Goal: Task Accomplishment & Management: Manage account settings

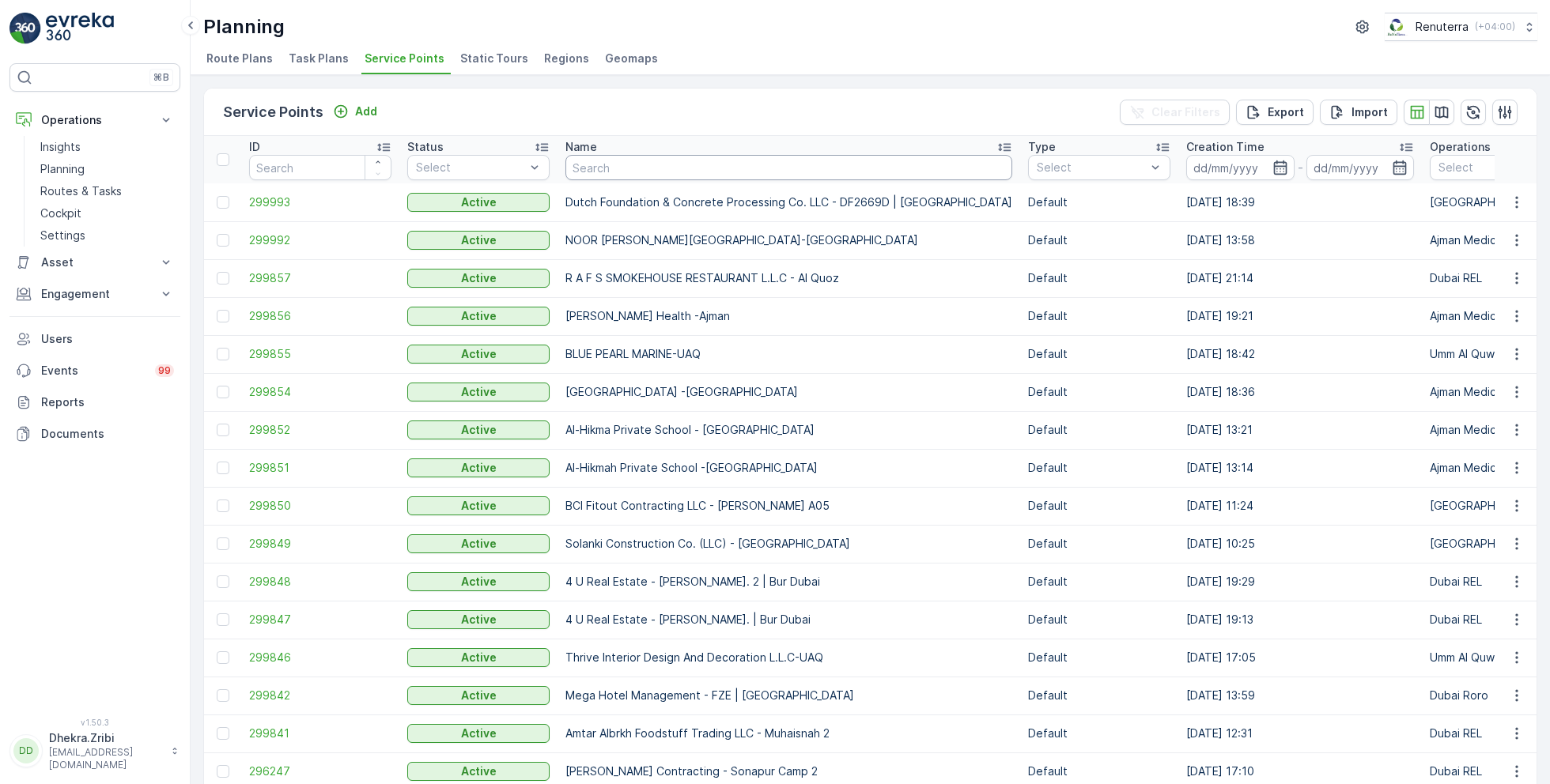
click at [629, 170] on input "text" at bounding box center [789, 168] width 447 height 25
type input "HMS mirdif"
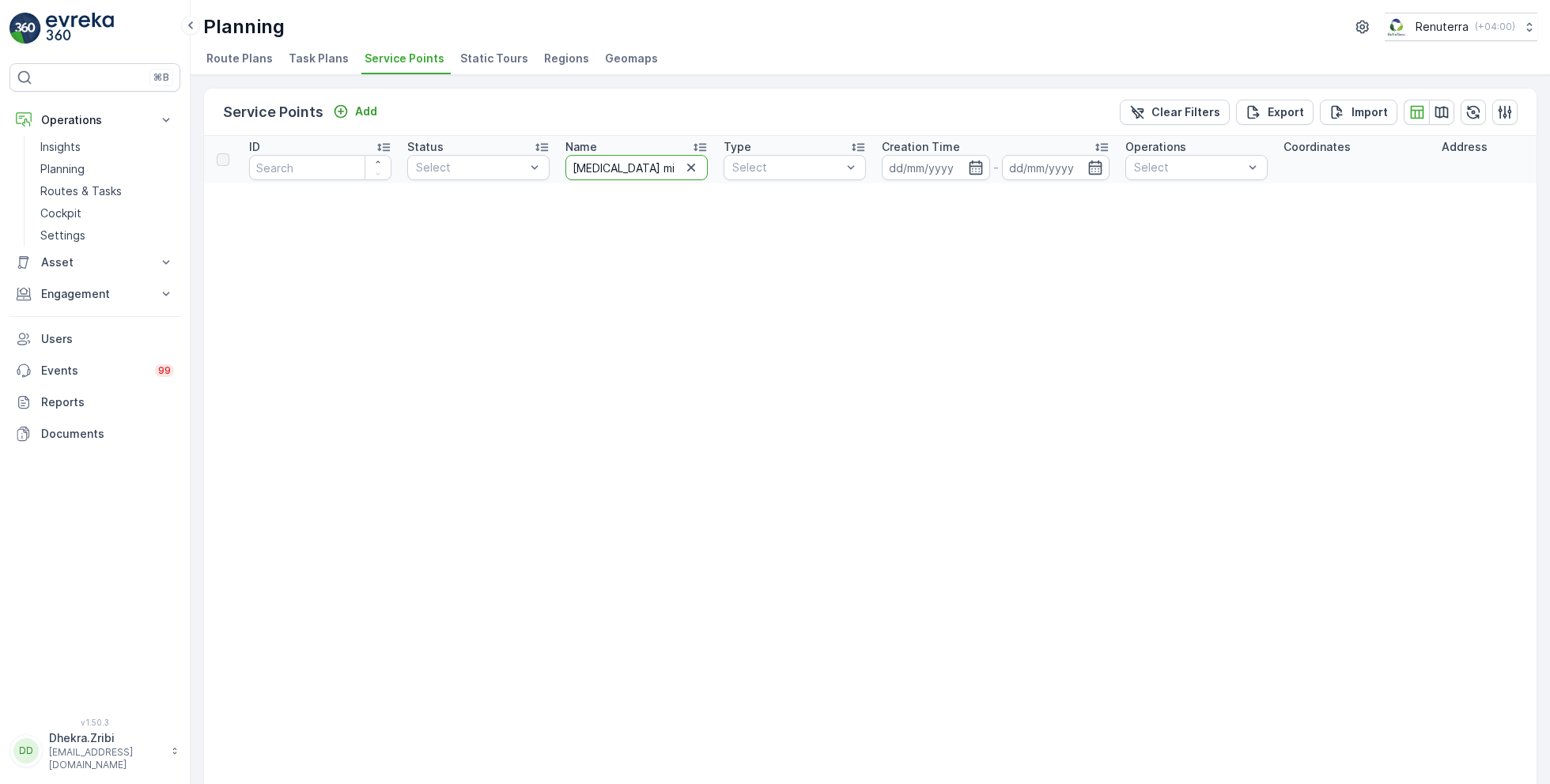
drag, startPoint x: 669, startPoint y: 161, endPoint x: 502, endPoint y: 207, distance: 173.2
click at [694, 170] on icon "button" at bounding box center [691, 167] width 8 height 8
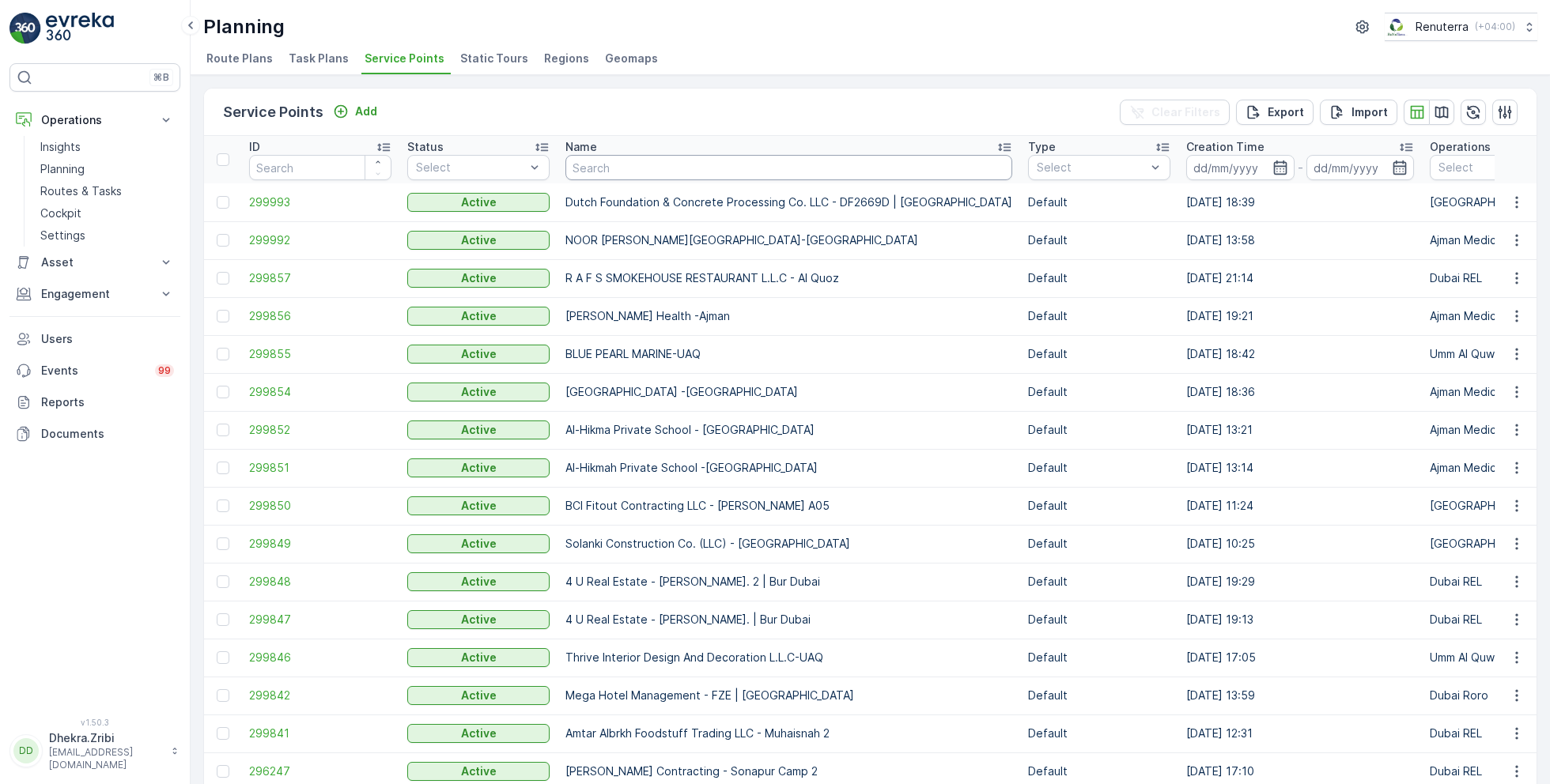
click at [705, 175] on input "text" at bounding box center [789, 168] width 447 height 25
type input "lulu"
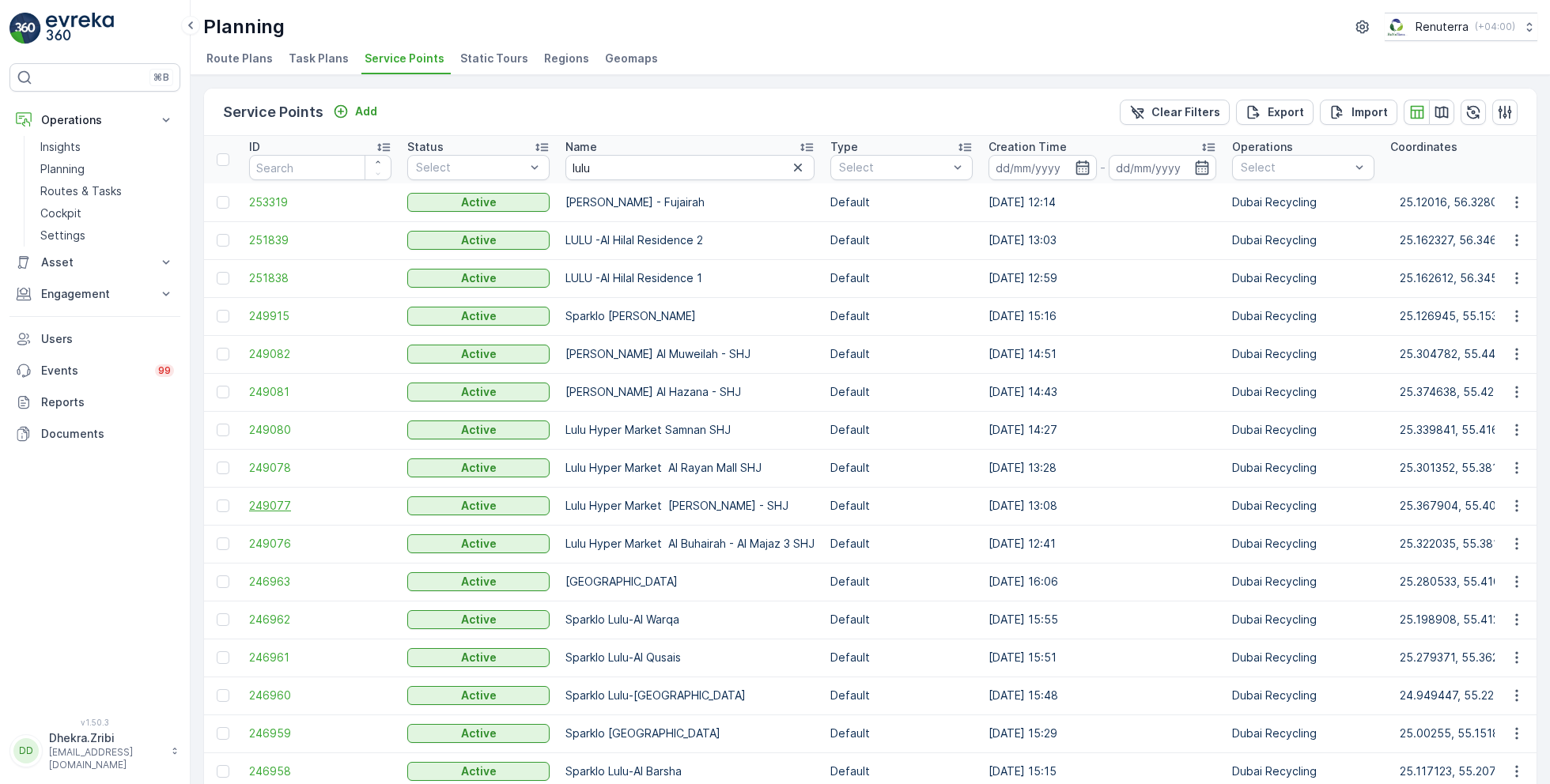
click at [283, 503] on span "249077" at bounding box center [321, 506] width 142 height 16
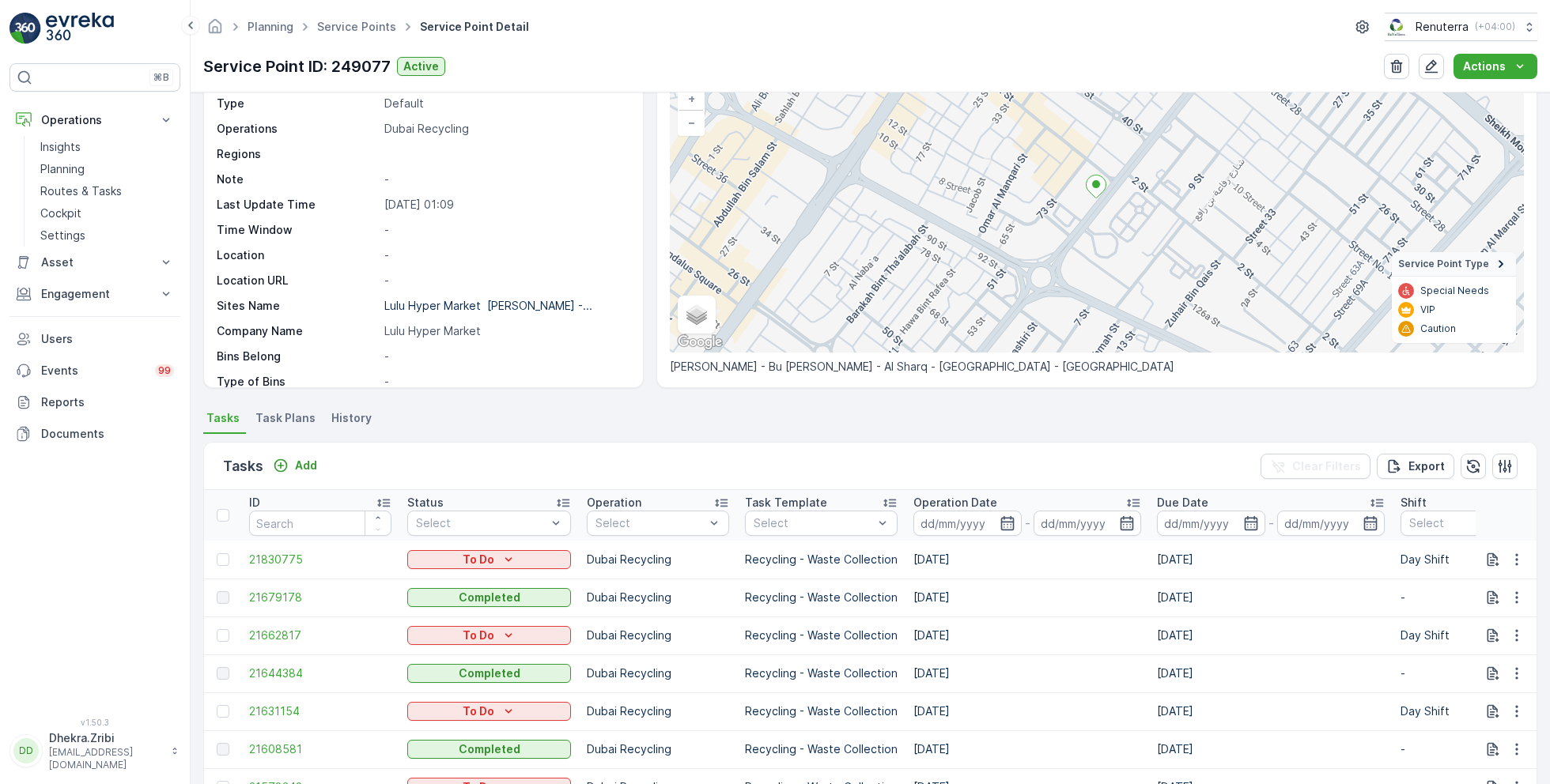
scroll to position [136, 0]
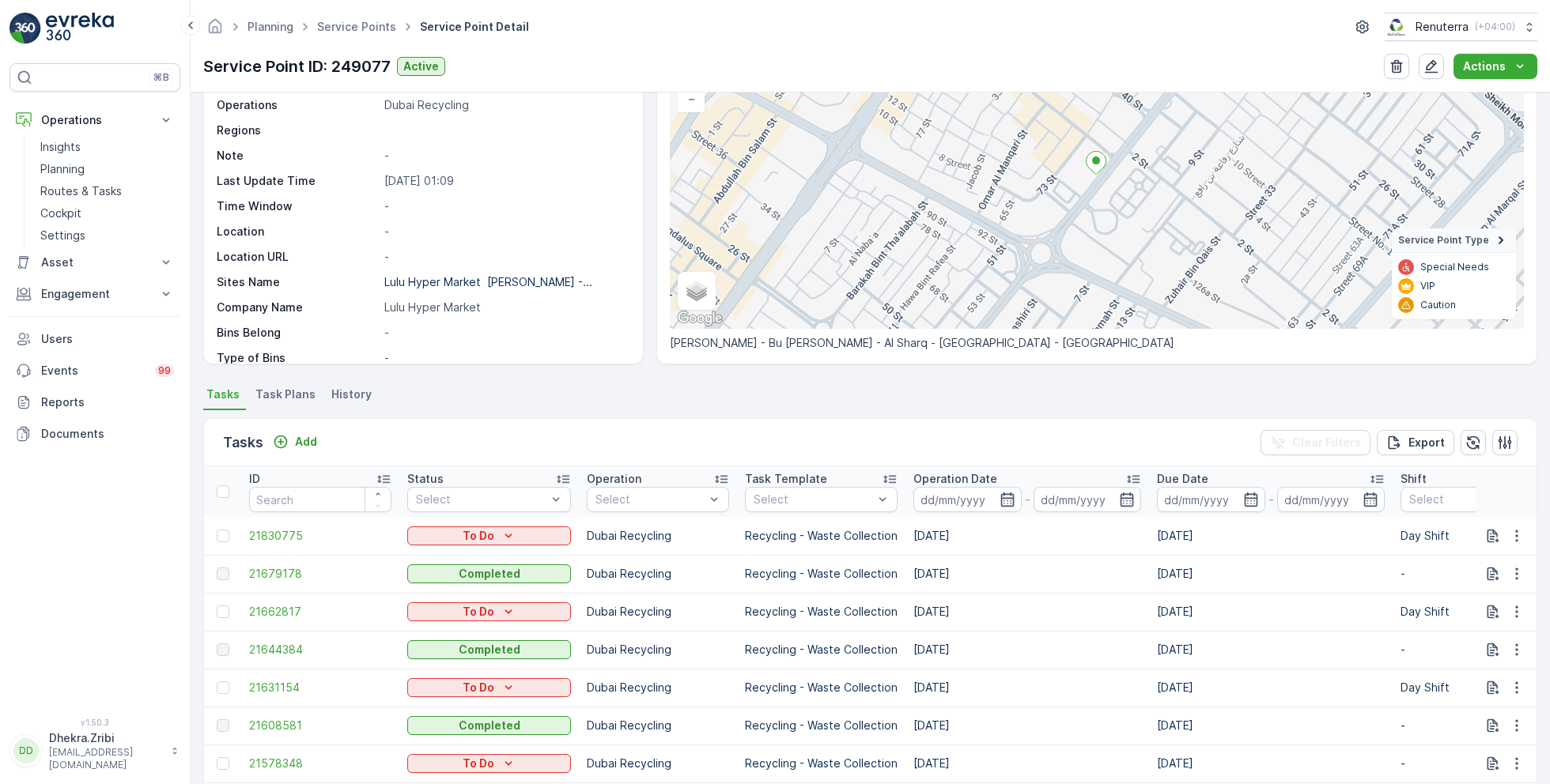
click at [280, 386] on span "Task Plans" at bounding box center [285, 394] width 60 height 16
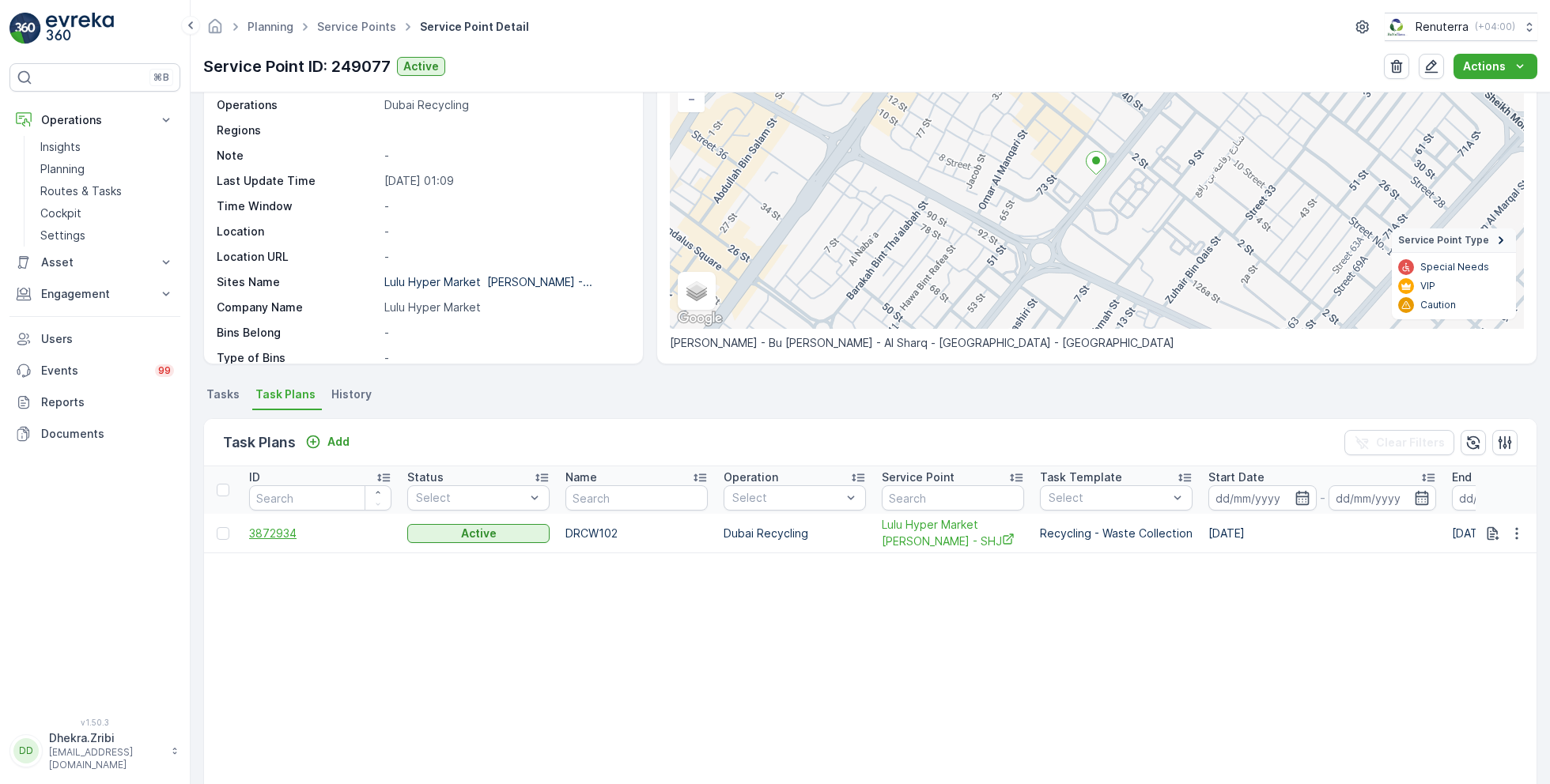
click at [272, 538] on span "3872934" at bounding box center [321, 533] width 142 height 16
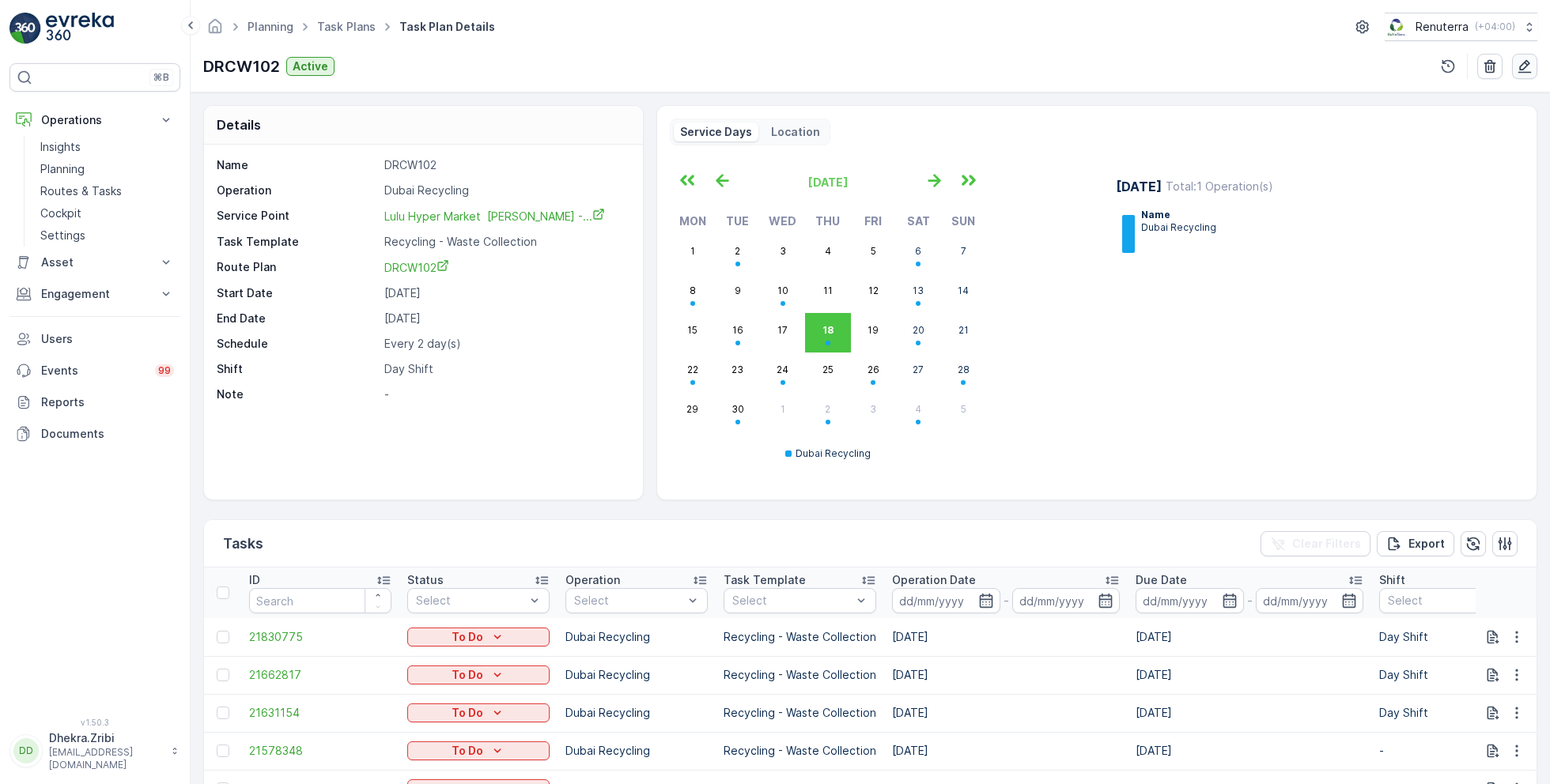
click at [1519, 71] on icon "button" at bounding box center [1525, 67] width 14 height 14
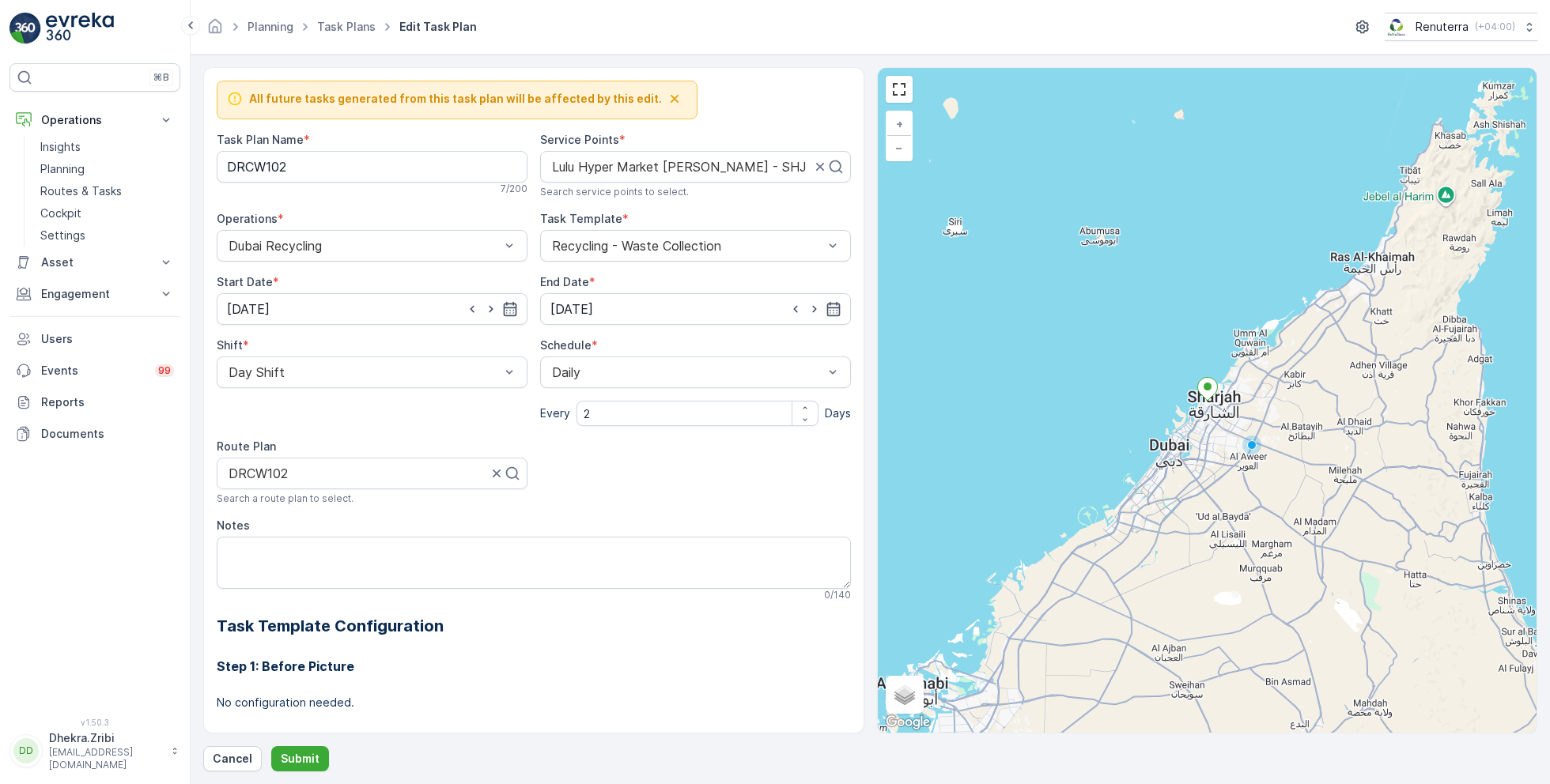
click at [499, 302] on div at bounding box center [491, 309] width 53 height 16
click at [507, 308] on icon "button" at bounding box center [510, 309] width 16 height 16
click at [286, 345] on icon at bounding box center [284, 345] width 16 height 16
click at [276, 436] on span "September" at bounding box center [275, 439] width 60 height 16
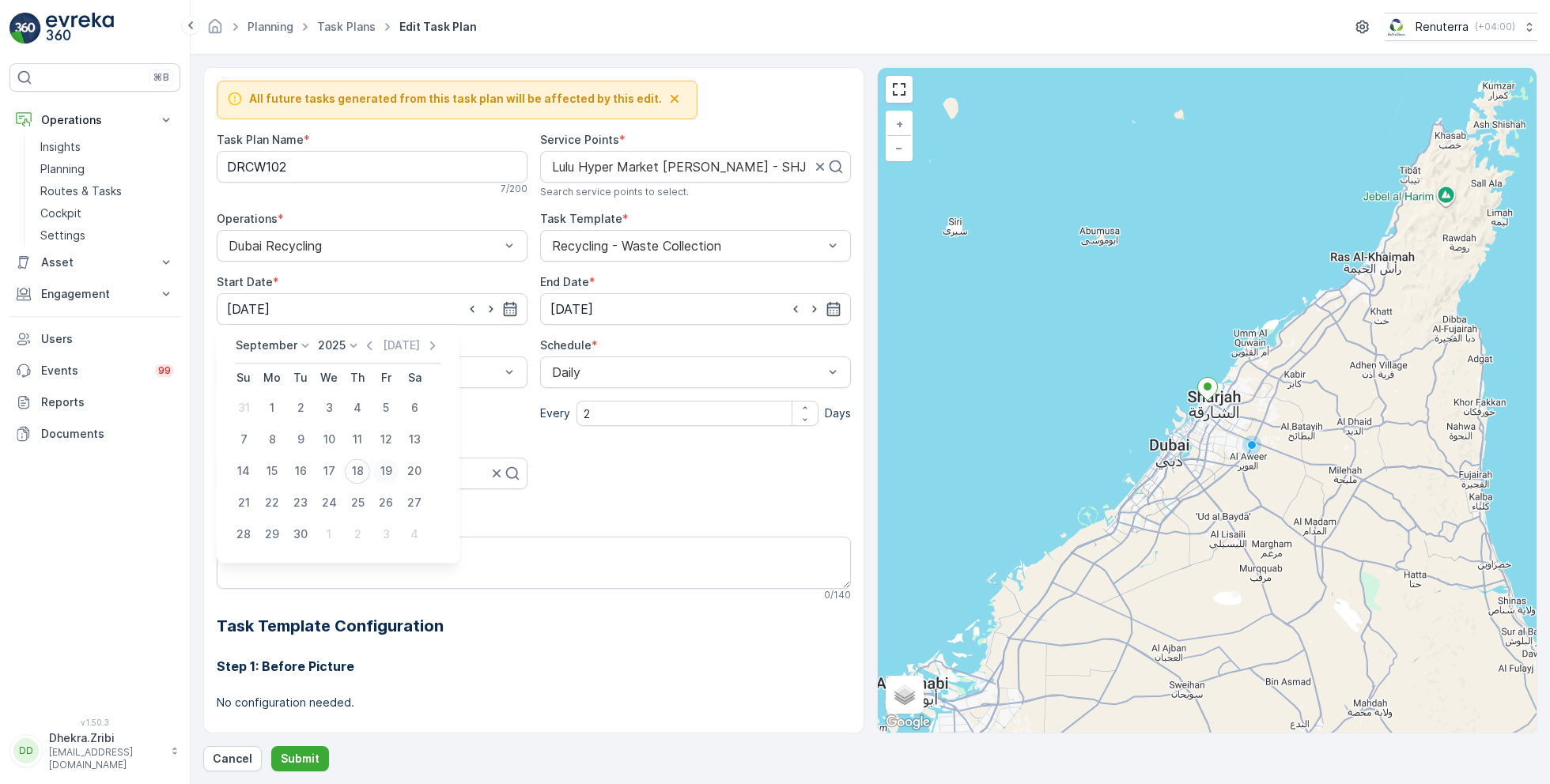
click at [382, 473] on div "19" at bounding box center [386, 471] width 25 height 25
type input "[DATE]"
click at [301, 755] on p "Submit" at bounding box center [300, 759] width 39 height 16
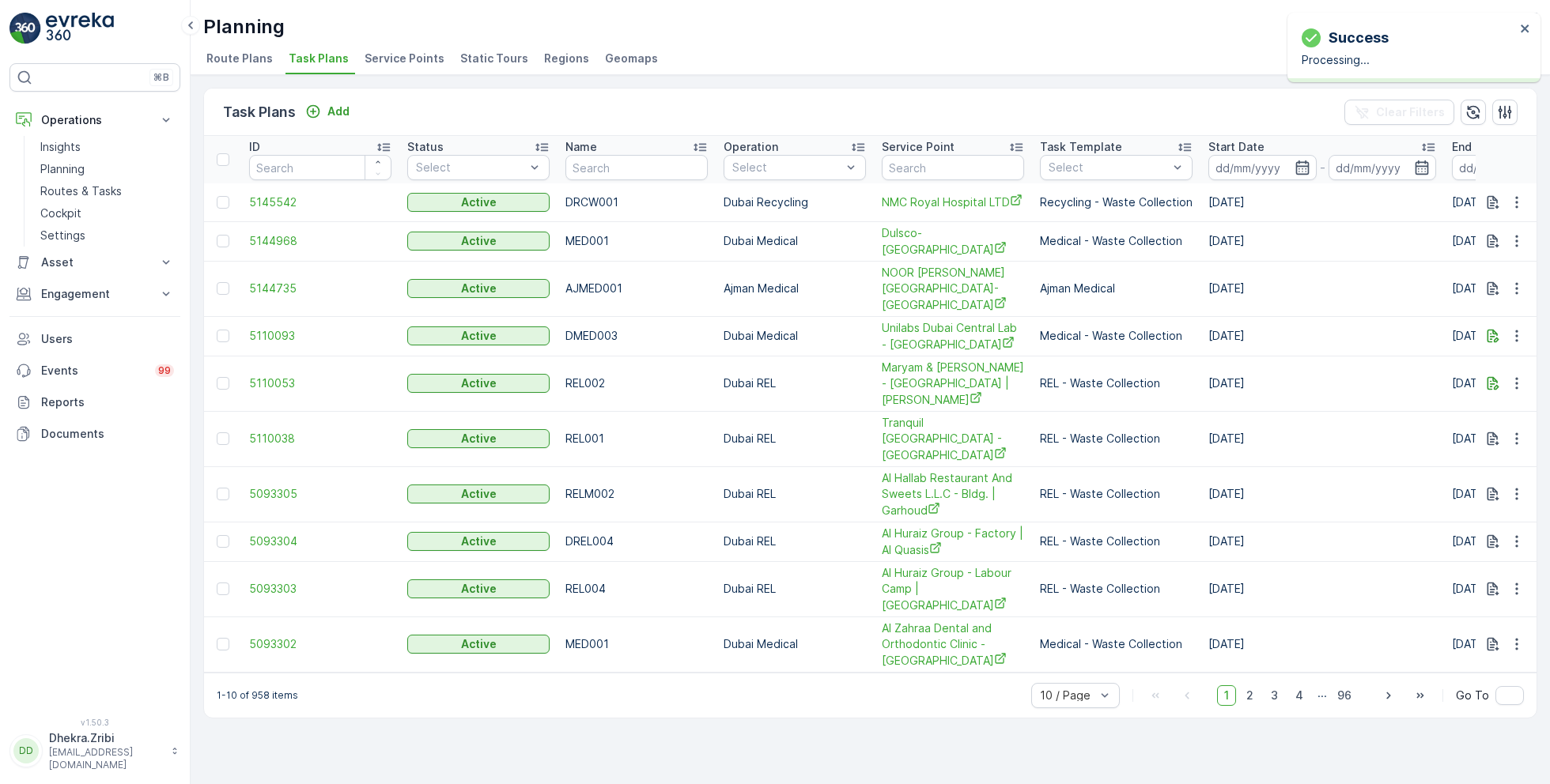
click at [396, 61] on span "Service Points" at bounding box center [404, 58] width 80 height 16
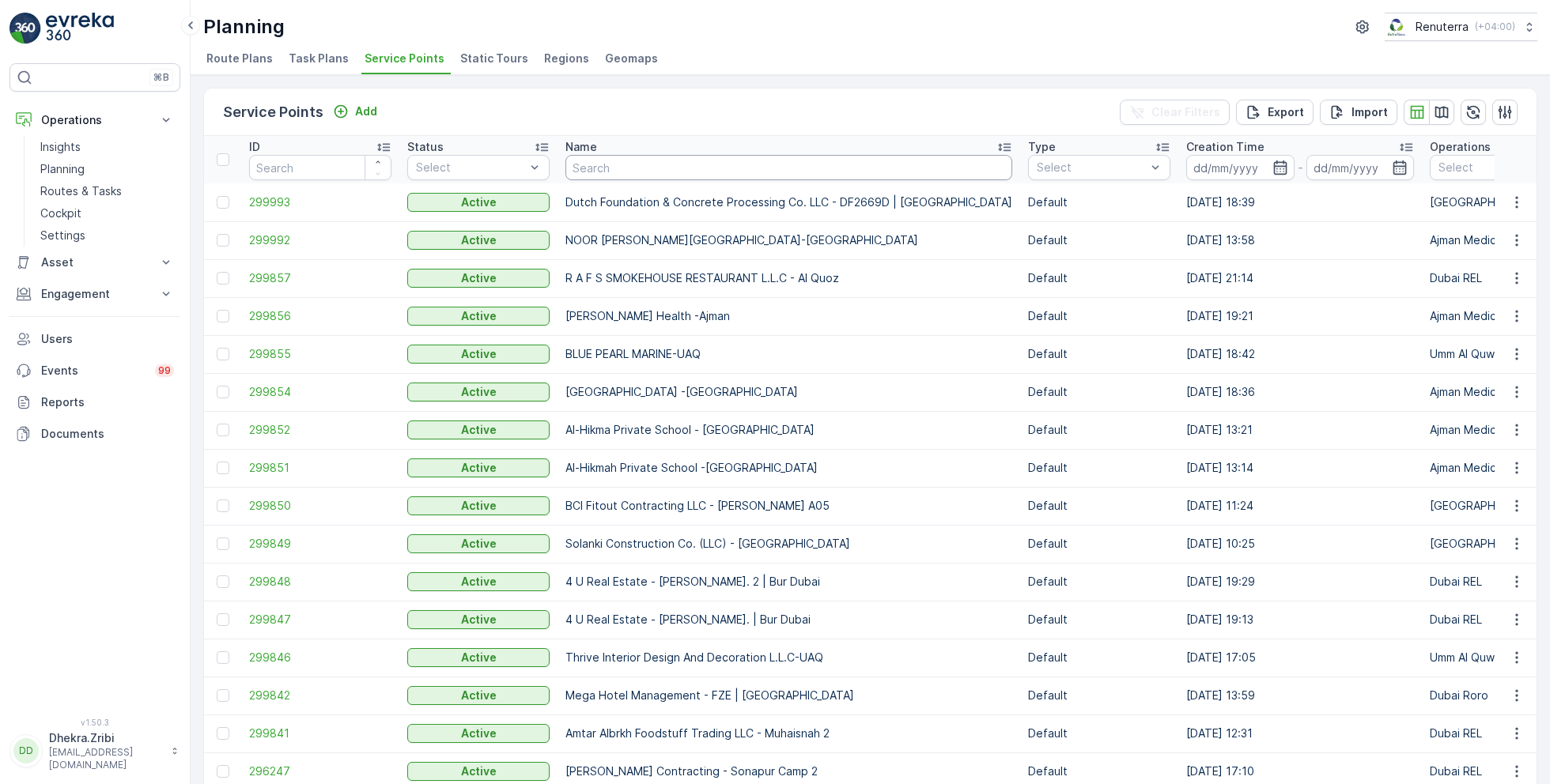
click at [686, 167] on input "text" at bounding box center [789, 168] width 447 height 25
type input "lulu"
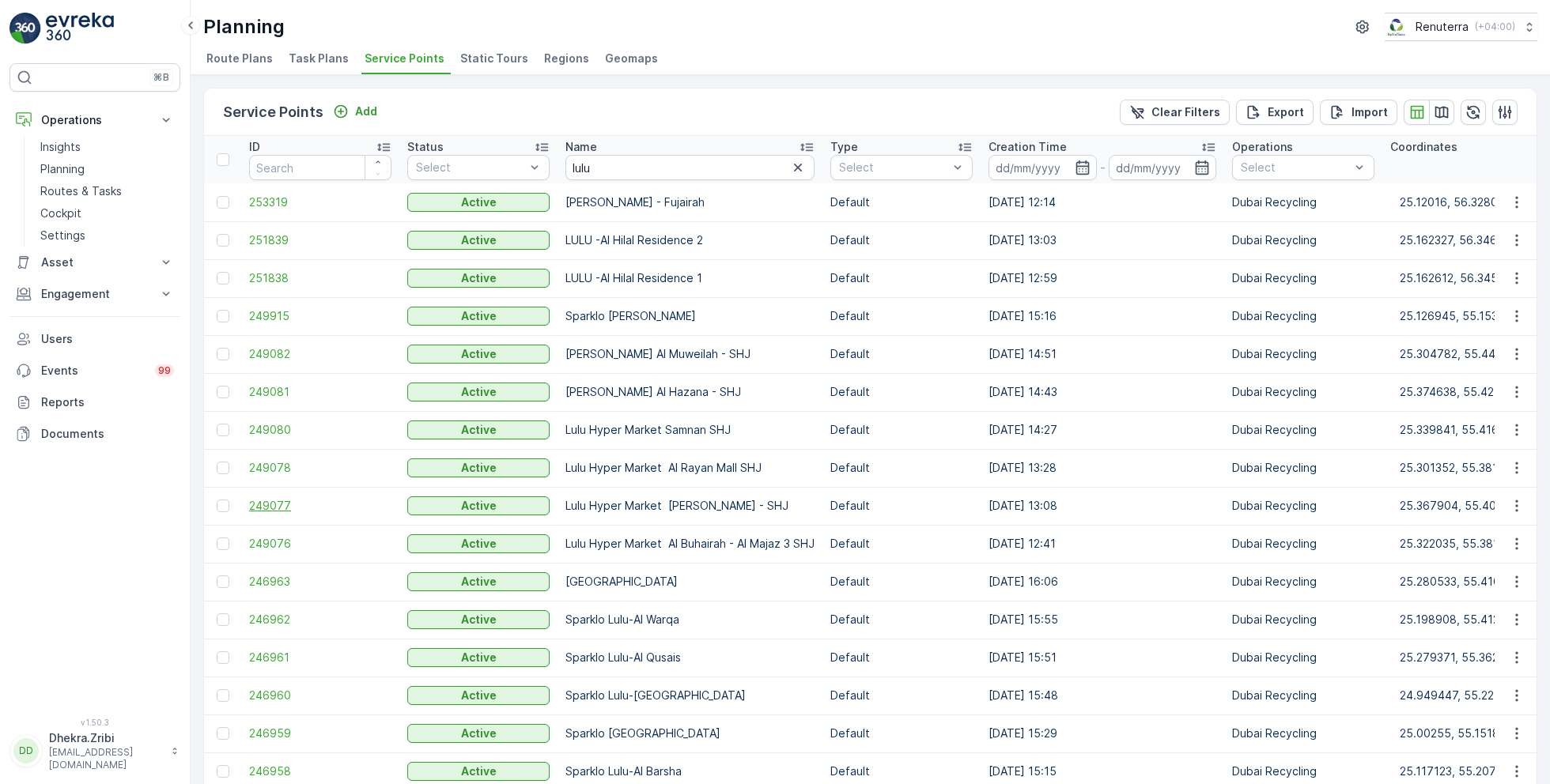
click at [288, 506] on span "249077" at bounding box center [321, 506] width 142 height 16
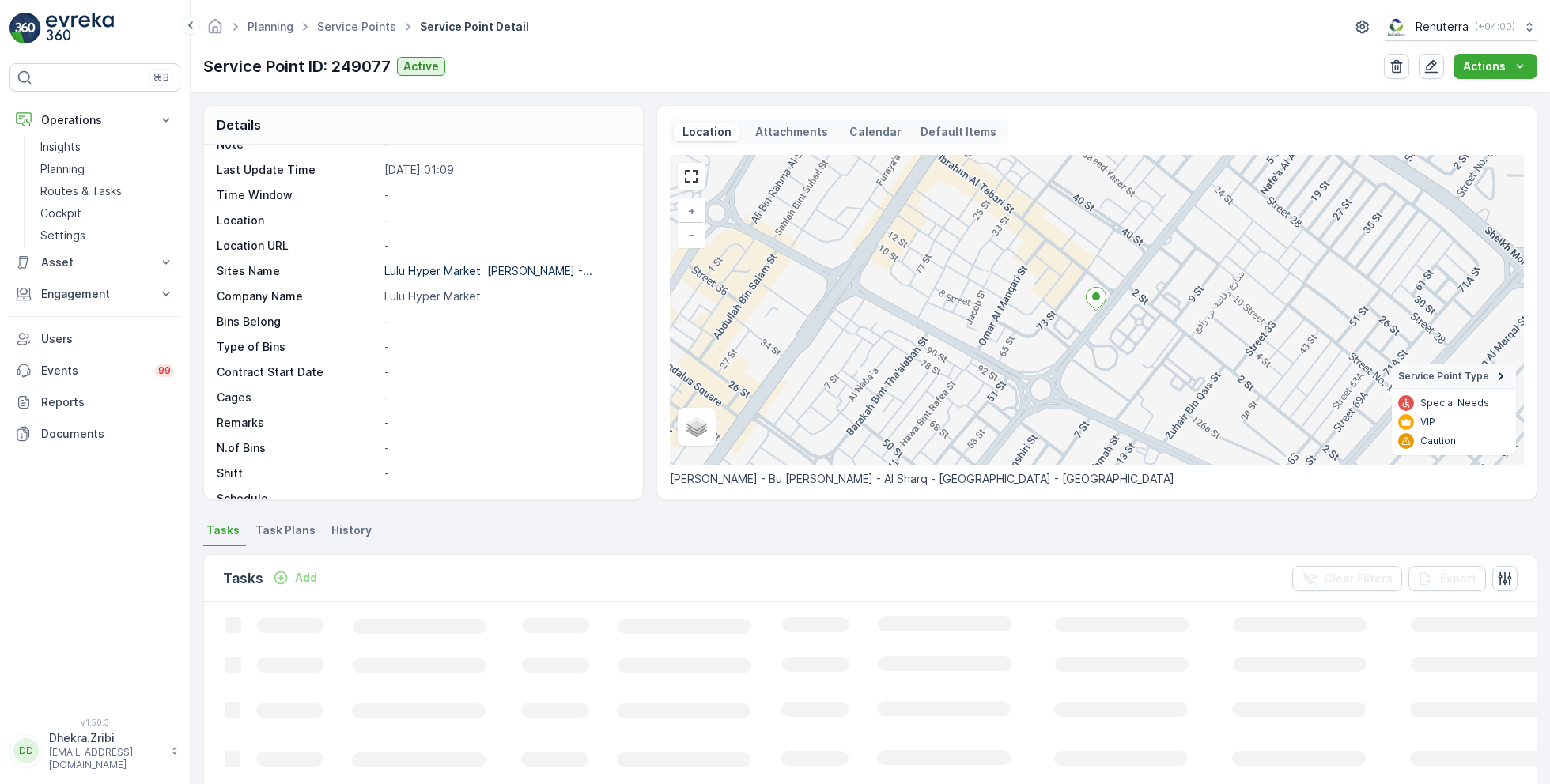
scroll to position [217, 0]
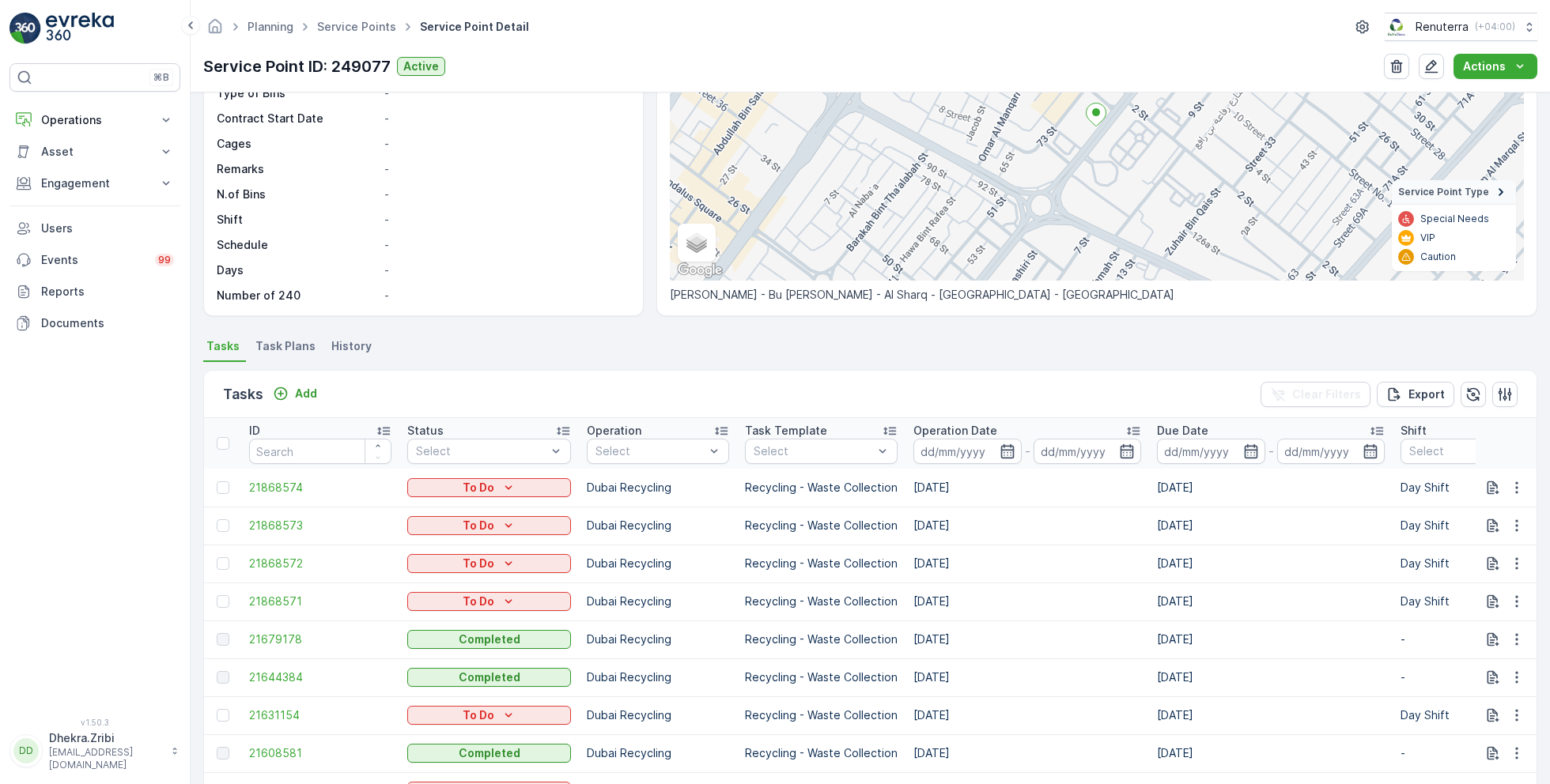
scroll to position [199, 0]
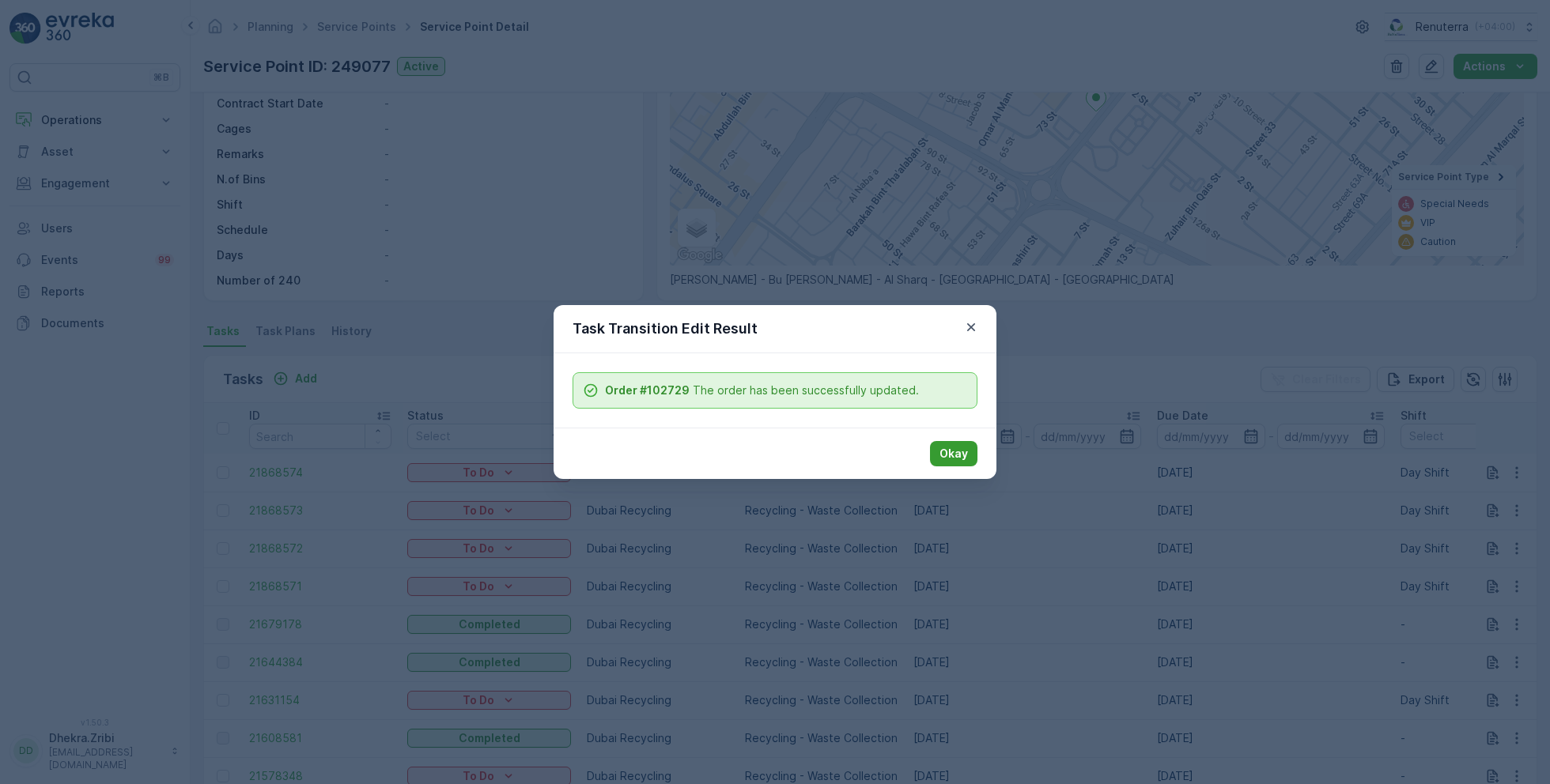
click at [962, 443] on button "Okay" at bounding box center [954, 453] width 47 height 25
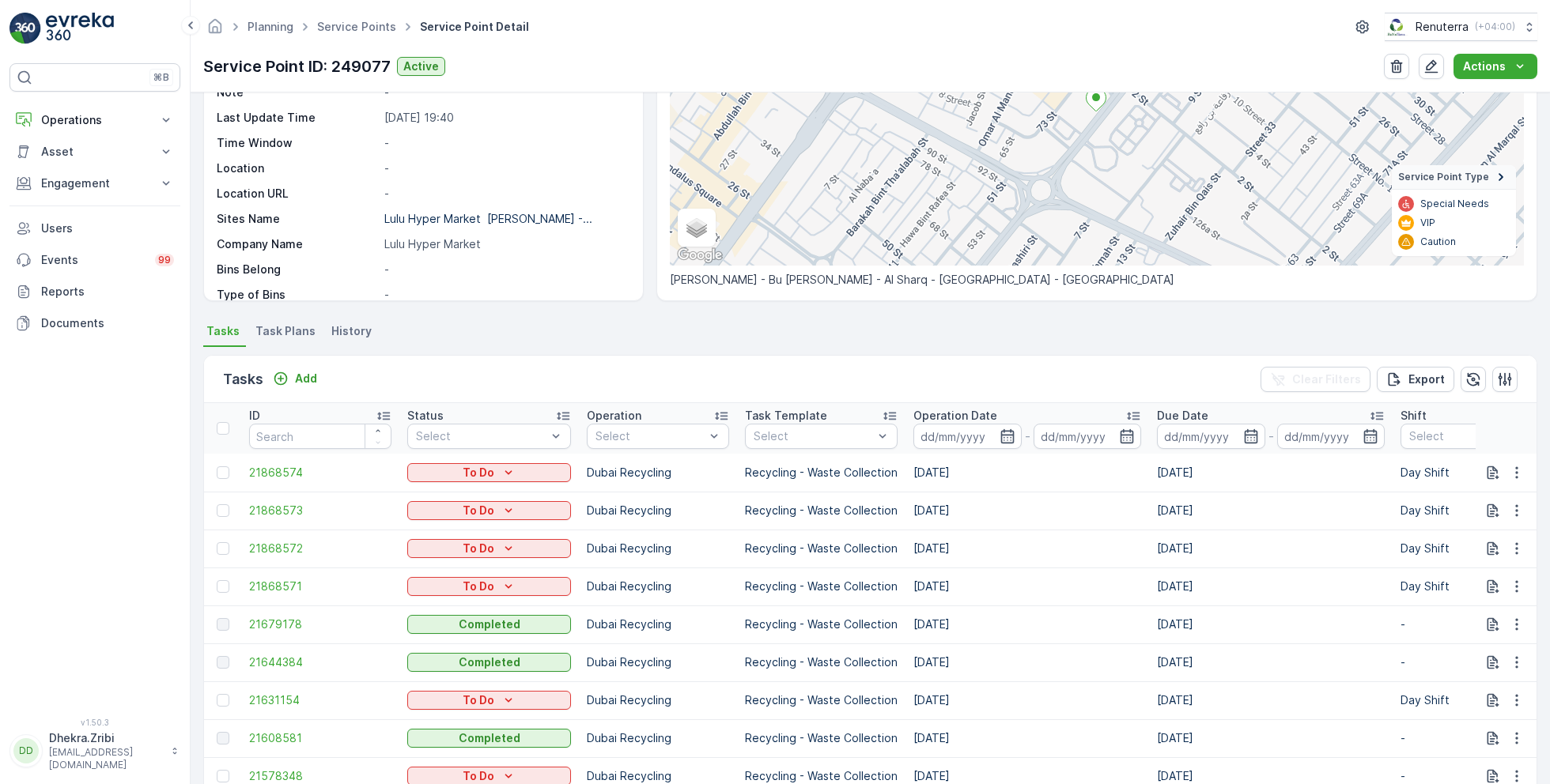
scroll to position [0, 0]
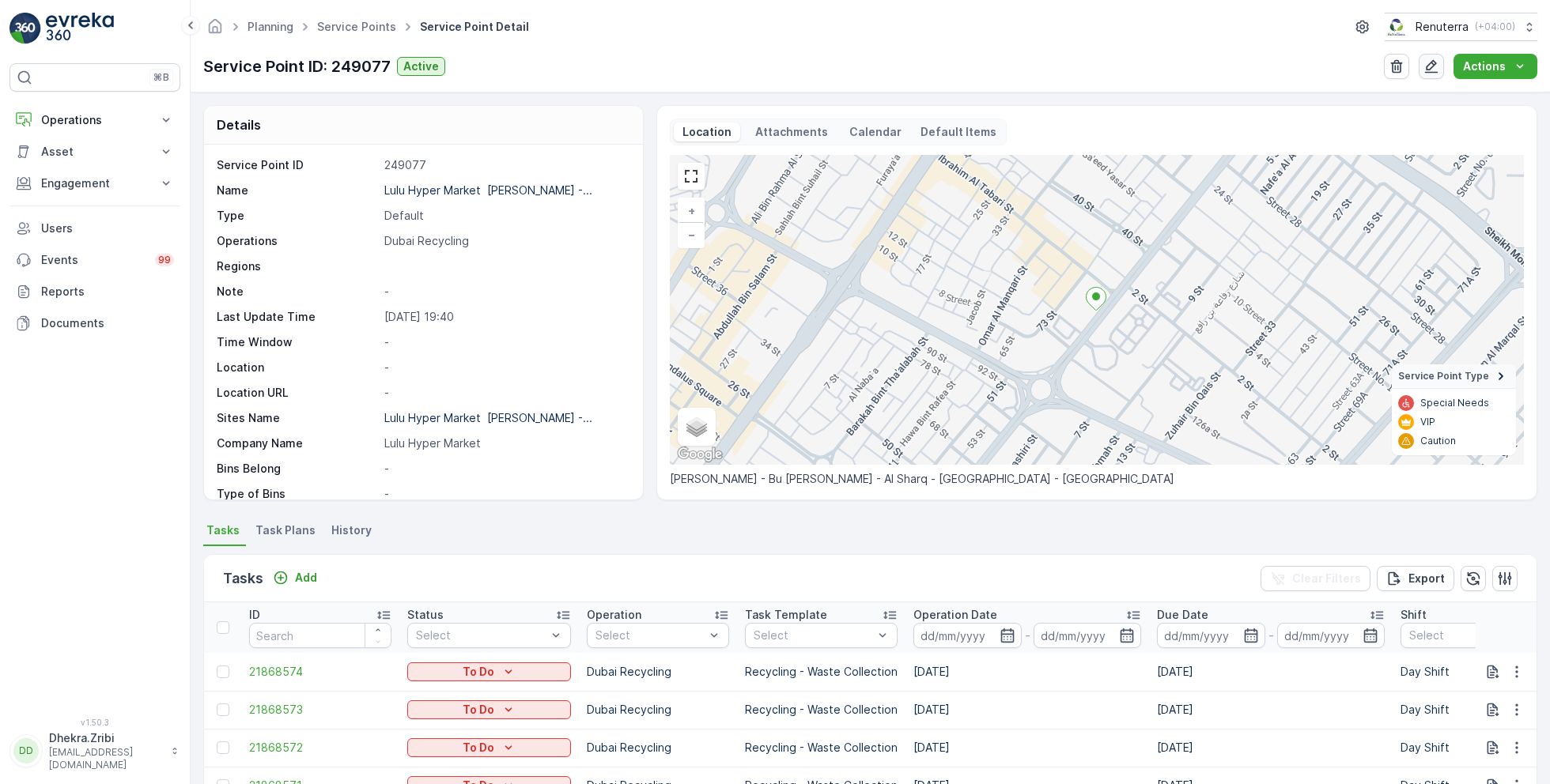
click at [1436, 72] on icon "button" at bounding box center [1431, 66] width 16 height 16
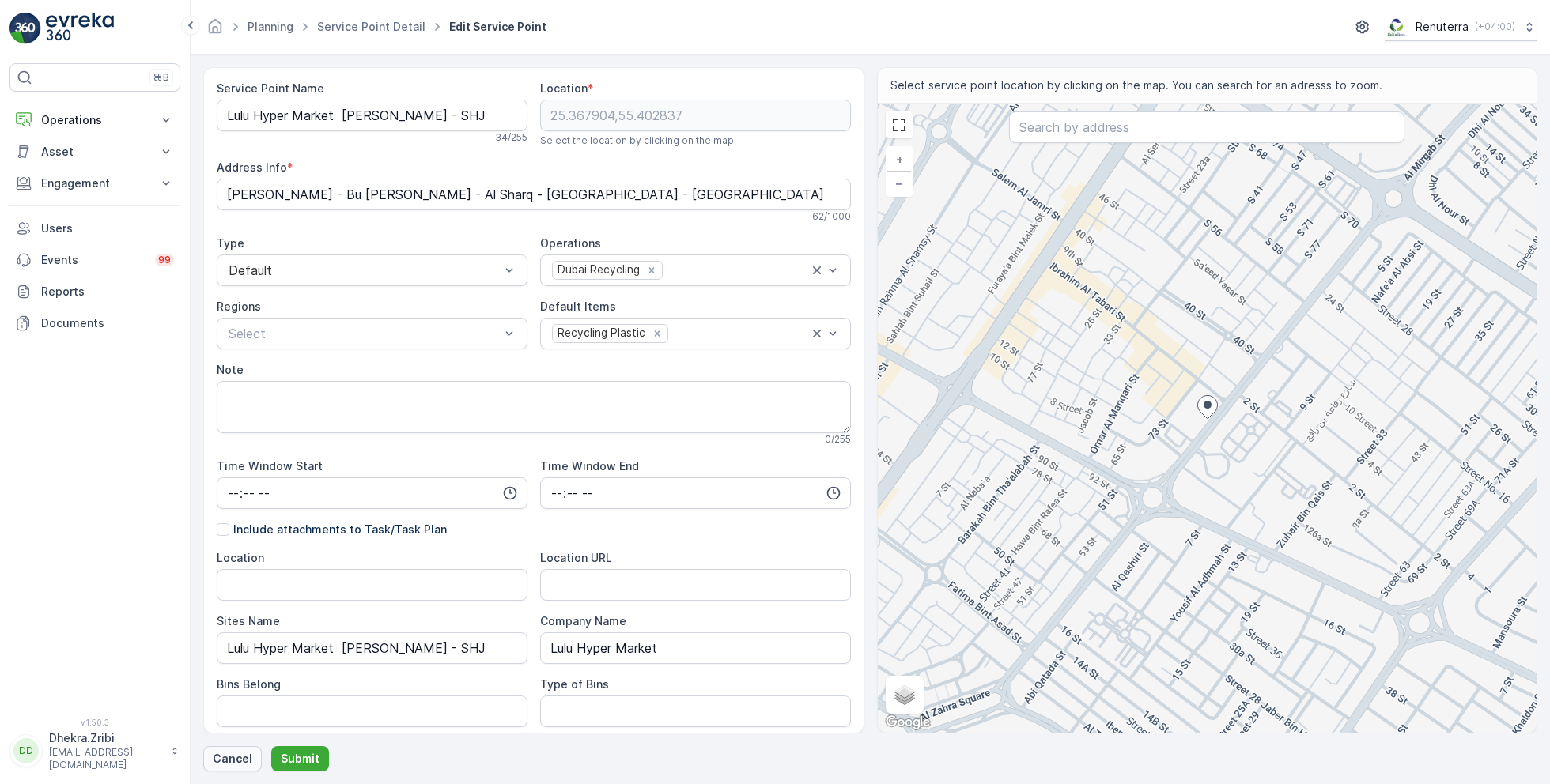
click at [232, 763] on p "Cancel" at bounding box center [232, 759] width 40 height 16
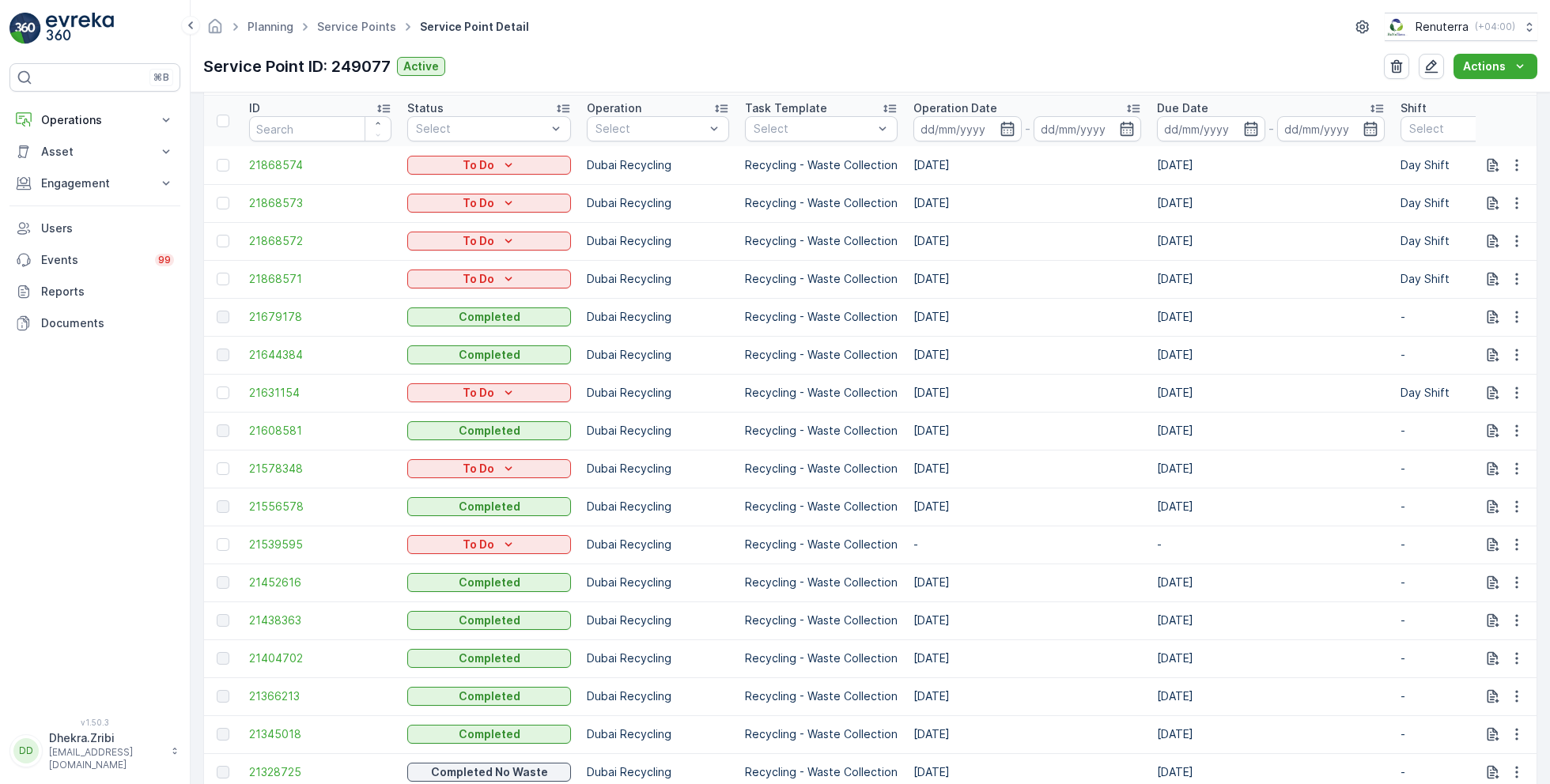
scroll to position [548, 0]
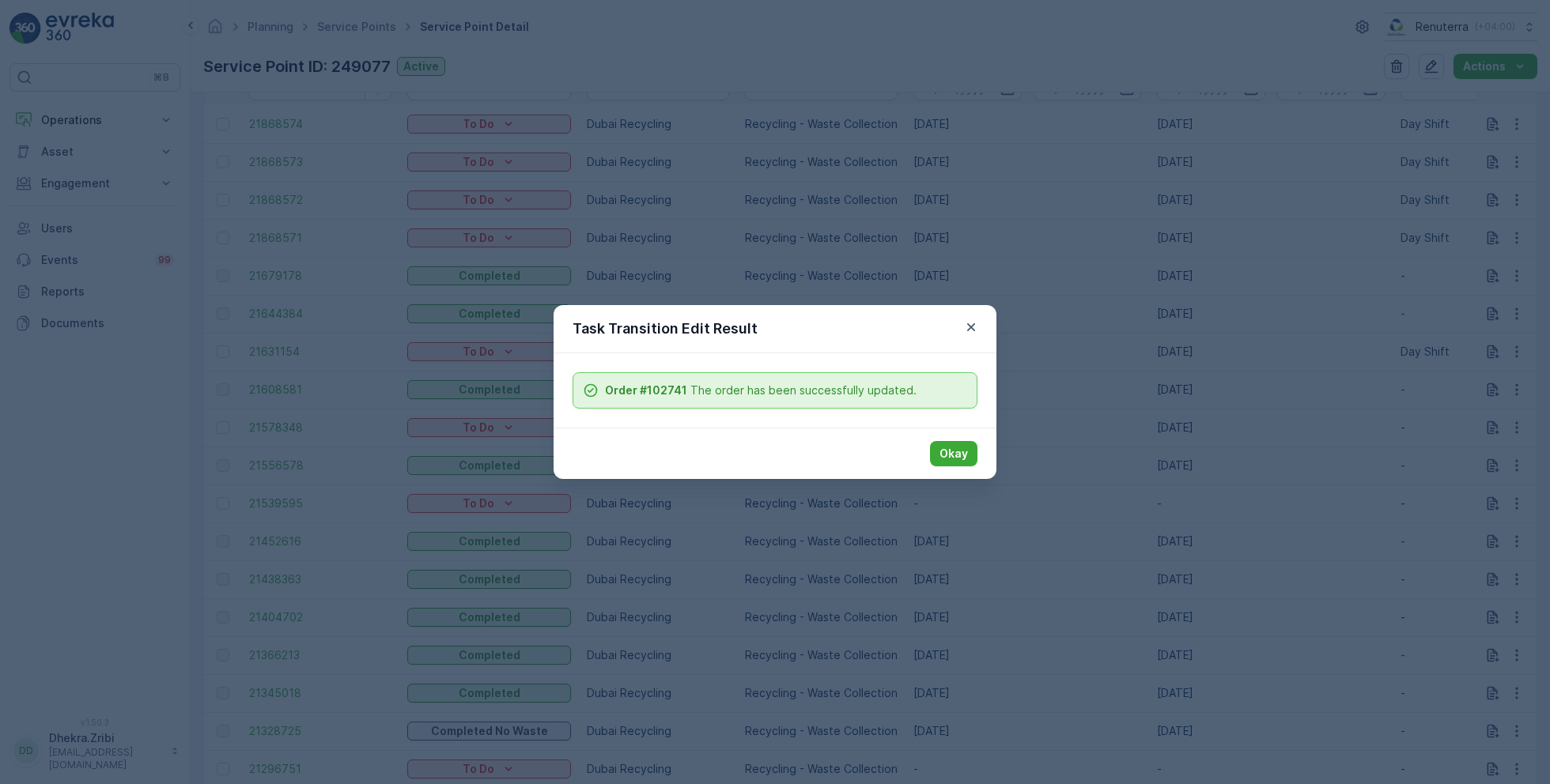
click at [953, 465] on div "Okay" at bounding box center [775, 453] width 443 height 52
click at [952, 447] on p "Okay" at bounding box center [954, 453] width 29 height 16
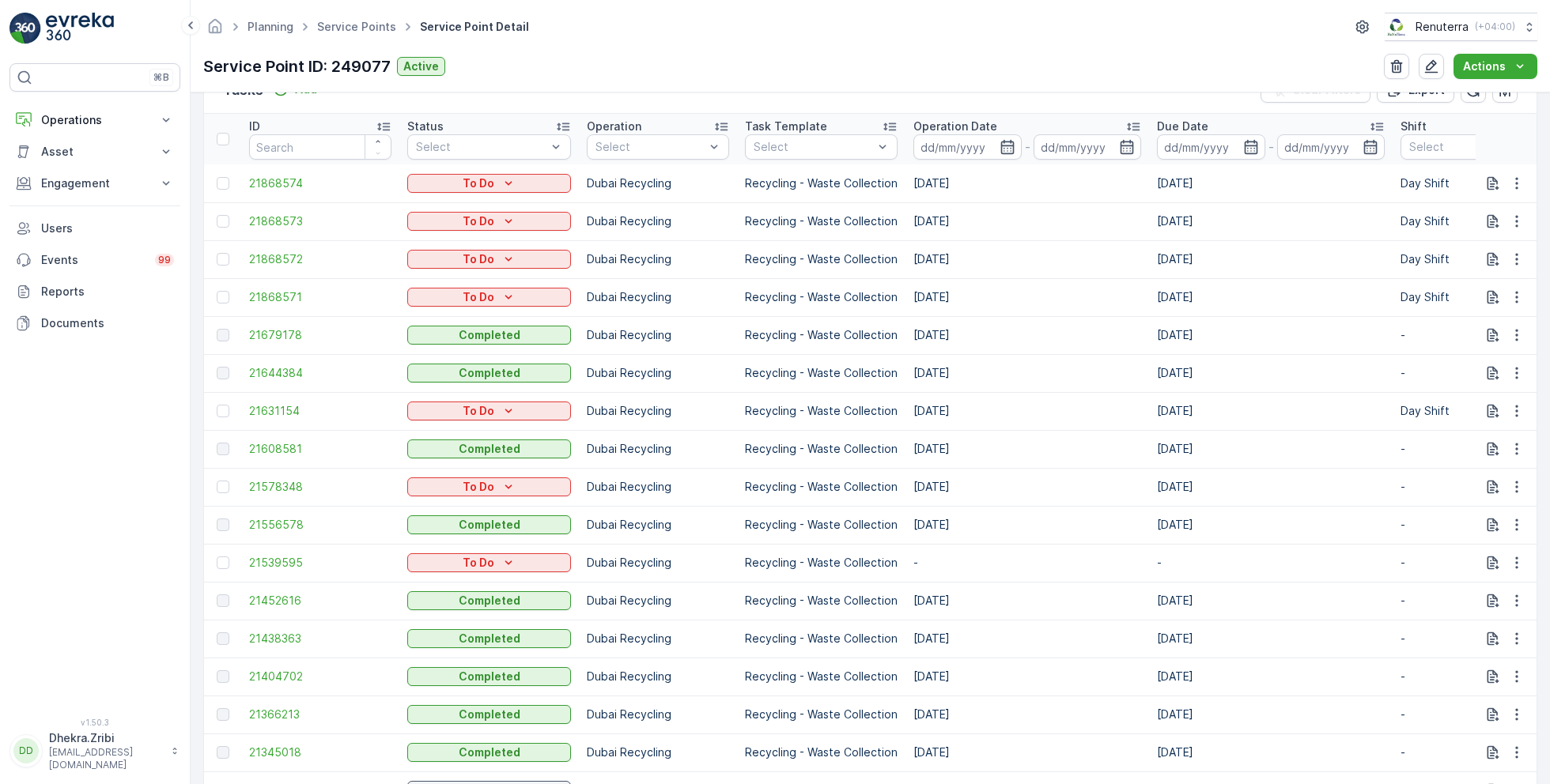
scroll to position [488, 0]
click at [1000, 144] on icon "button" at bounding box center [1007, 147] width 16 height 16
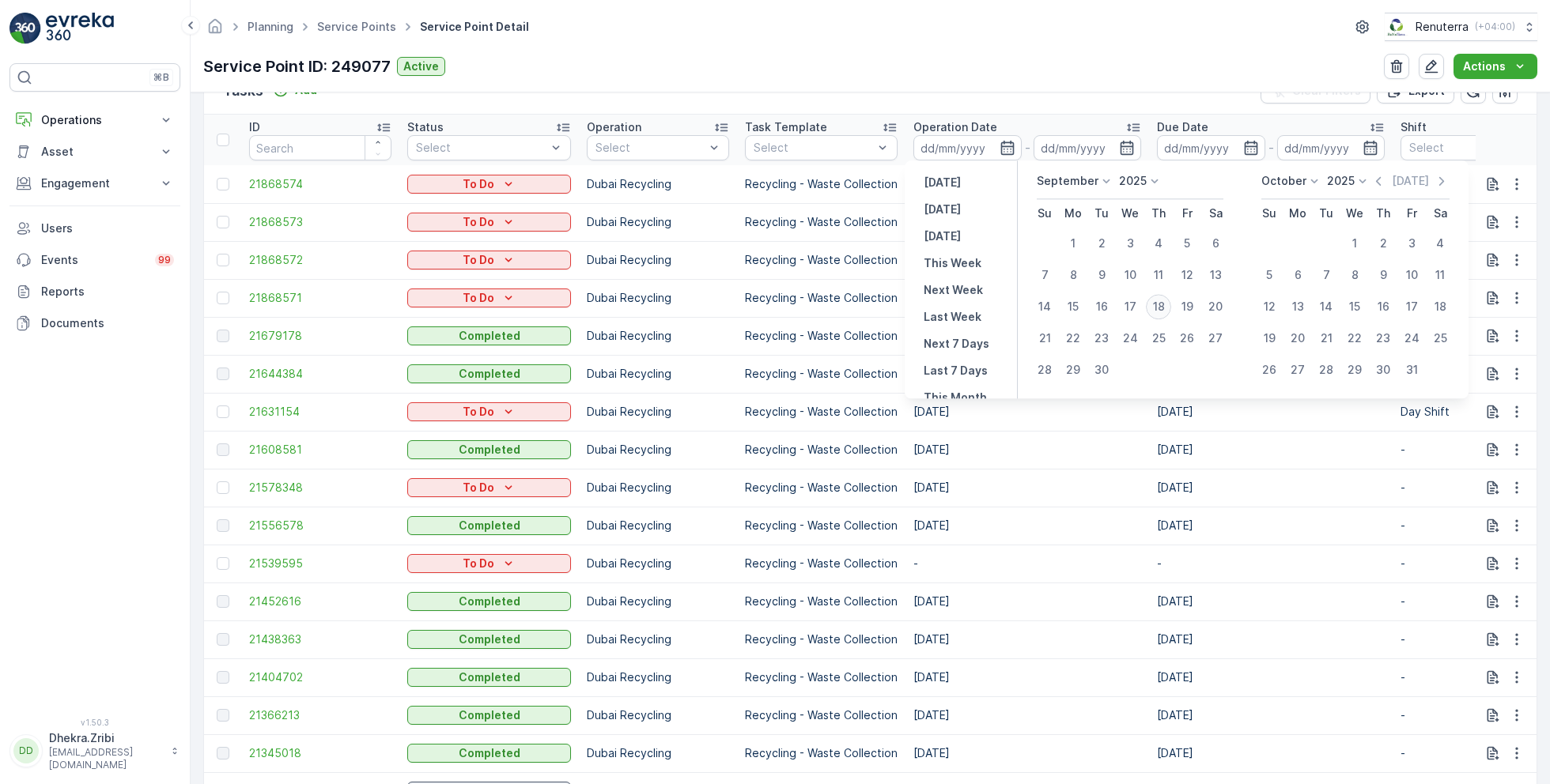
click at [1165, 305] on div "18" at bounding box center [1159, 307] width 25 height 25
type input "[DATE]"
click at [1165, 305] on div "18" at bounding box center [1159, 307] width 25 height 25
type input "[DATE]"
click at [956, 80] on div "Planning Service Points Service Point Detail Renuterra ( +04:00 ) Service Point…" at bounding box center [870, 46] width 1359 height 92
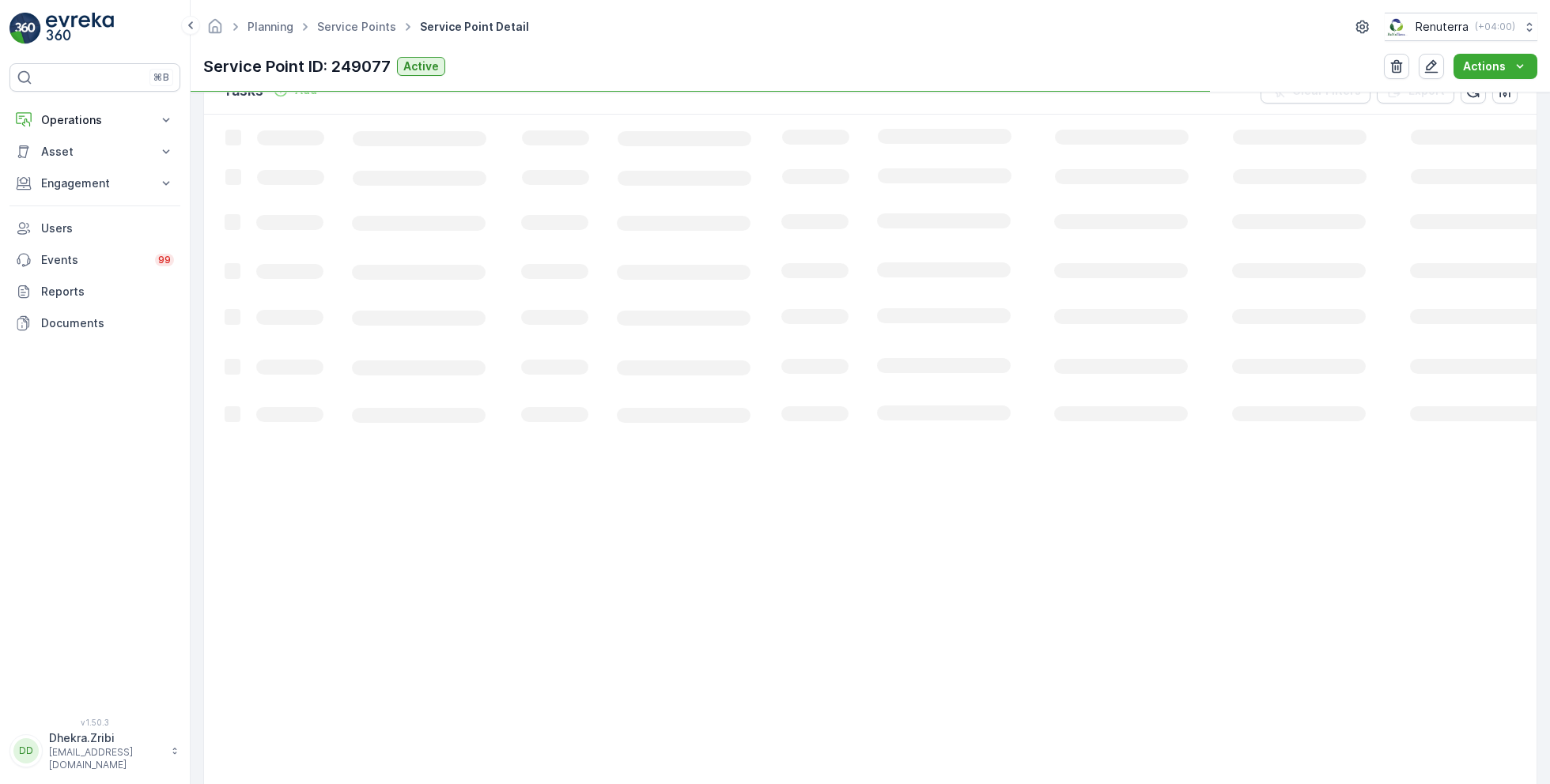
scroll to position [109, 0]
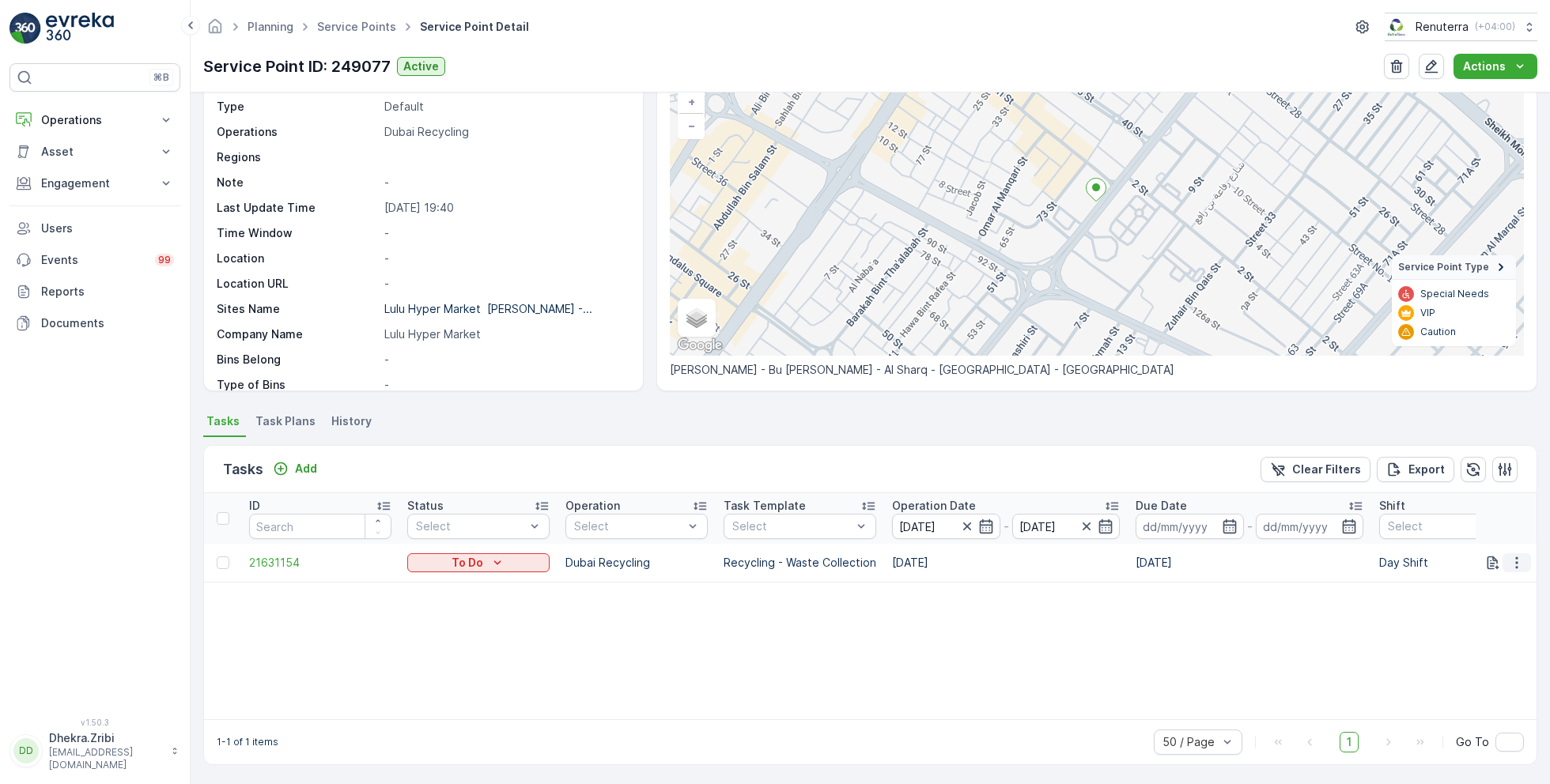
click at [1515, 559] on icon "button" at bounding box center [1517, 563] width 16 height 16
click at [1476, 649] on span "Remove from Route" at bounding box center [1491, 652] width 107 height 16
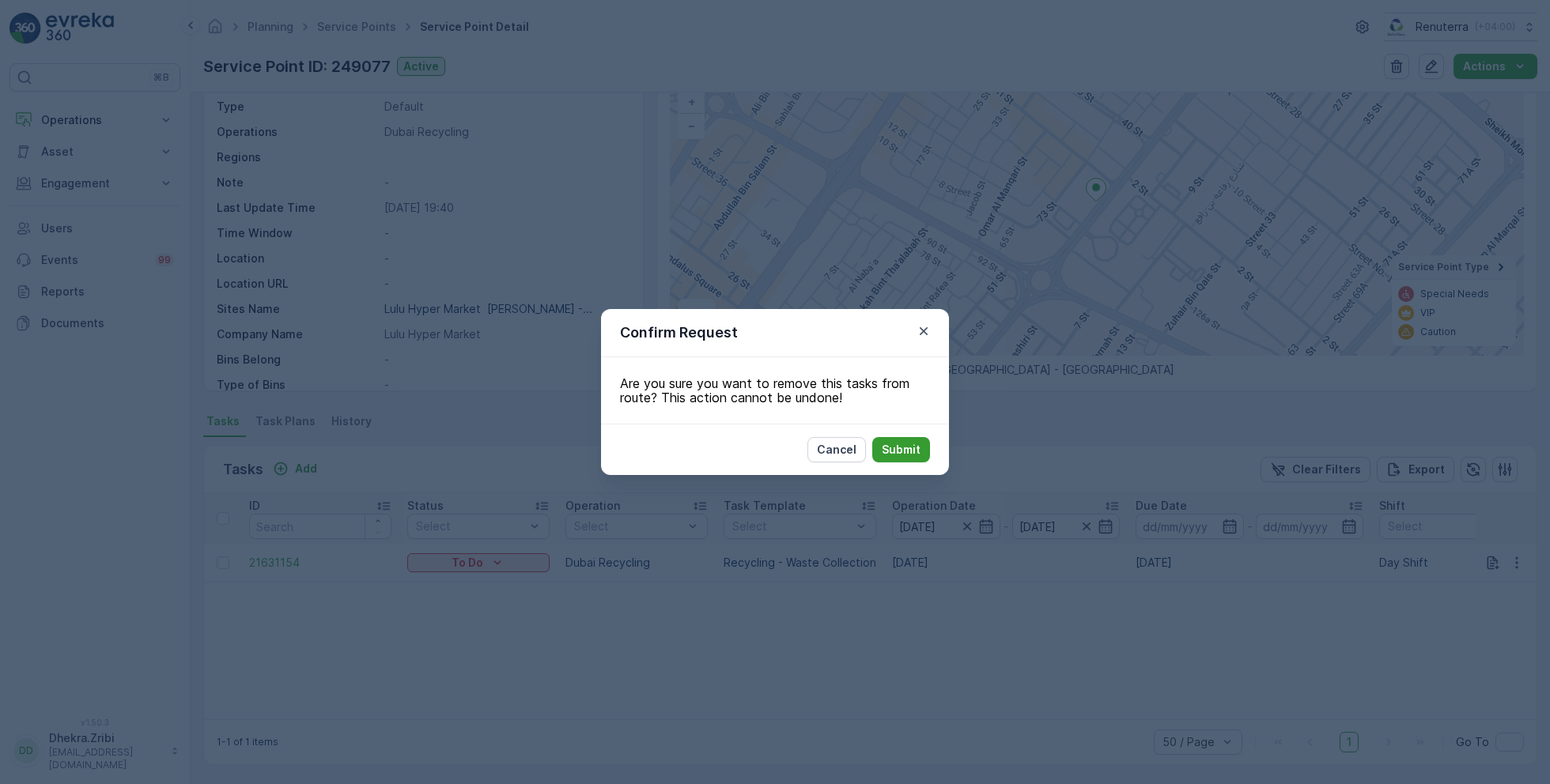
click at [925, 449] on button "Submit" at bounding box center [901, 450] width 58 height 25
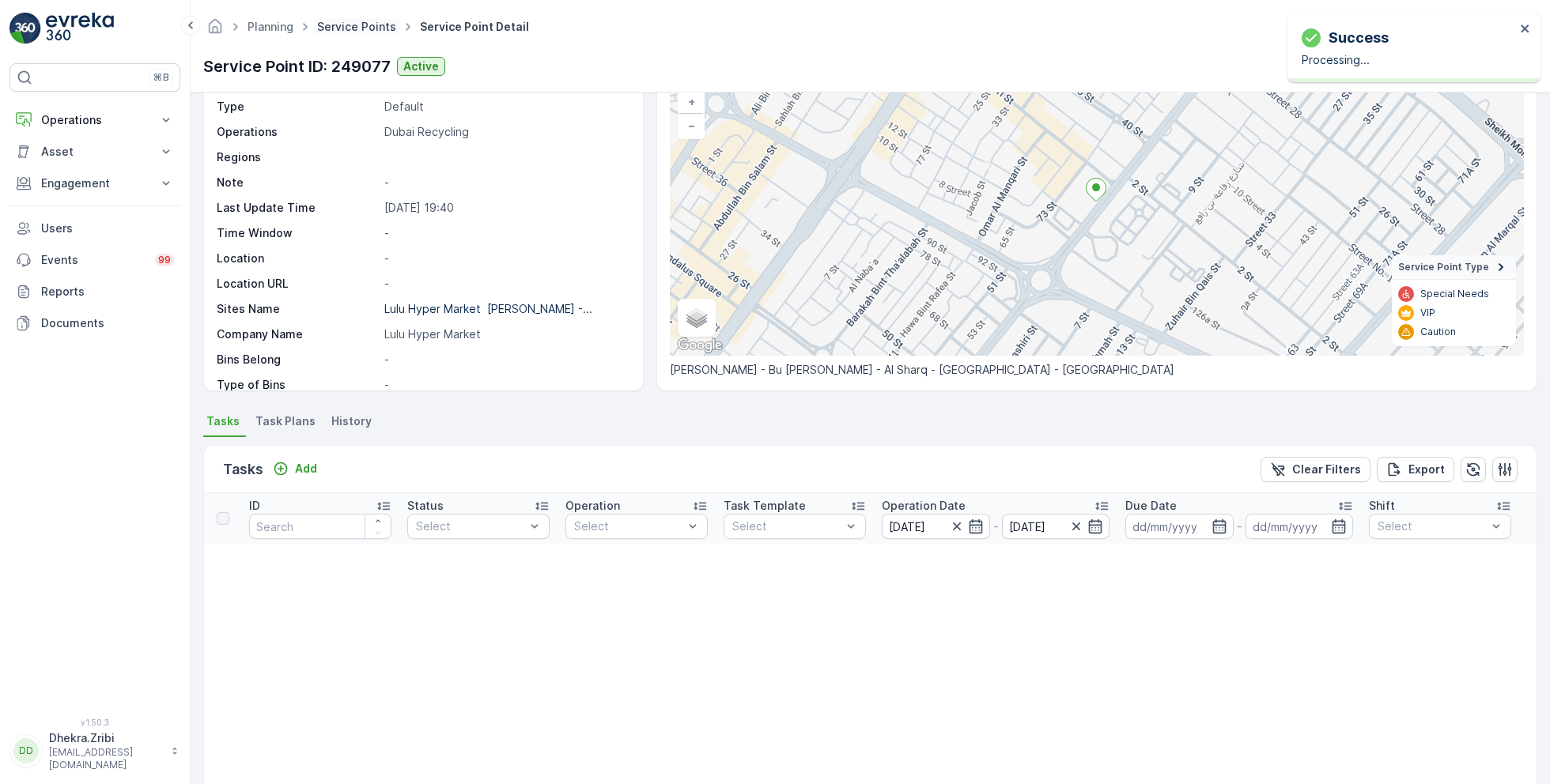
click at [373, 31] on link "Service Points" at bounding box center [356, 26] width 79 height 14
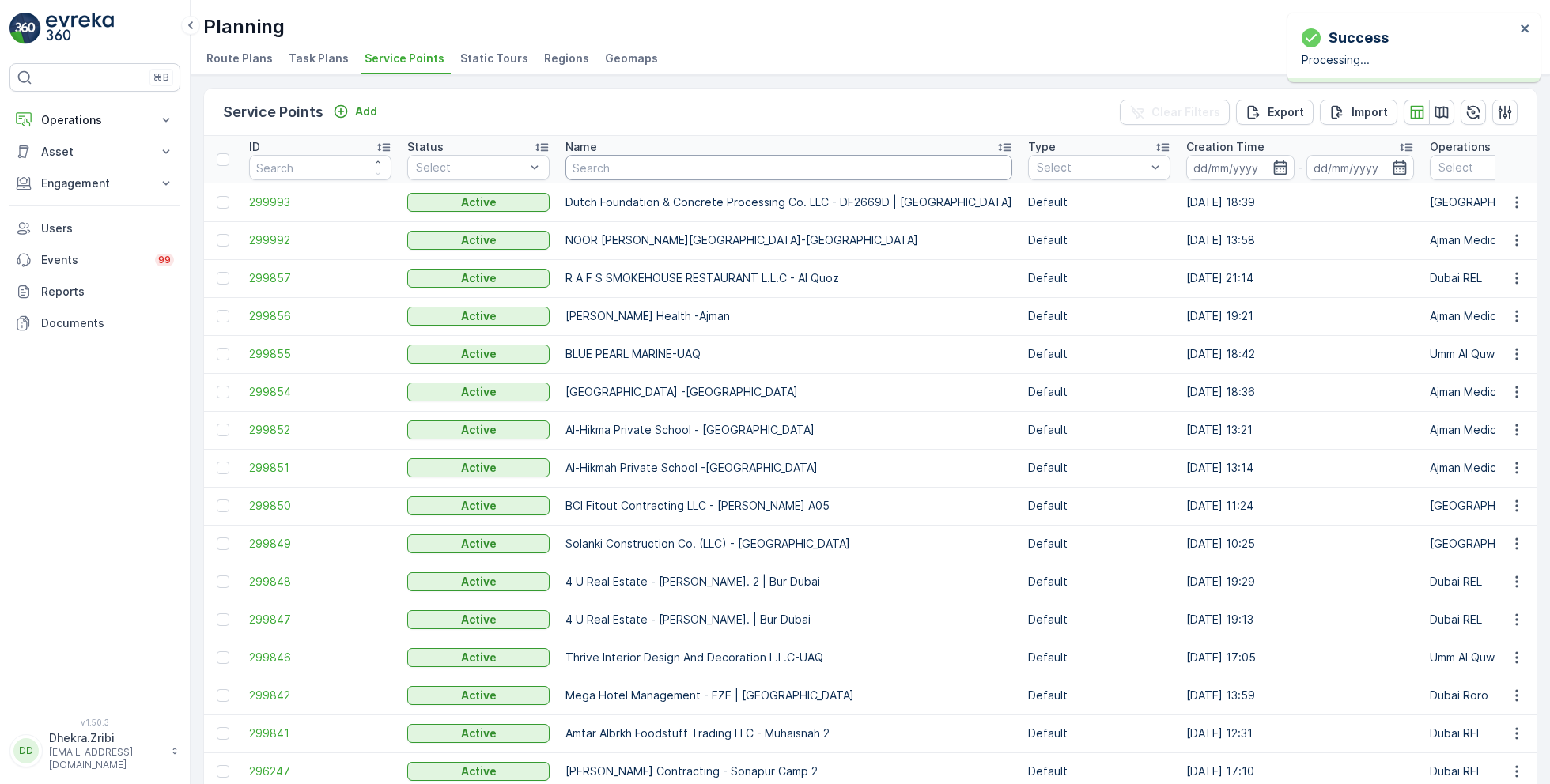
click at [677, 170] on input "text" at bounding box center [789, 168] width 447 height 25
type input "well"
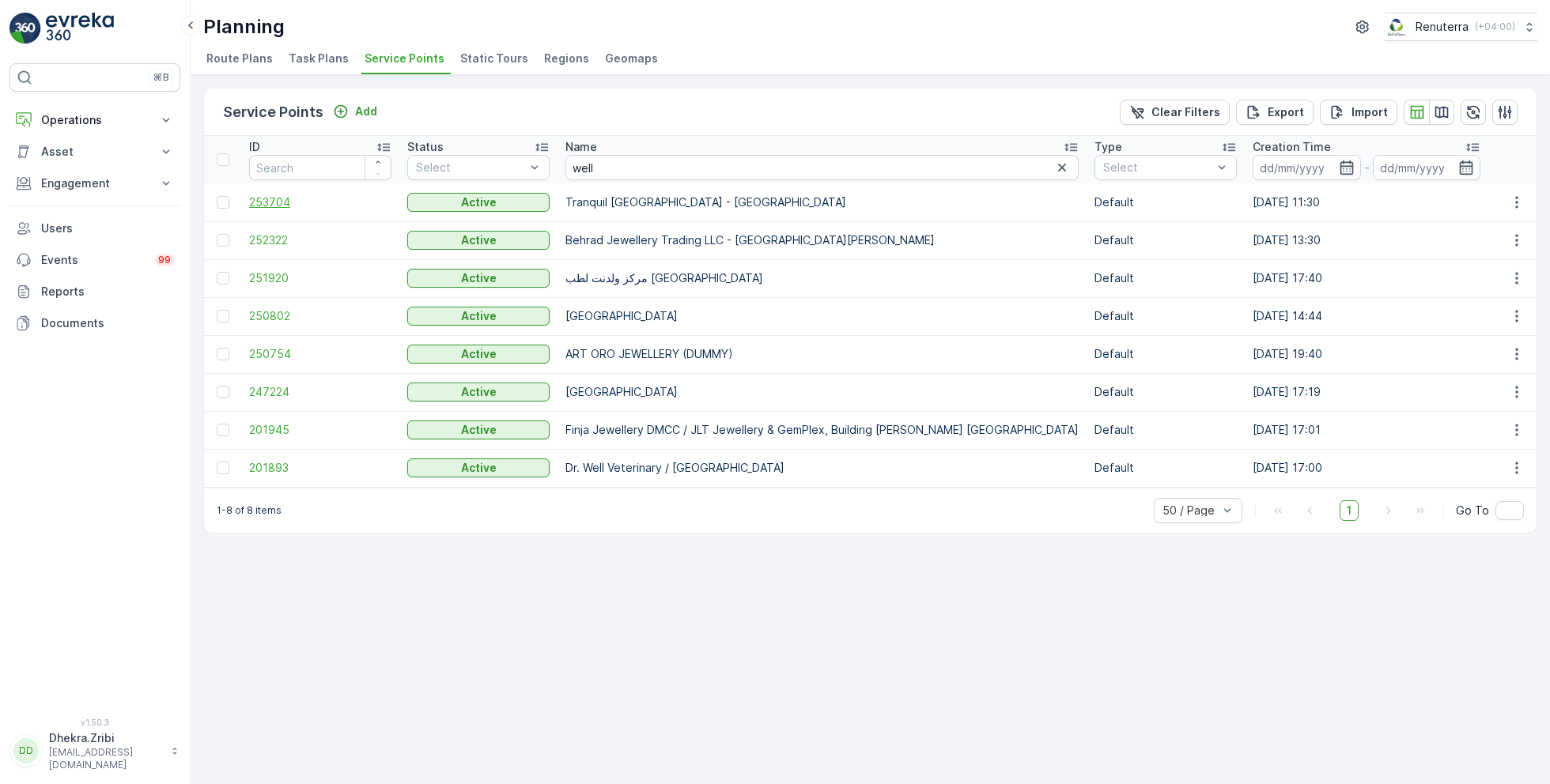
click at [283, 197] on span "253704" at bounding box center [321, 202] width 142 height 16
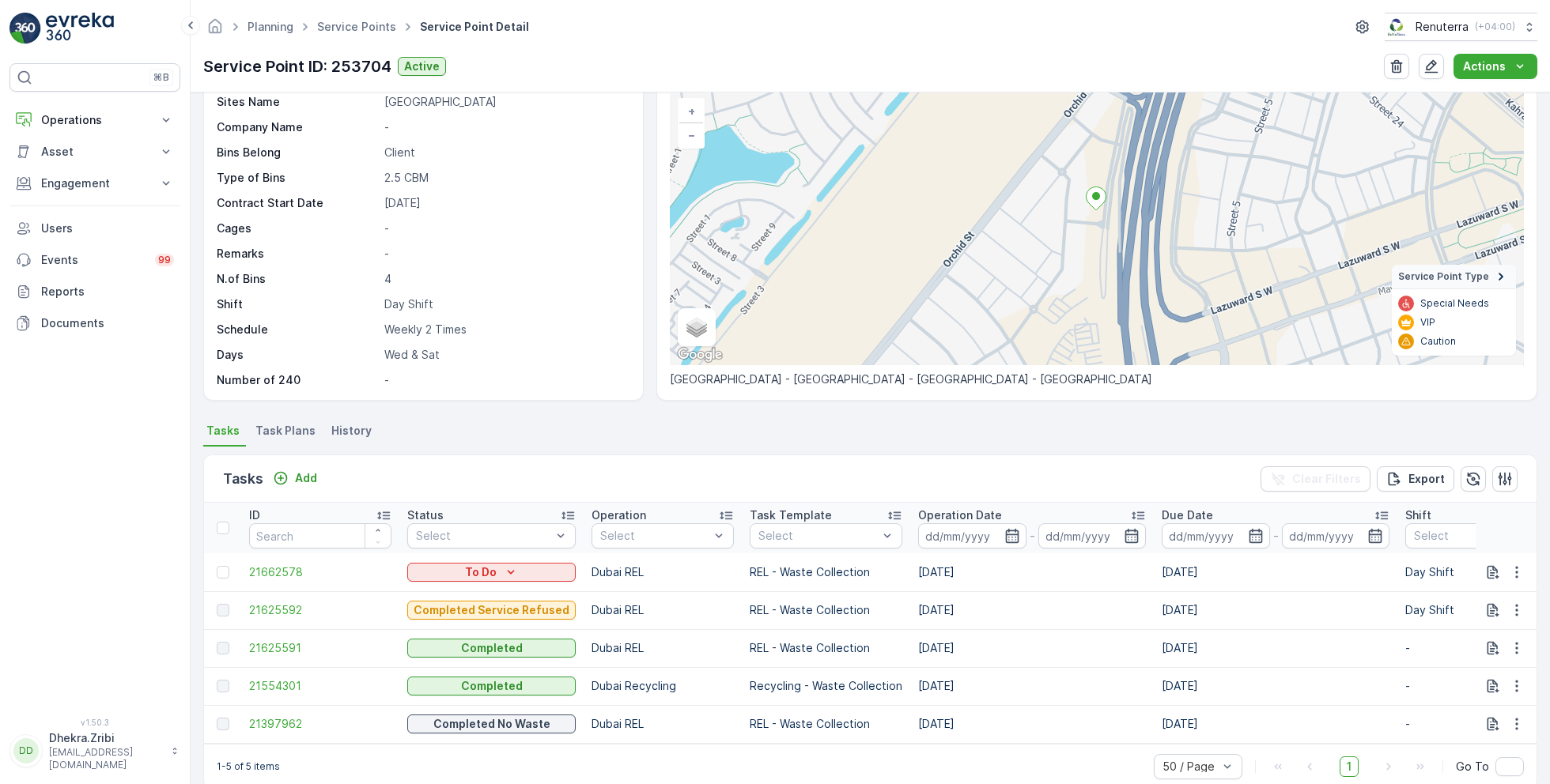
scroll to position [105, 0]
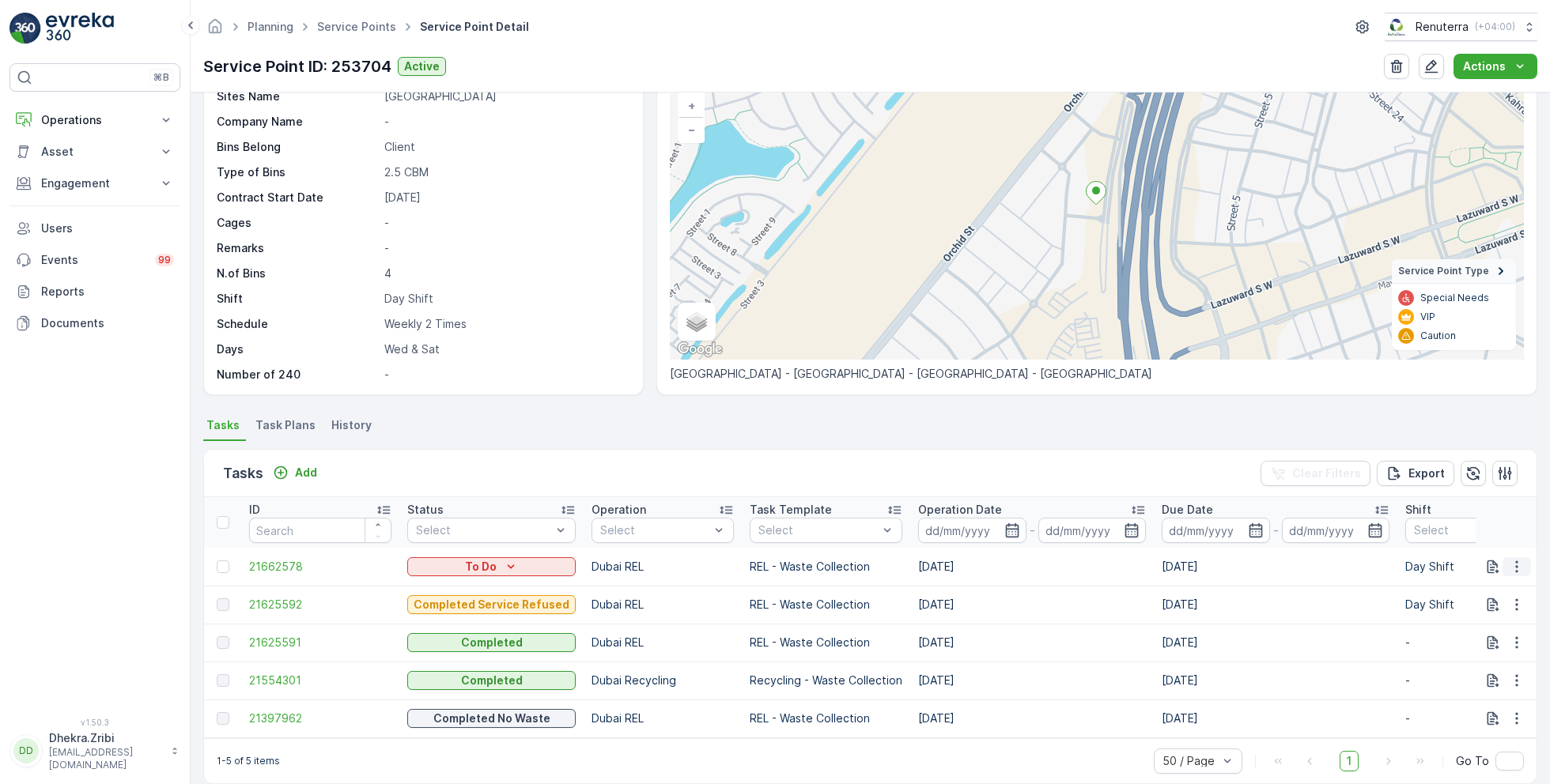
click at [1514, 567] on icon "button" at bounding box center [1517, 566] width 16 height 16
click at [1462, 630] on span "Change Route" at bounding box center [1476, 633] width 76 height 16
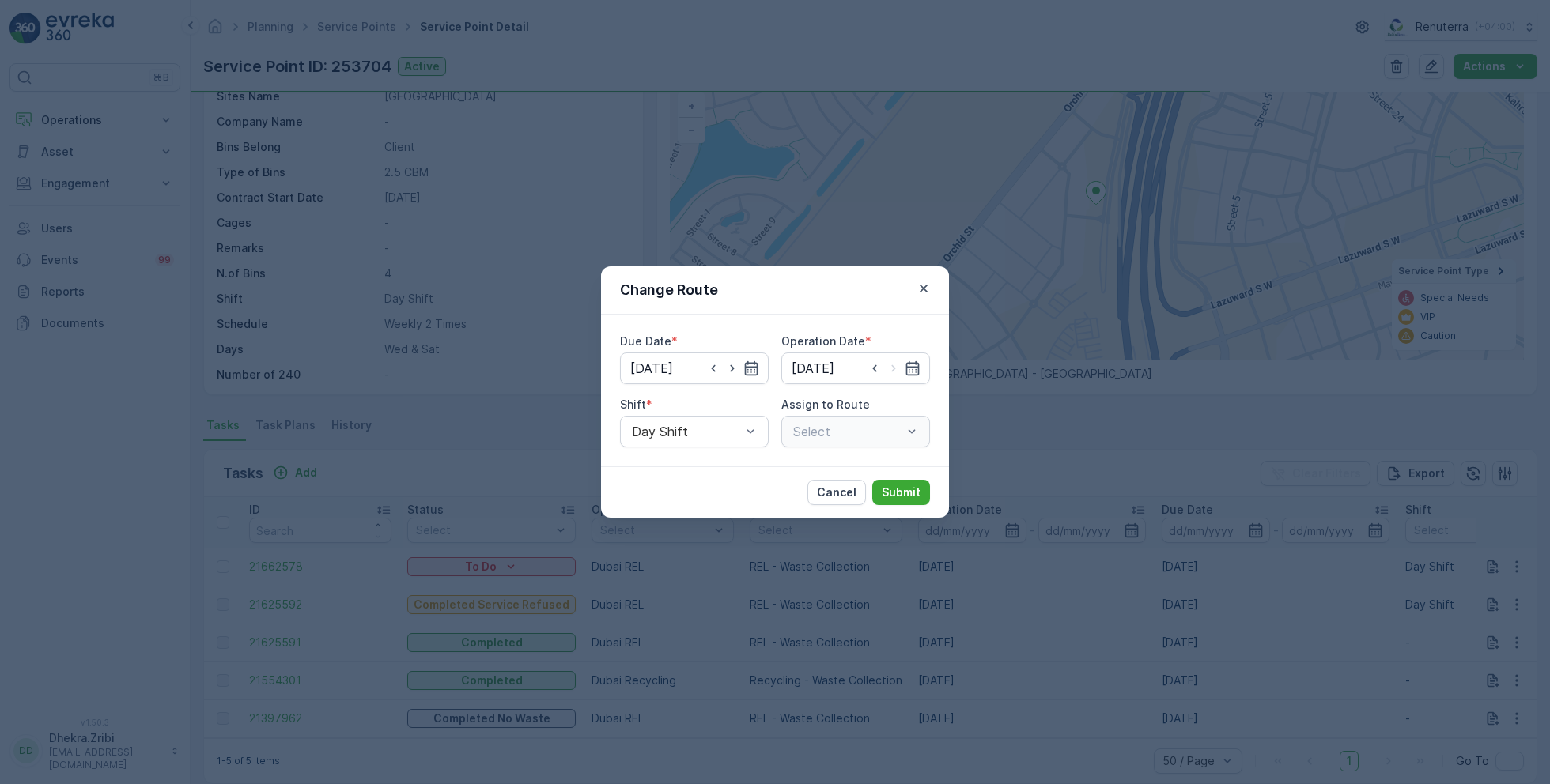
type input "20.09.2025"
click at [708, 365] on icon "button" at bounding box center [713, 368] width 16 height 16
type input "[DATE]"
click at [812, 362] on input at bounding box center [856, 368] width 148 height 31
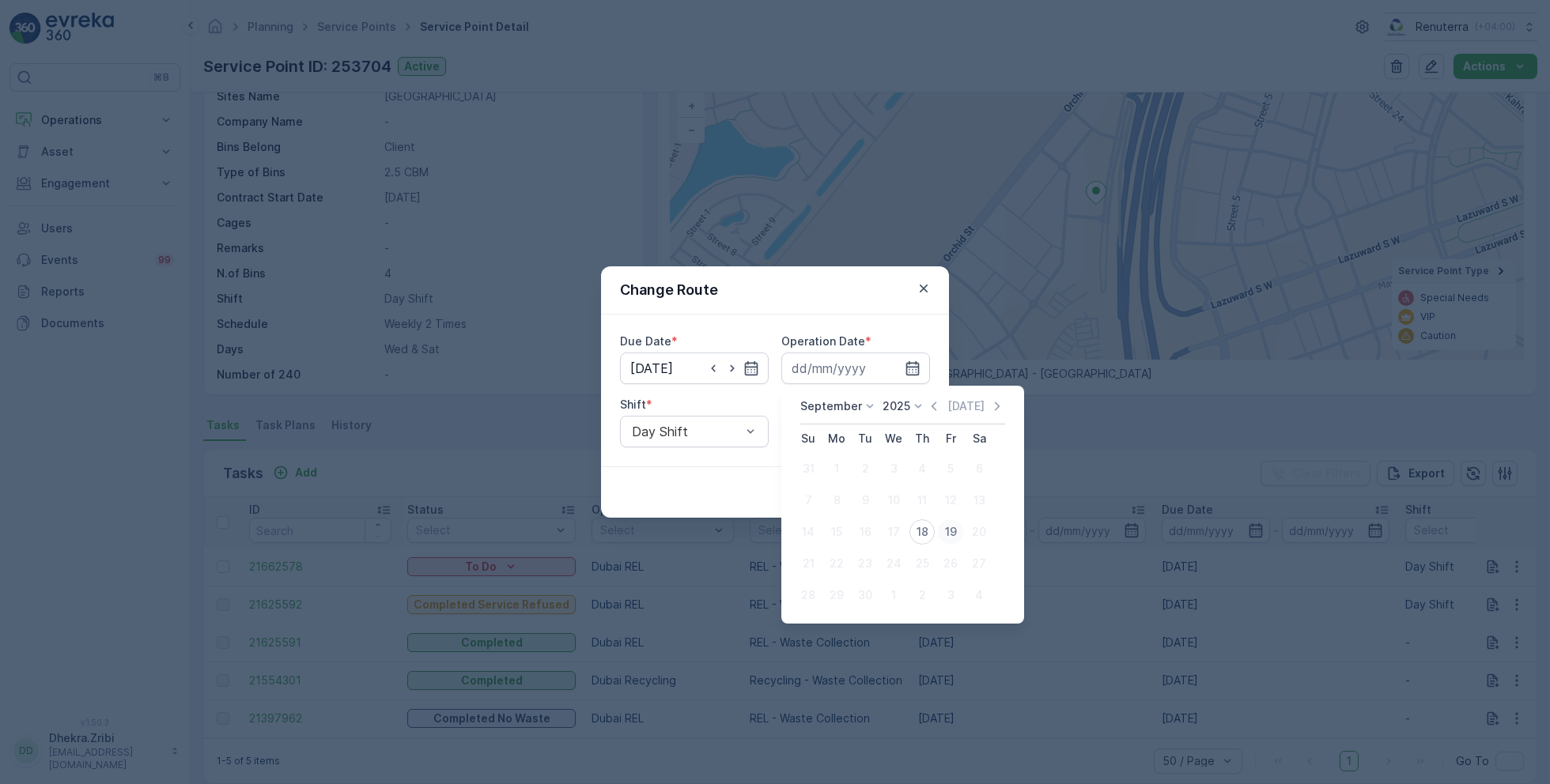
click at [948, 529] on div "19" at bounding box center [951, 532] width 25 height 25
type input "[DATE]"
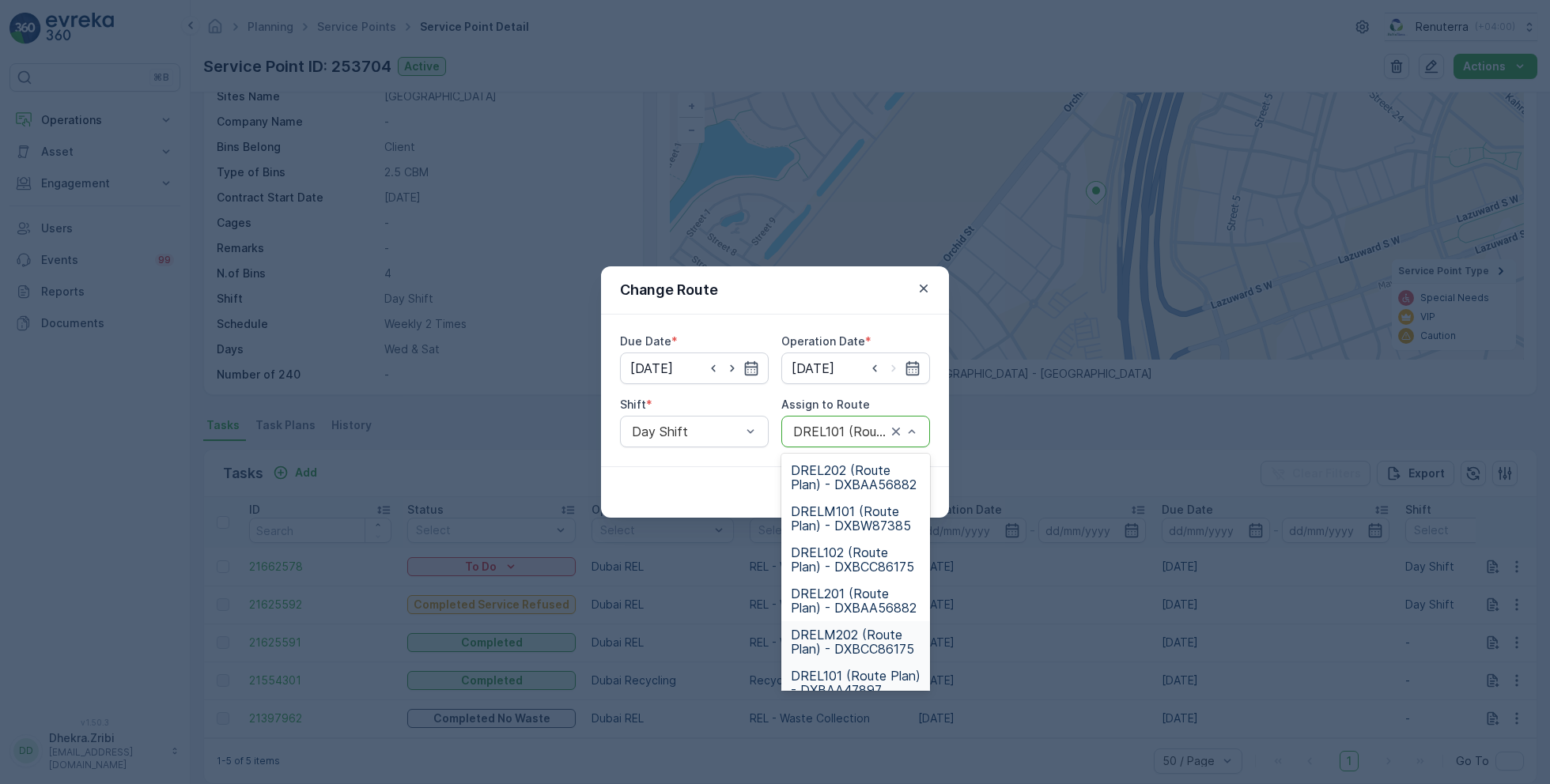
scroll to position [98, 0]
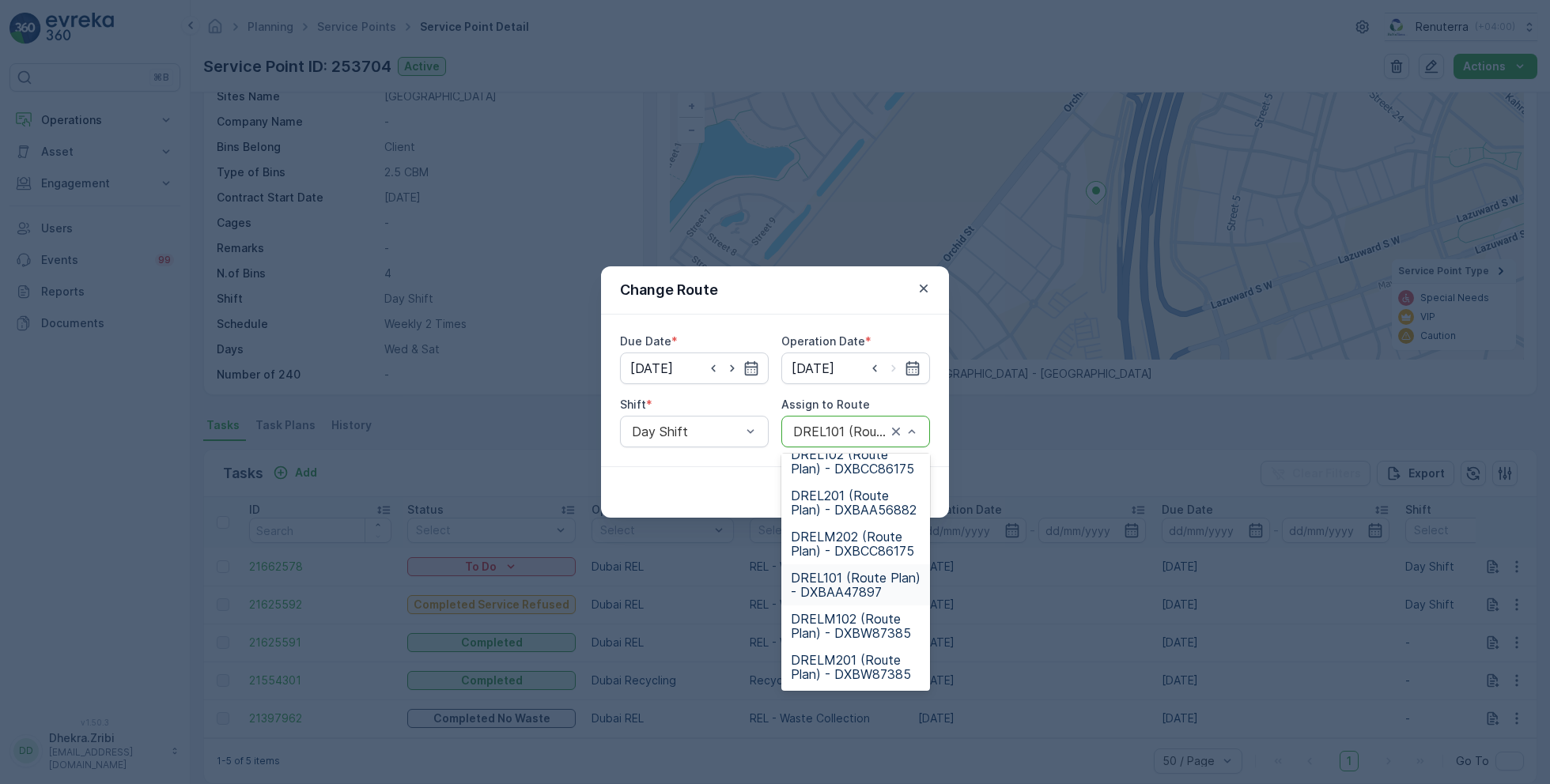
click at [840, 570] on span "DREL101 (Route Plan) - DXBAA47897" at bounding box center [856, 585] width 130 height 29
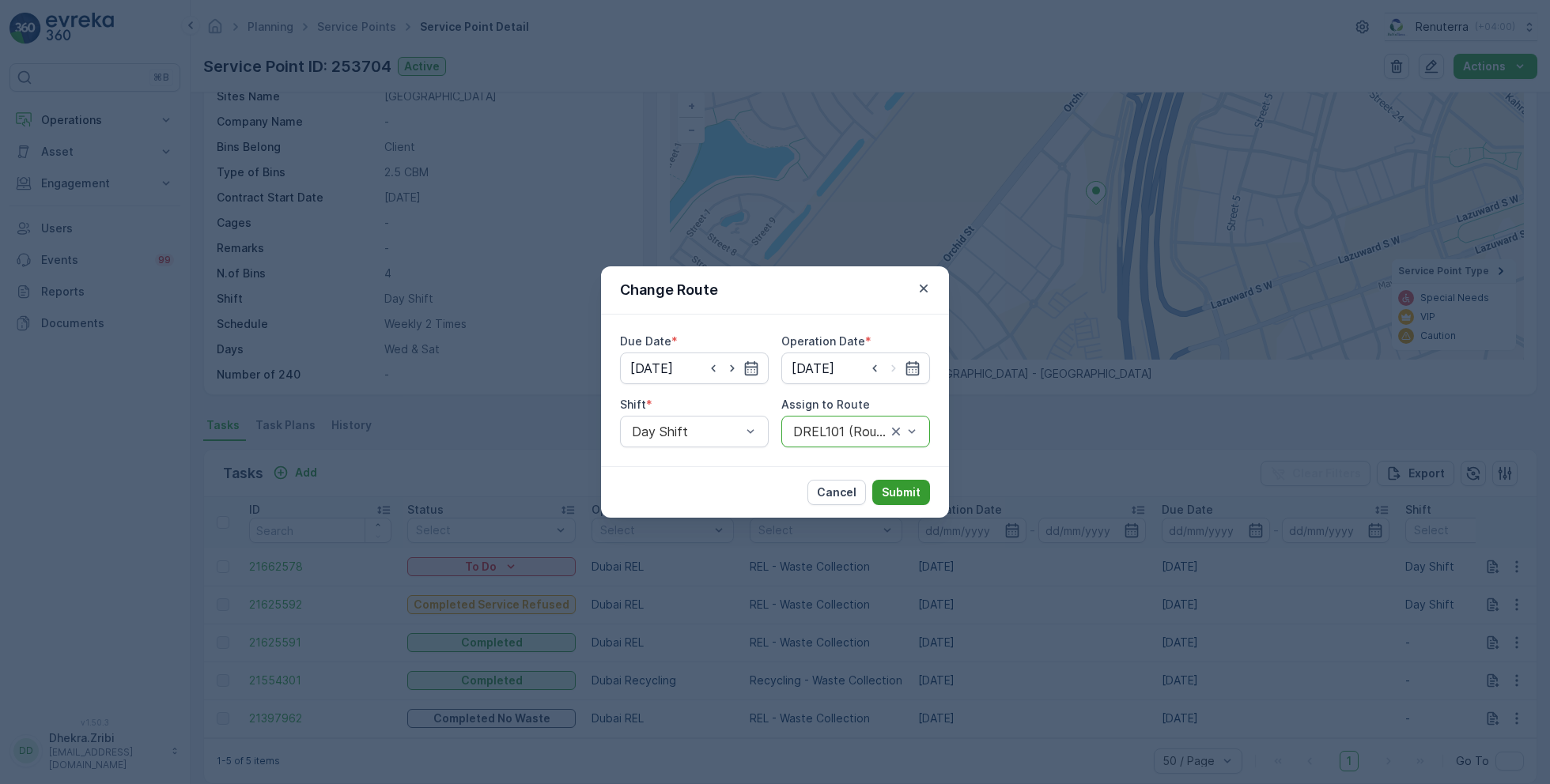
click at [898, 485] on p "Submit" at bounding box center [901, 492] width 39 height 16
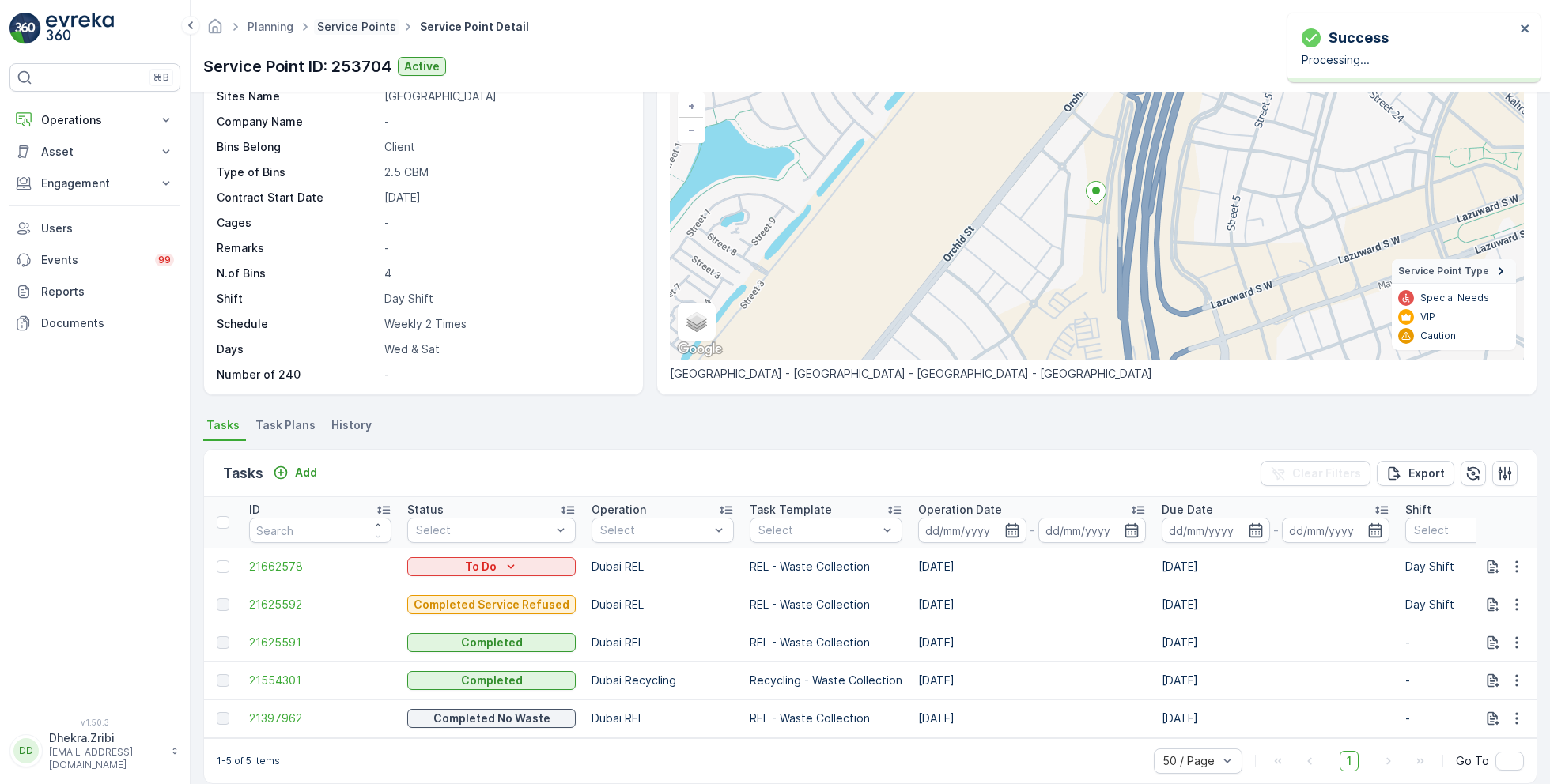
click at [365, 31] on link "Service Points" at bounding box center [356, 26] width 79 height 14
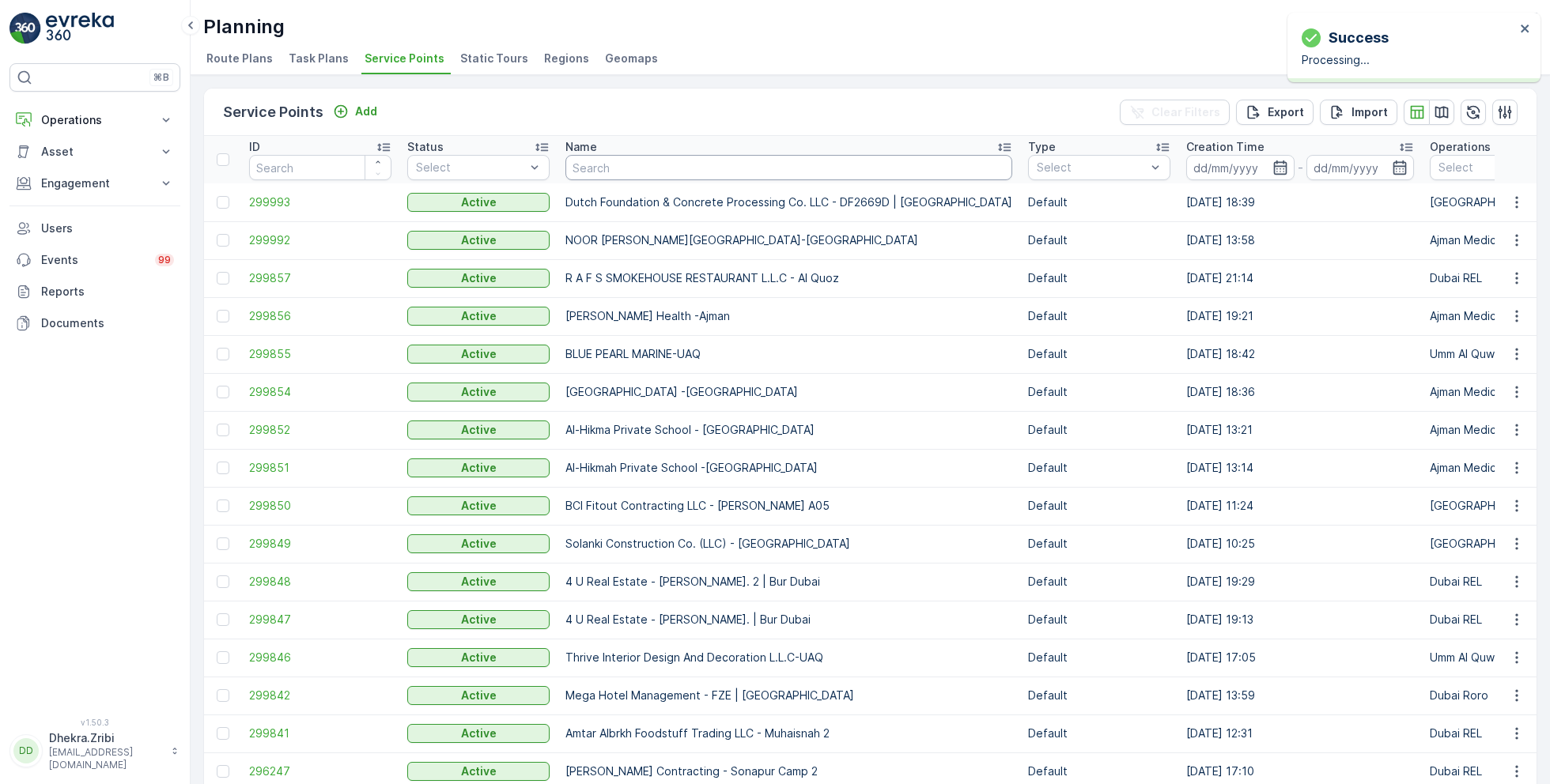
click at [661, 166] on input "text" at bounding box center [789, 168] width 447 height 25
type input "bach"
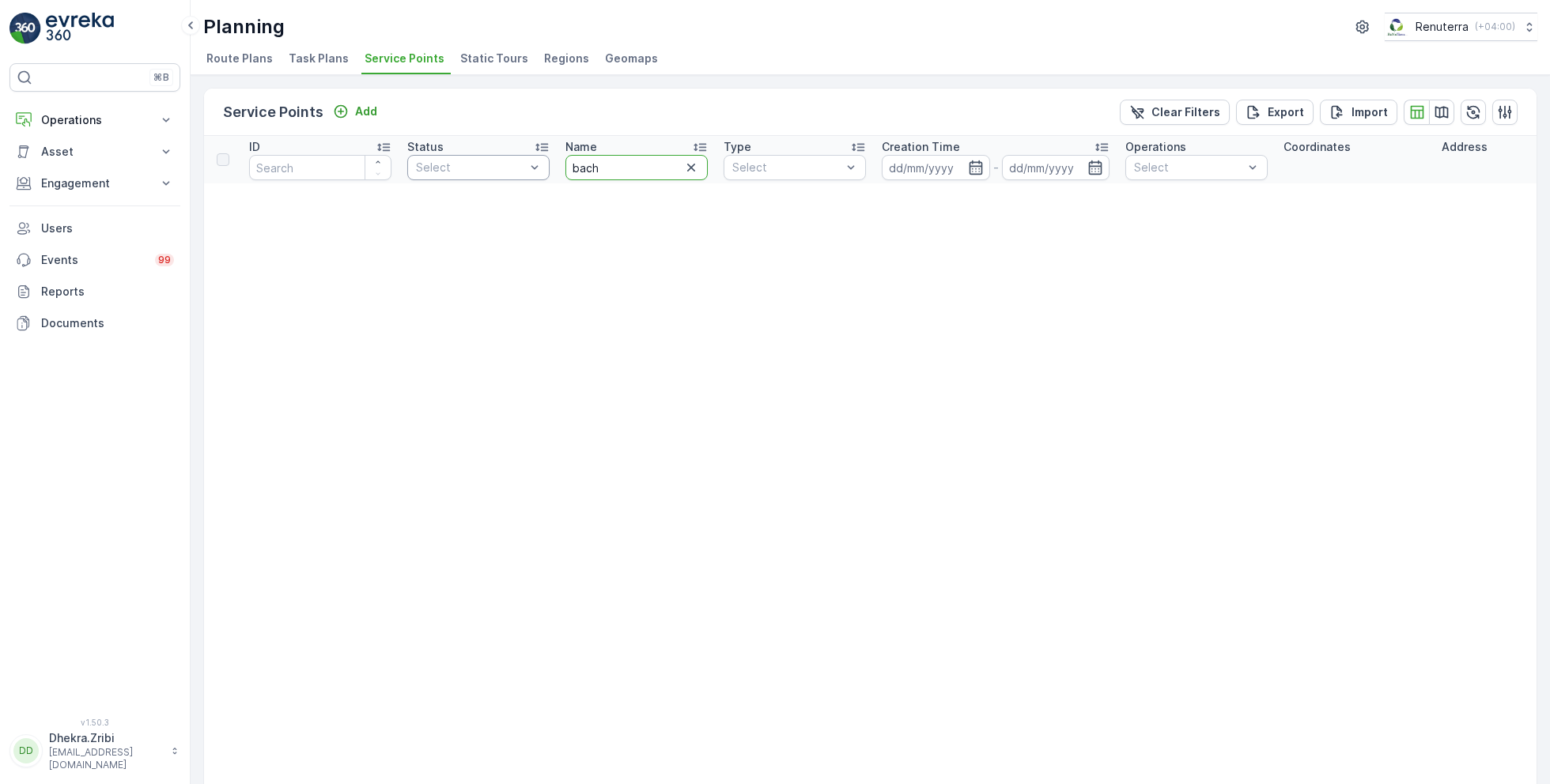
drag, startPoint x: 617, startPoint y: 166, endPoint x: 530, endPoint y: 166, distance: 87.0
type input "beach"
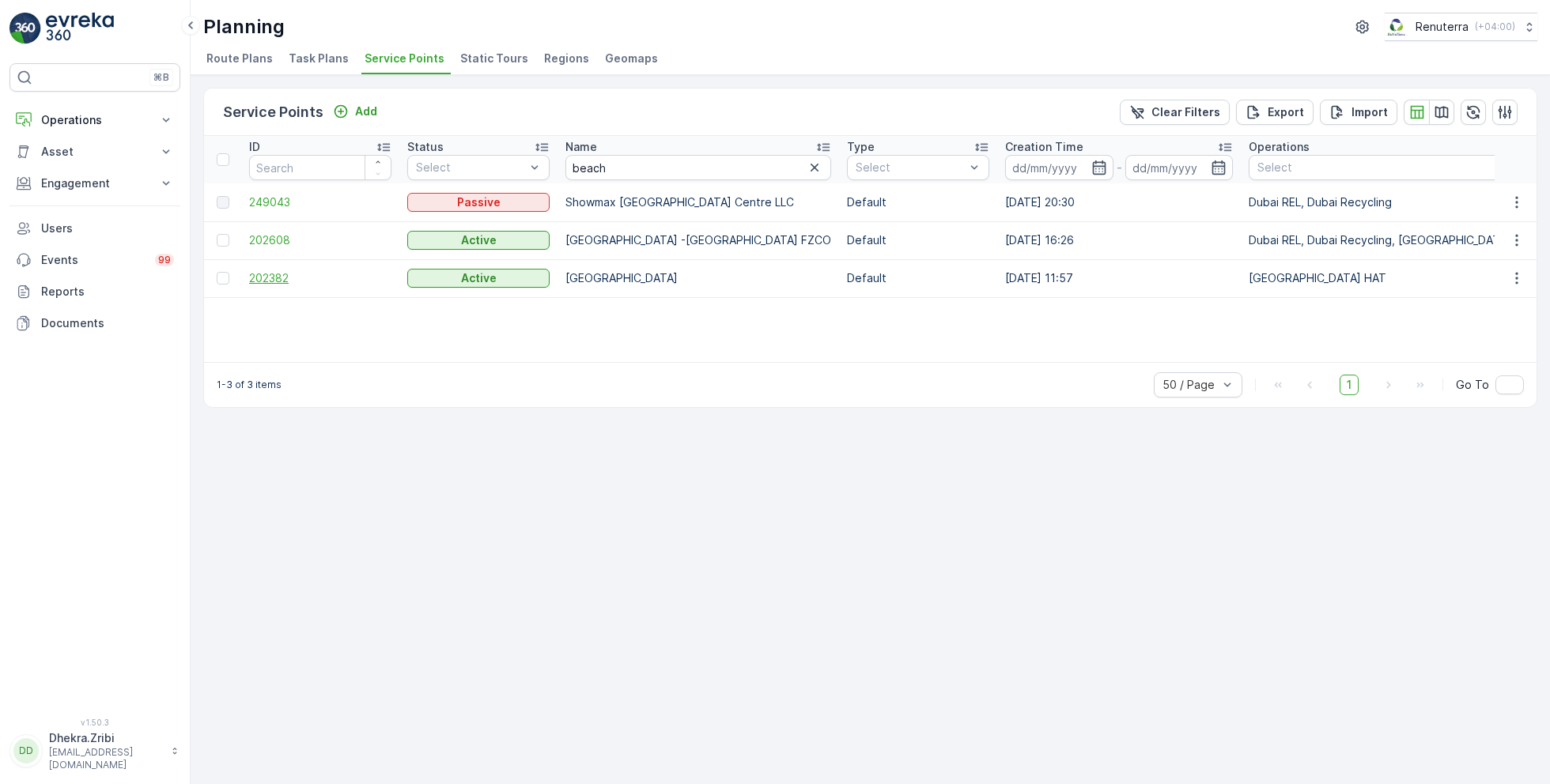
click at [293, 275] on span "202382" at bounding box center [321, 278] width 142 height 16
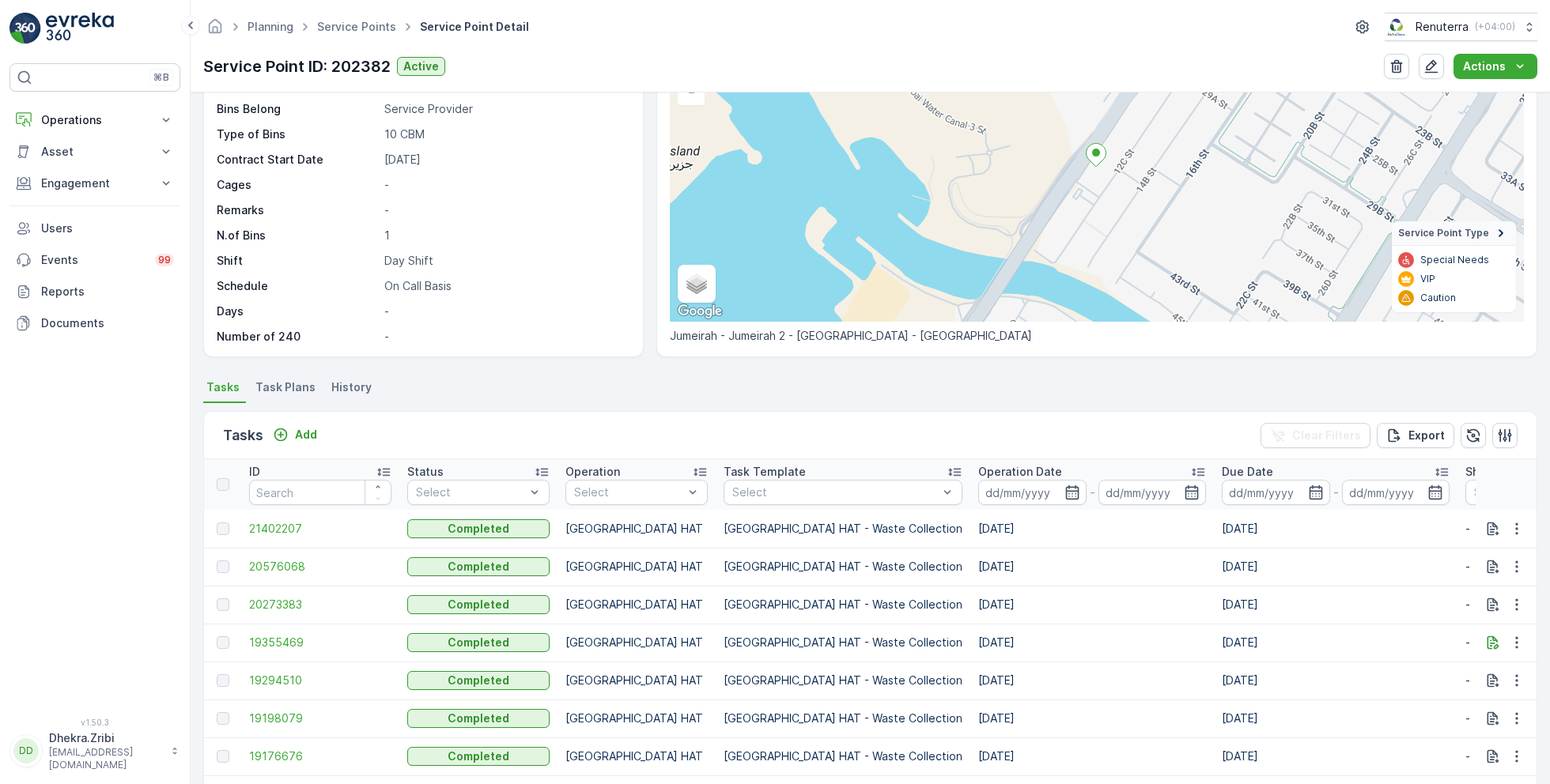
scroll to position [170, 0]
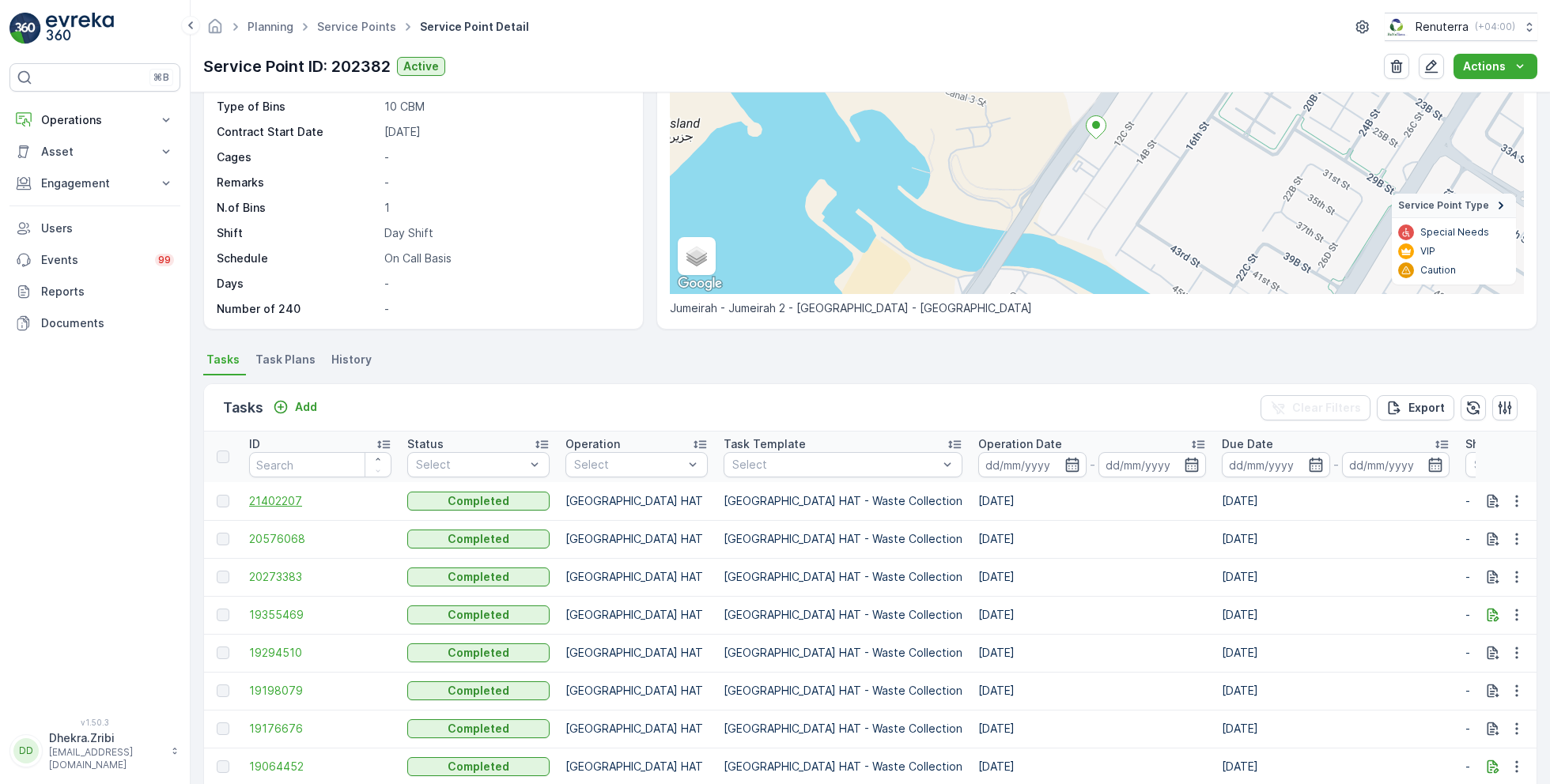
click at [286, 497] on span "21402207" at bounding box center [321, 501] width 142 height 16
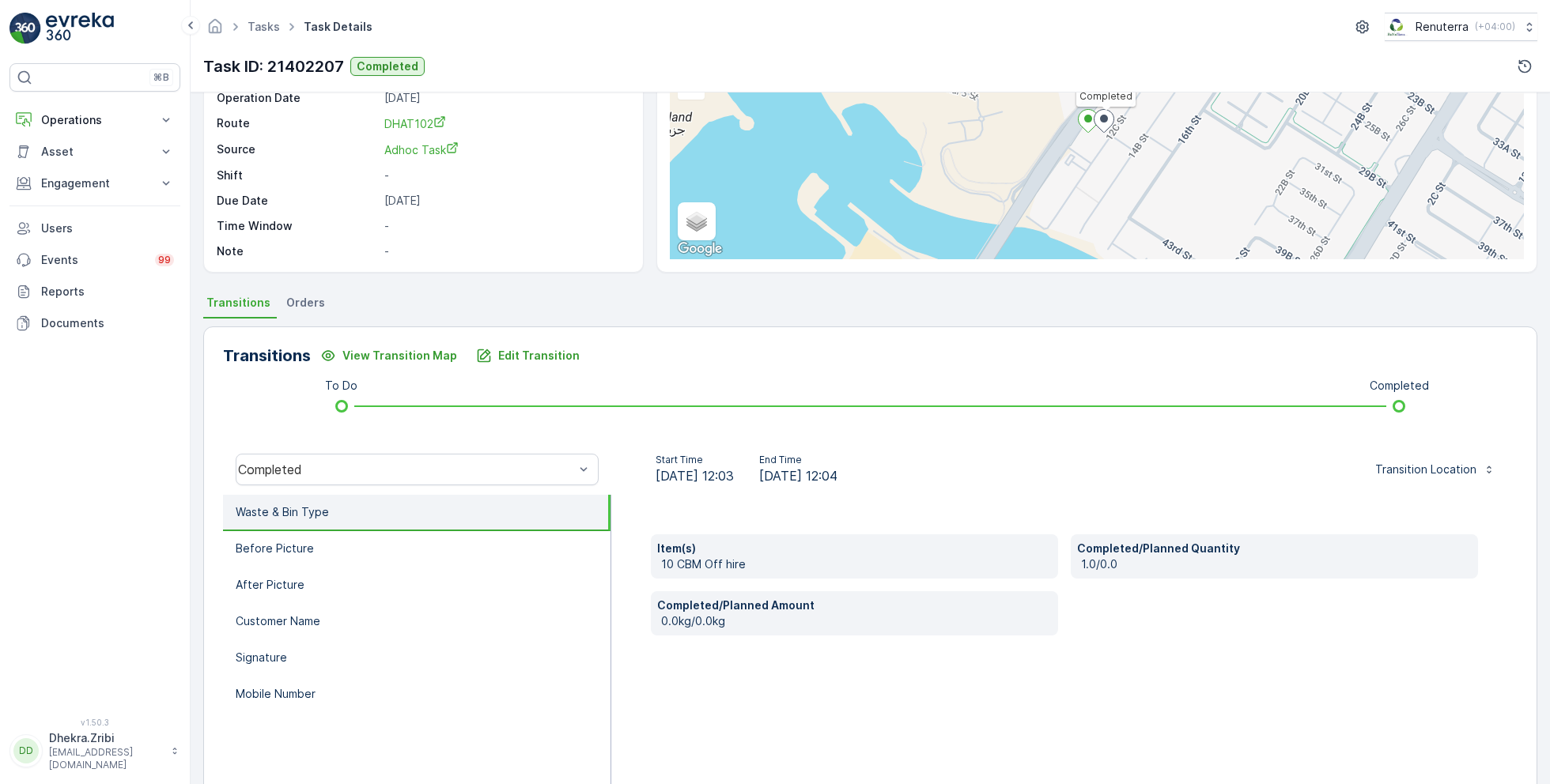
scroll to position [169, 0]
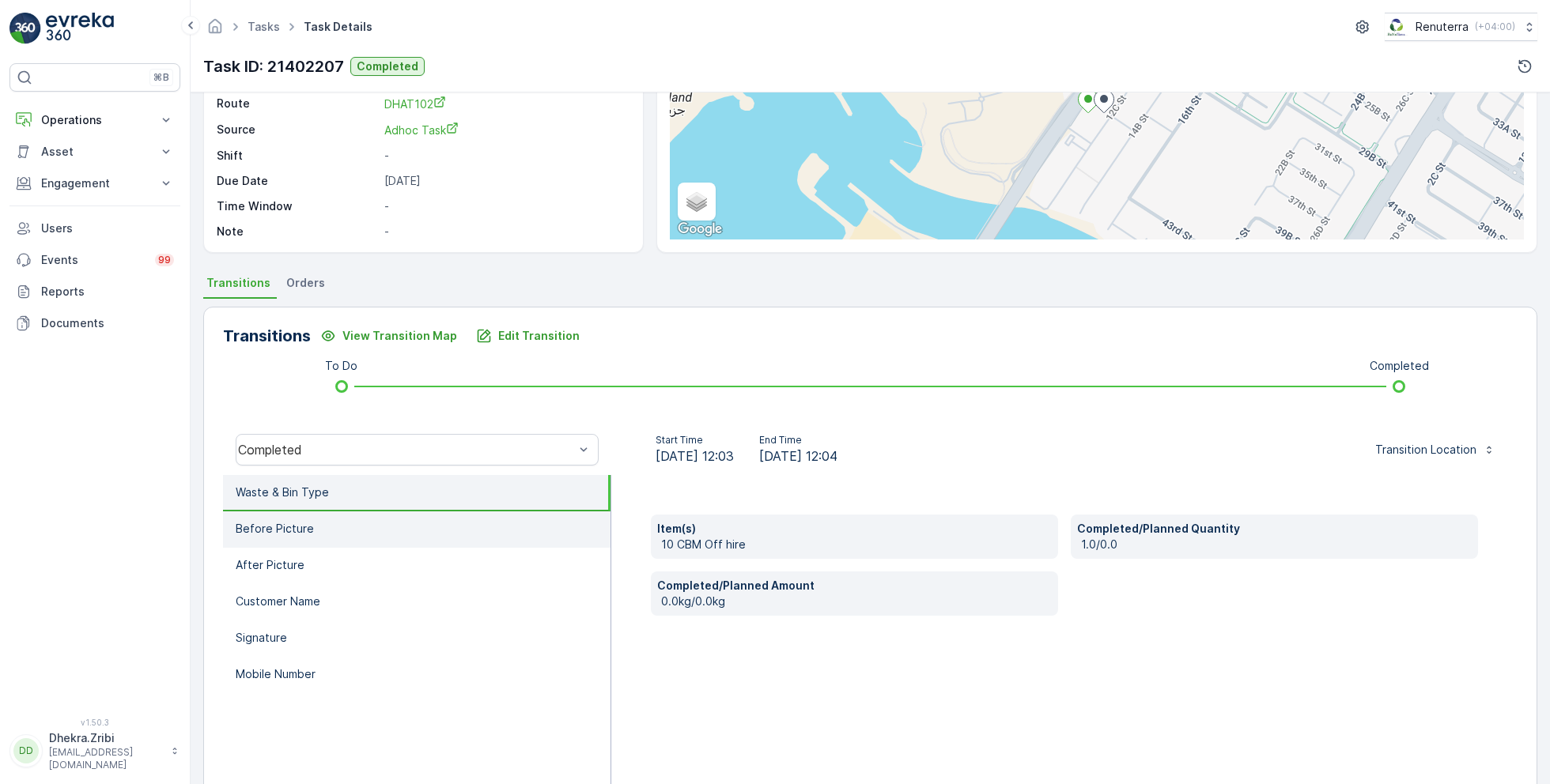
click at [303, 527] on p "Before Picture" at bounding box center [275, 529] width 78 height 16
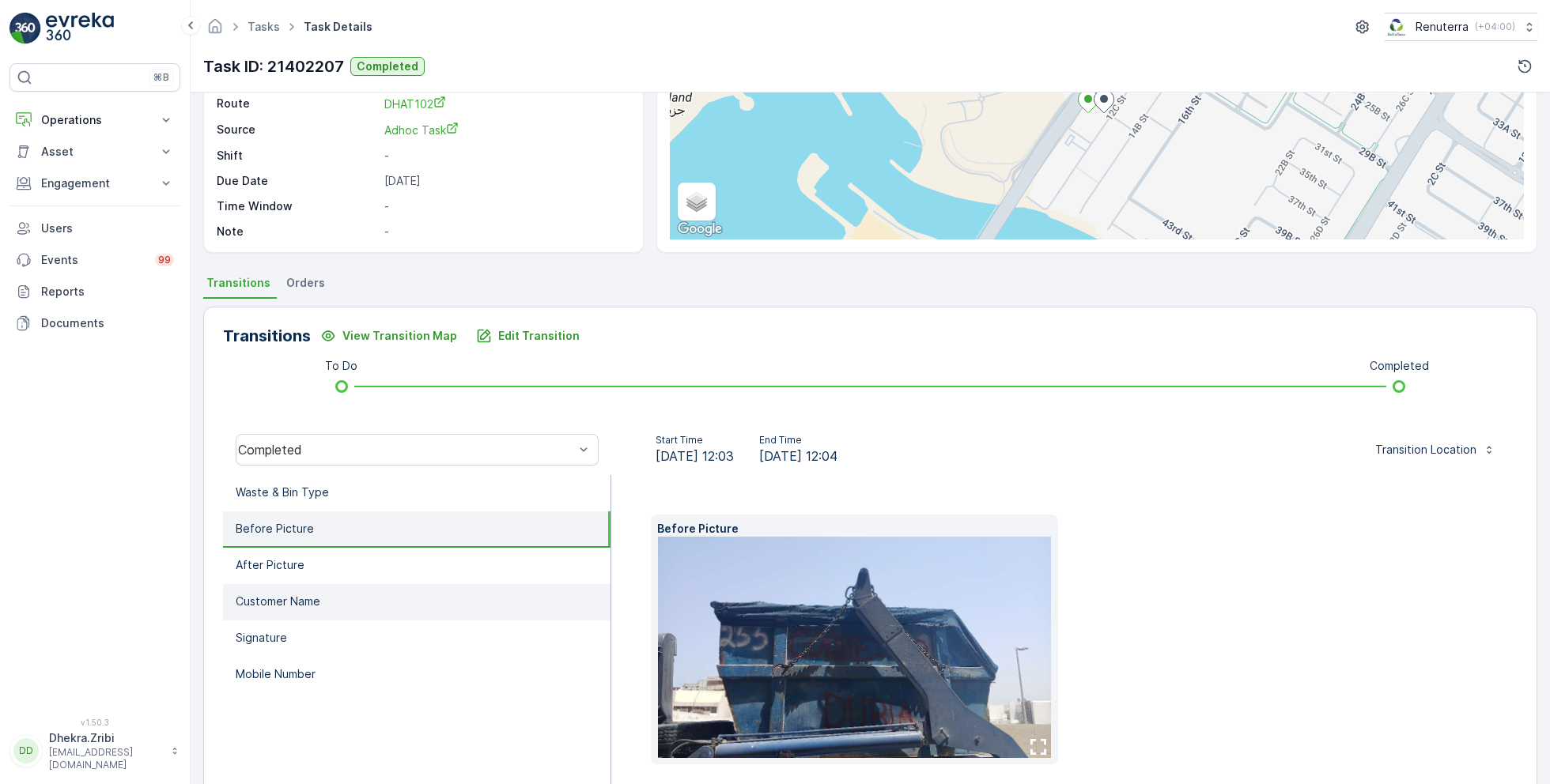
scroll to position [236, 0]
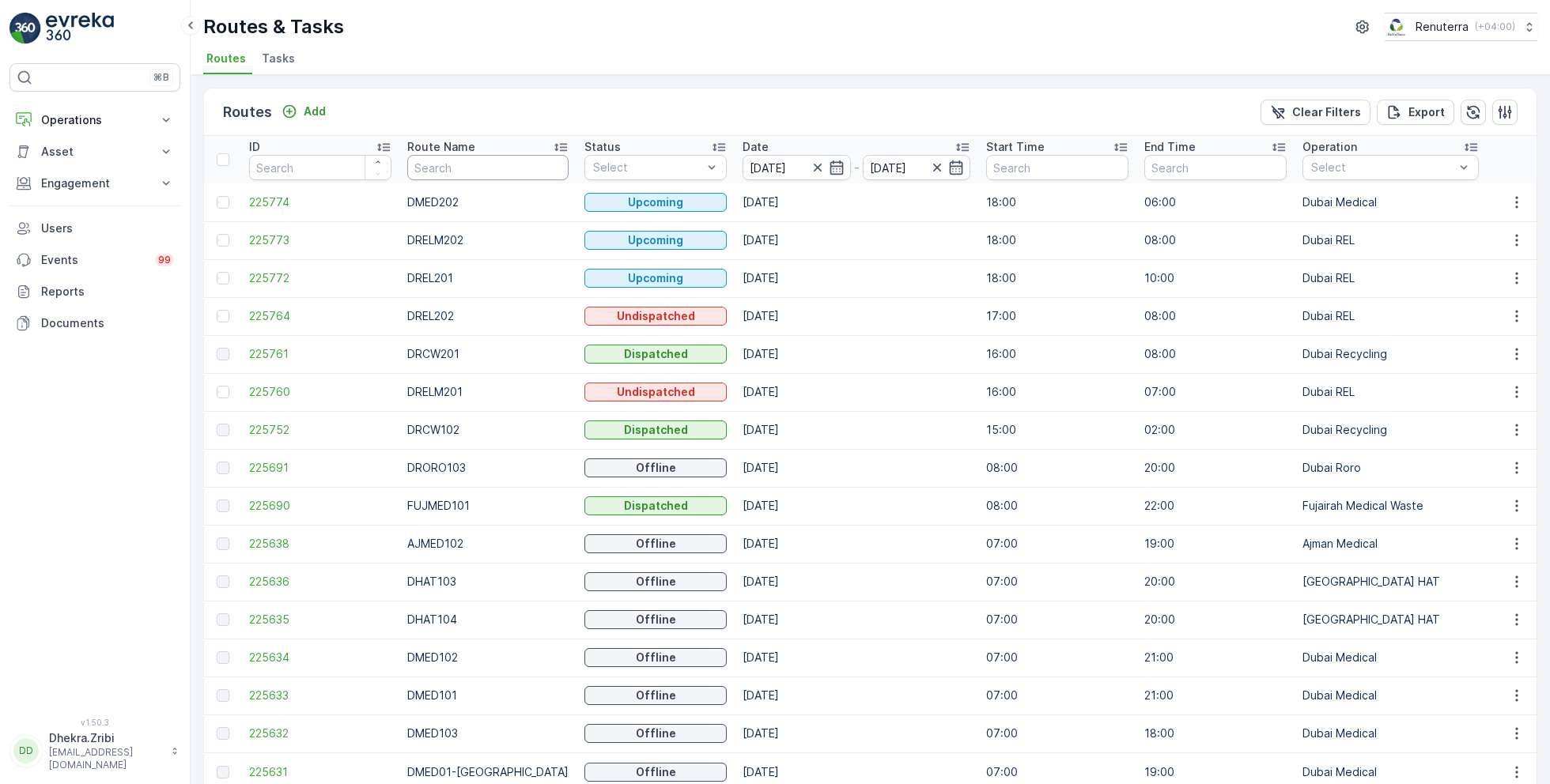
click at [508, 164] on input "text" at bounding box center [488, 168] width 161 height 25
type input "rcw"
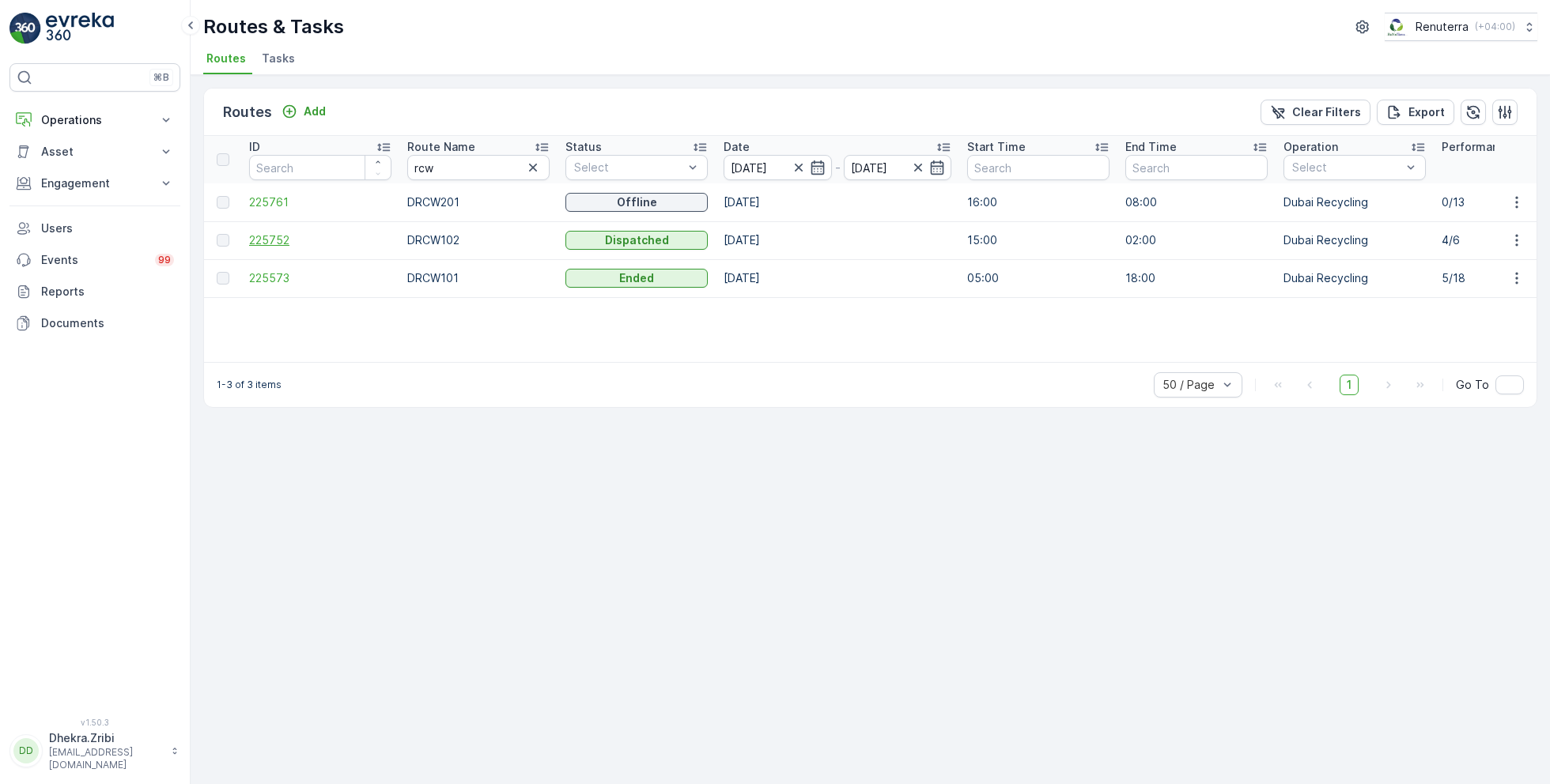
click at [283, 240] on span "225752" at bounding box center [321, 240] width 142 height 16
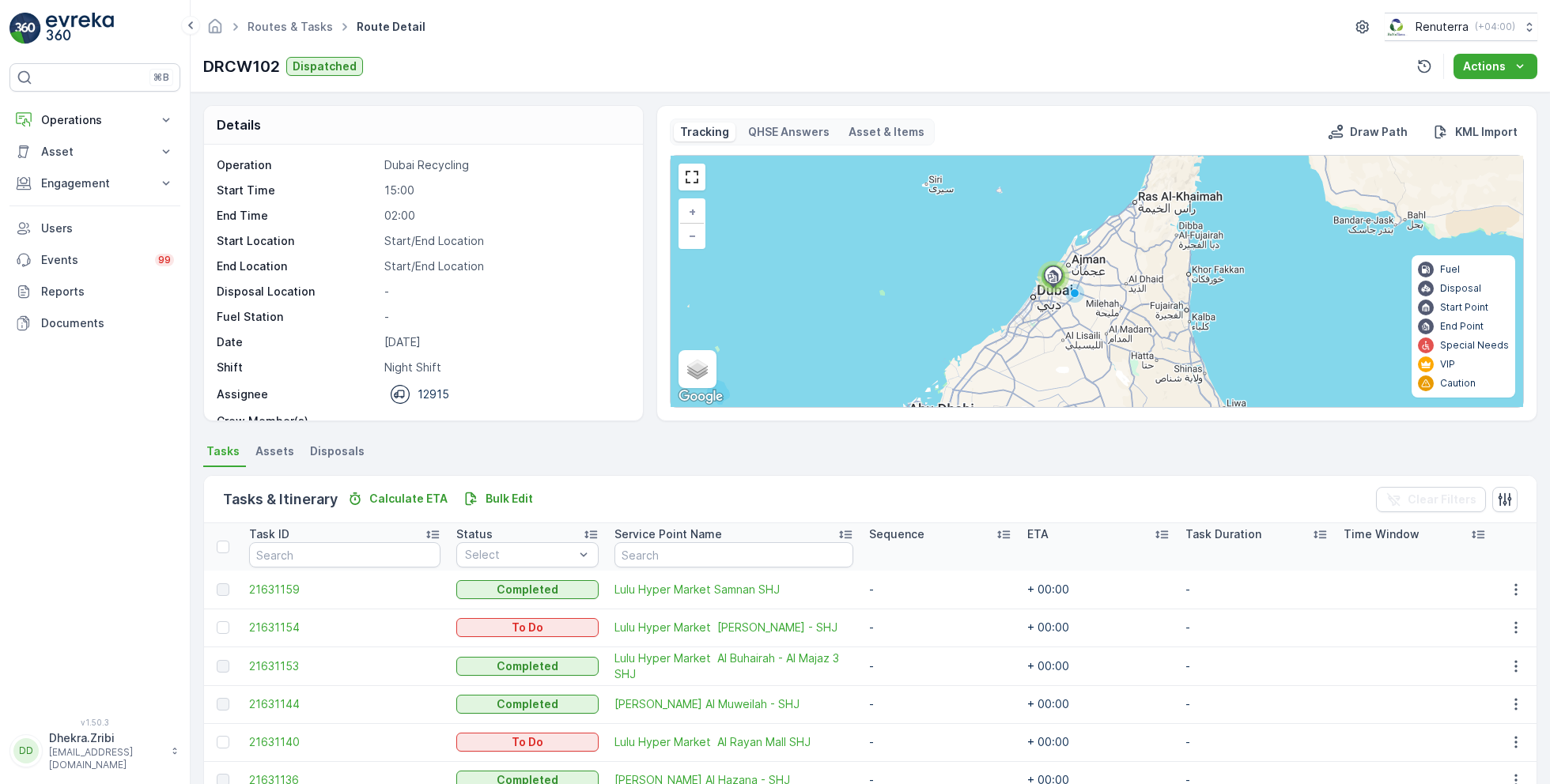
scroll to position [79, 0]
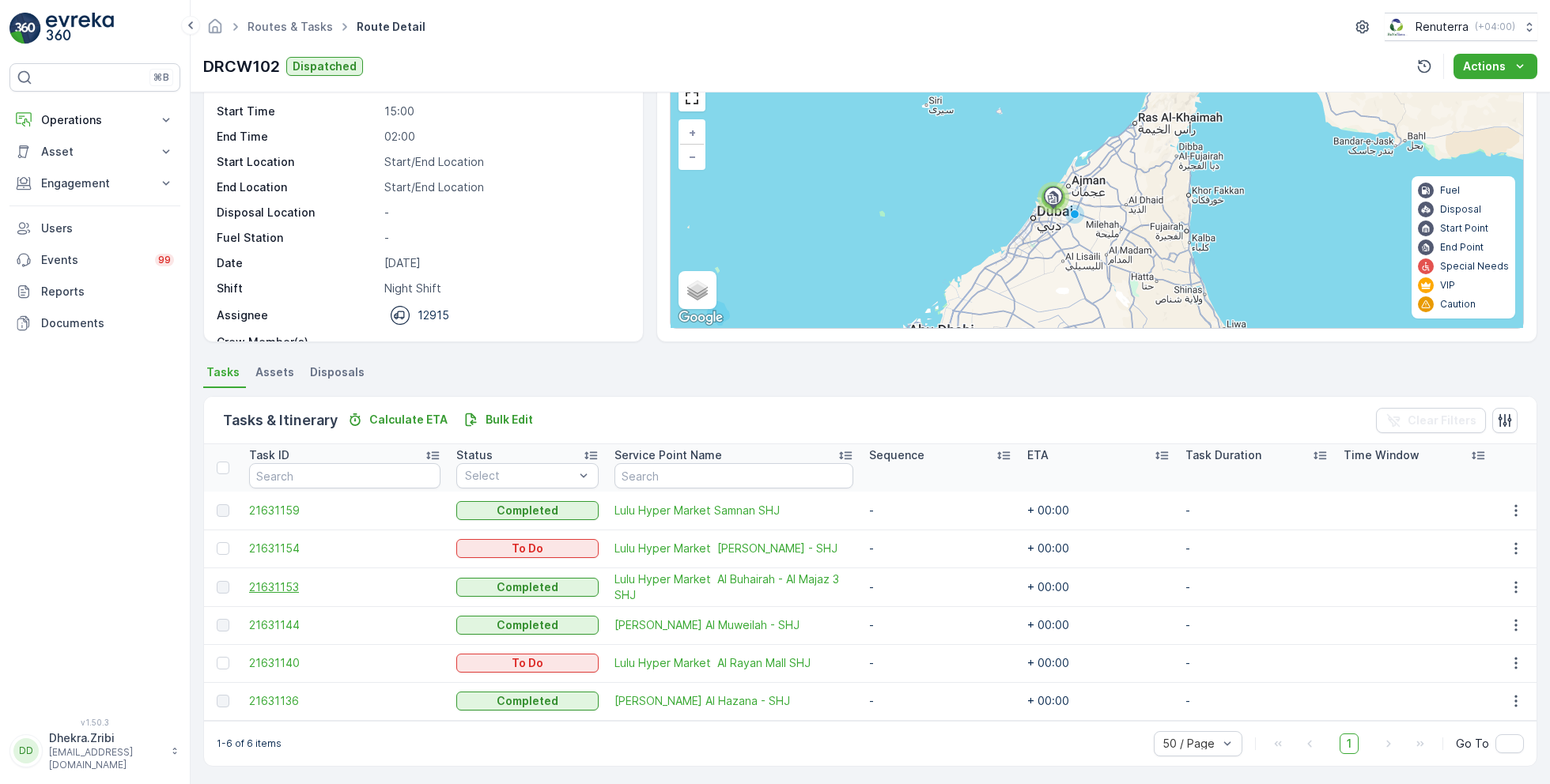
click at [293, 583] on span "21631153" at bounding box center [345, 587] width 192 height 16
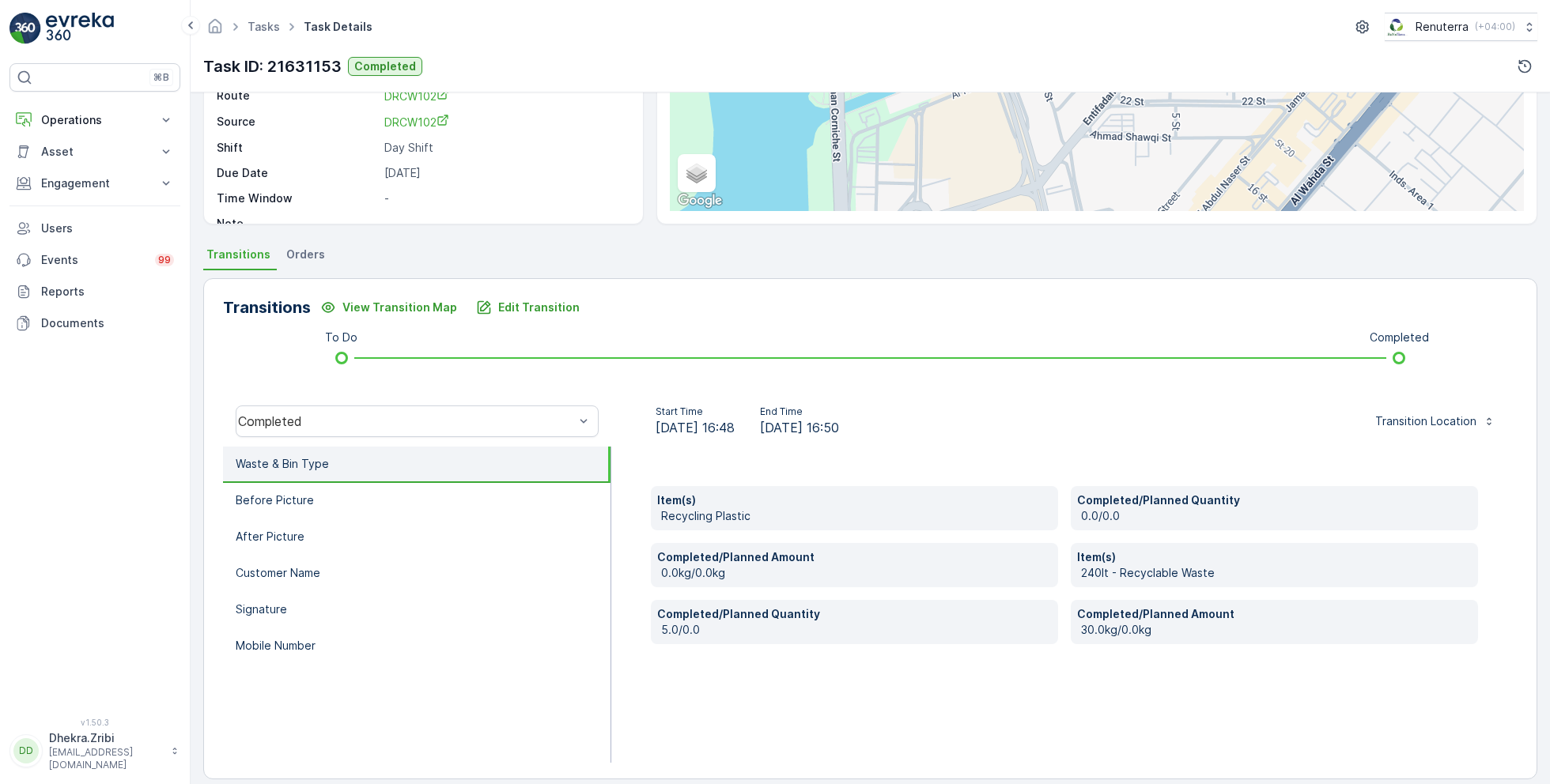
scroll to position [211, 0]
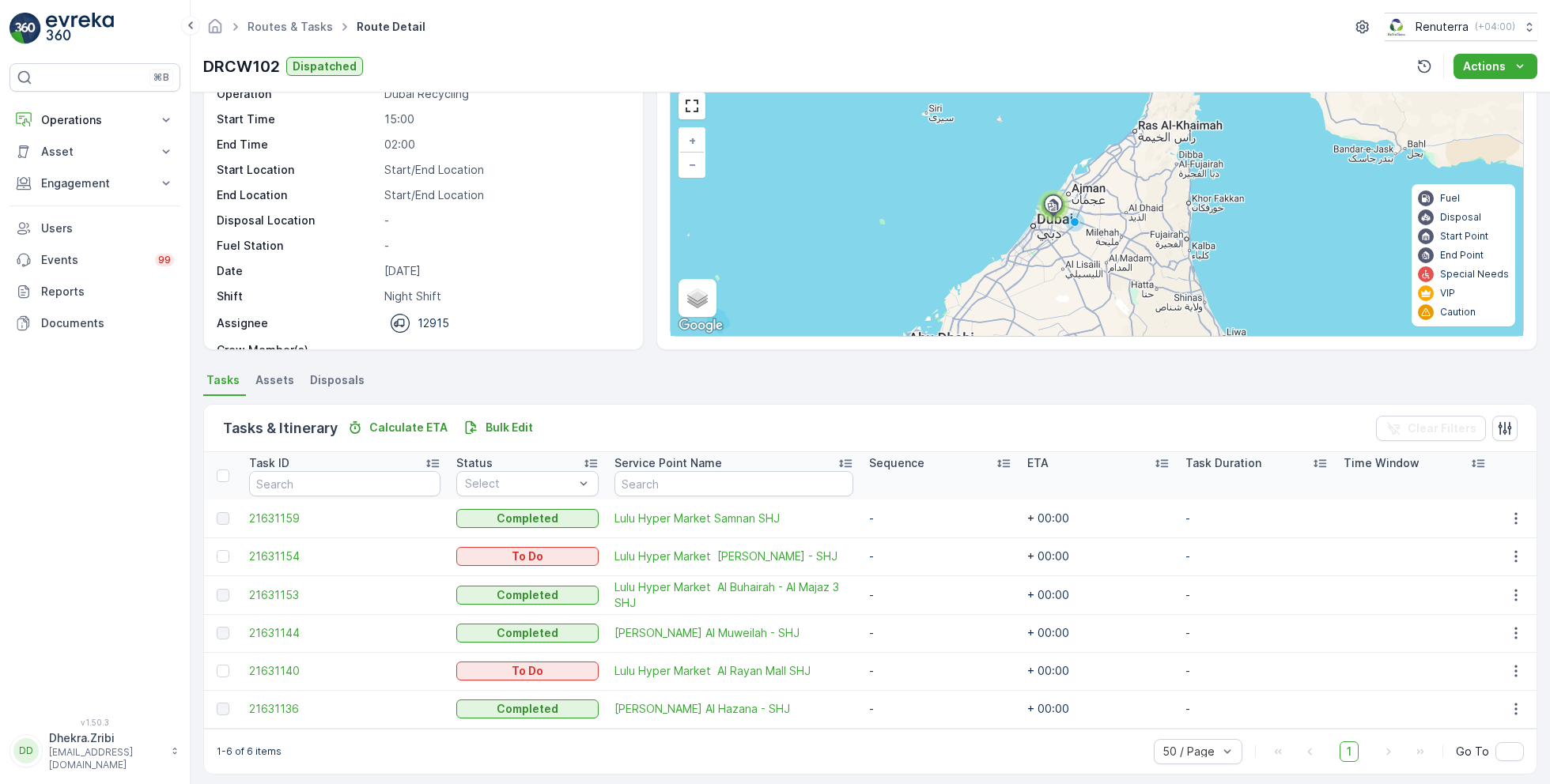
scroll to position [79, 0]
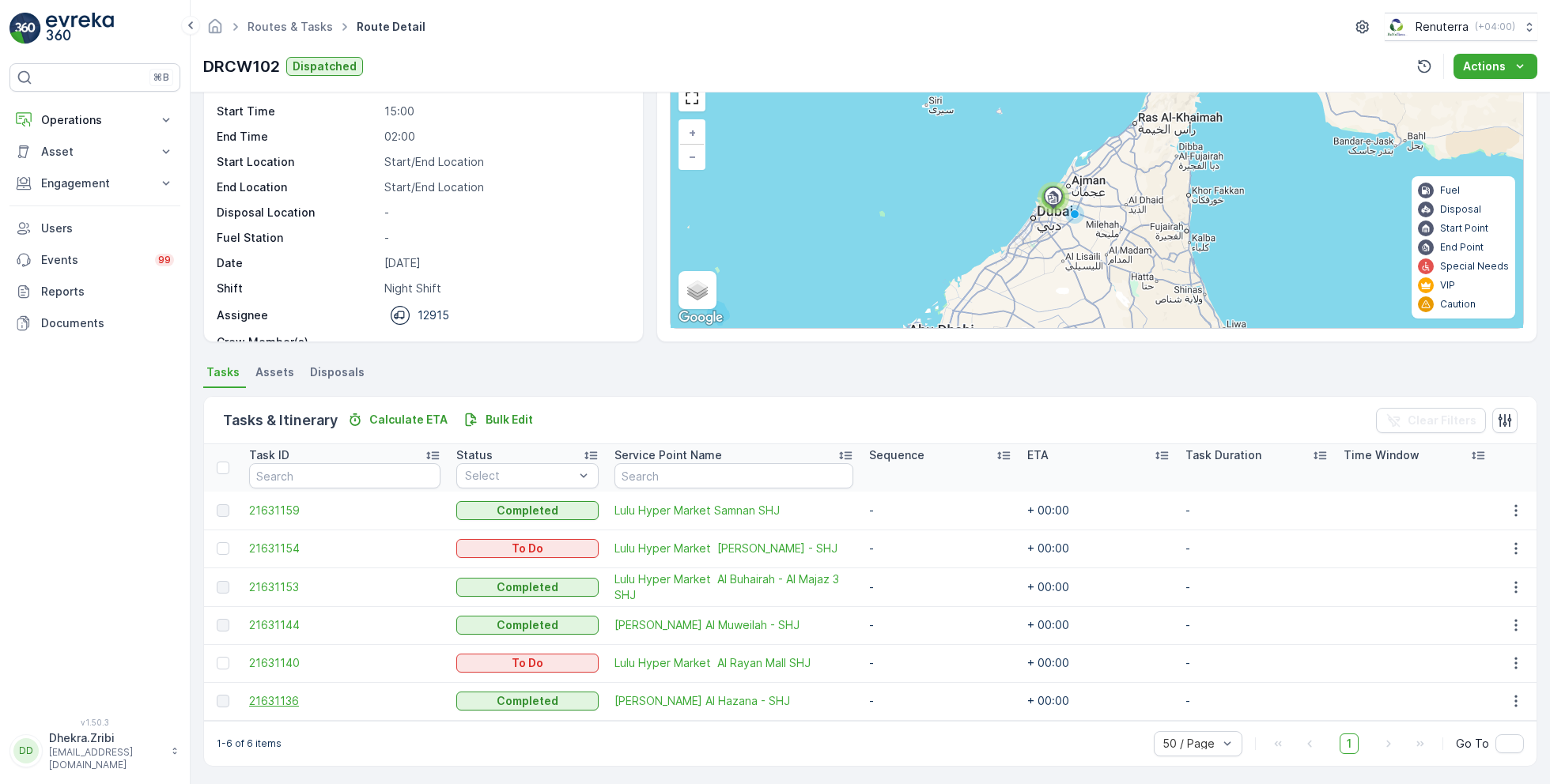
click at [282, 698] on span "21631136" at bounding box center [345, 701] width 192 height 16
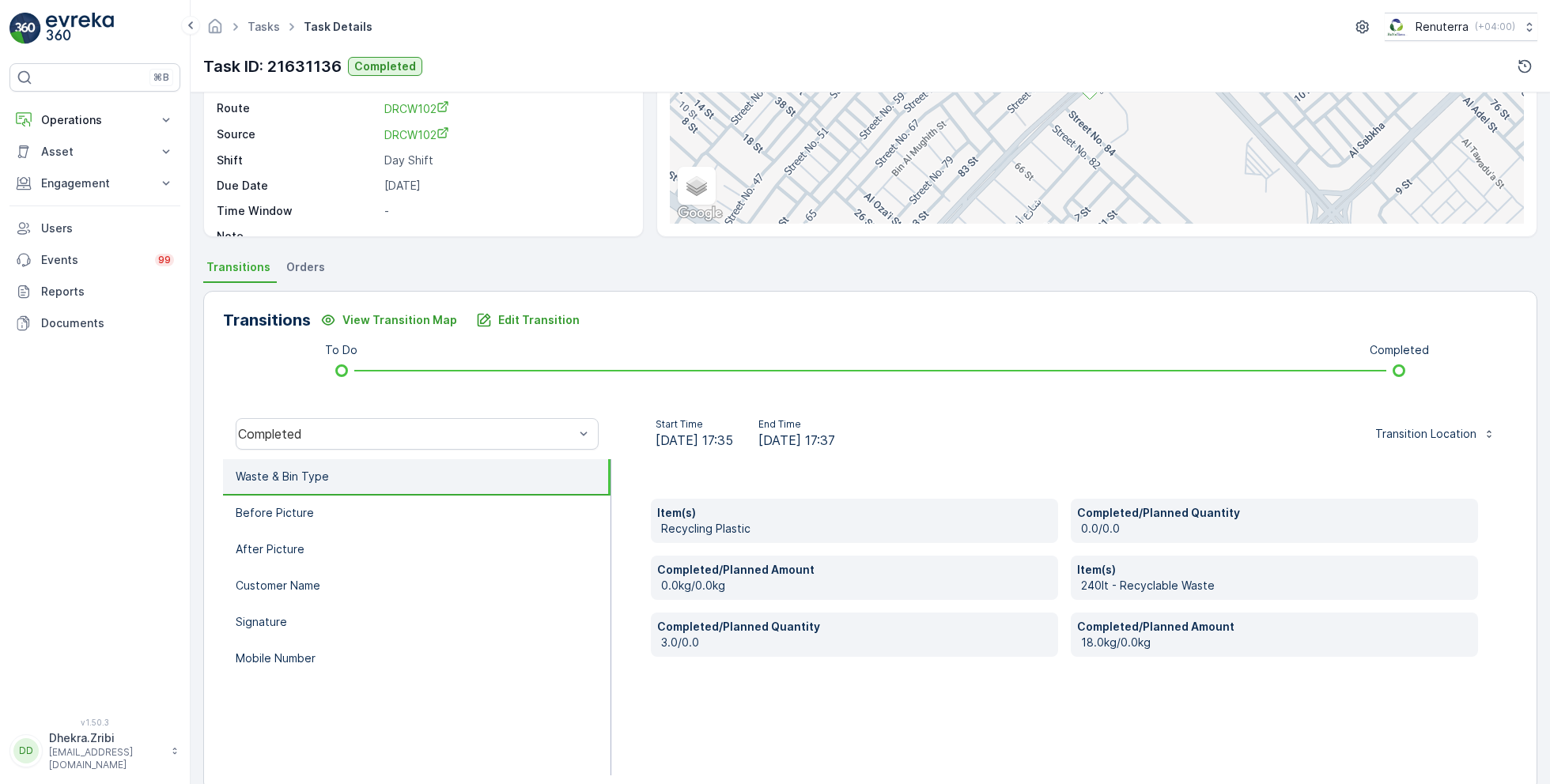
scroll to position [211, 0]
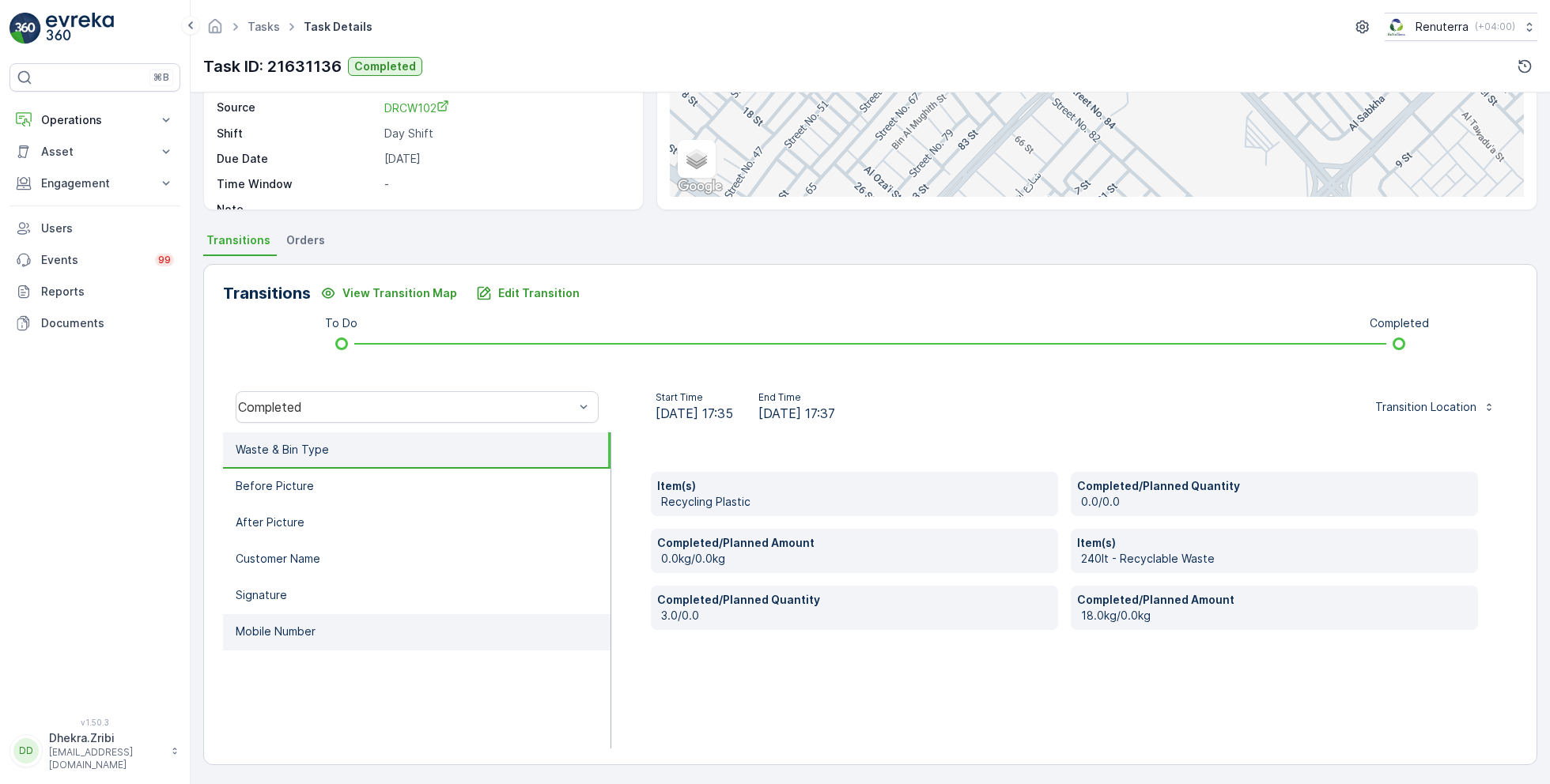
click at [306, 620] on li "Mobile Number" at bounding box center [416, 632] width 388 height 36
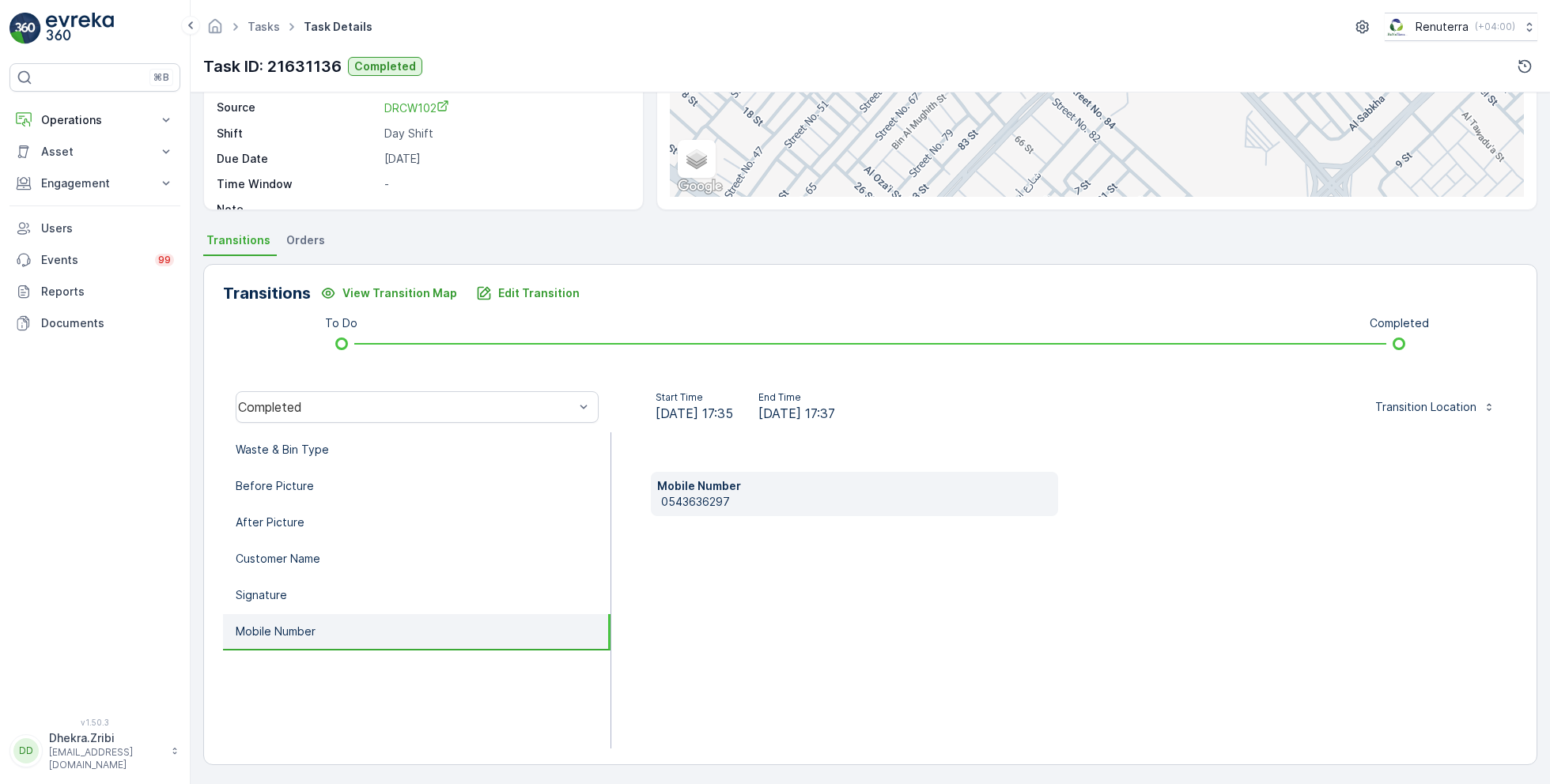
click at [706, 499] on p "0543636297" at bounding box center [856, 502] width 391 height 16
copy p "0543636297"
click at [542, 293] on p "Edit Transition" at bounding box center [539, 293] width 81 height 16
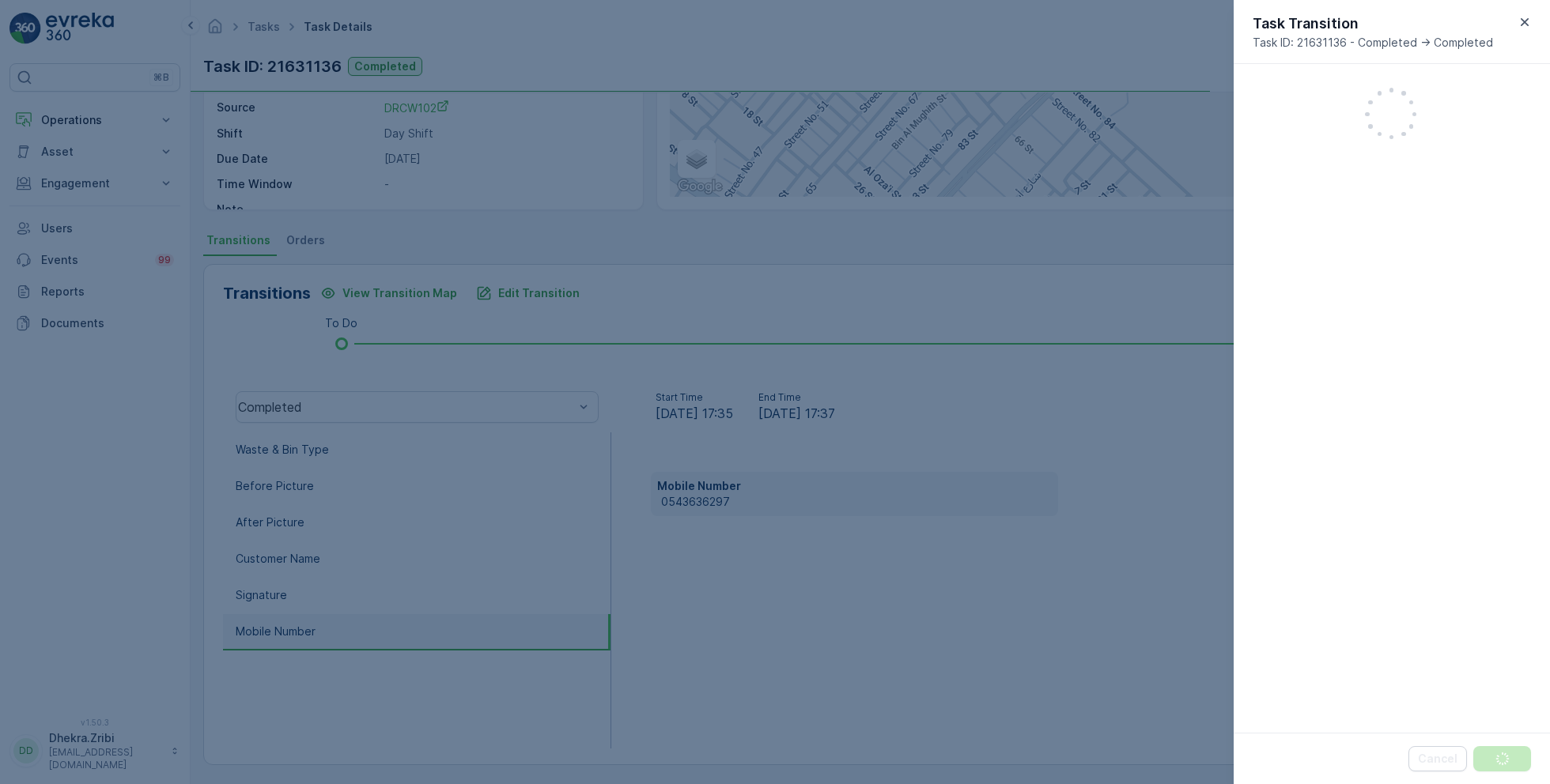
scroll to position [407, 0]
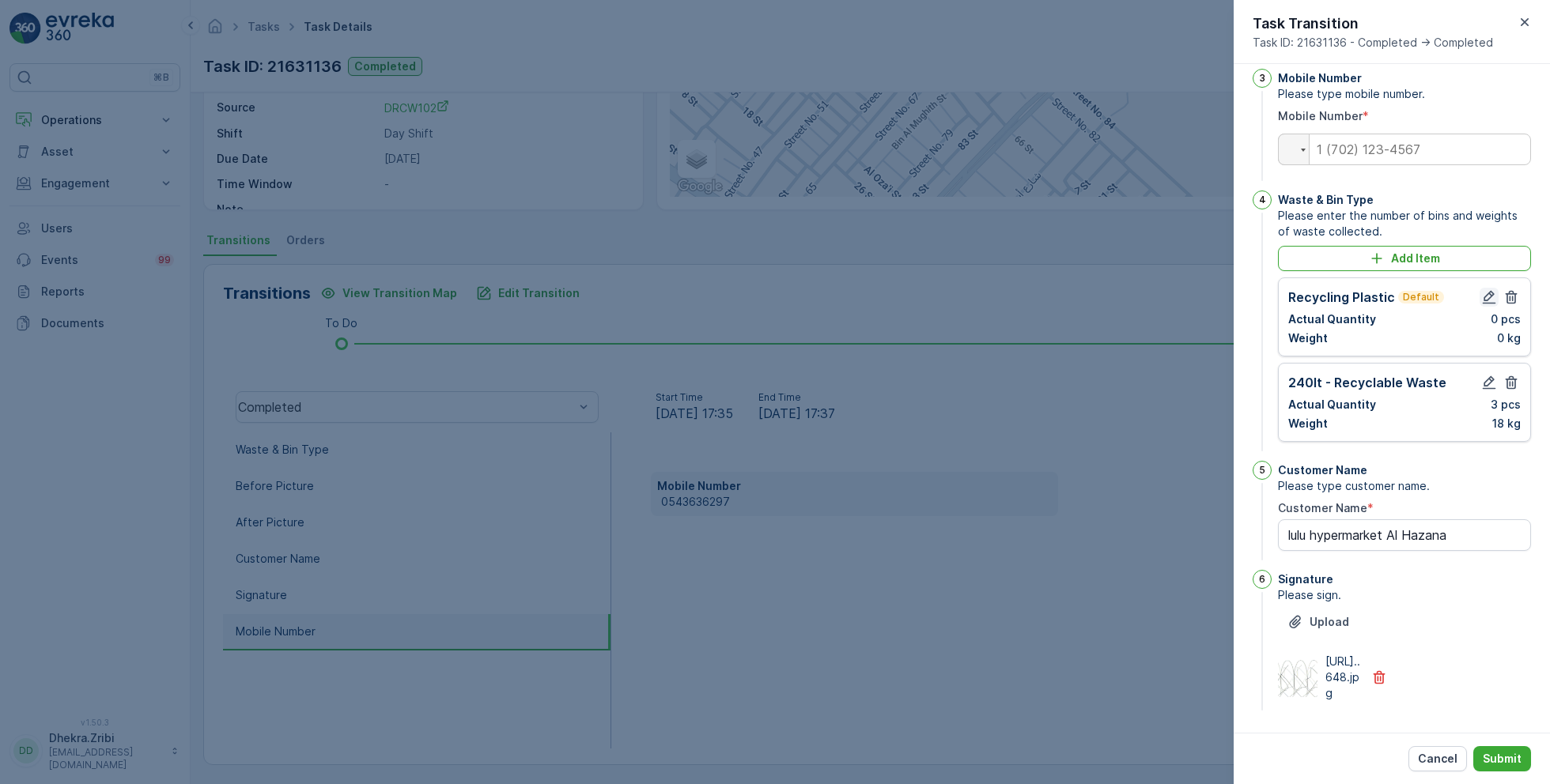
click at [1487, 289] on icon "button" at bounding box center [1489, 297] width 16 height 16
type Name "lulu hypermarket Al Hazana"
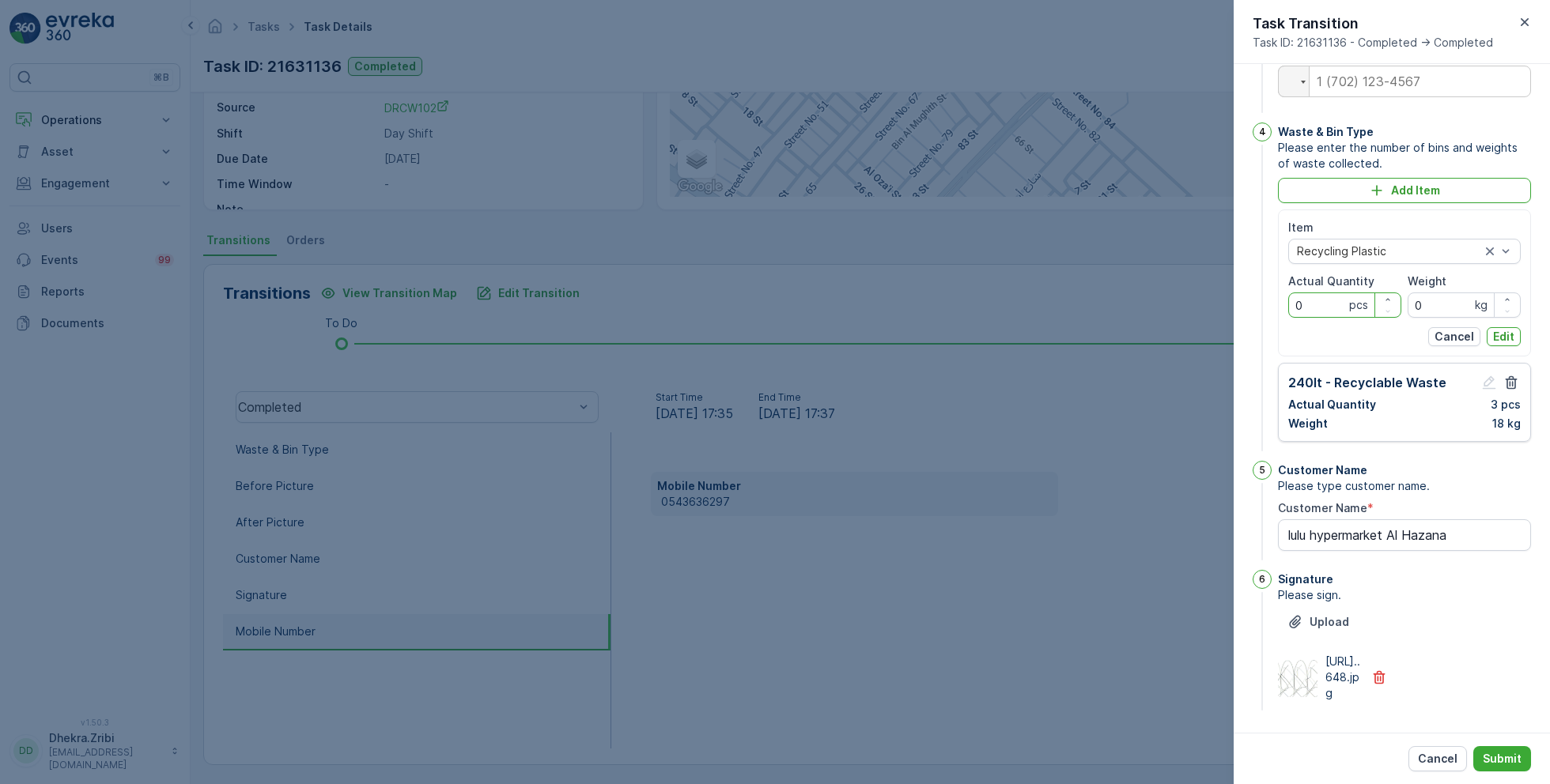
drag, startPoint x: 1319, startPoint y: 339, endPoint x: 1238, endPoint y: 337, distance: 81.0
click at [1238, 338] on div "1 Before Picture Please take before photo. Upload https://media.evre...515.jpg …" at bounding box center [1391, 398] width 316 height 669
type Quantity "3"
drag, startPoint x: 1448, startPoint y: 352, endPoint x: 1388, endPoint y: 352, distance: 60.0
click at [1388, 318] on div "Item Recycling Plastic Actual Quantity 3 pcs Weight 0 kg" at bounding box center [1404, 269] width 232 height 98
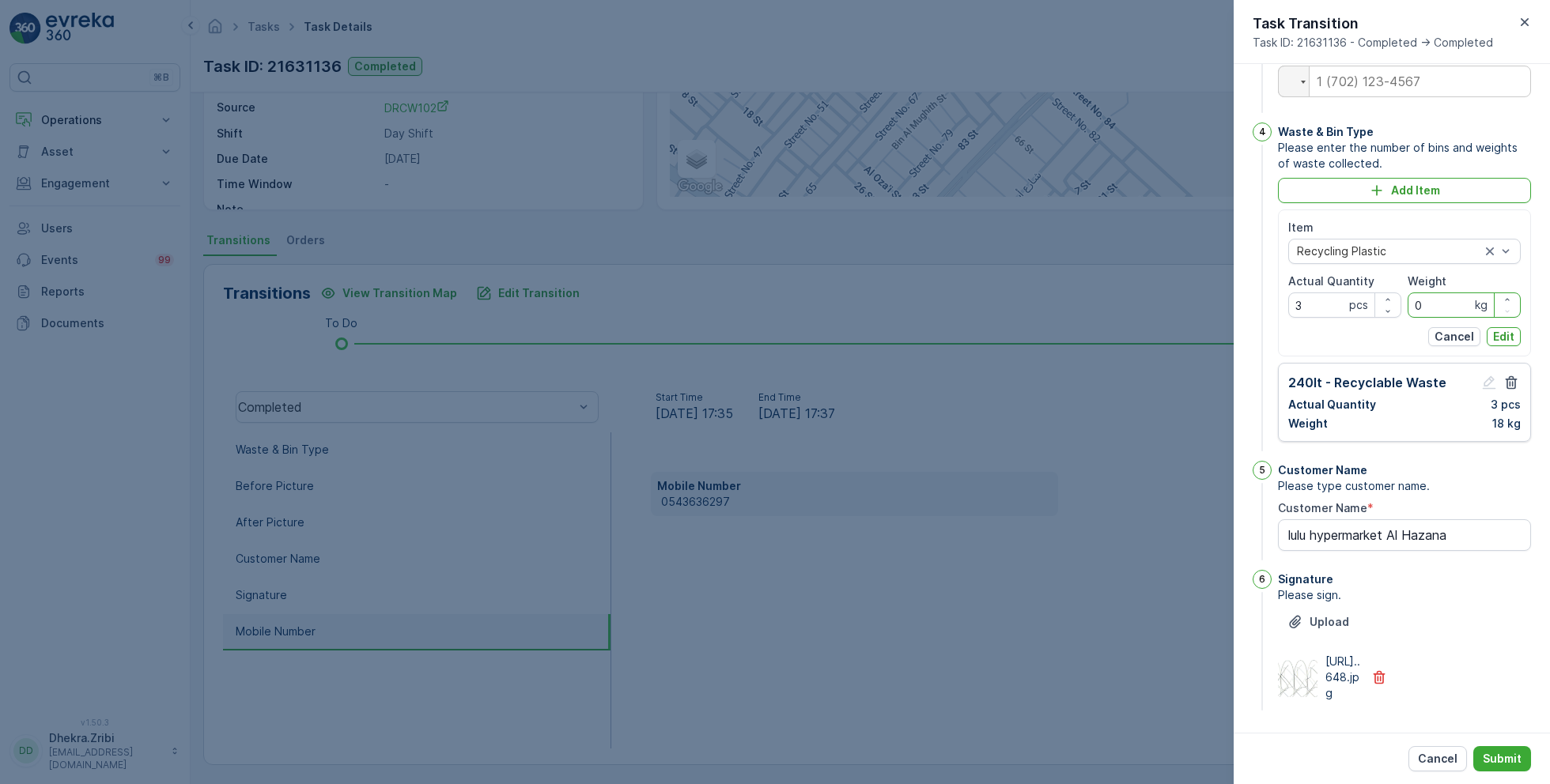
drag, startPoint x: 1425, startPoint y: 343, endPoint x: 1404, endPoint y: 343, distance: 21.0
click at [1404, 318] on div "Item Recycling Plastic Actual Quantity 3 pcs Weight 0 kg" at bounding box center [1404, 269] width 232 height 98
type input "18"
click at [1506, 345] on p "Edit" at bounding box center [1503, 336] width 21 height 16
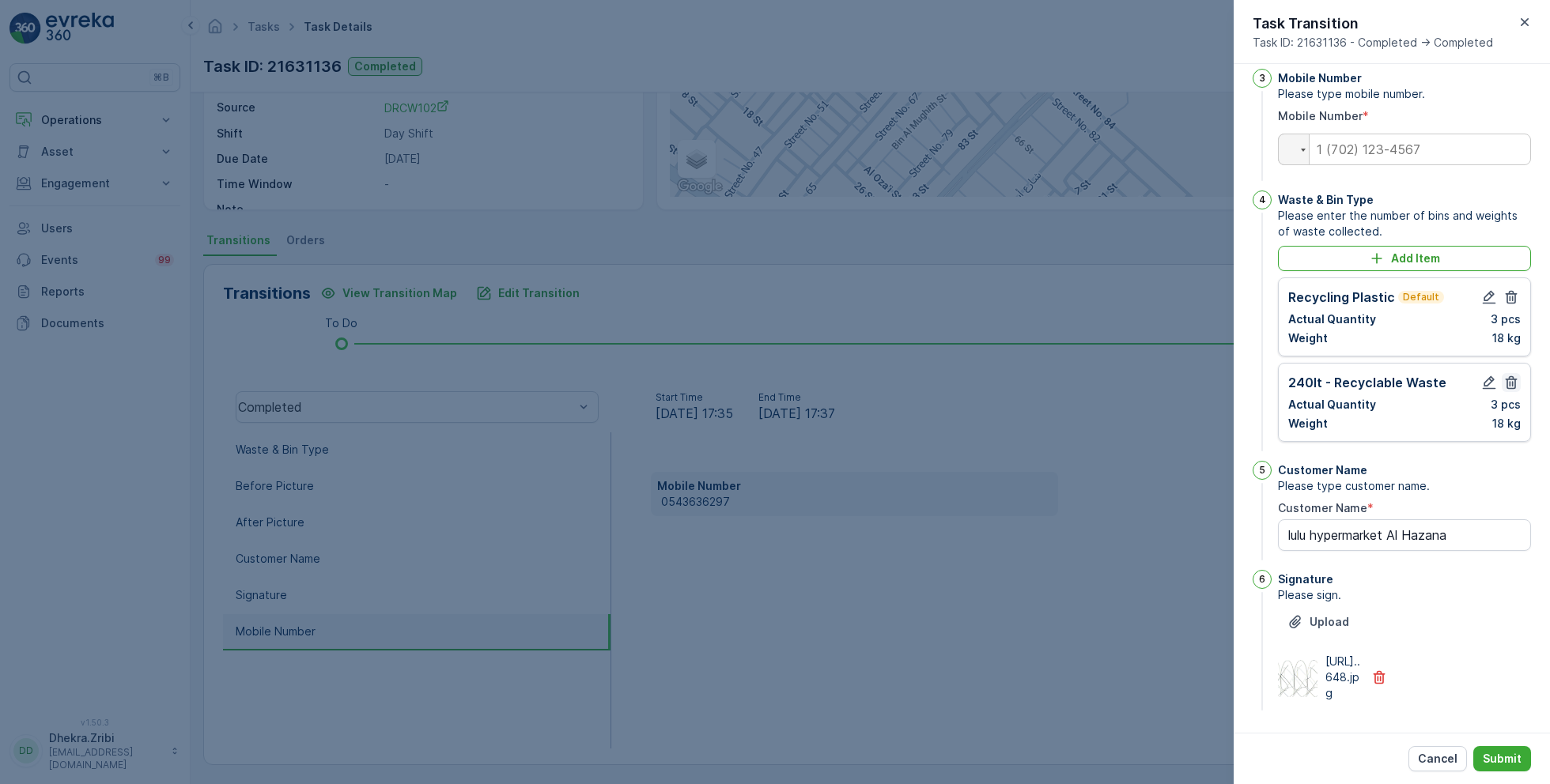
click at [1508, 376] on icon "button" at bounding box center [1512, 383] width 12 height 14
type Name "lulu hypermarket Al Hazana"
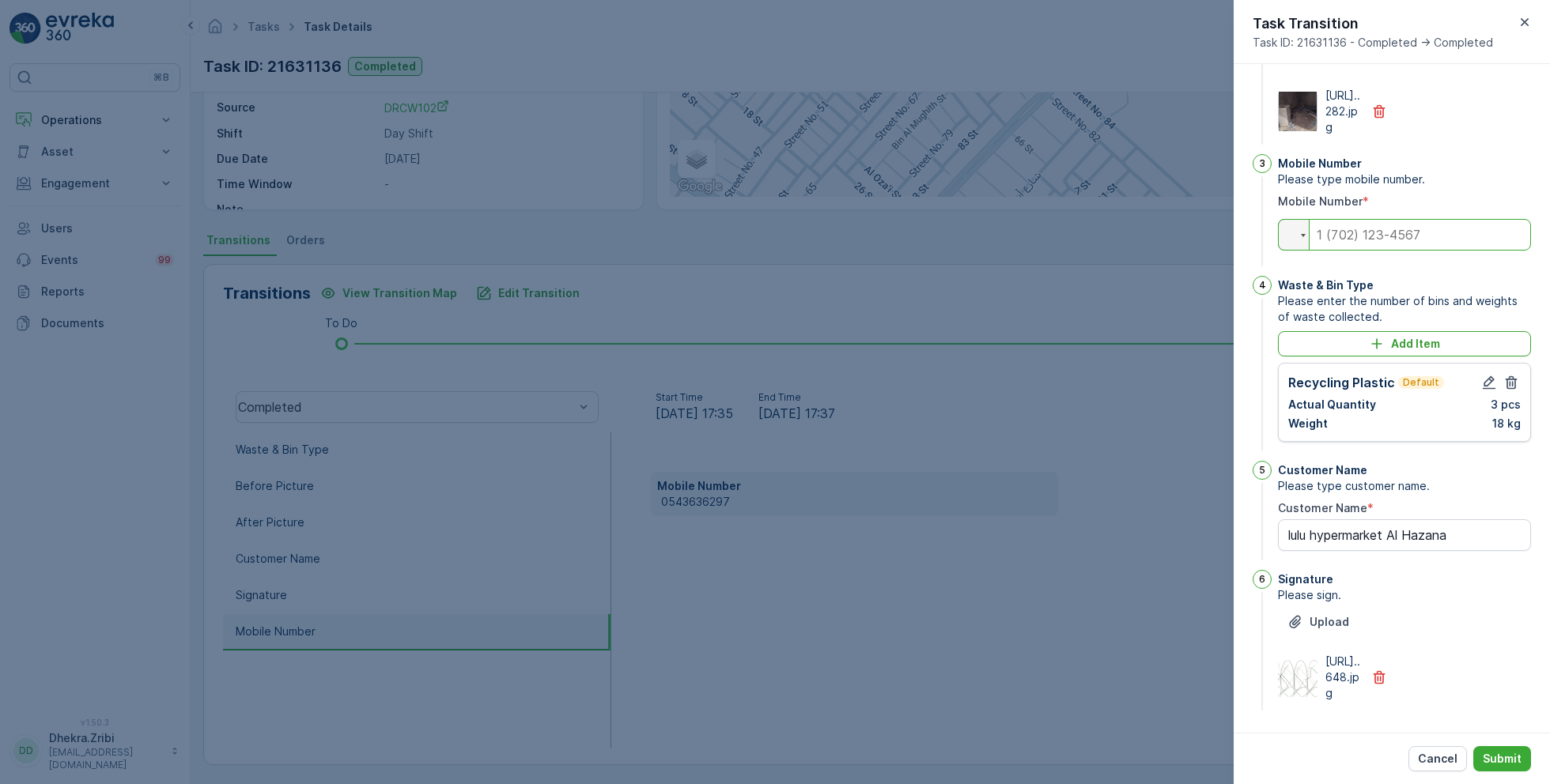
click at [1388, 219] on input "tel" at bounding box center [1404, 234] width 253 height 31
paste input "0543636297"
type input "0543636297"
type Name "lulu hypermarket Al Hazana"
type input "0543636297"
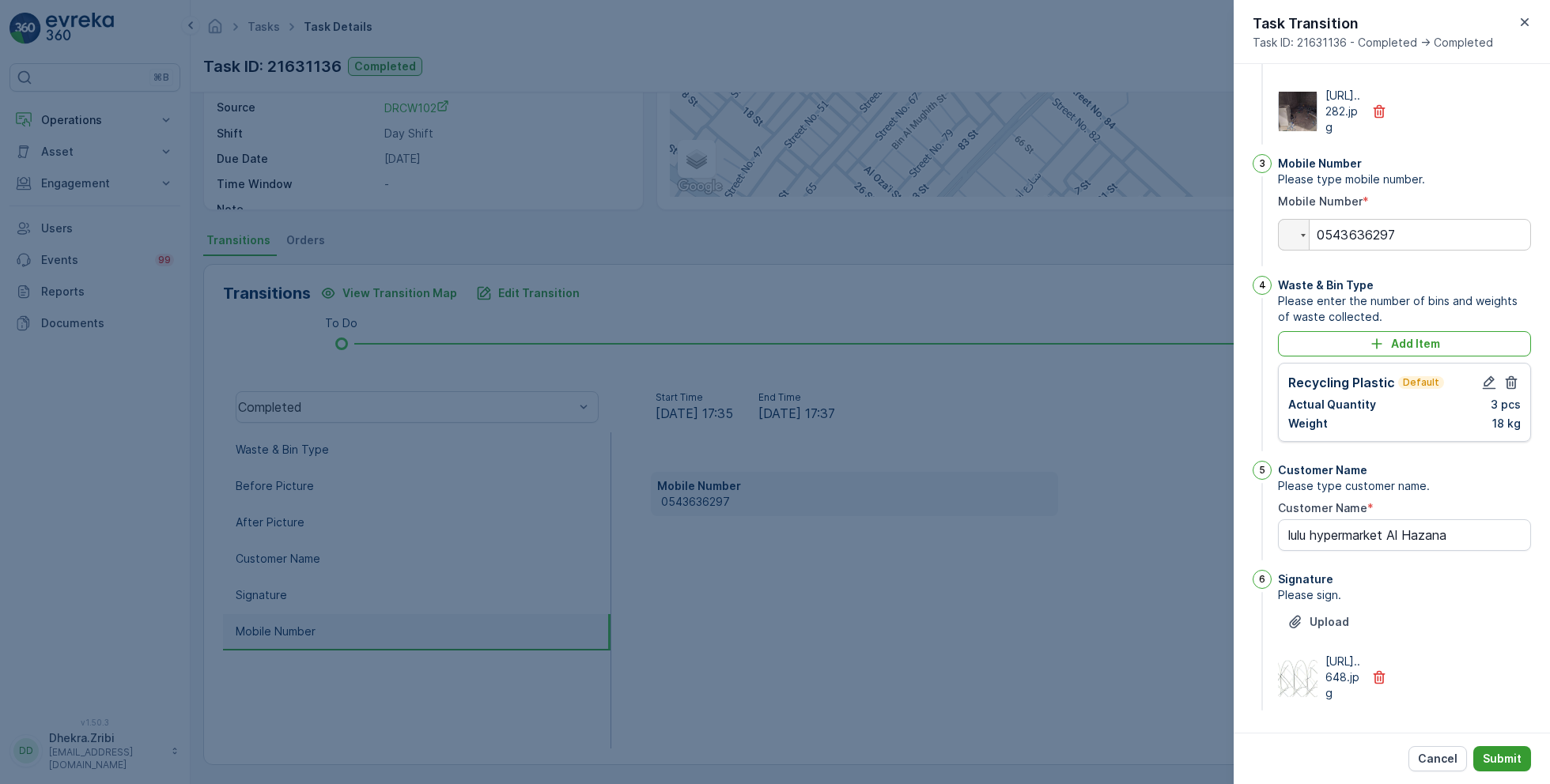
click at [1511, 748] on button "Submit" at bounding box center [1503, 759] width 58 height 25
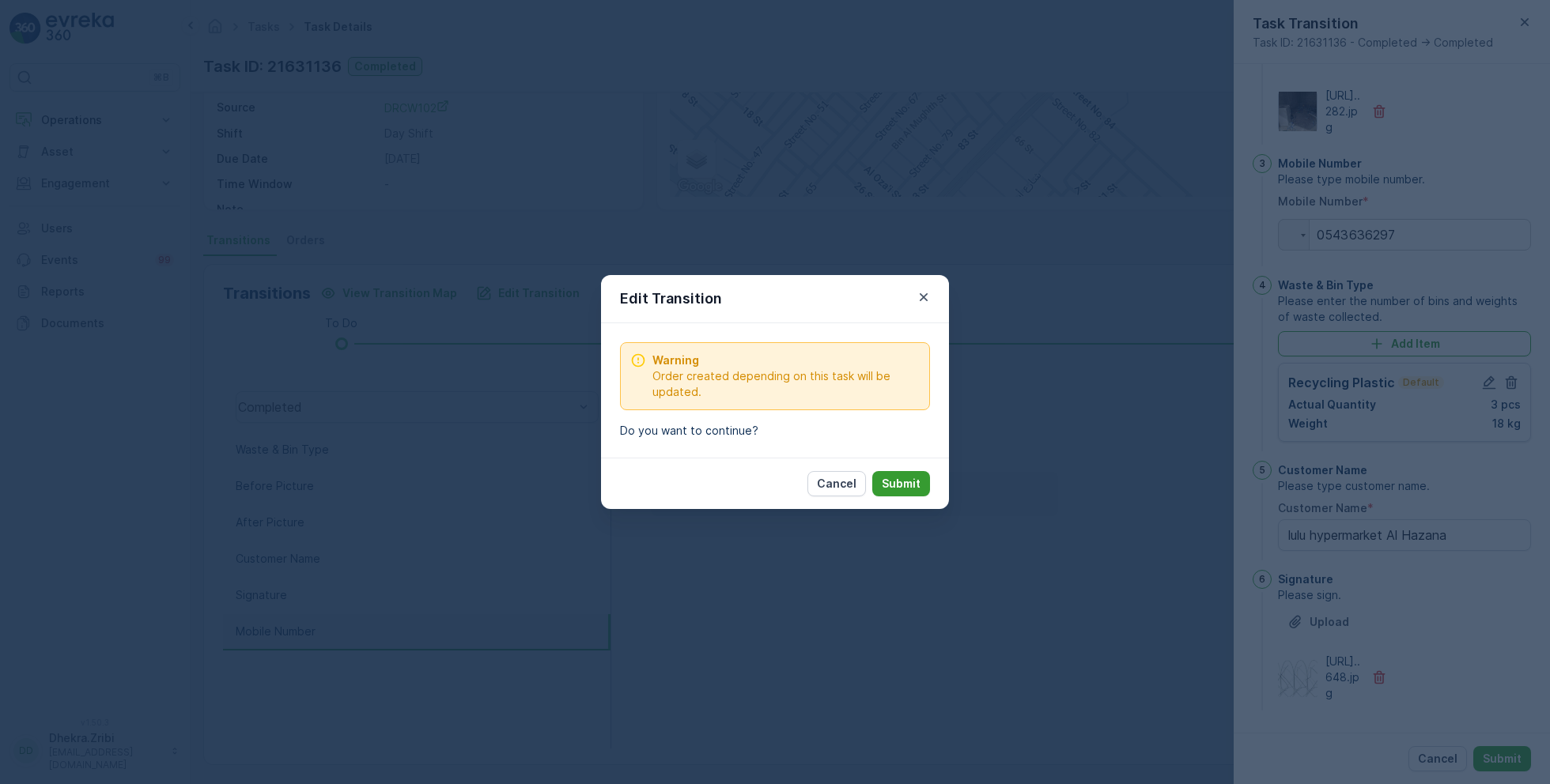
click at [915, 471] on button "Submit" at bounding box center [901, 484] width 58 height 25
type Name "lulu hypermarket Al Hazana"
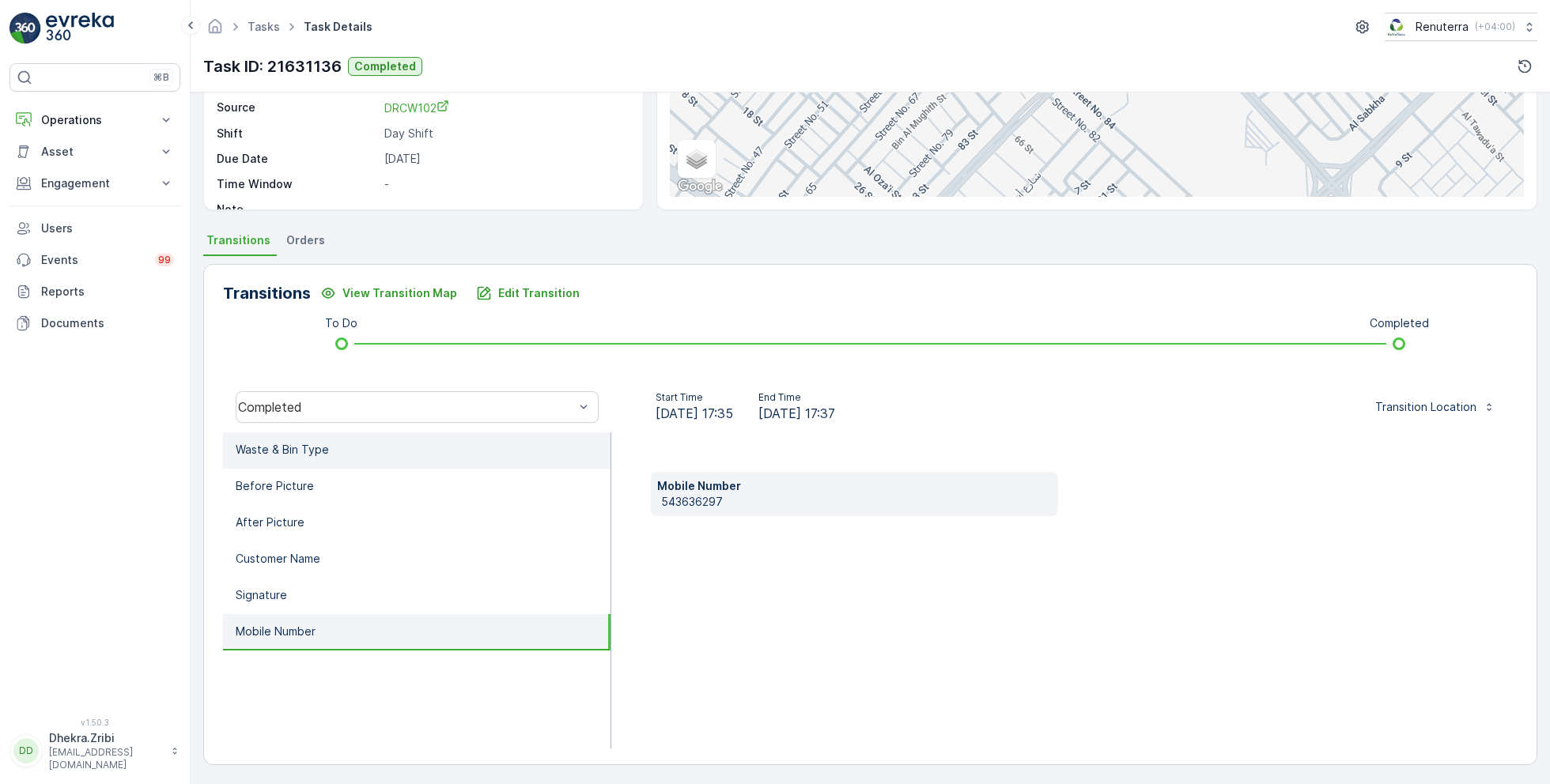
click at [330, 456] on li "Waste & Bin Type" at bounding box center [416, 450] width 388 height 36
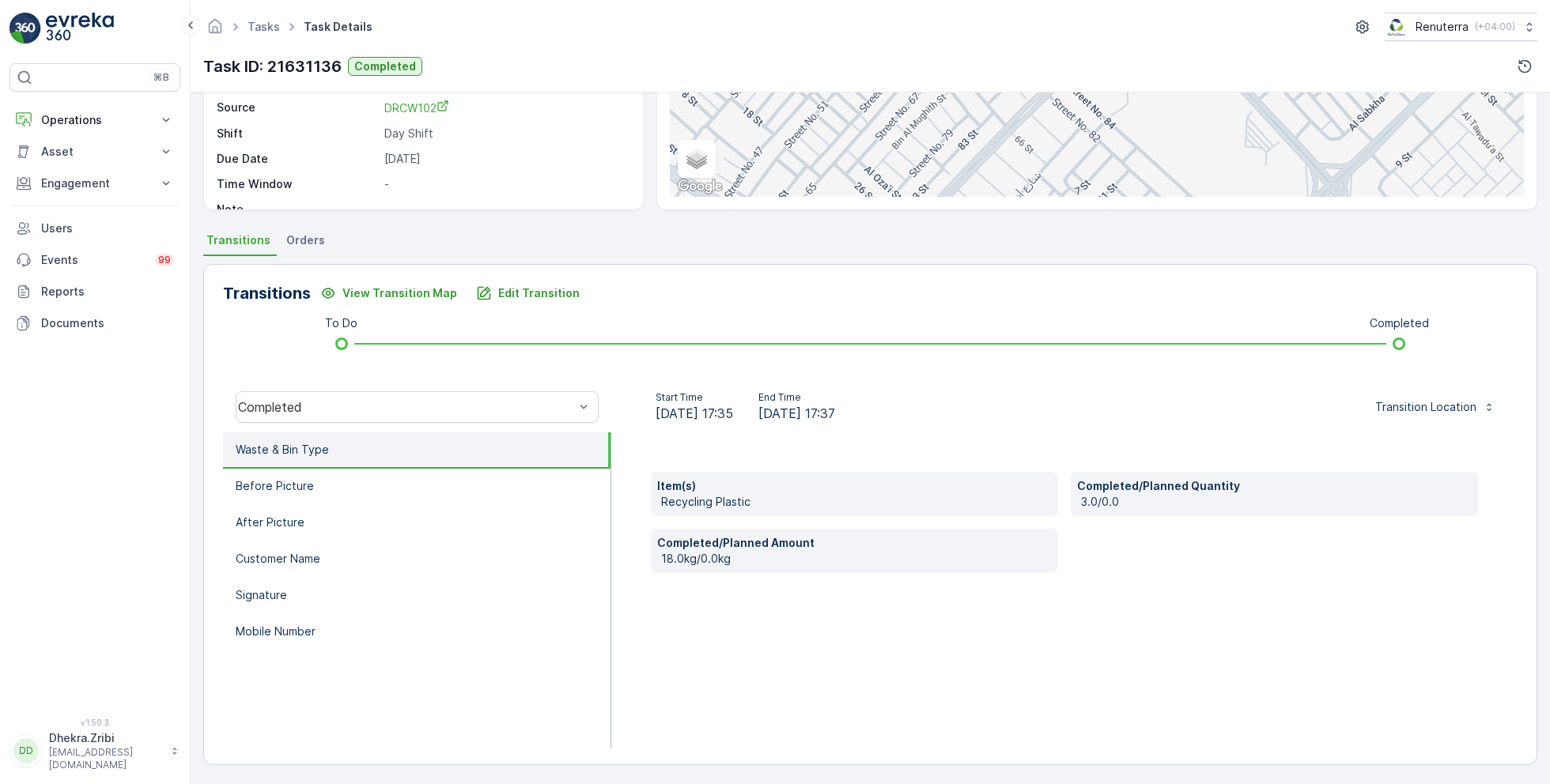
scroll to position [0, 0]
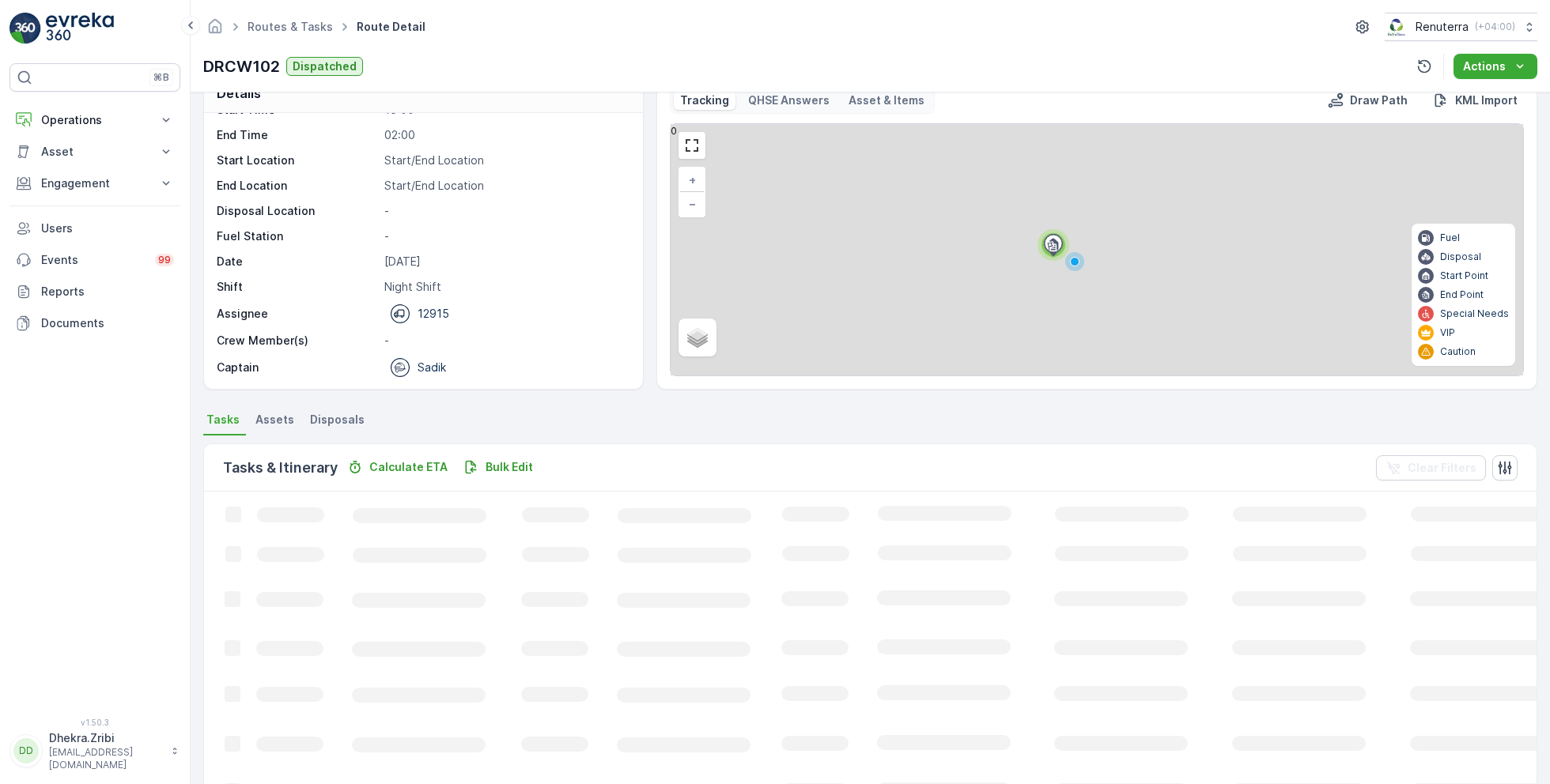
scroll to position [79, 0]
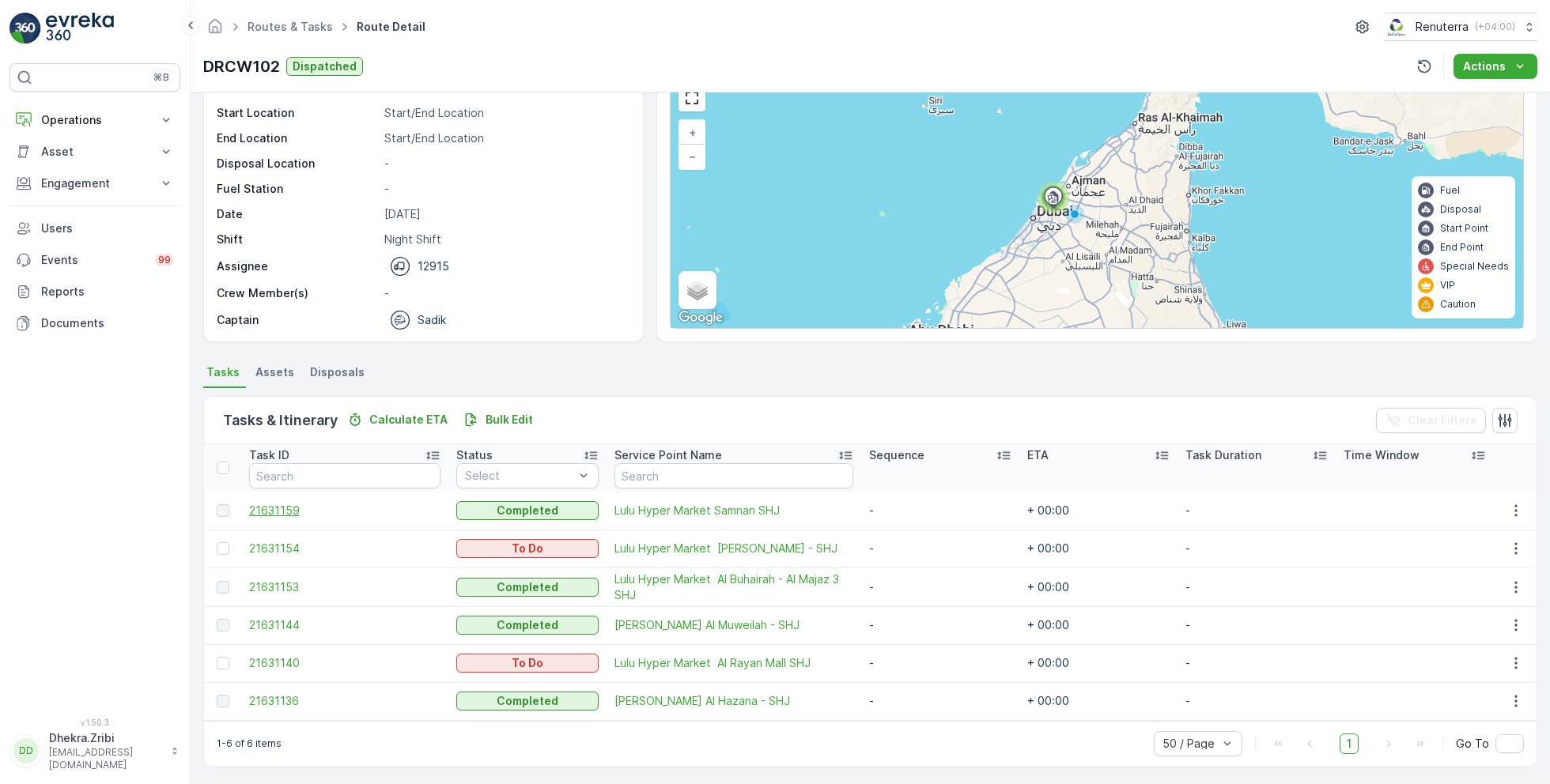
click at [284, 509] on span "21631159" at bounding box center [345, 510] width 192 height 16
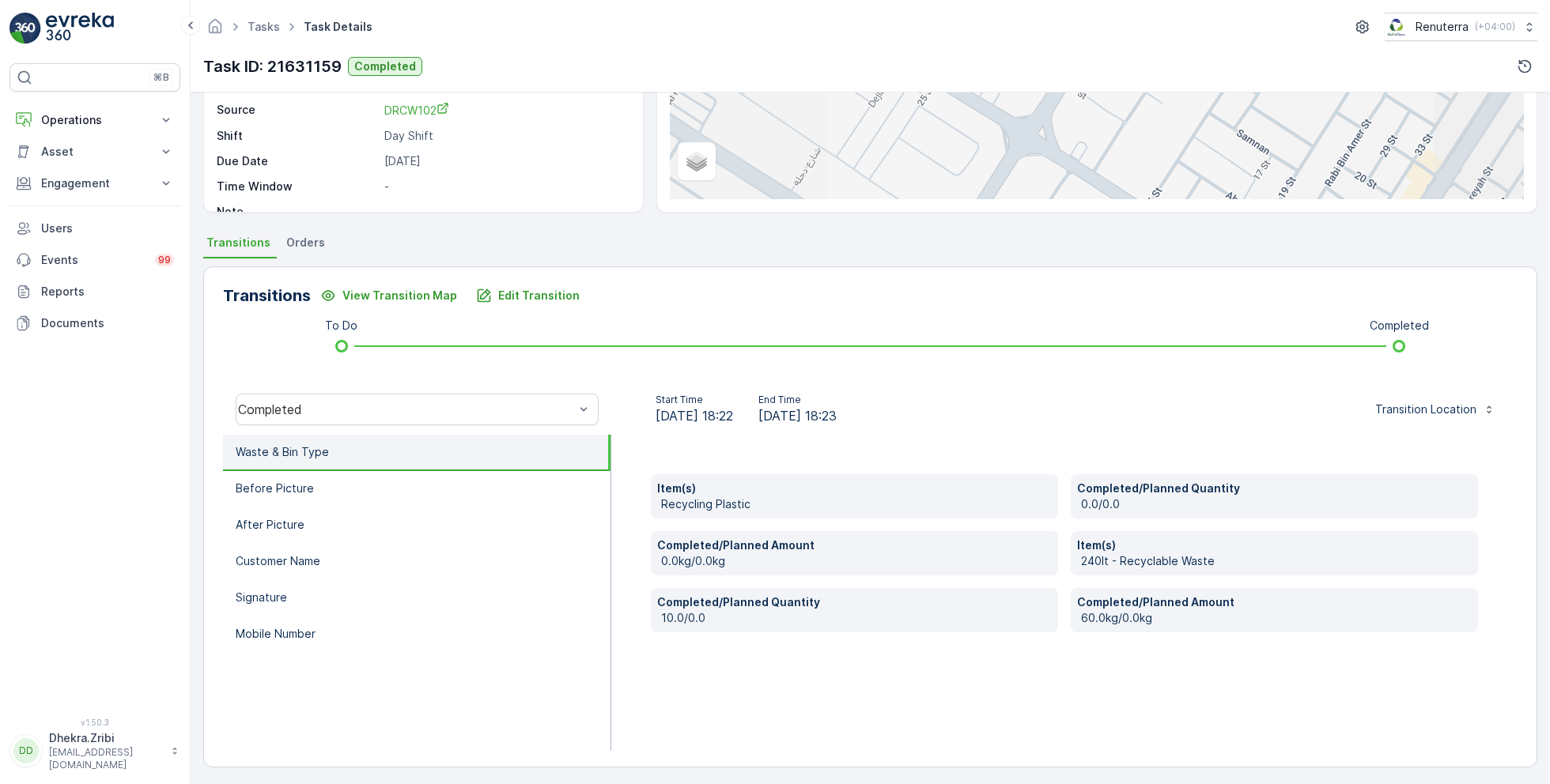
scroll to position [211, 0]
click at [285, 635] on p "Mobile Number" at bounding box center [276, 631] width 80 height 16
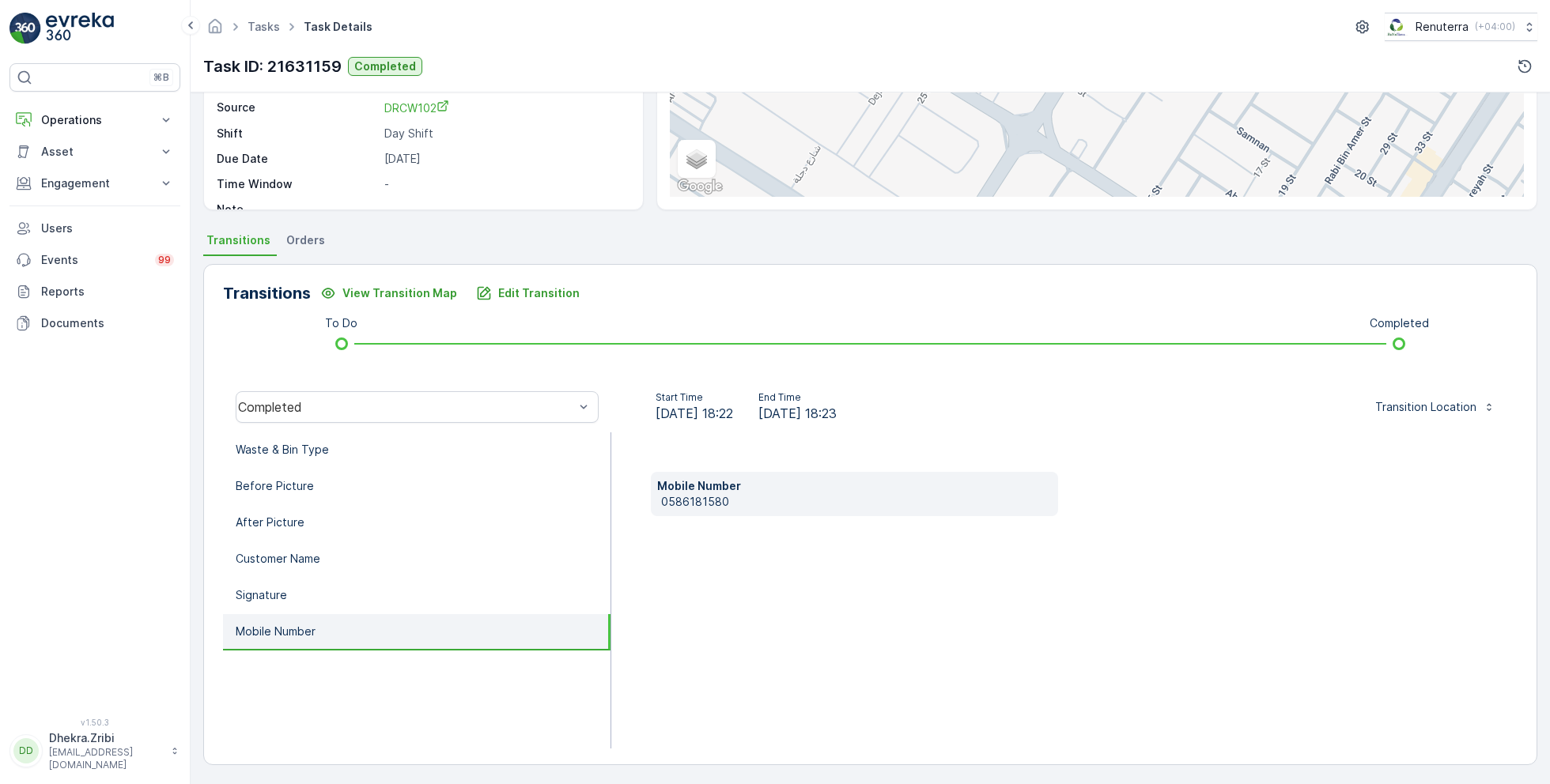
click at [693, 506] on p "0586181580" at bounding box center [856, 502] width 391 height 16
copy p "0586181580"
click at [508, 290] on p "Edit Transition" at bounding box center [539, 293] width 81 height 16
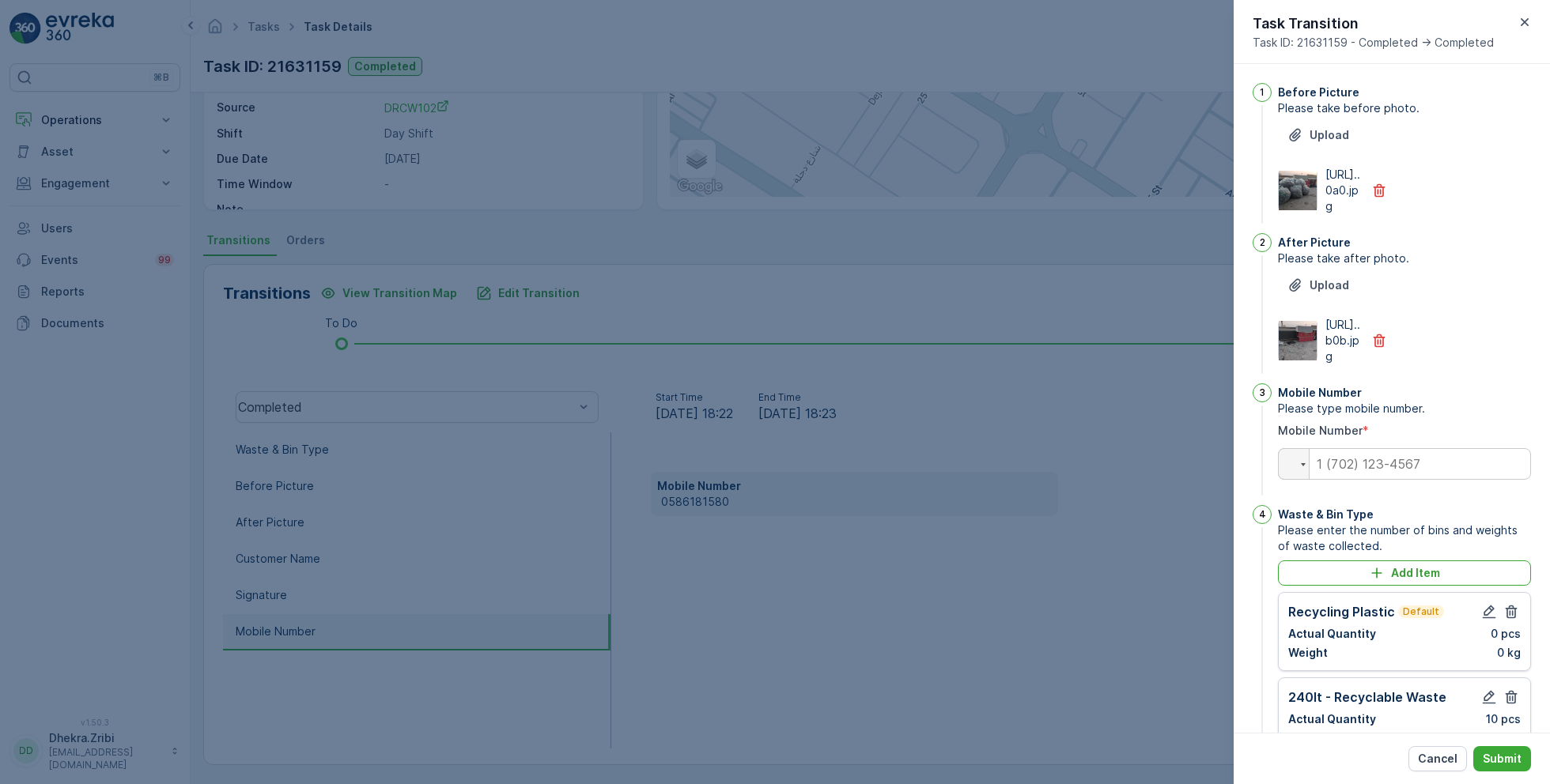
scroll to position [407, 0]
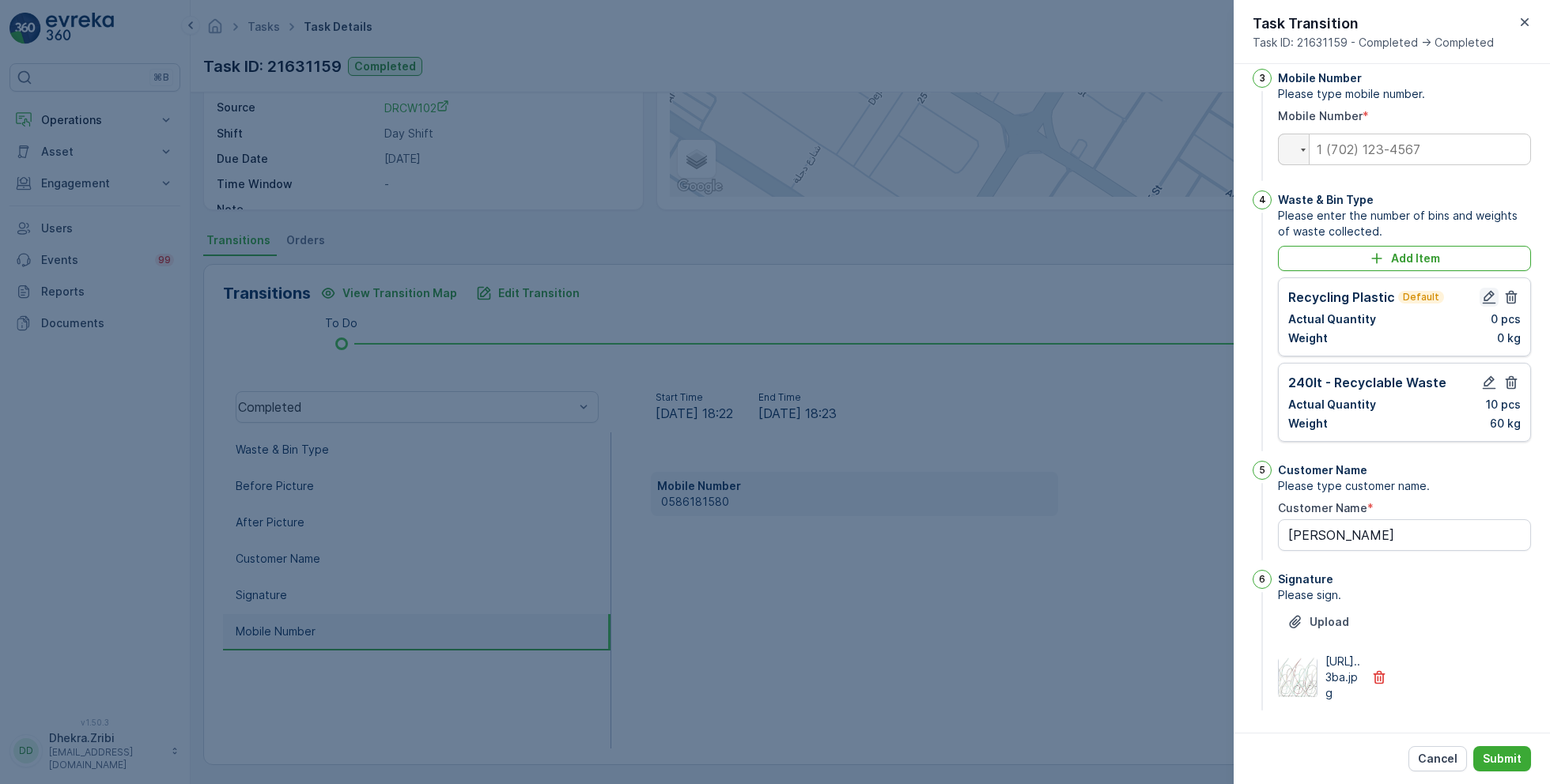
click at [1485, 289] on icon "button" at bounding box center [1489, 297] width 16 height 16
type Name "lulu Samnan"
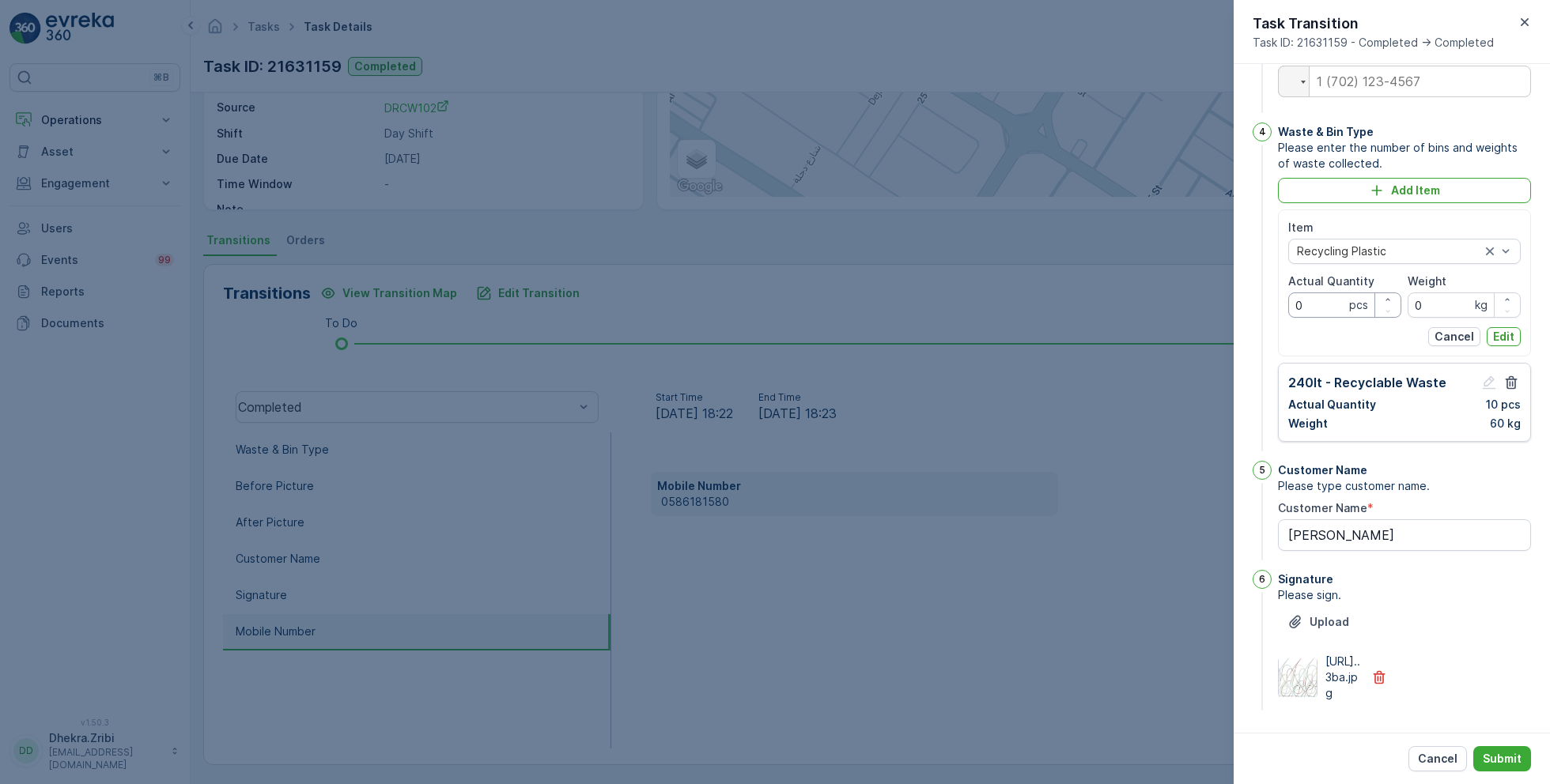
click at [1312, 318] on Quantity "0" at bounding box center [1344, 305] width 113 height 25
drag, startPoint x: 1324, startPoint y: 337, endPoint x: 1233, endPoint y: 337, distance: 91.0
click at [1234, 337] on div "1 Before Picture Please take before photo. Upload https://media.evre...0a0.jpg …" at bounding box center [1391, 398] width 316 height 669
type Quantity "10"
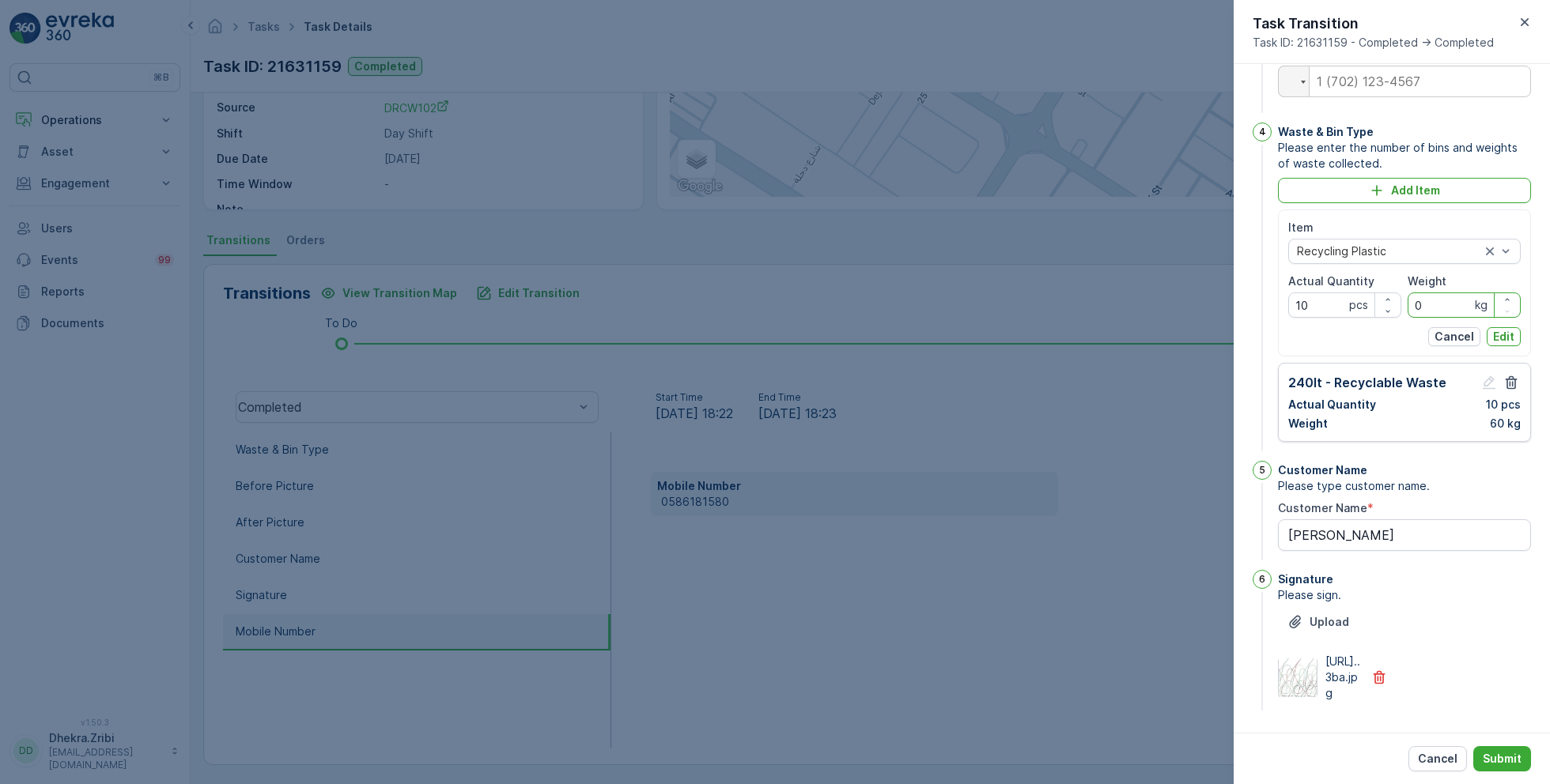
drag, startPoint x: 1431, startPoint y: 343, endPoint x: 1335, endPoint y: 342, distance: 96.0
click at [1335, 318] on div "Item Recycling Plastic Actual Quantity 10 pcs Weight 0 kg" at bounding box center [1404, 269] width 232 height 98
type input "60"
click at [1496, 345] on p "Edit" at bounding box center [1503, 336] width 21 height 16
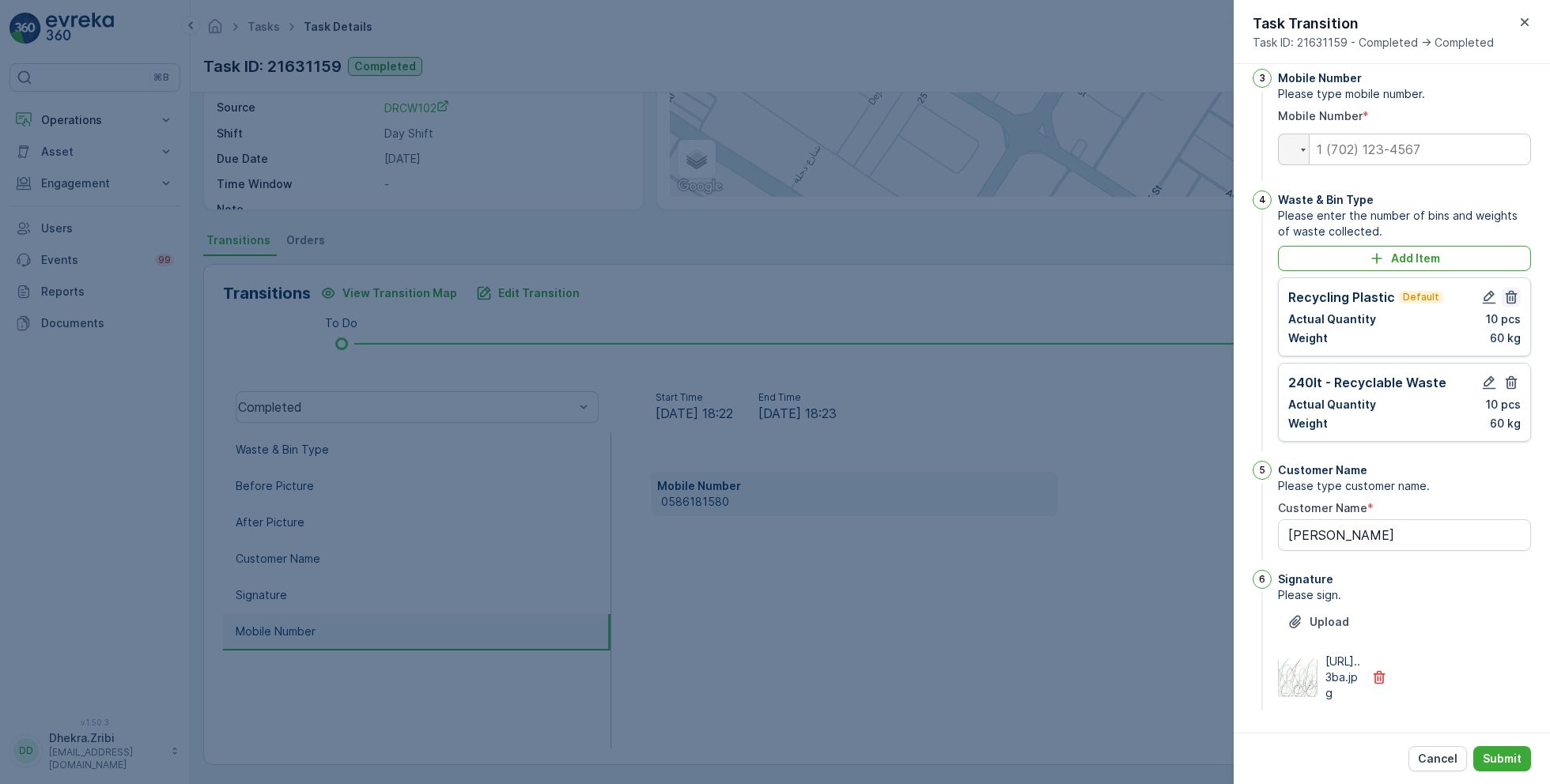
click at [1503, 289] on icon "button" at bounding box center [1511, 297] width 16 height 16
type Name "lulu Samnan"
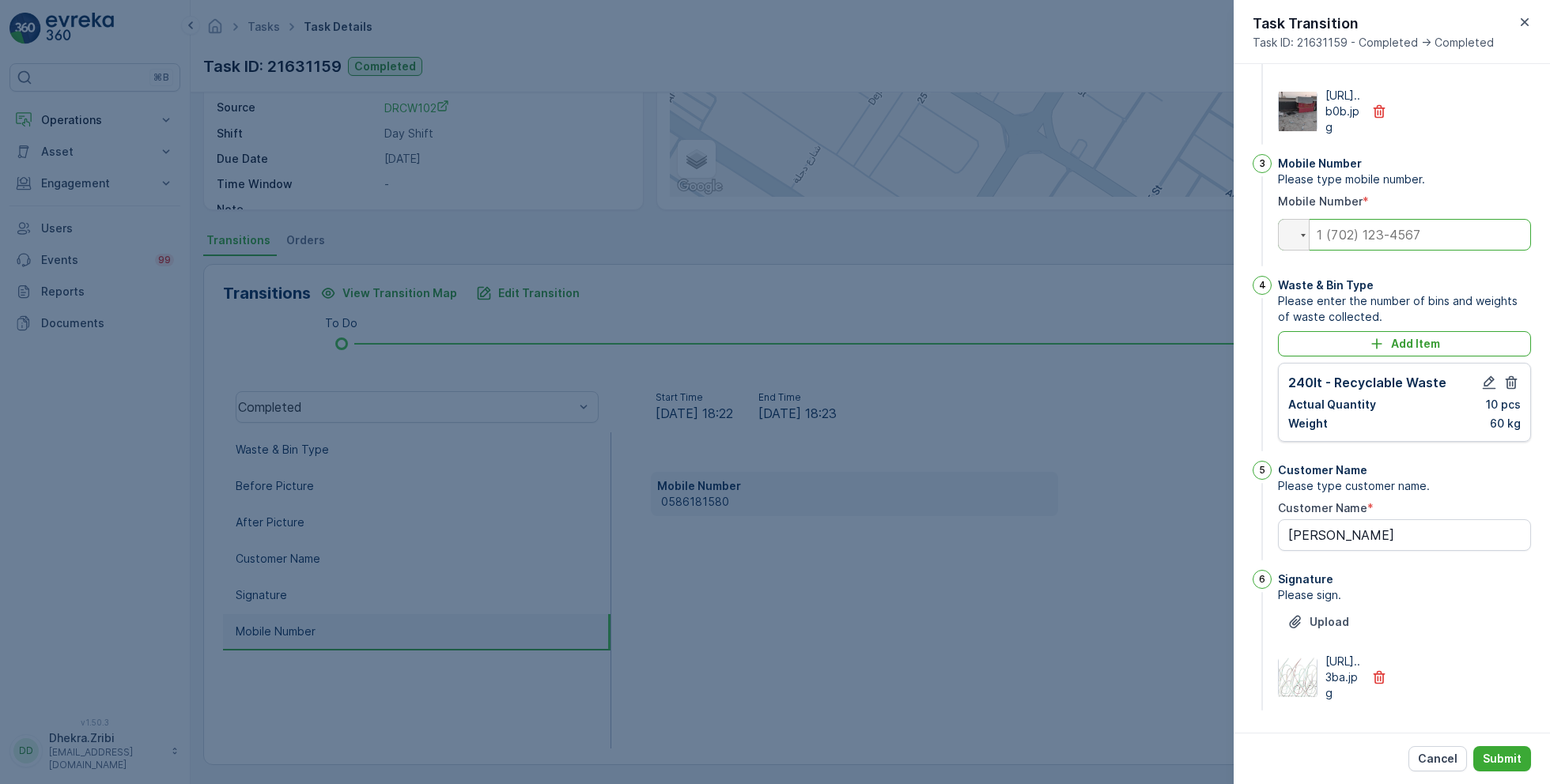
click at [1386, 219] on input "tel" at bounding box center [1404, 234] width 253 height 31
paste input "0586181580"
type input "0586181580"
type Name "lulu Samnan"
type input "0586181580"
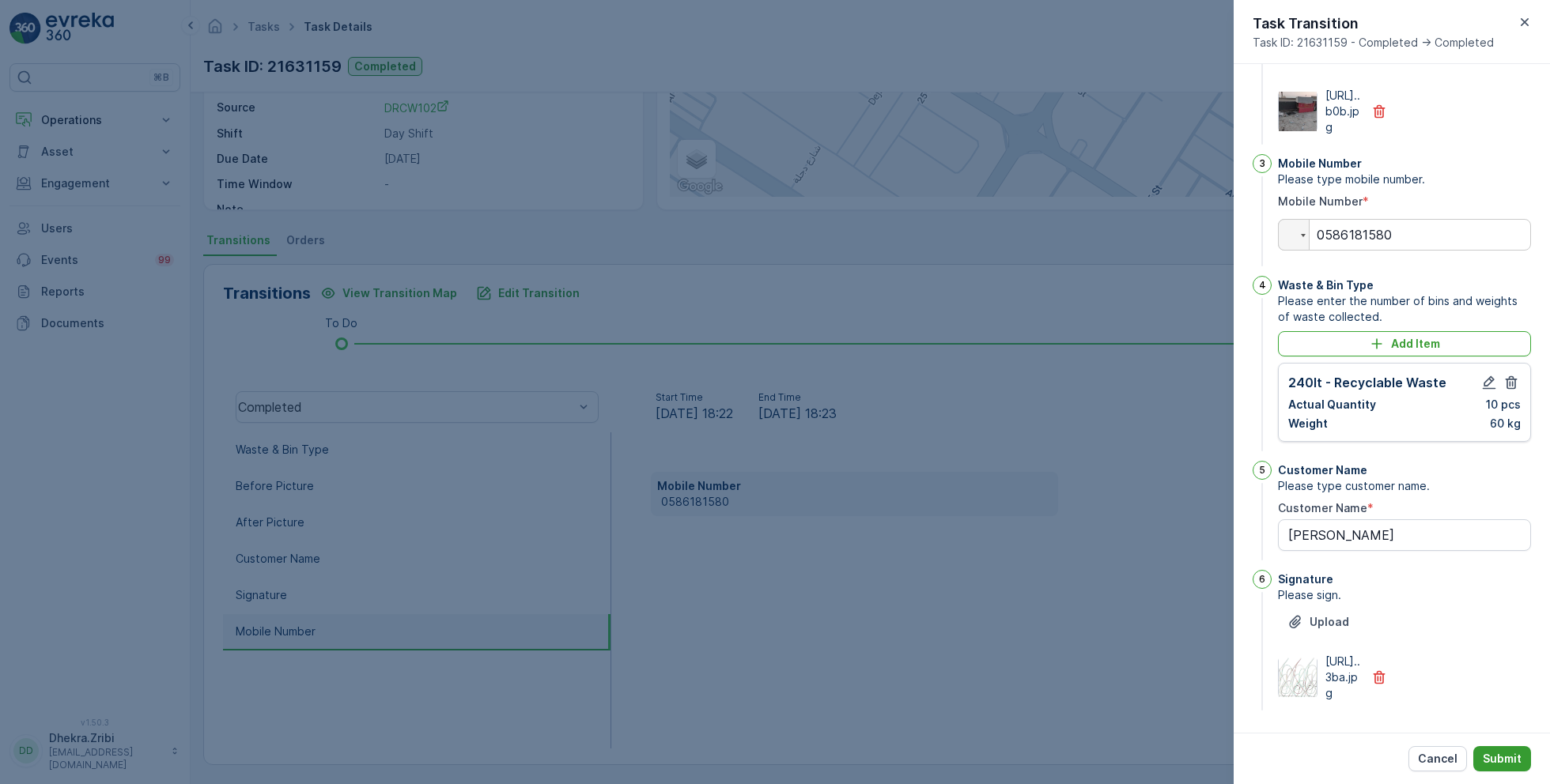
click at [1494, 770] on button "Submit" at bounding box center [1503, 759] width 58 height 25
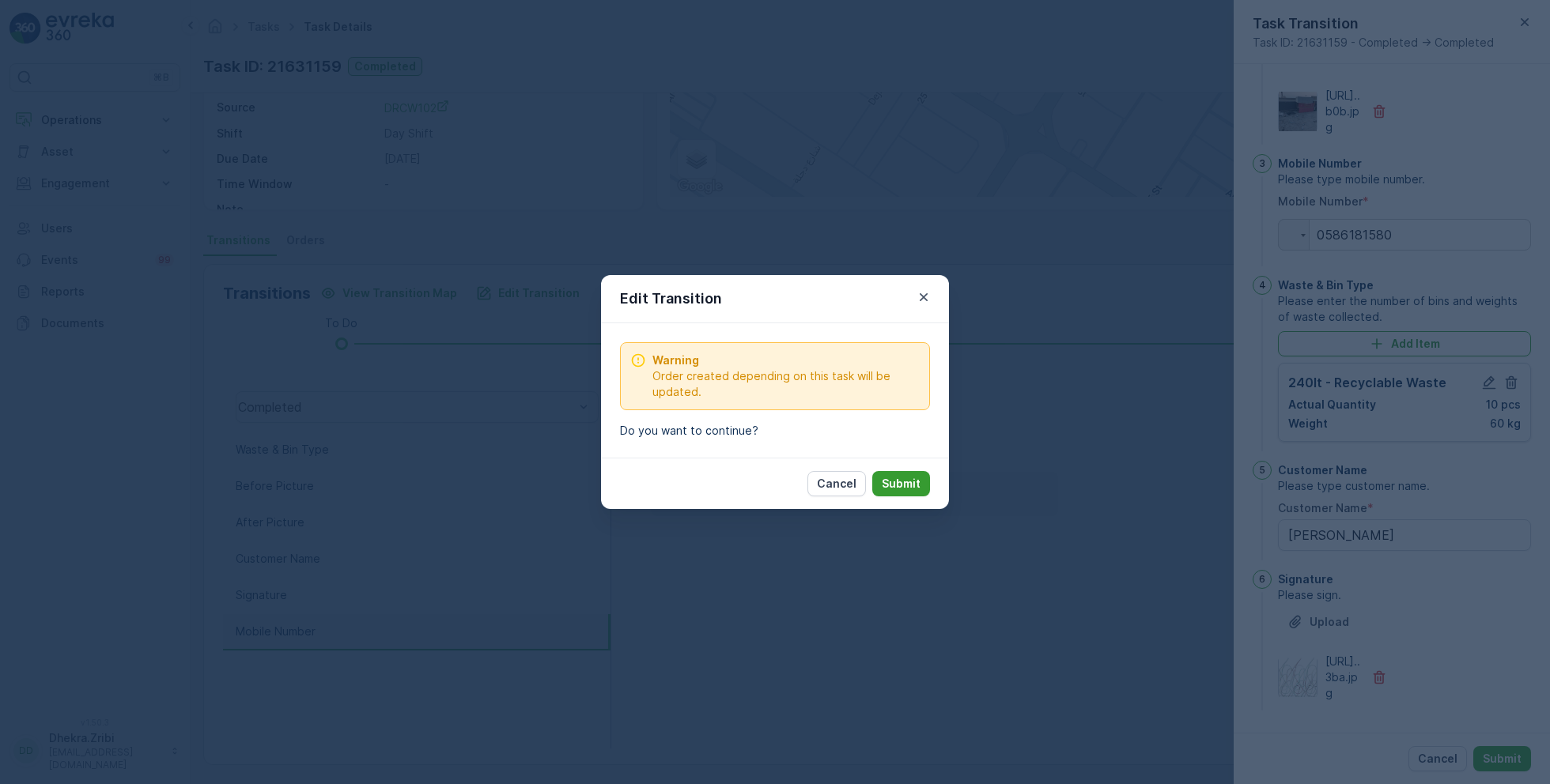
click at [923, 485] on button "Submit" at bounding box center [901, 484] width 58 height 25
type Name "lulu Samnan"
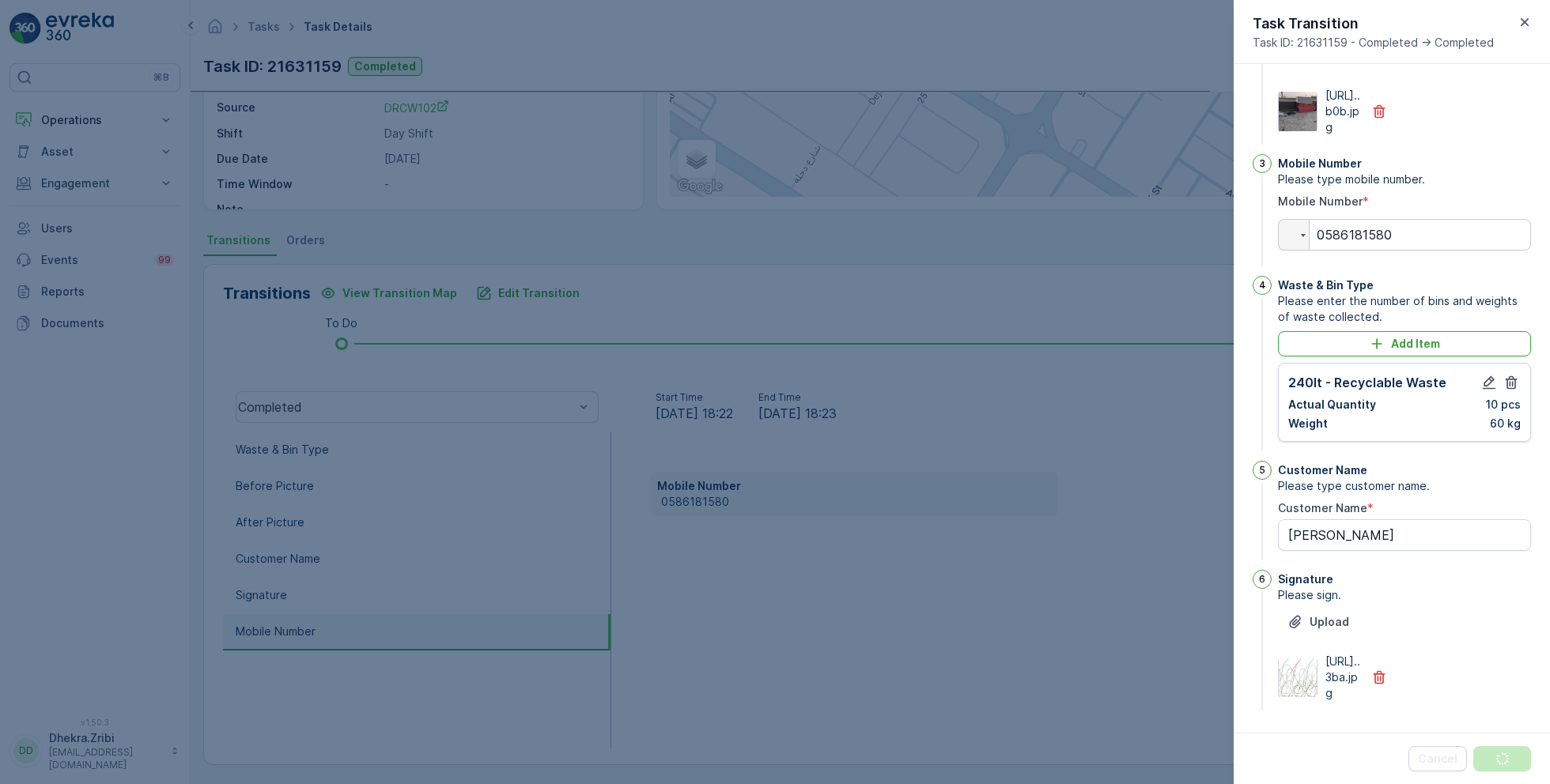
scroll to position [0, 0]
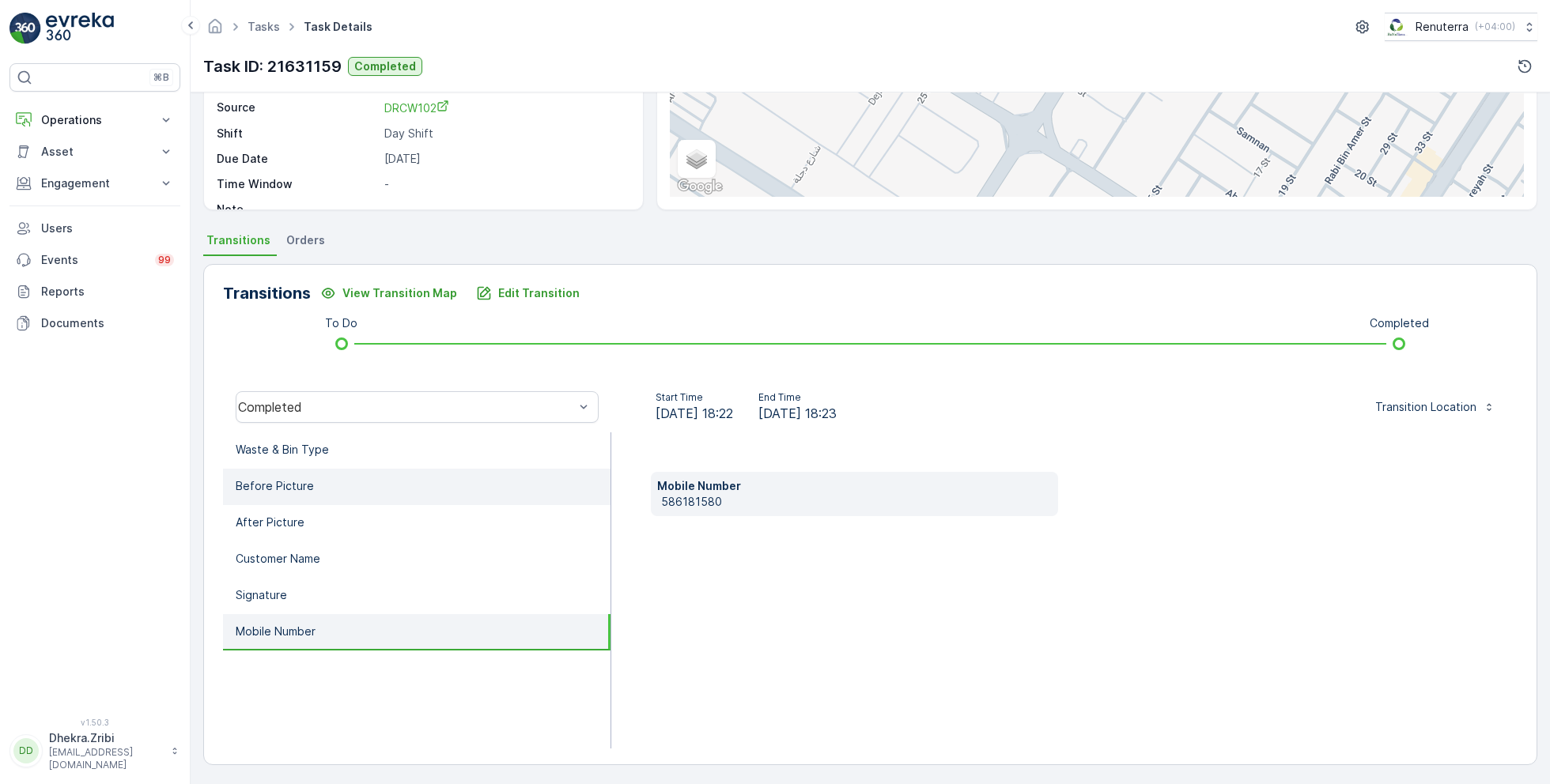
click at [309, 469] on li "Before Picture" at bounding box center [416, 487] width 388 height 36
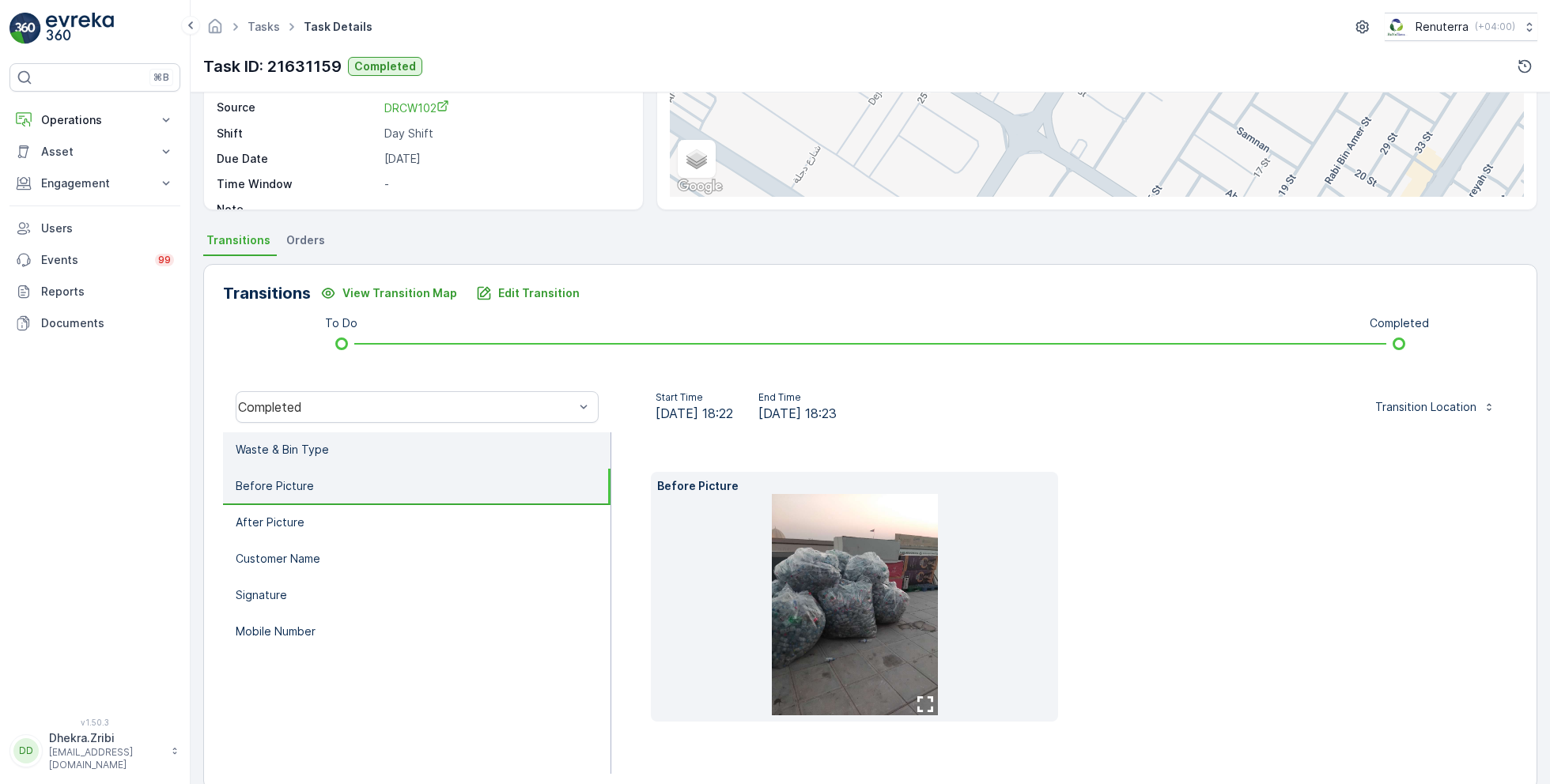
click at [326, 442] on p "Waste & Bin Type" at bounding box center [282, 449] width 93 height 16
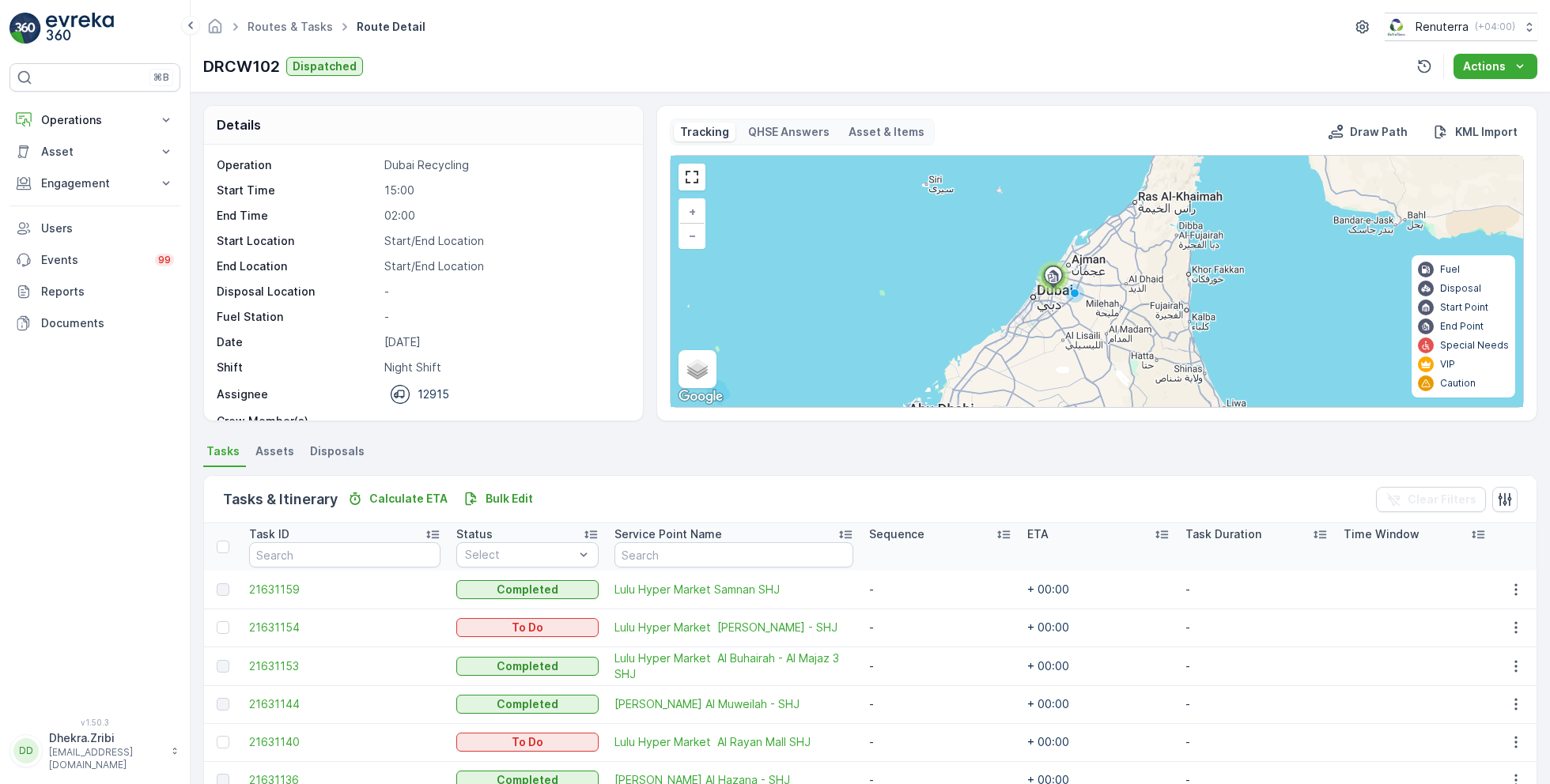
scroll to position [79, 0]
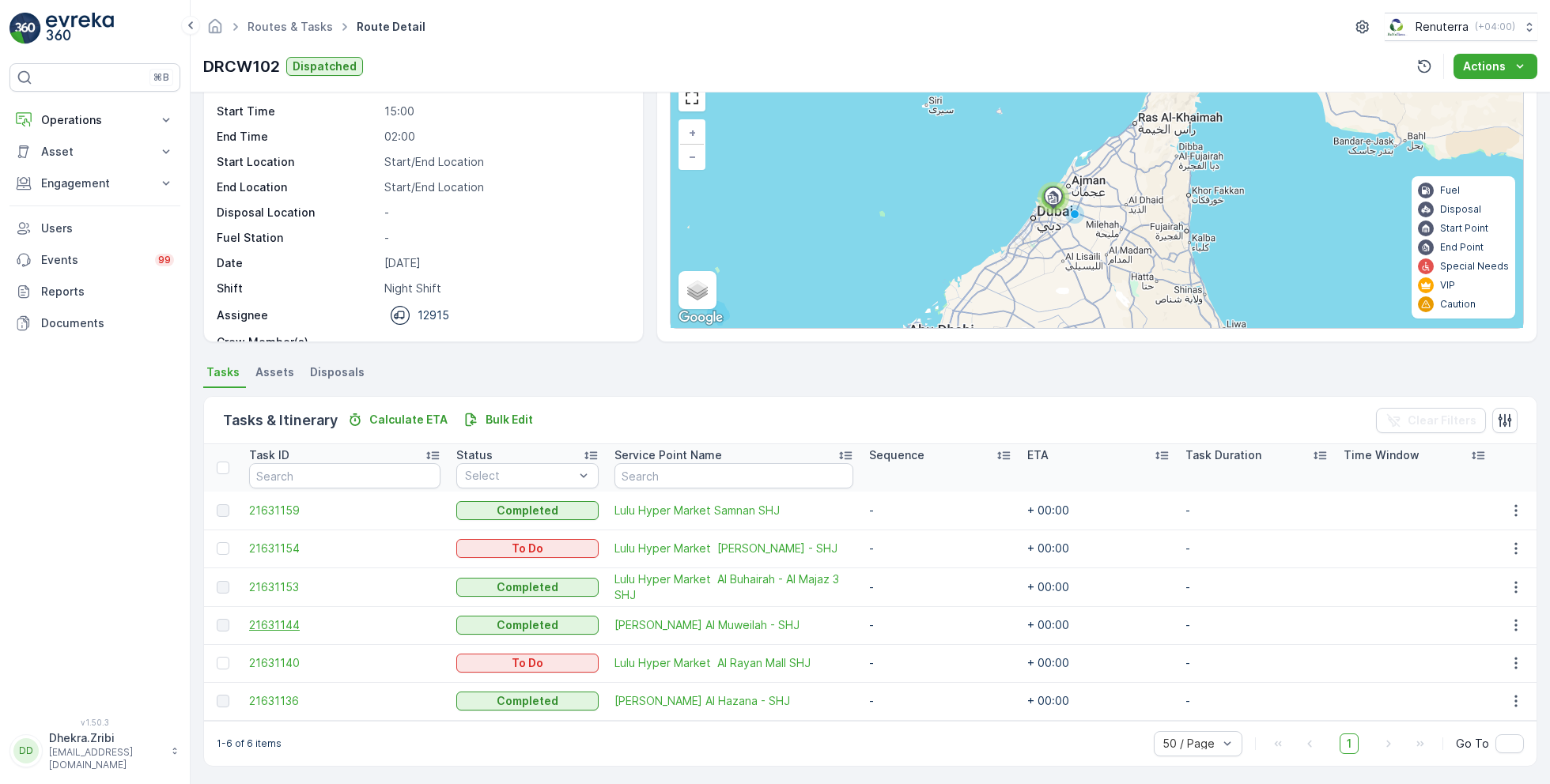
click at [279, 618] on span "21631144" at bounding box center [345, 625] width 192 height 16
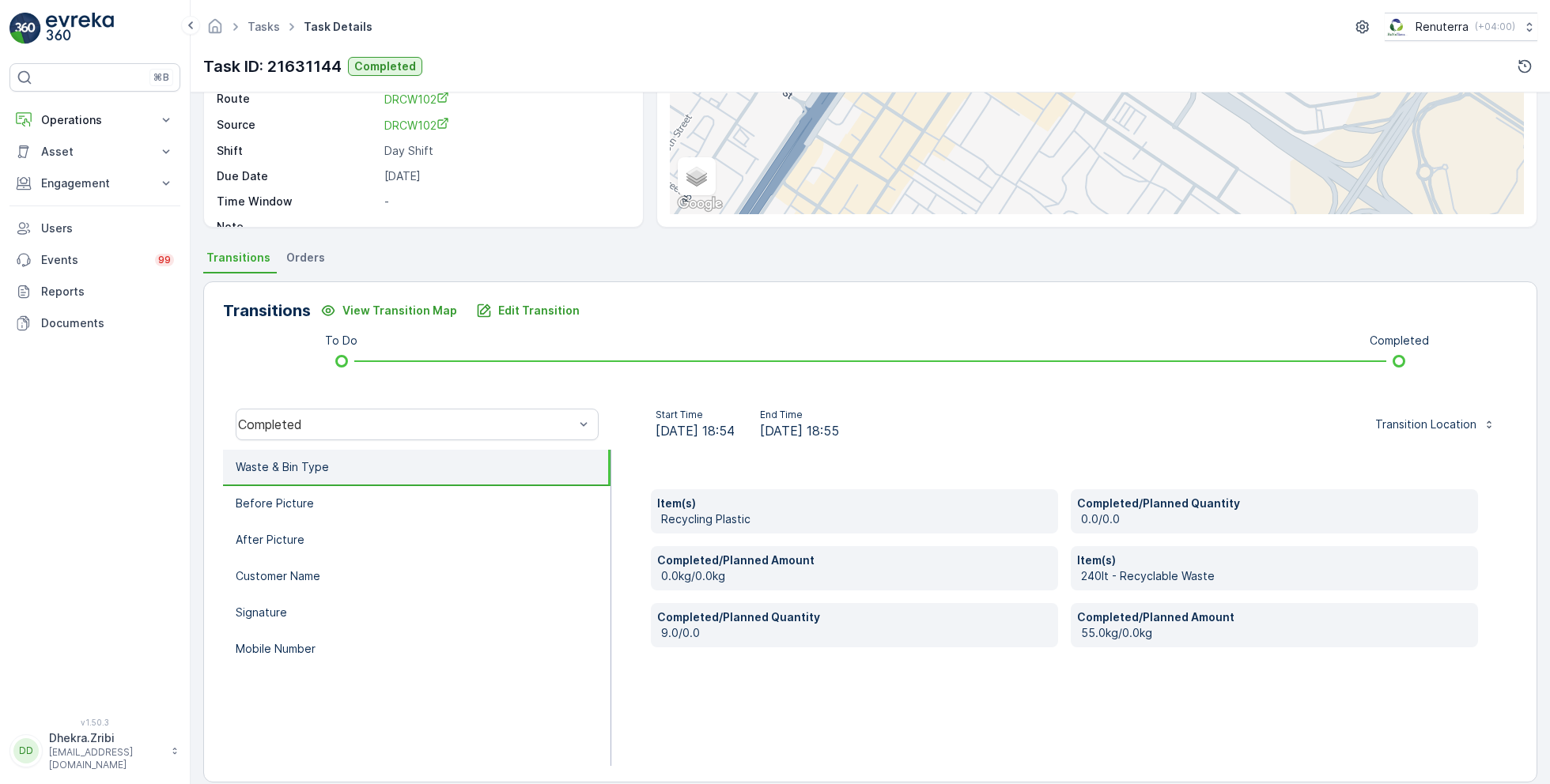
scroll to position [197, 0]
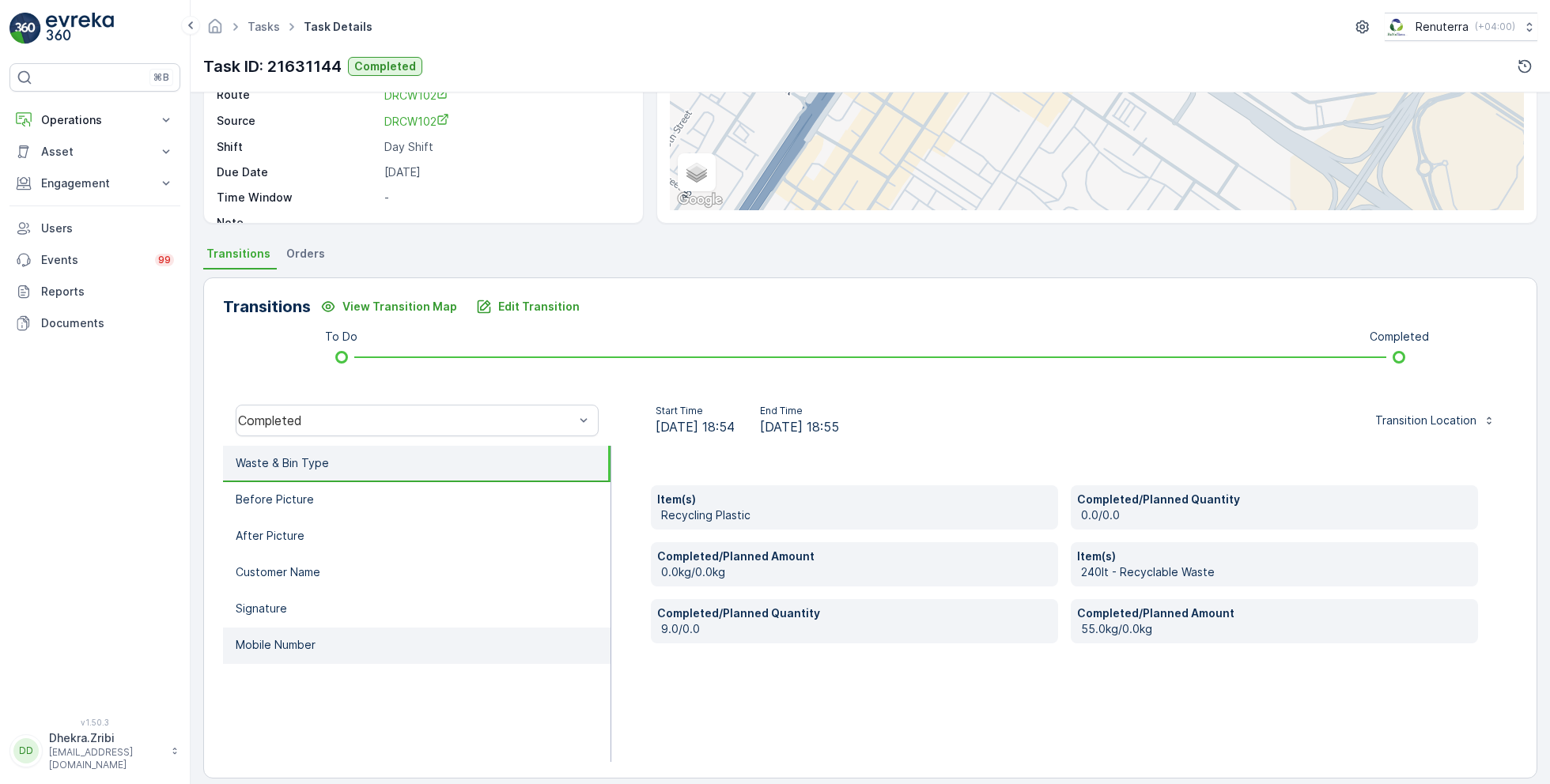
click at [294, 634] on li "Mobile Number" at bounding box center [416, 646] width 388 height 36
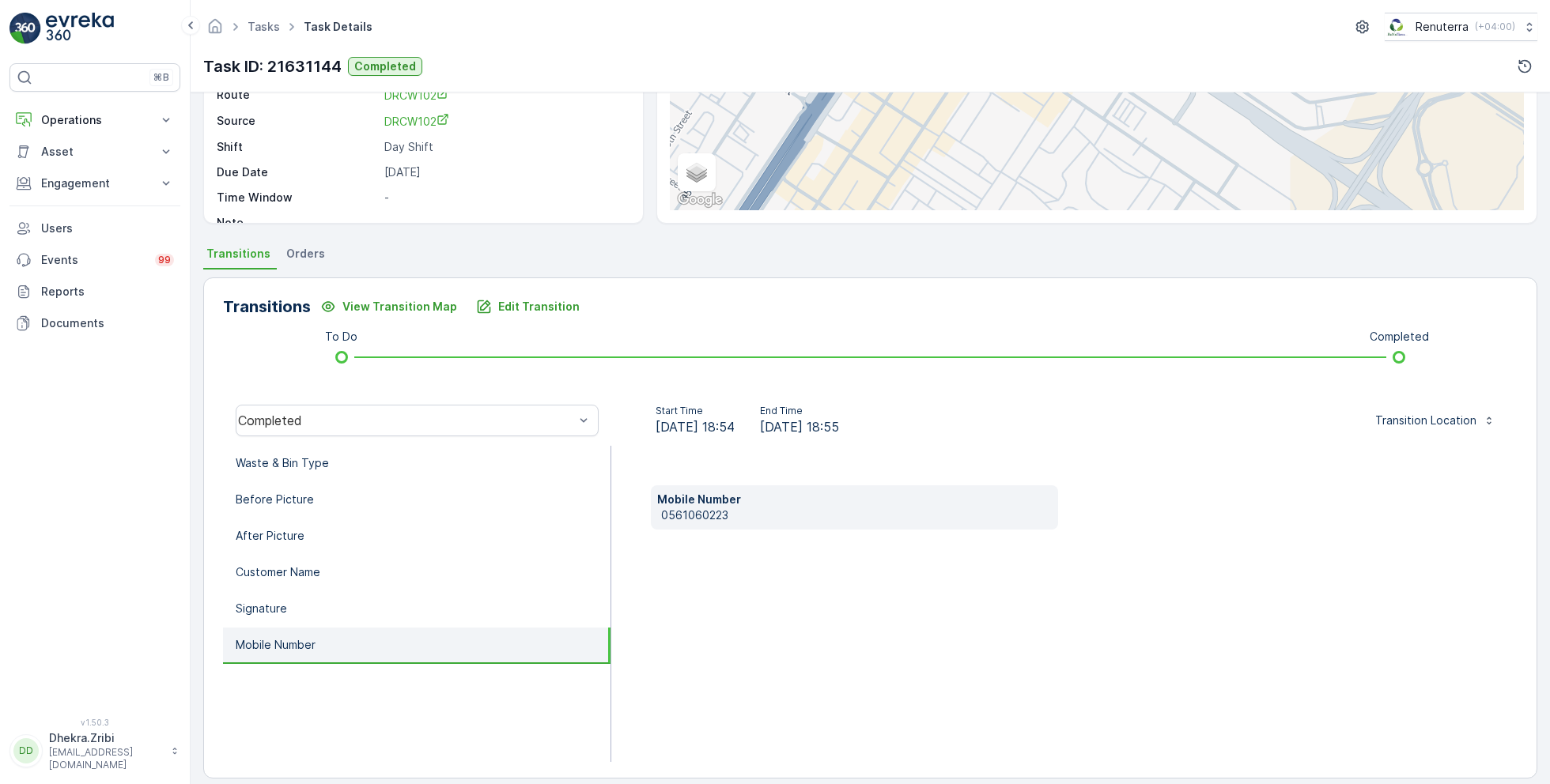
click at [674, 508] on p "0561060223" at bounding box center [856, 515] width 391 height 16
copy p "0561060223"
click at [527, 302] on p "Edit Transition" at bounding box center [539, 307] width 81 height 16
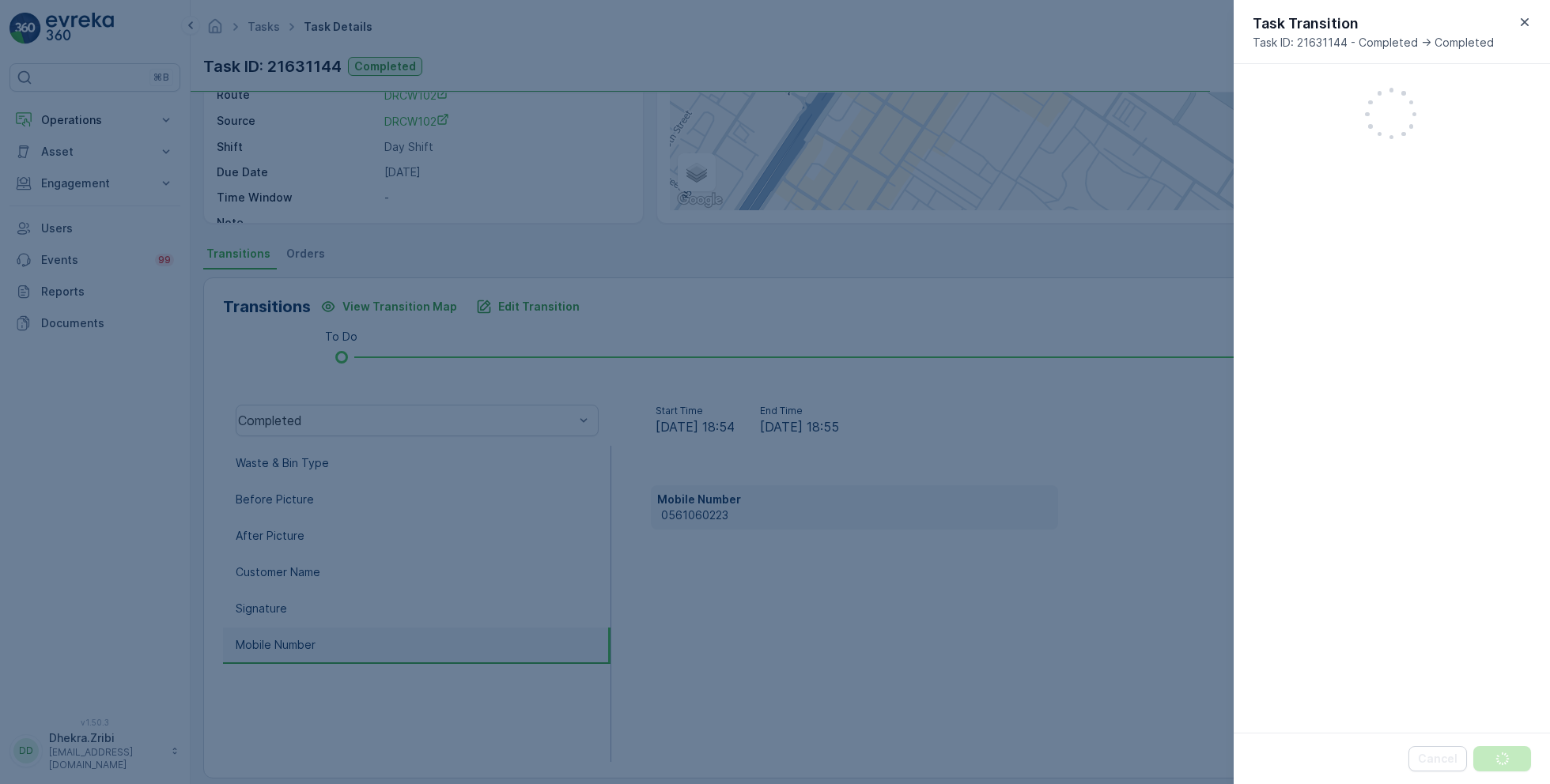
scroll to position [407, 0]
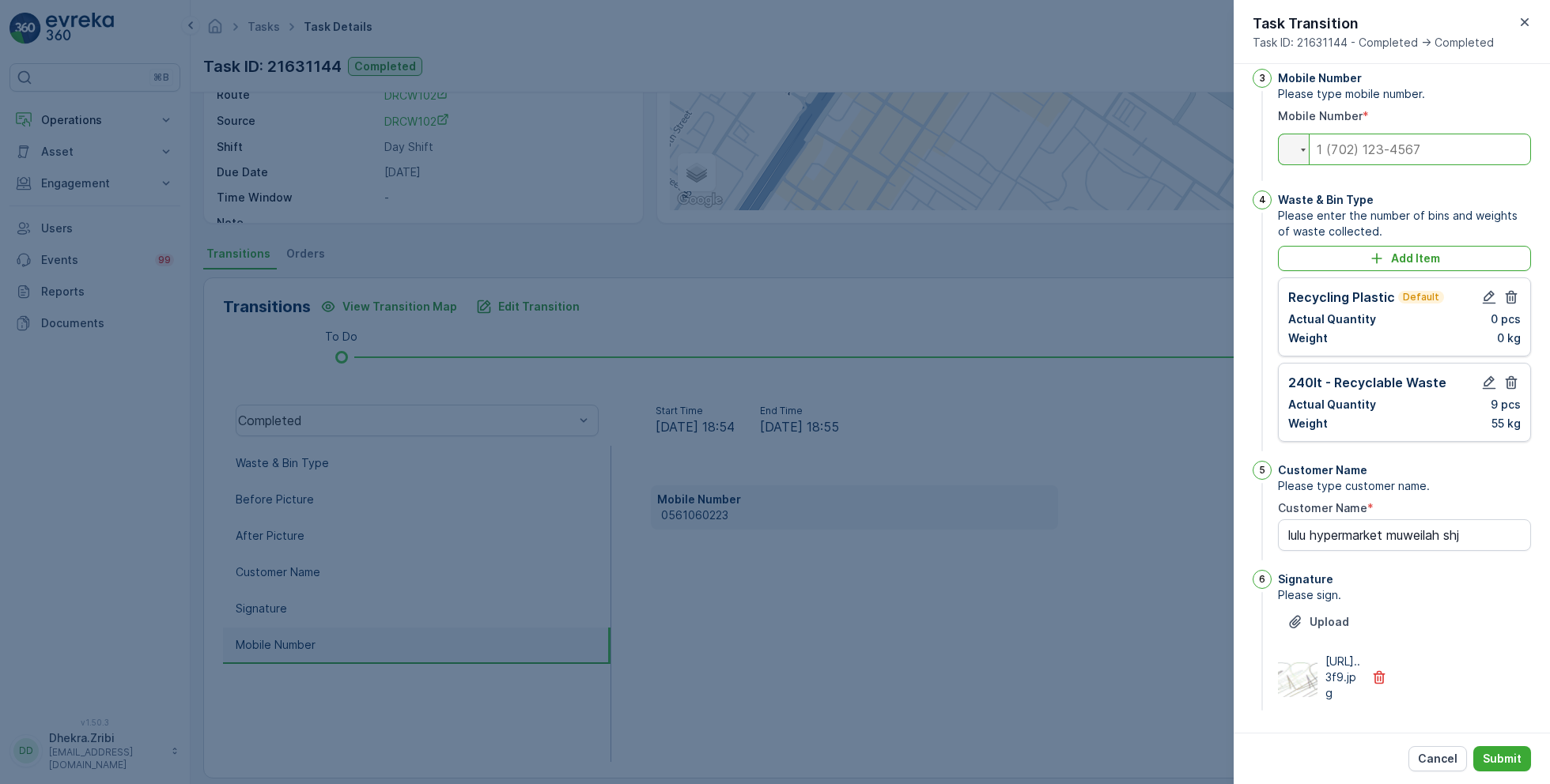
click at [1372, 134] on input "tel" at bounding box center [1404, 149] width 253 height 31
paste input "0561060223"
type input "0561060223"
click at [1486, 289] on icon "button" at bounding box center [1489, 297] width 16 height 16
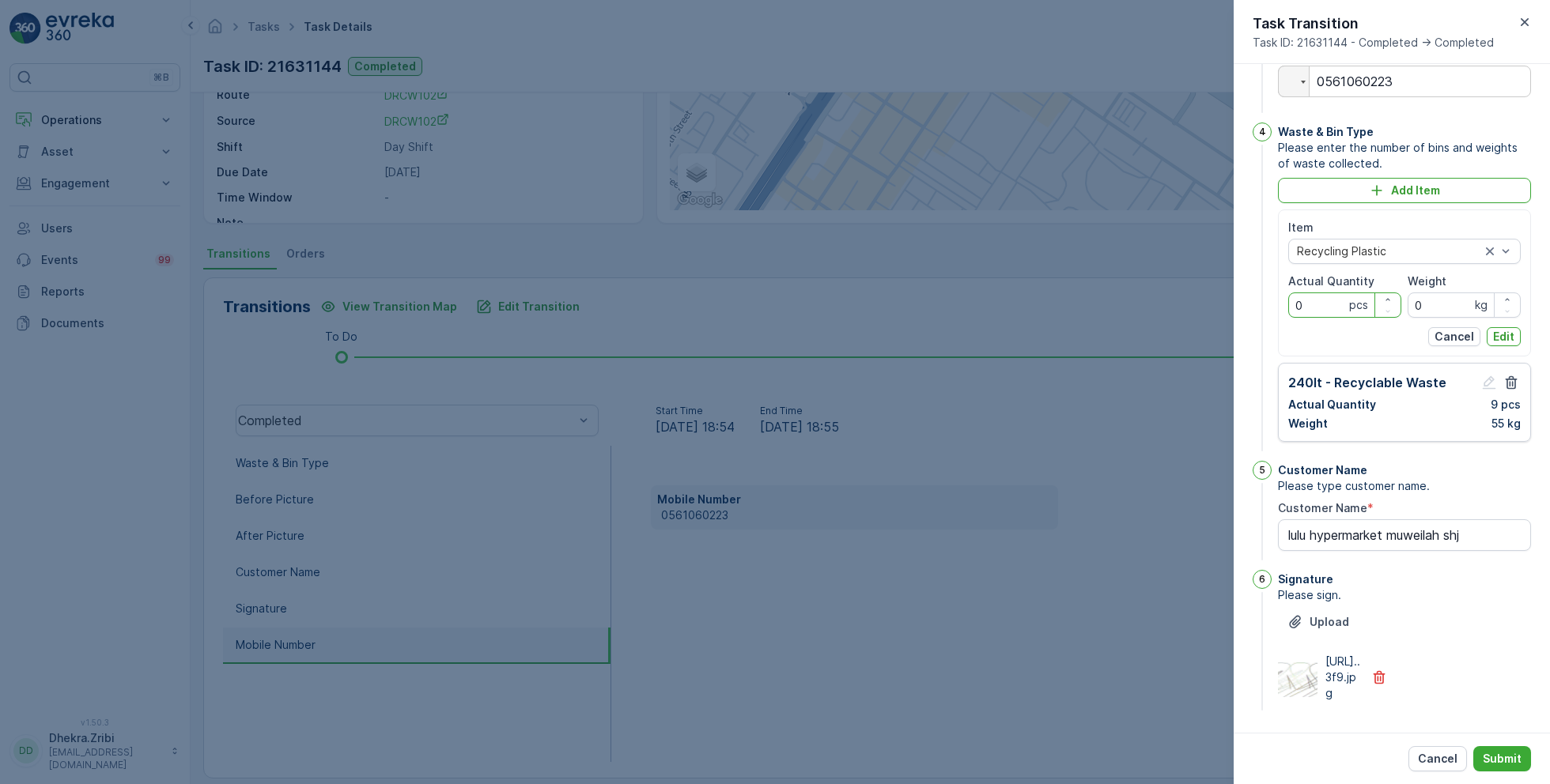
drag, startPoint x: 1323, startPoint y: 342, endPoint x: 1233, endPoint y: 342, distance: 90.0
click at [1233, 342] on div "Tasks Task Details Renuterra ( +04:00 ) Task ID: 21631144 Completed Details Tas…" at bounding box center [870, 392] width 1359 height 784
type Quantity "9"
drag, startPoint x: 1451, startPoint y: 348, endPoint x: 1380, endPoint y: 350, distance: 71.0
click at [1380, 318] on div "Item Recycling Plastic Actual Quantity 9 pcs Weight 0 kg" at bounding box center [1404, 269] width 232 height 98
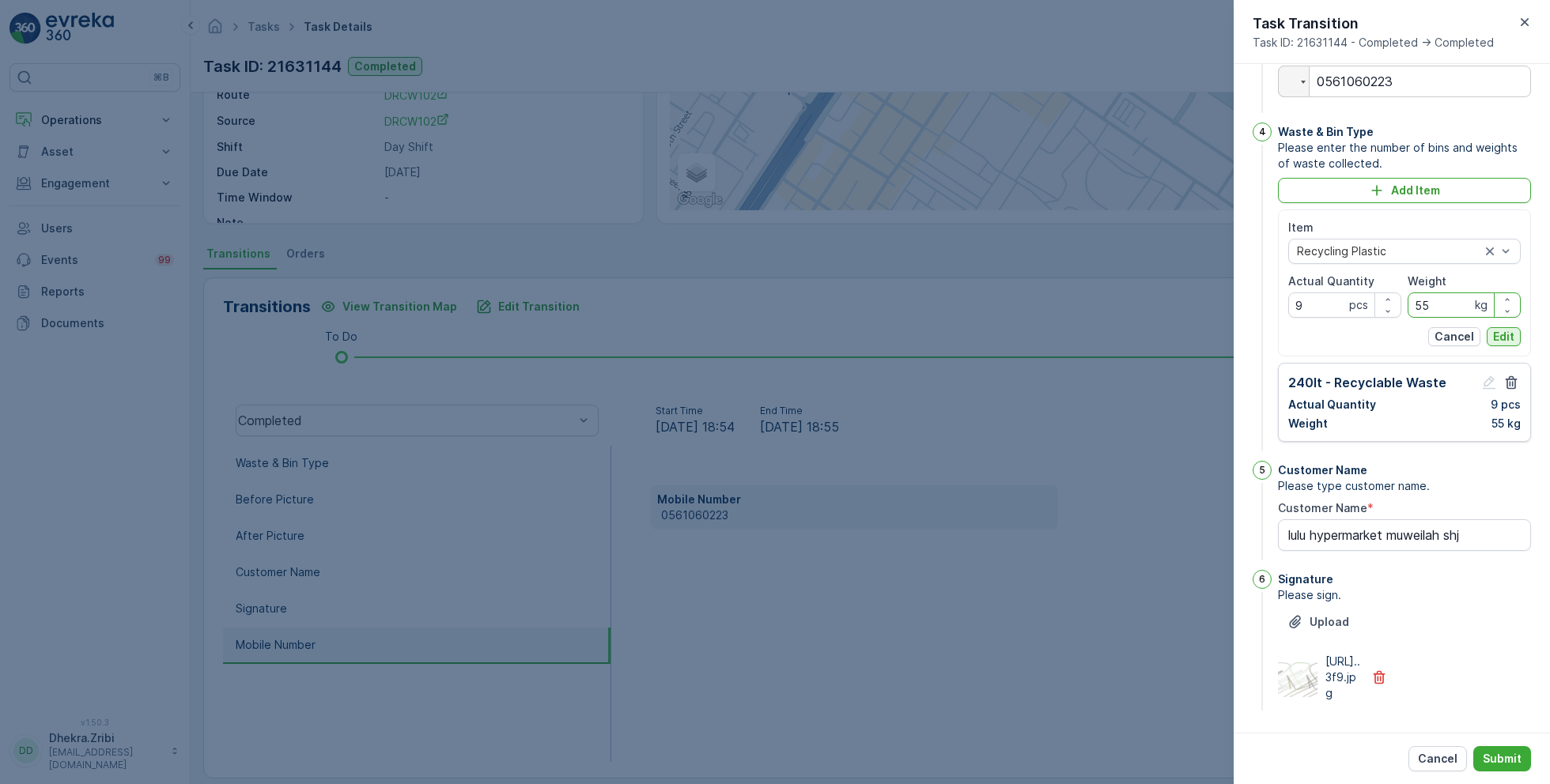
type input "55"
click at [1489, 347] on button "Edit" at bounding box center [1504, 336] width 34 height 19
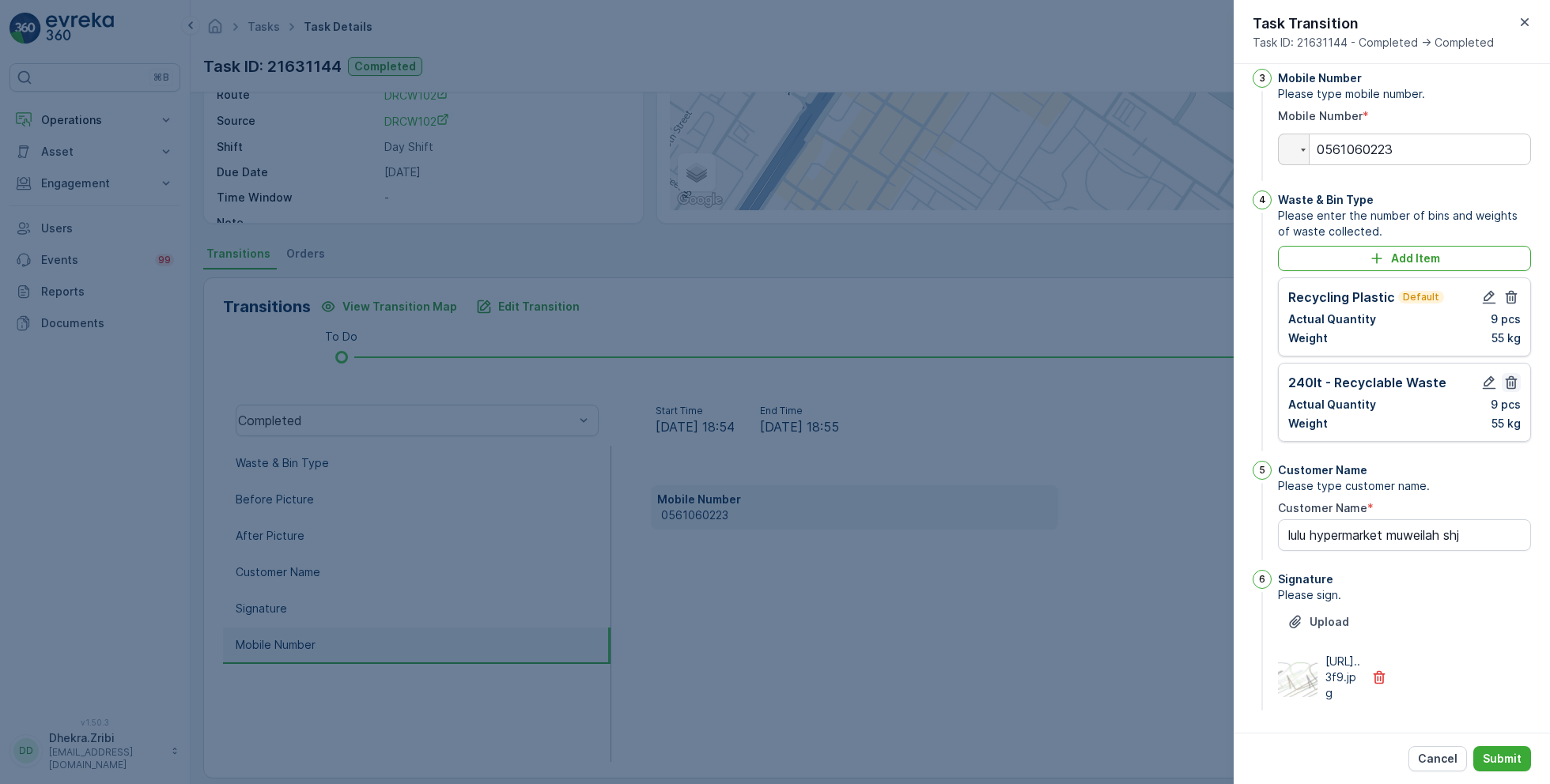
click at [1513, 375] on icon "button" at bounding box center [1511, 382] width 16 height 16
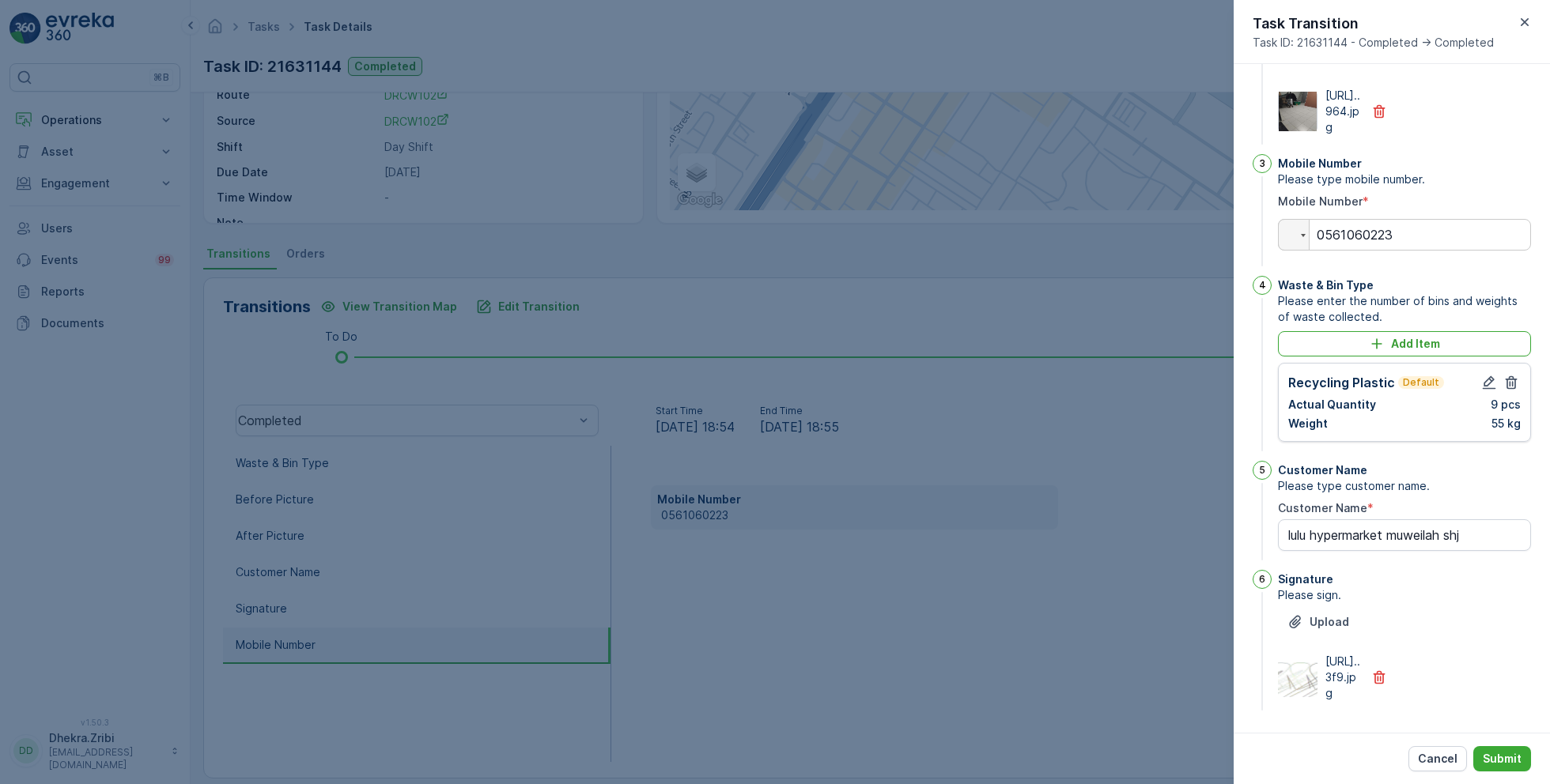
scroll to position [323, 0]
click at [1503, 765] on p "Submit" at bounding box center [1503, 759] width 39 height 16
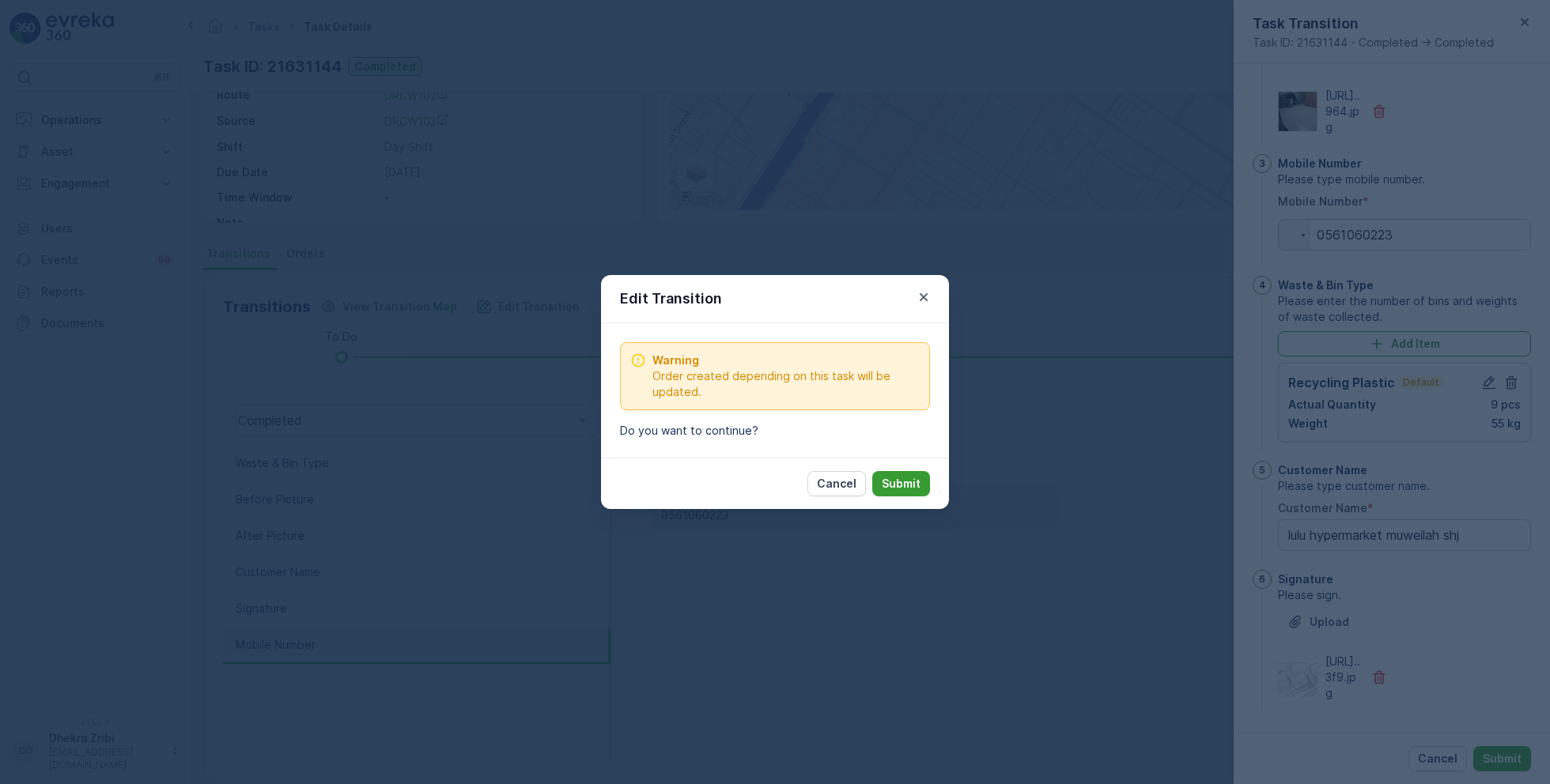
click at [915, 487] on p "Submit" at bounding box center [901, 484] width 39 height 16
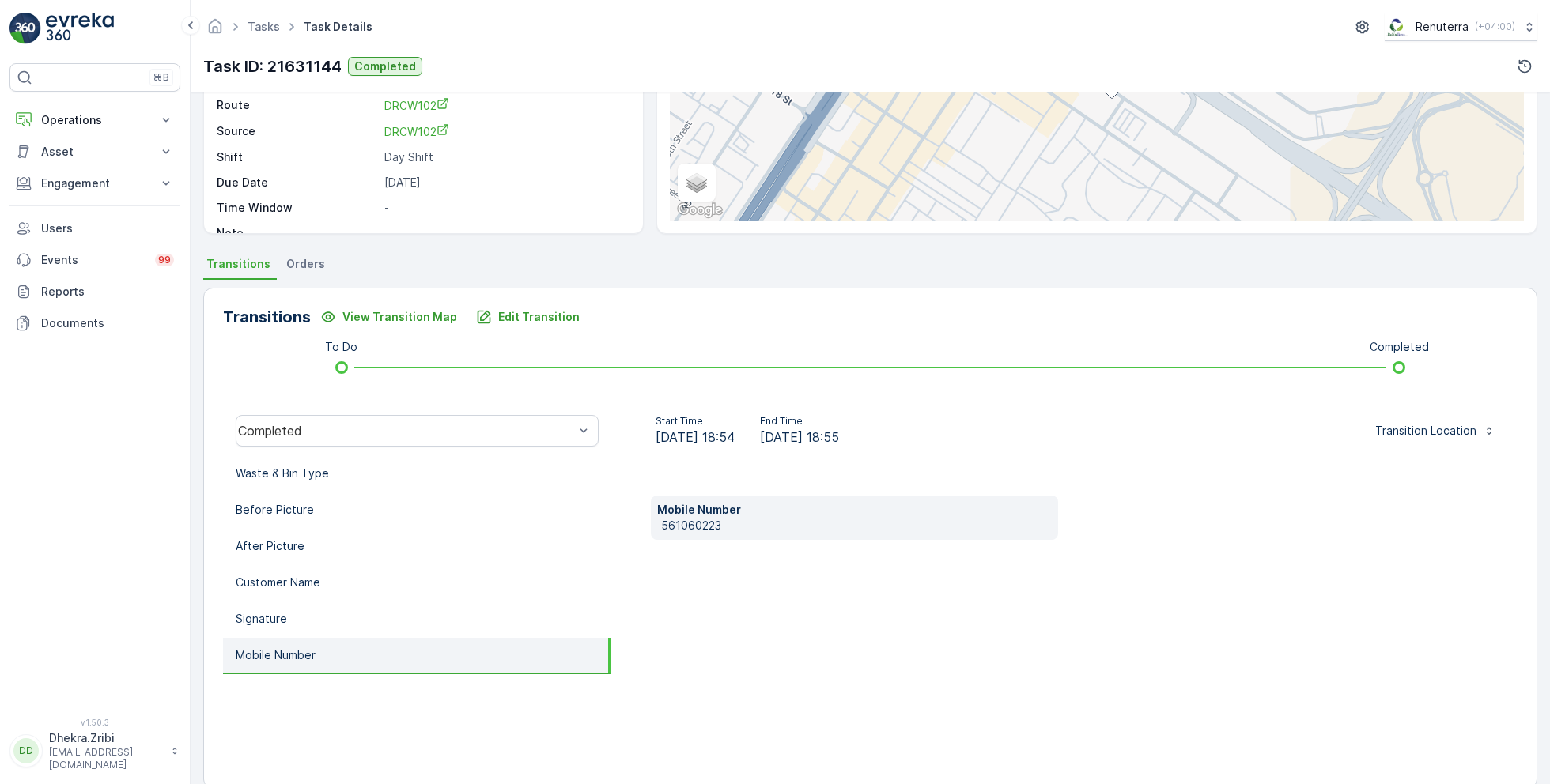
scroll to position [0, 0]
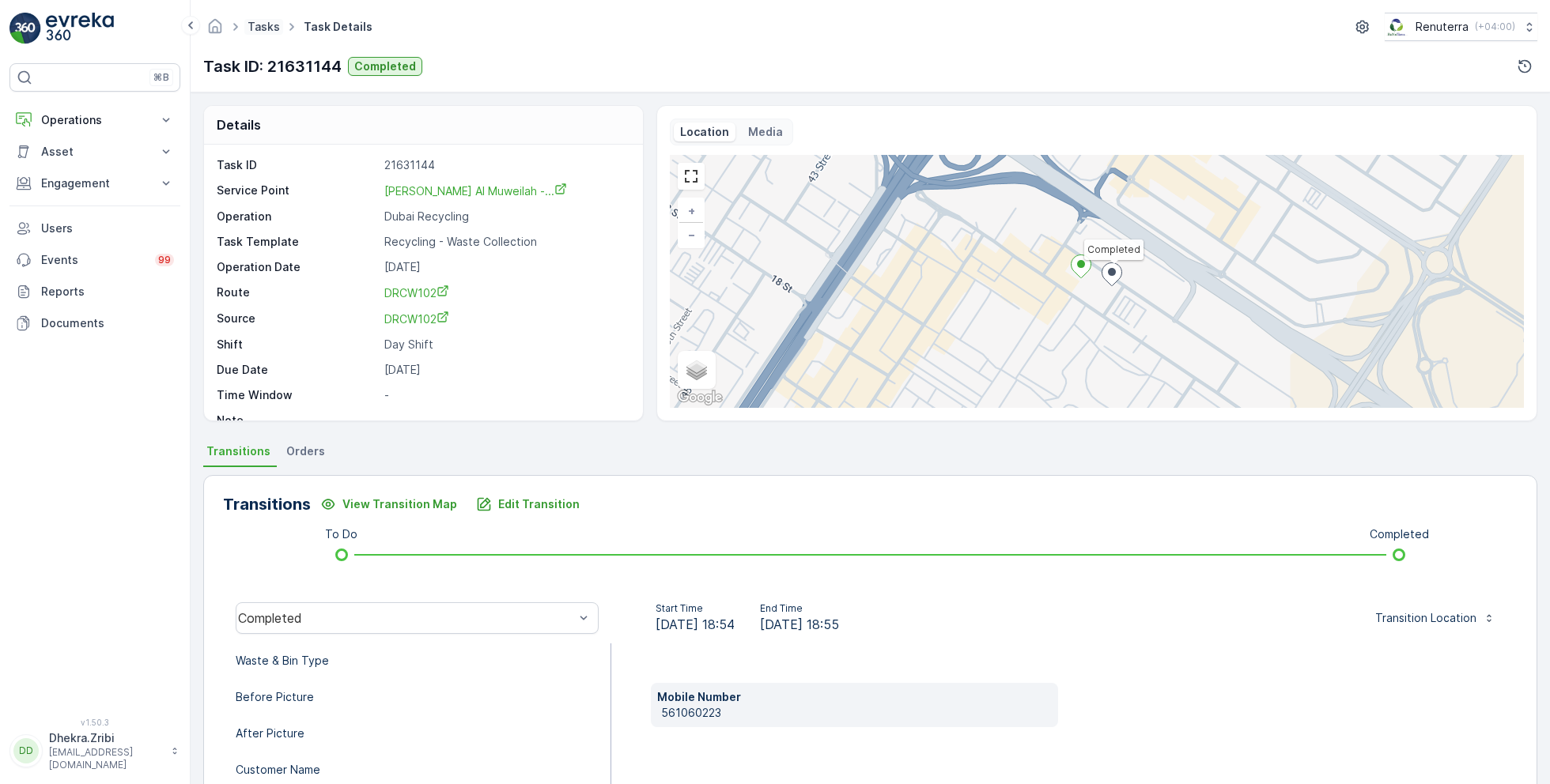
click at [266, 21] on link "Tasks" at bounding box center [264, 26] width 32 height 14
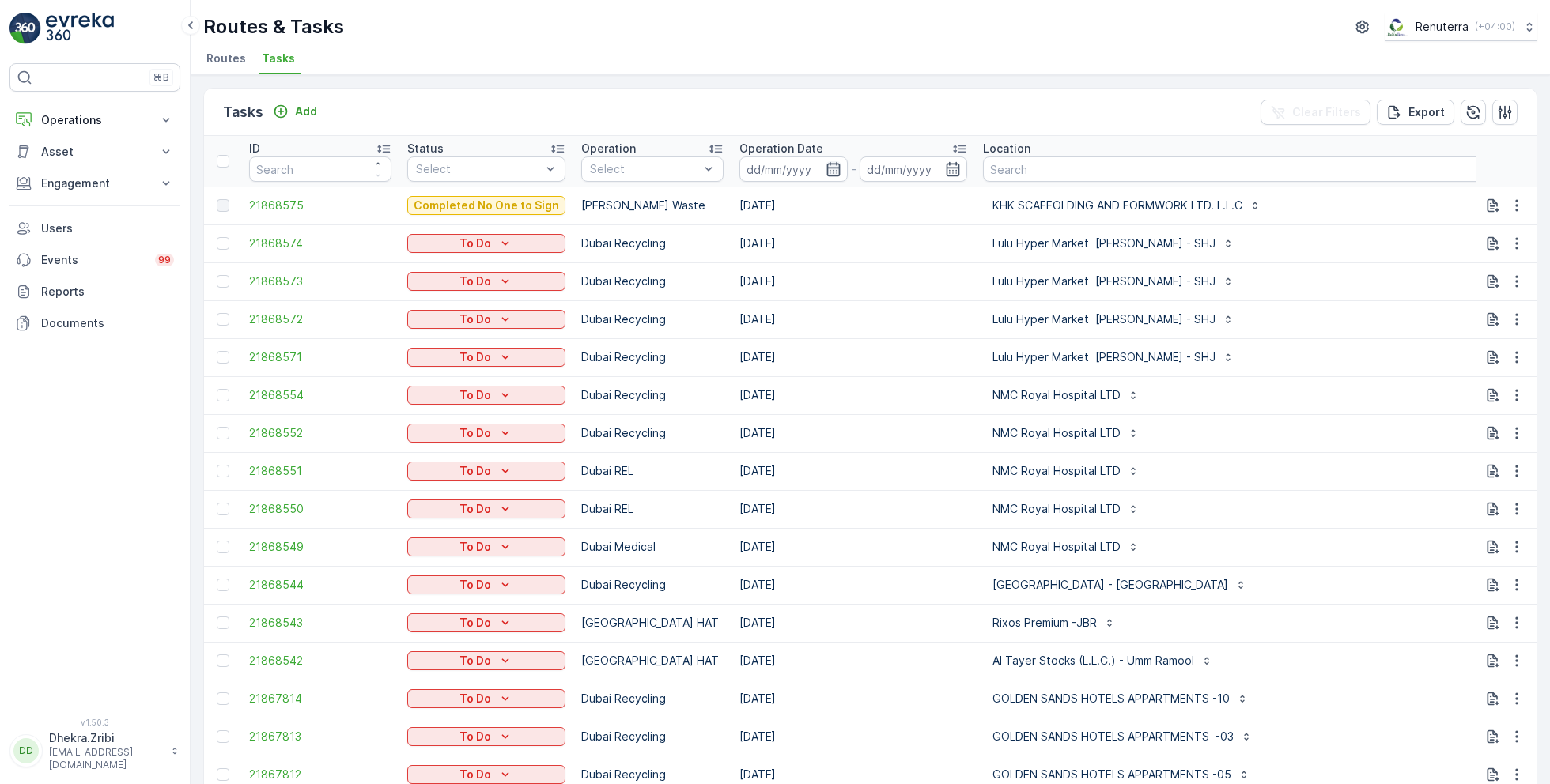
click at [829, 173] on icon "button" at bounding box center [834, 169] width 16 height 16
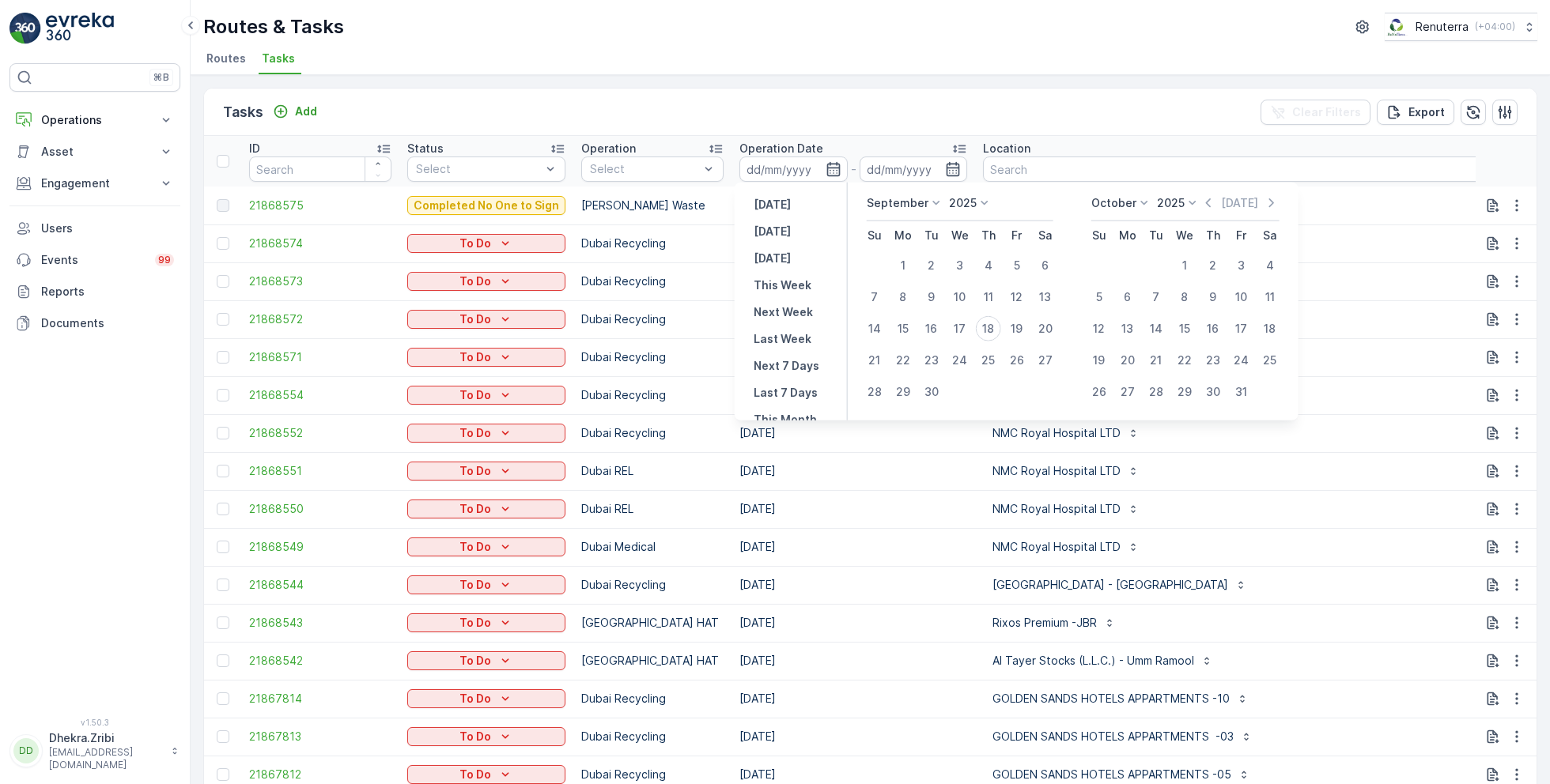
click at [586, 61] on ul "Routes Tasks" at bounding box center [864, 61] width 1322 height 27
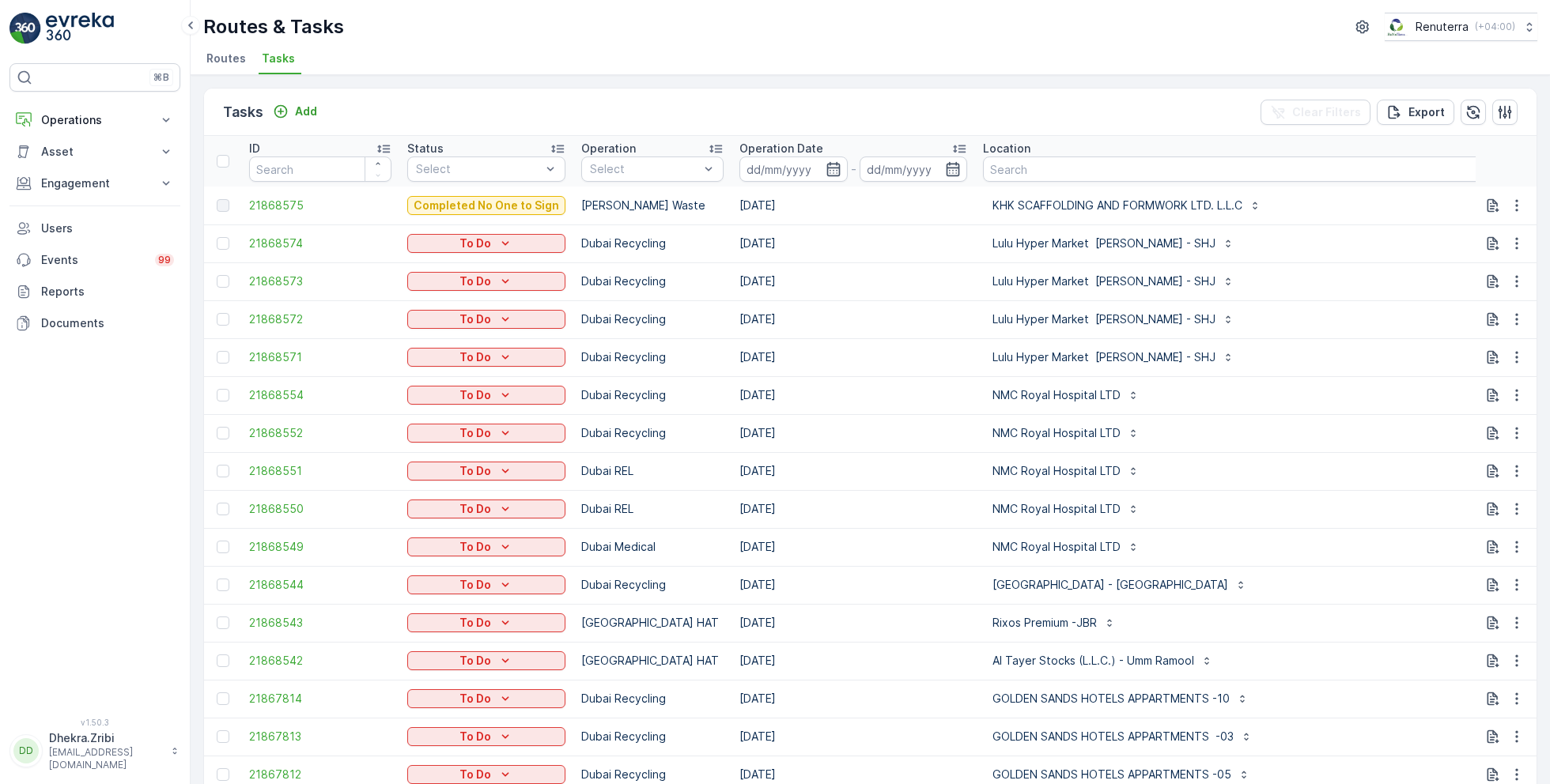
click at [241, 61] on span "Routes" at bounding box center [226, 58] width 40 height 16
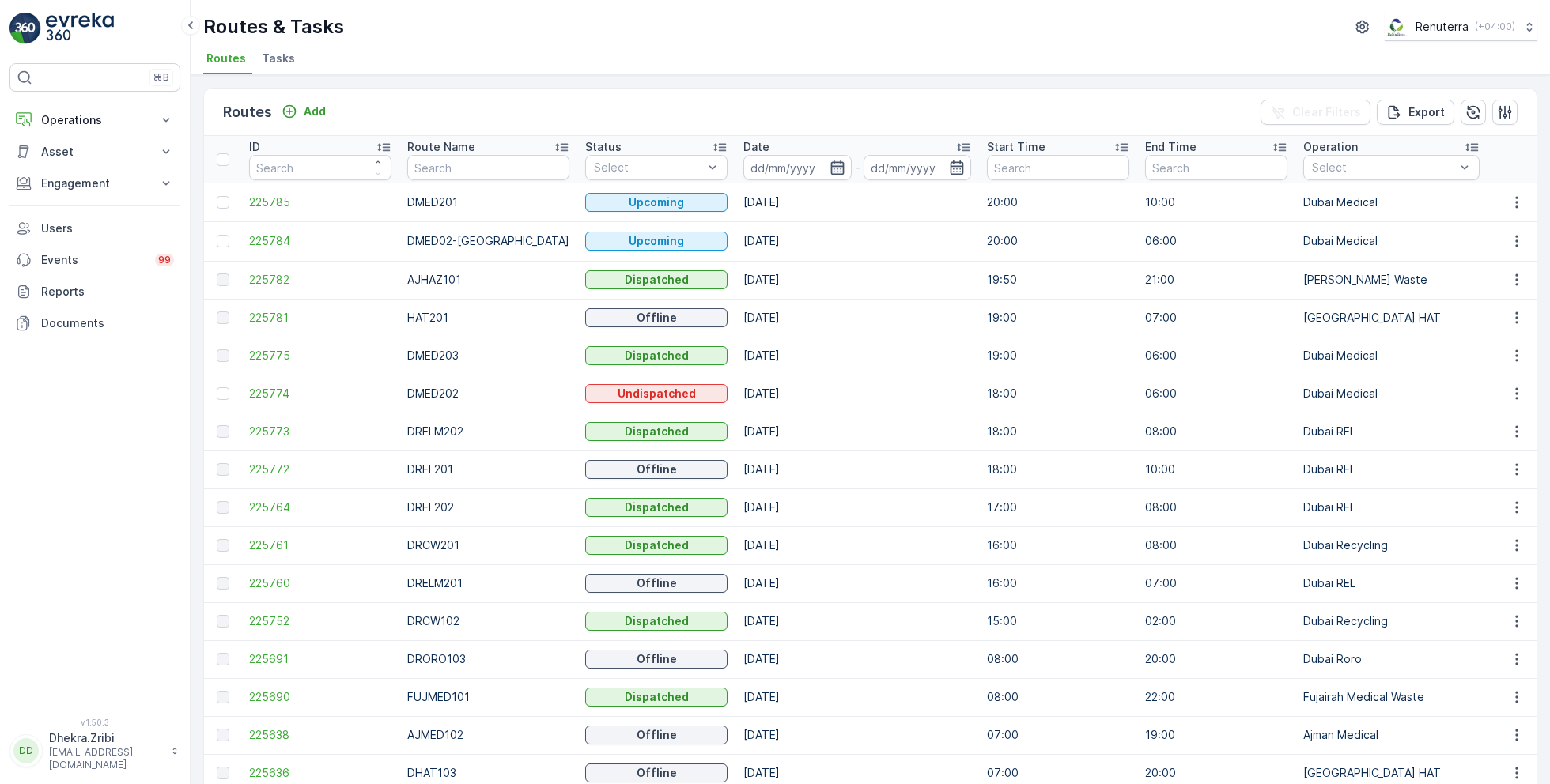
click at [830, 168] on icon "button" at bounding box center [837, 167] width 14 height 14
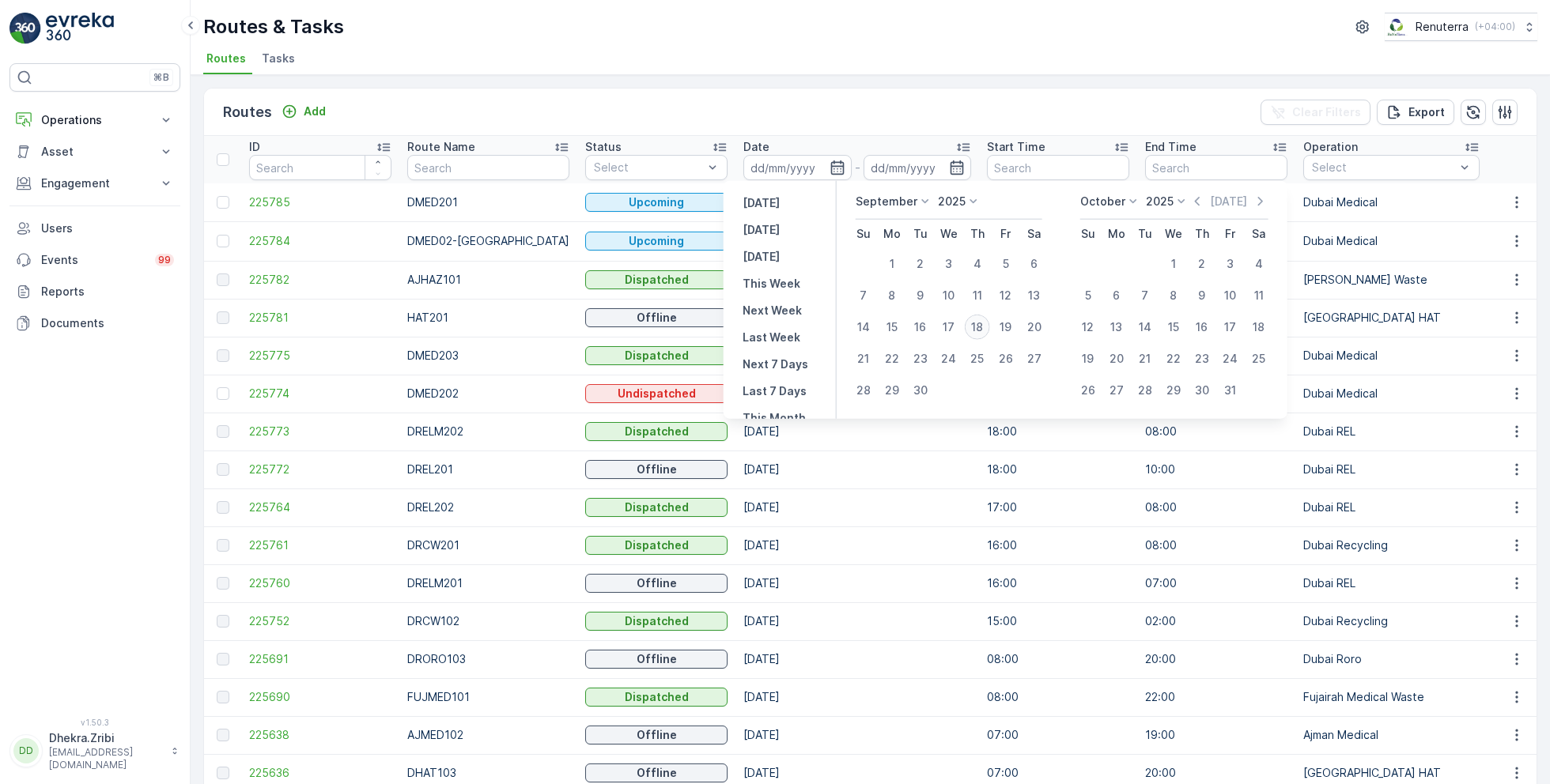
click at [978, 331] on div "18" at bounding box center [978, 327] width 25 height 25
type input "[DATE]"
click at [978, 331] on div "18" at bounding box center [978, 327] width 25 height 25
type input "[DATE]"
click at [728, 44] on div "Routes & Tasks Renuterra ( +04:00 ) Routes Tasks" at bounding box center [870, 37] width 1359 height 75
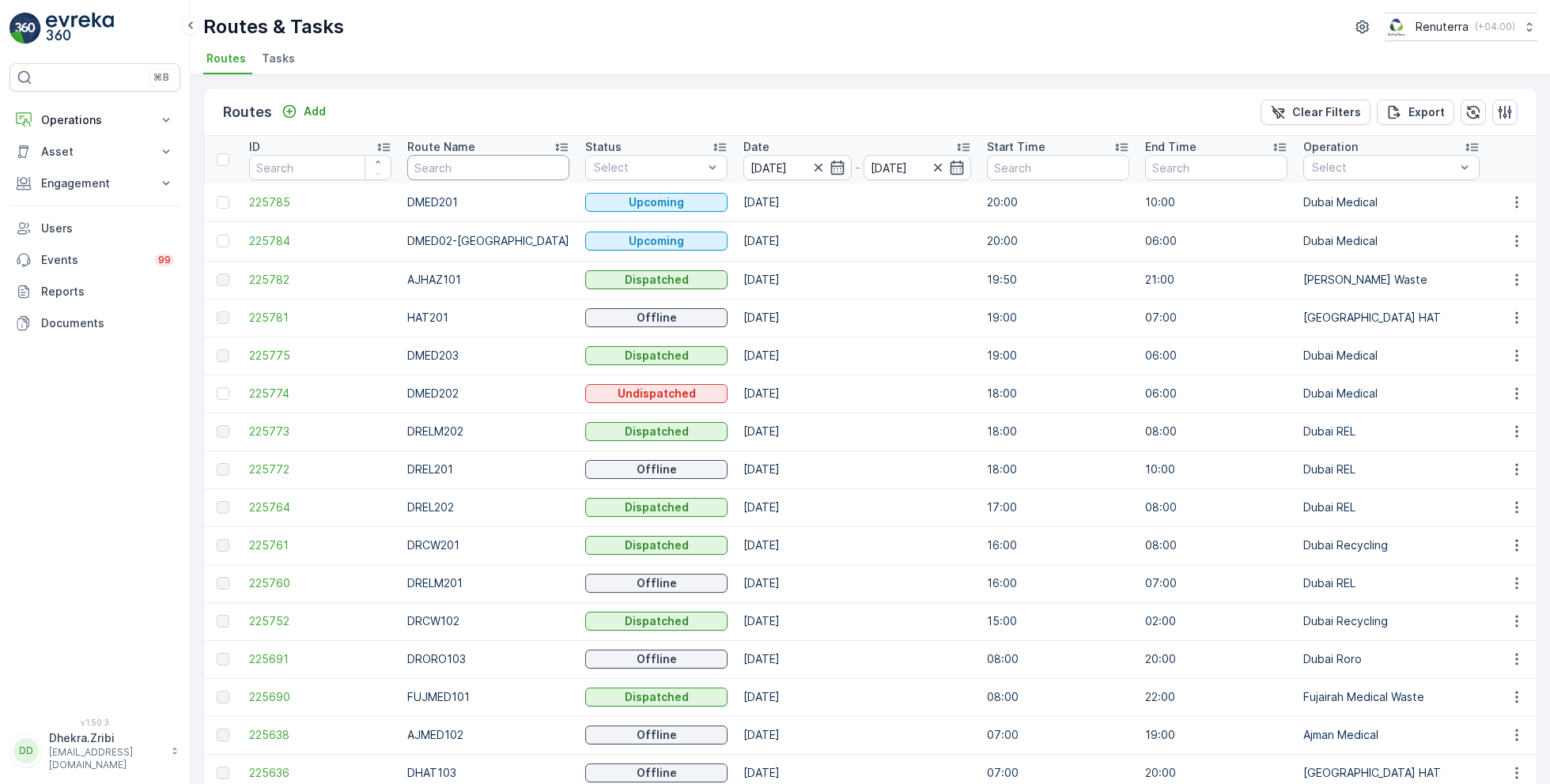
click at [506, 166] on input "text" at bounding box center [488, 168] width 162 height 25
type input "rel"
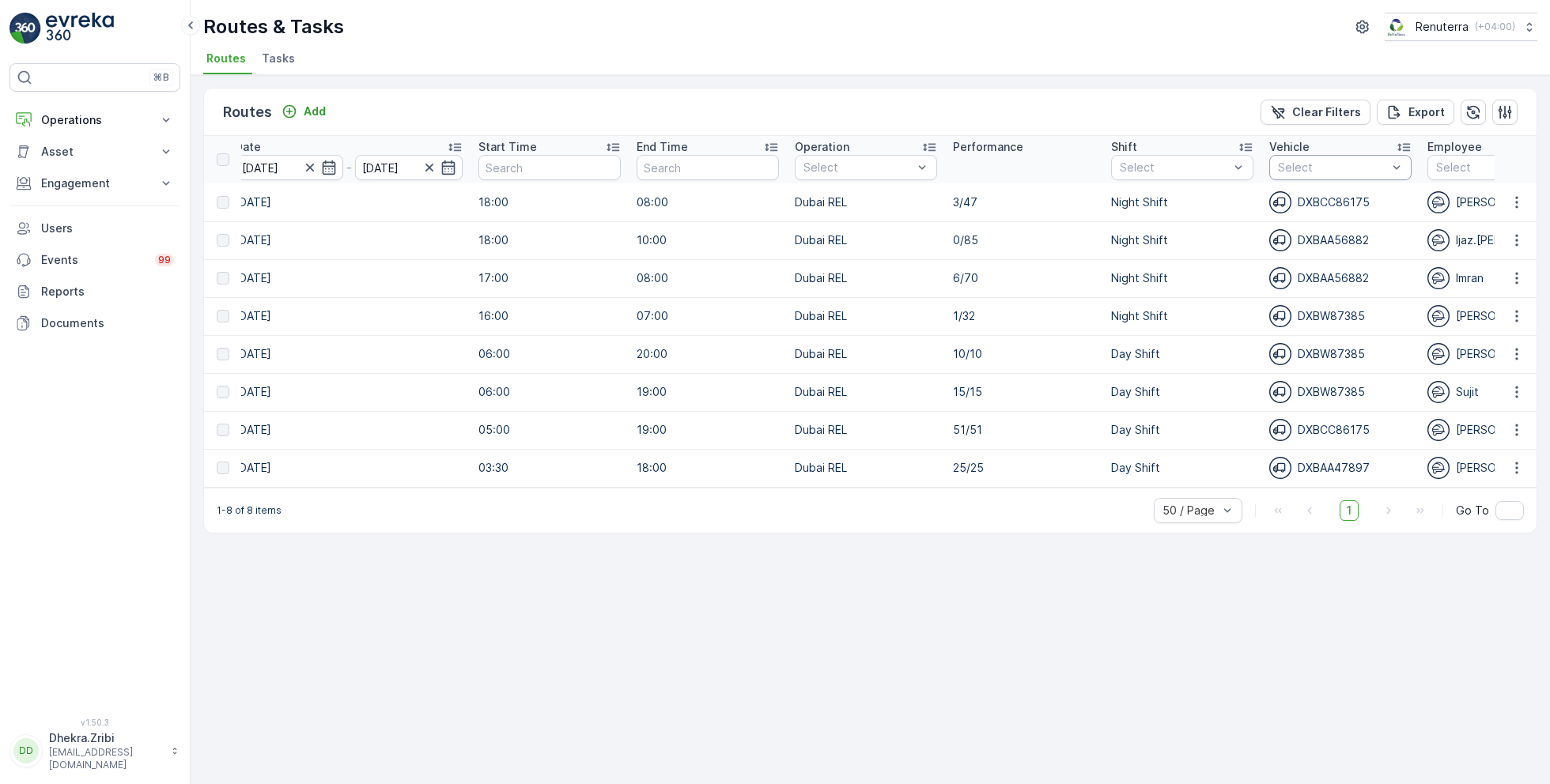
scroll to position [0, 493]
click at [1160, 251] on p "Day Shift" at bounding box center [1157, 254] width 50 height 16
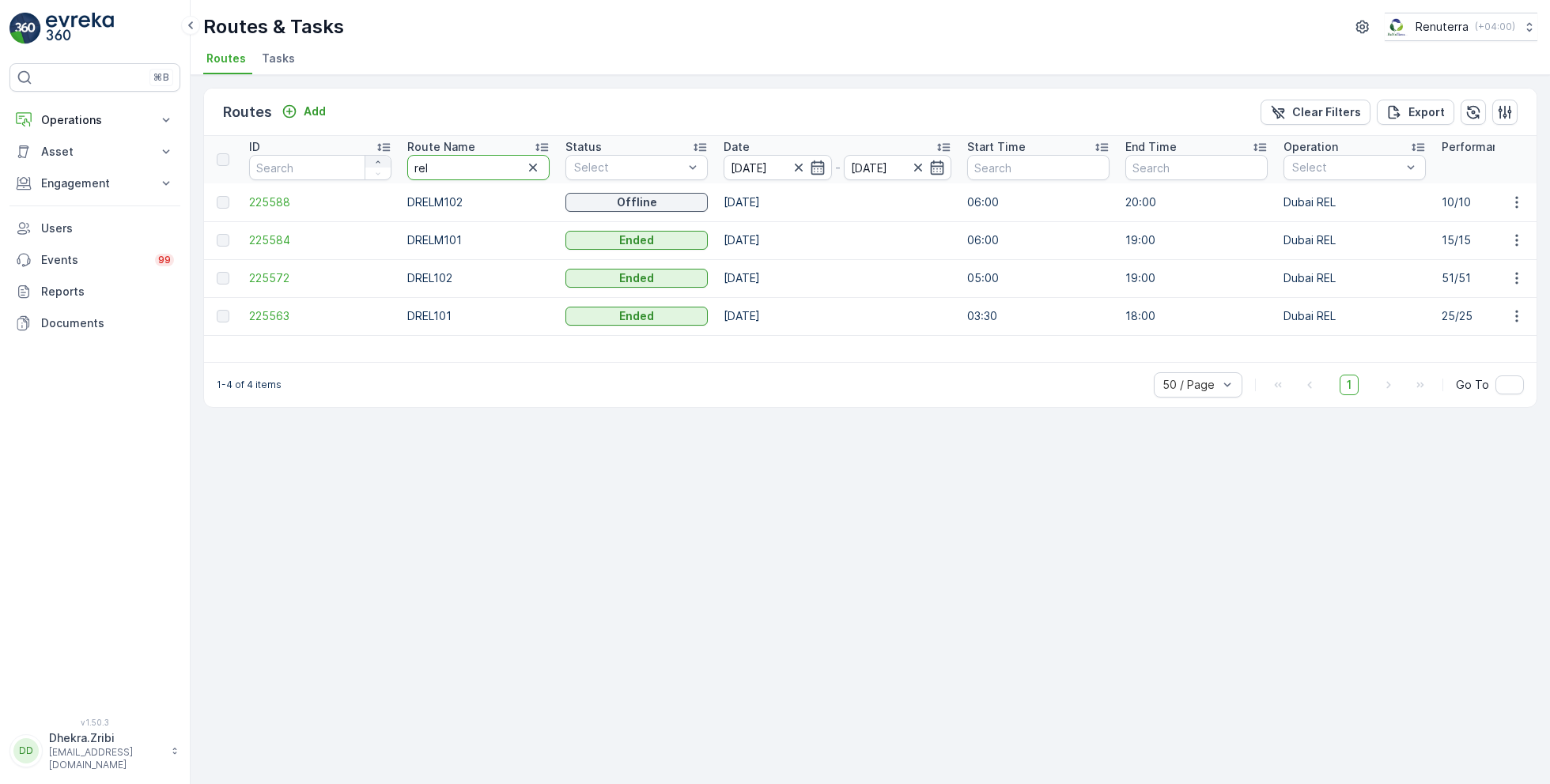
drag, startPoint x: 437, startPoint y: 164, endPoint x: 388, endPoint y: 164, distance: 49.0
type input "hat"
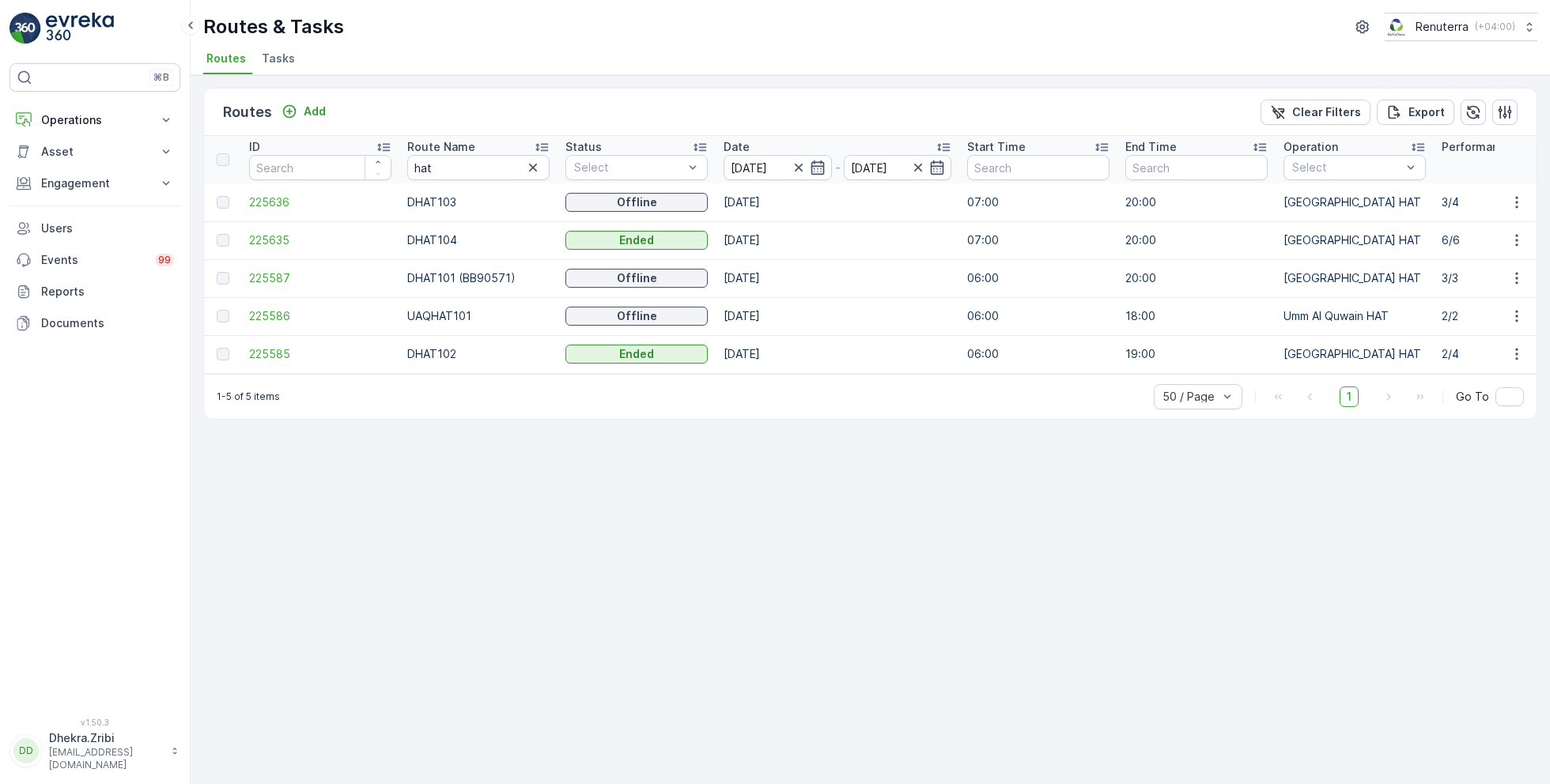
click at [549, 145] on icon at bounding box center [542, 147] width 16 height 16
click at [291, 236] on span "225585" at bounding box center [321, 240] width 142 height 16
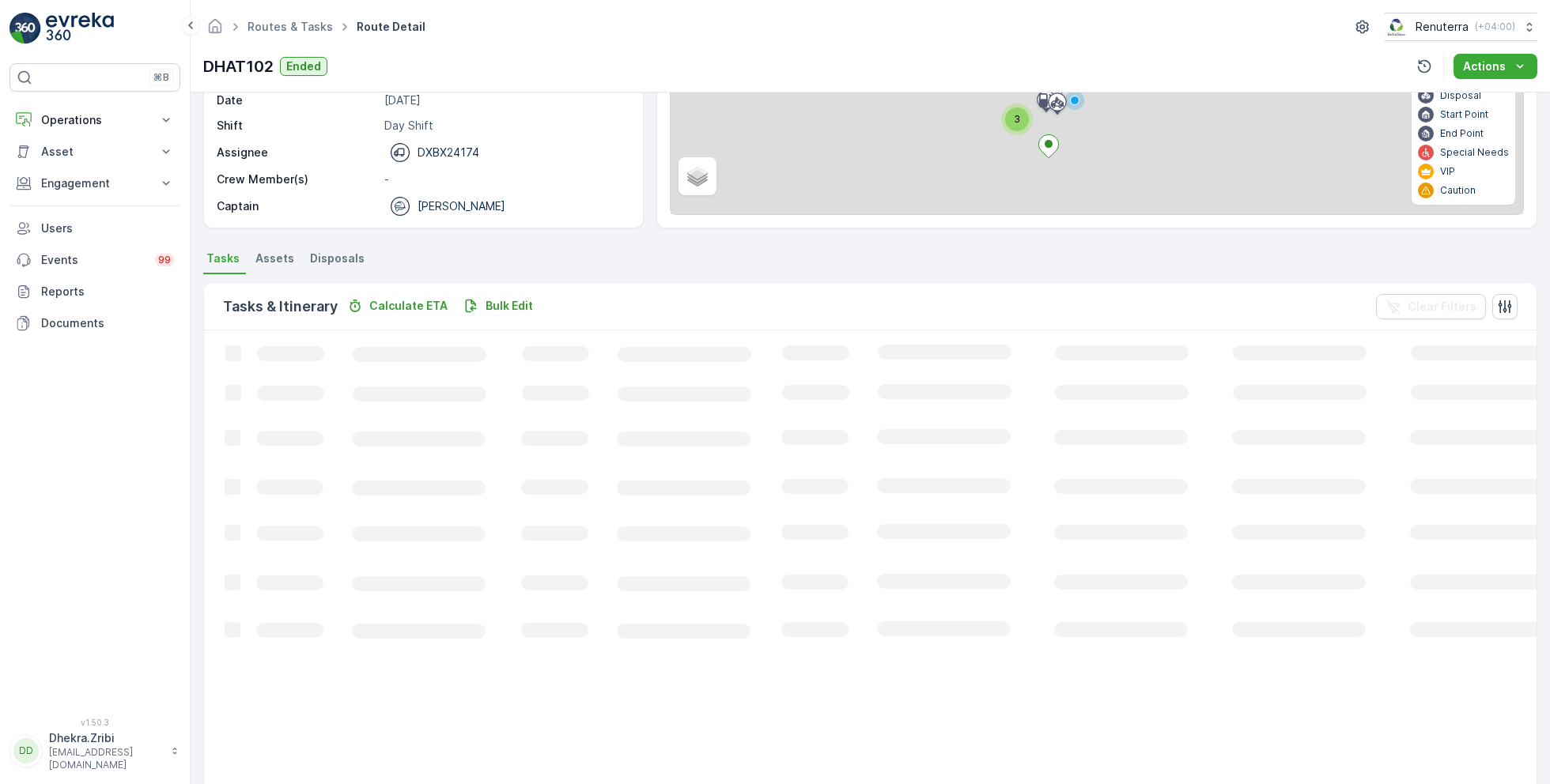
scroll to position [42, 0]
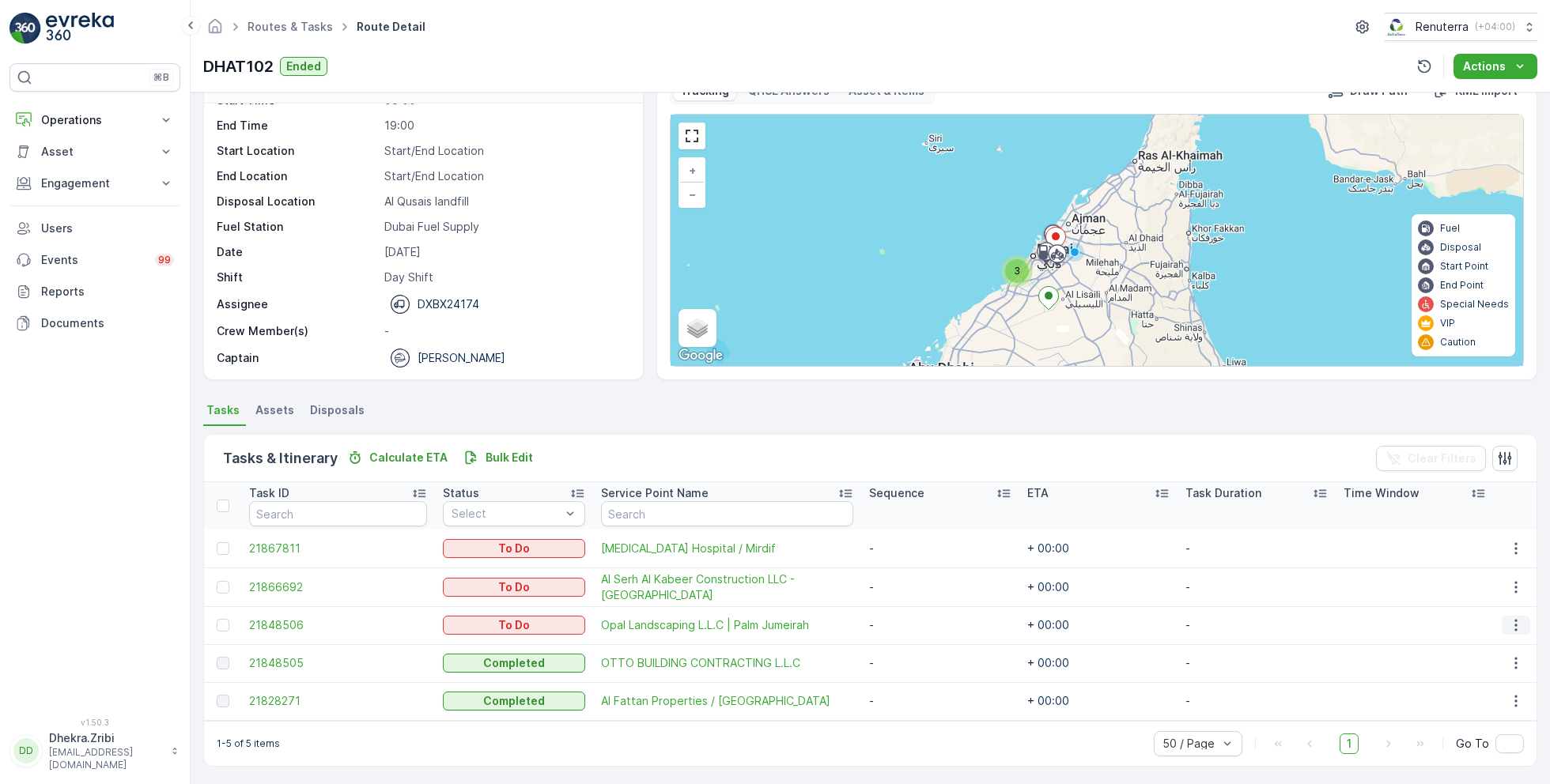
click at [1508, 622] on icon "button" at bounding box center [1516, 625] width 16 height 16
click at [1464, 686] on span "Change Route" at bounding box center [1476, 691] width 76 height 16
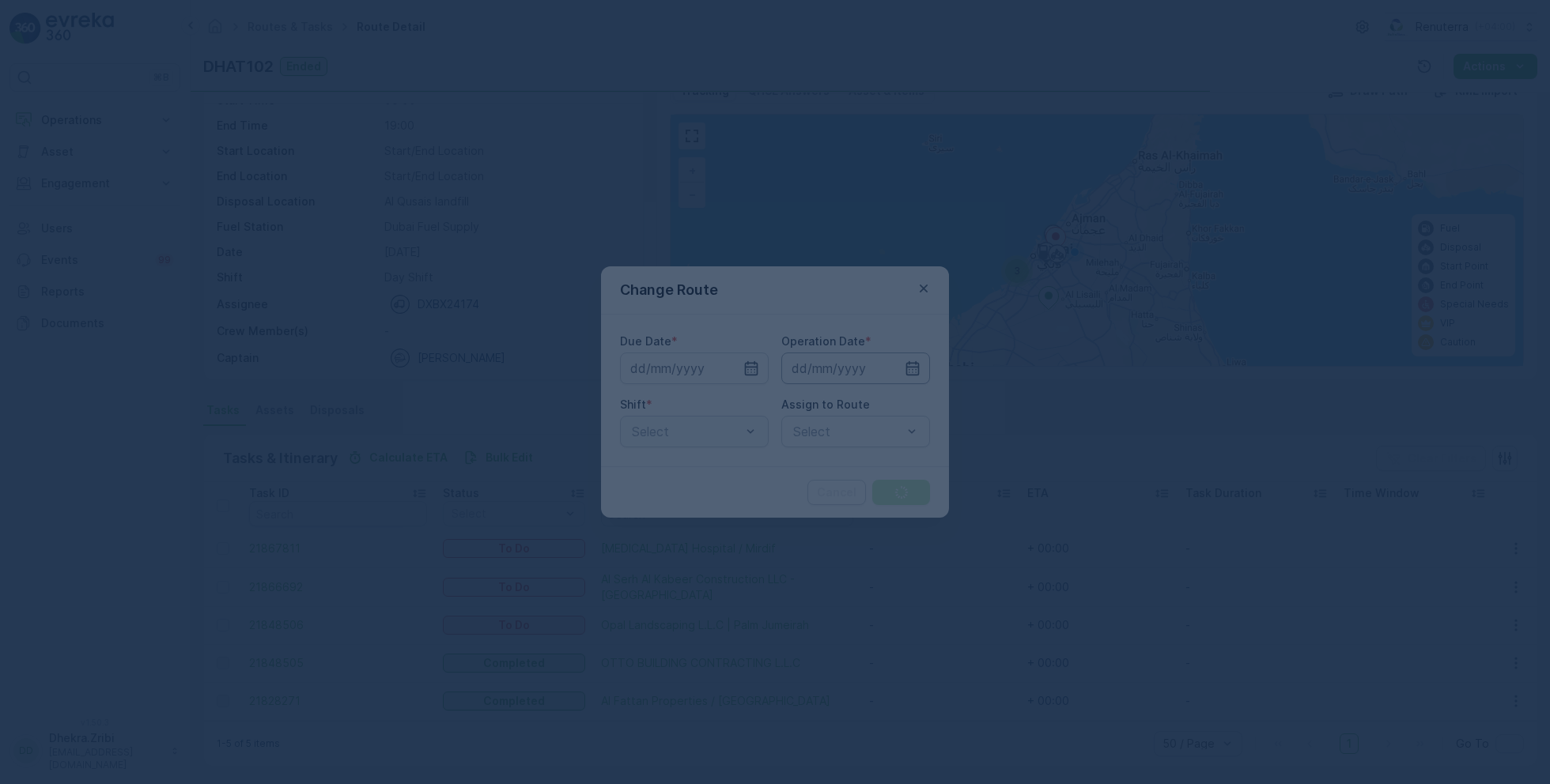
type input "[DATE]"
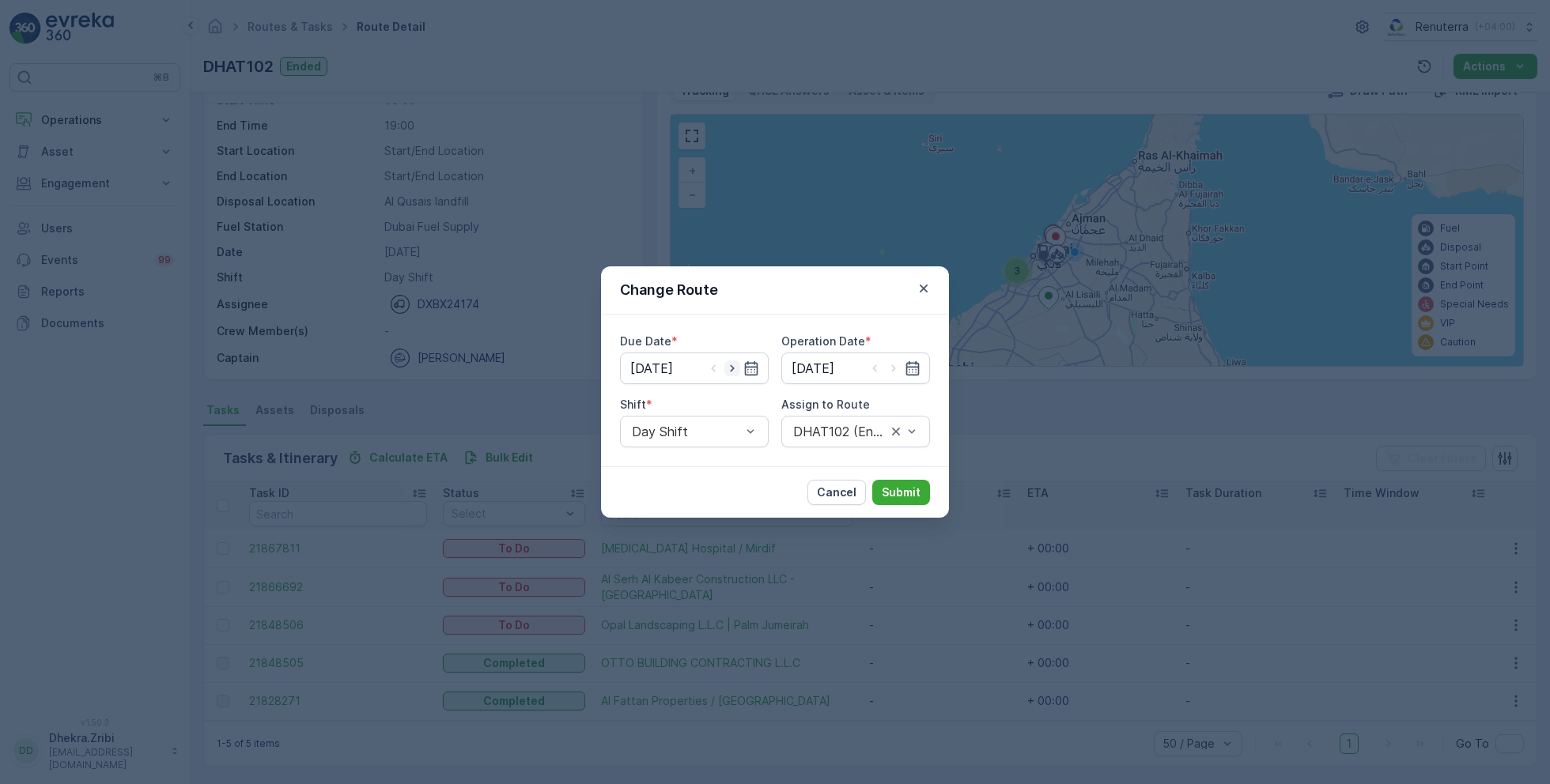
click at [726, 364] on icon "button" at bounding box center [732, 368] width 16 height 16
type input "[DATE]"
click at [891, 370] on icon "button" at bounding box center [894, 368] width 16 height 16
type input "[DATE]"
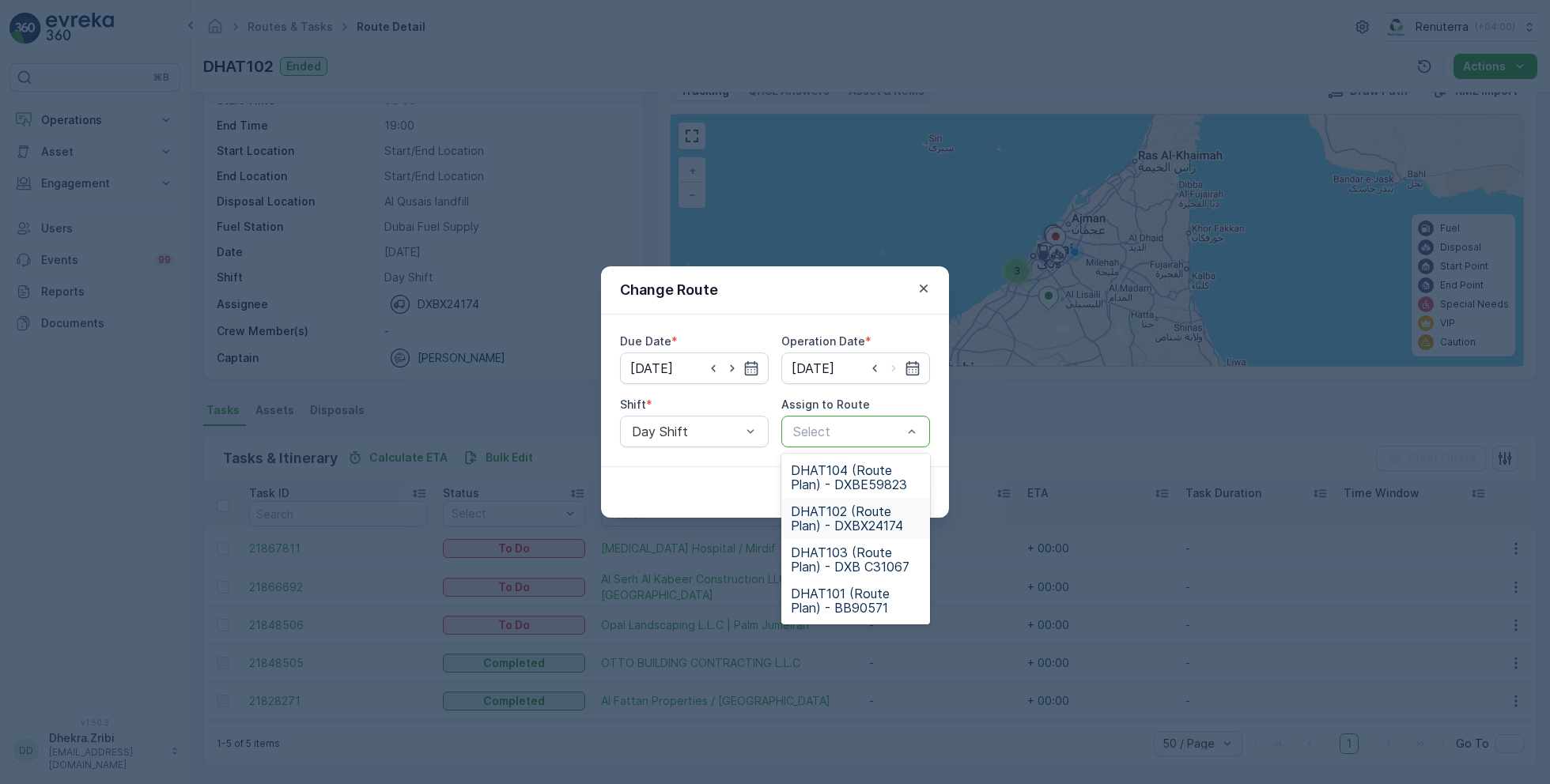
click at [841, 518] on span "DHAT102 (Route Plan) - DXBX24174" at bounding box center [856, 519] width 130 height 29
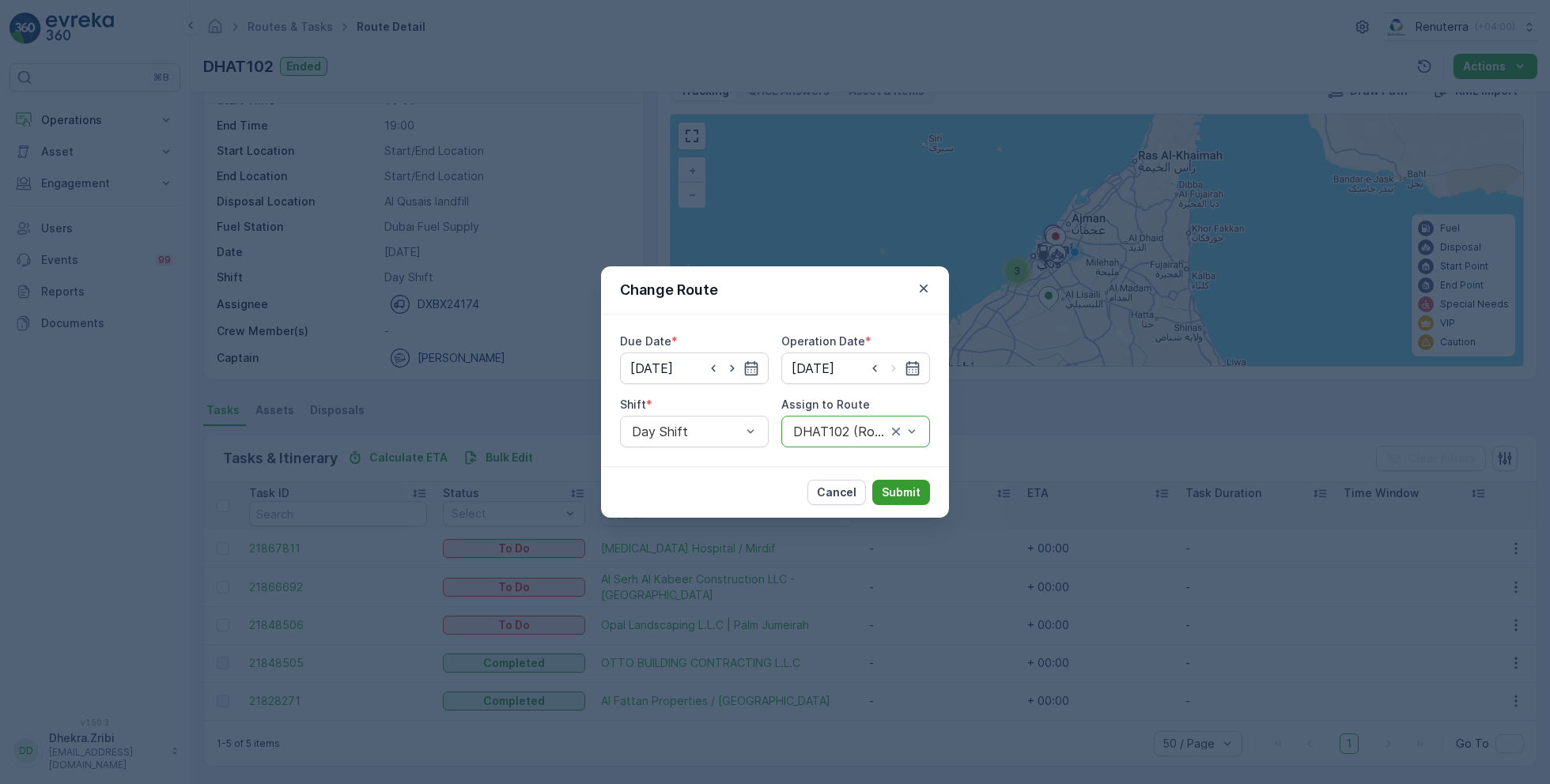
click at [901, 495] on p "Submit" at bounding box center [901, 492] width 39 height 16
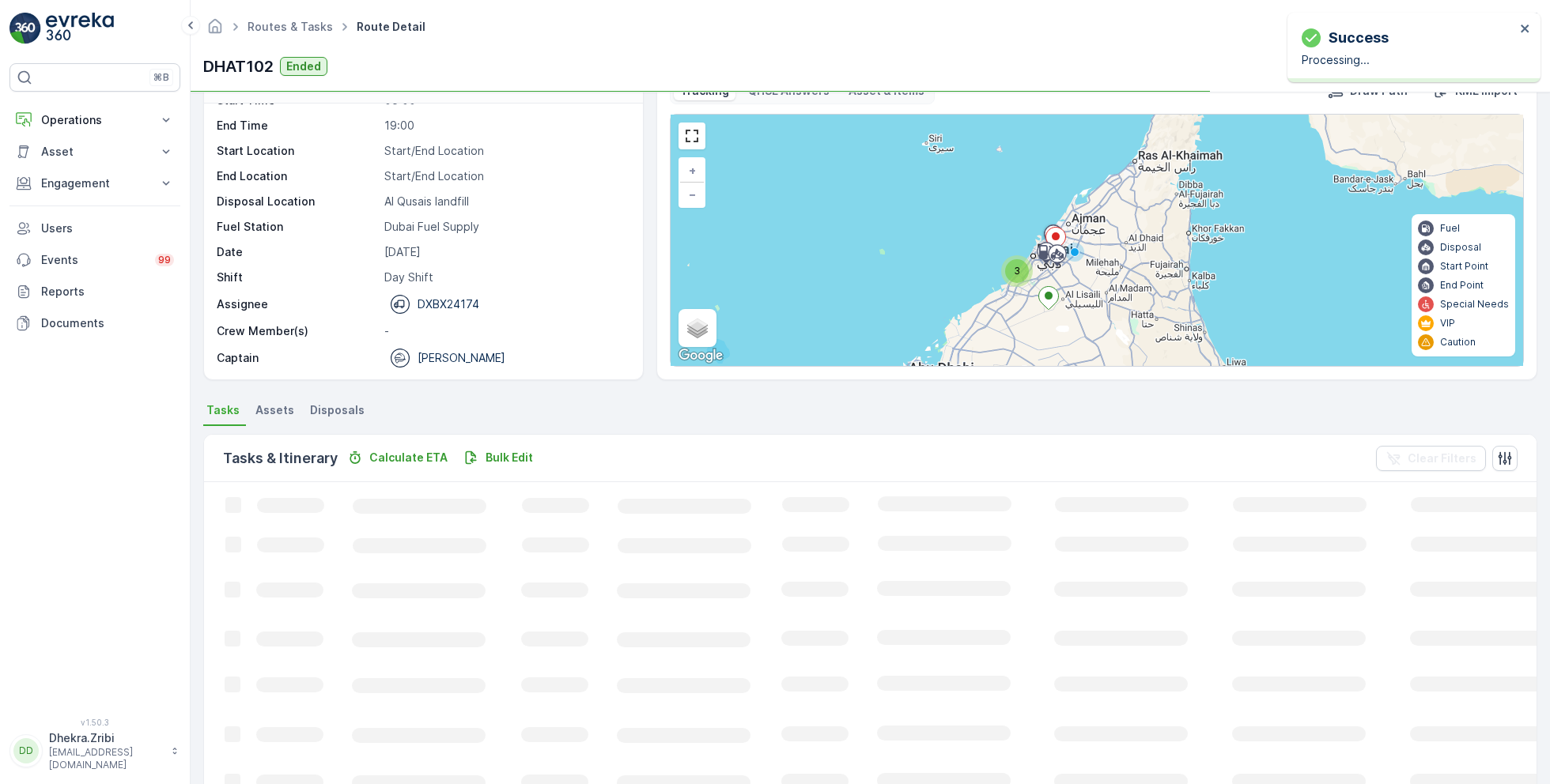
scroll to position [30, 0]
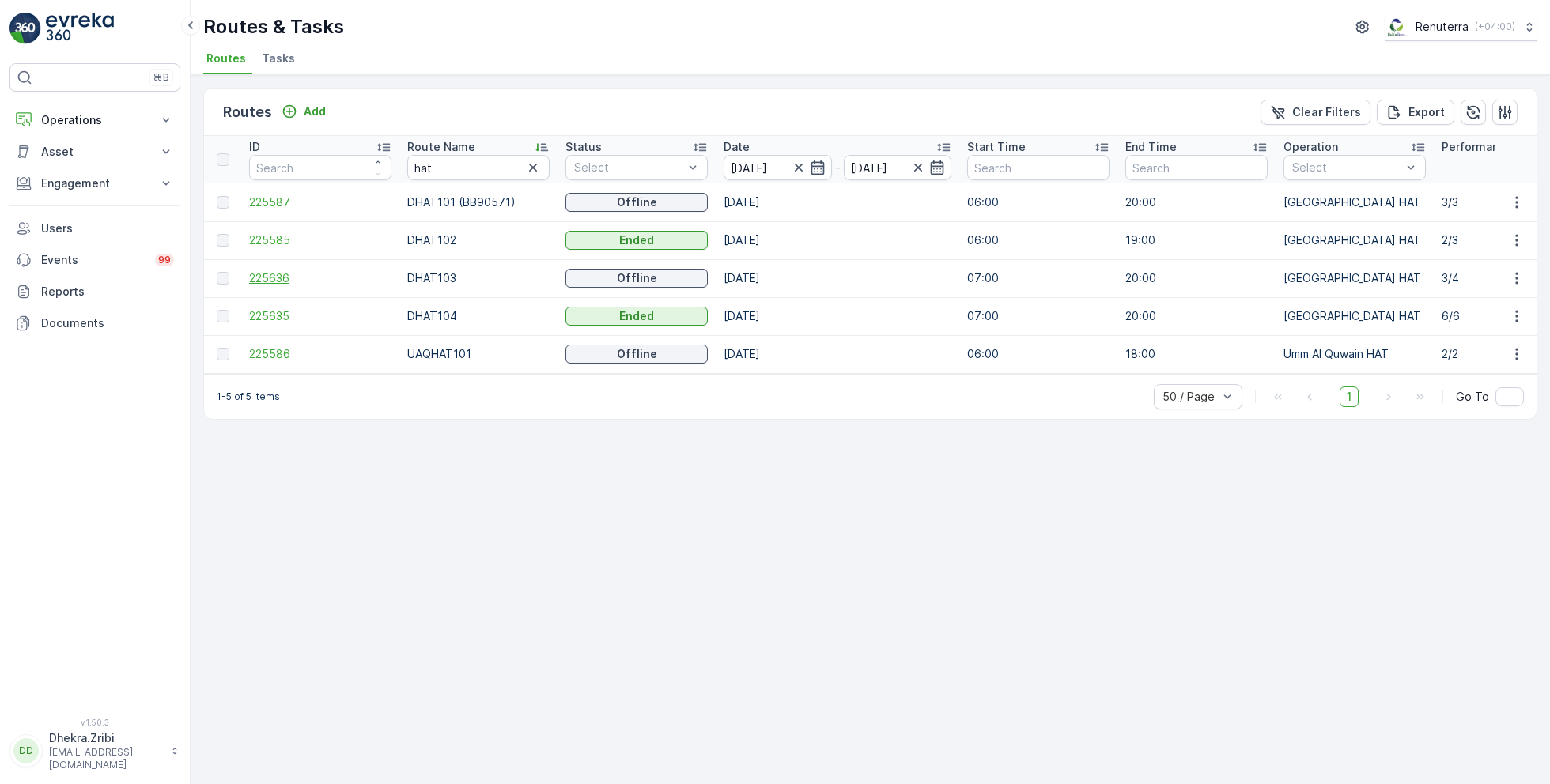
click at [270, 276] on span "225636" at bounding box center [321, 278] width 142 height 16
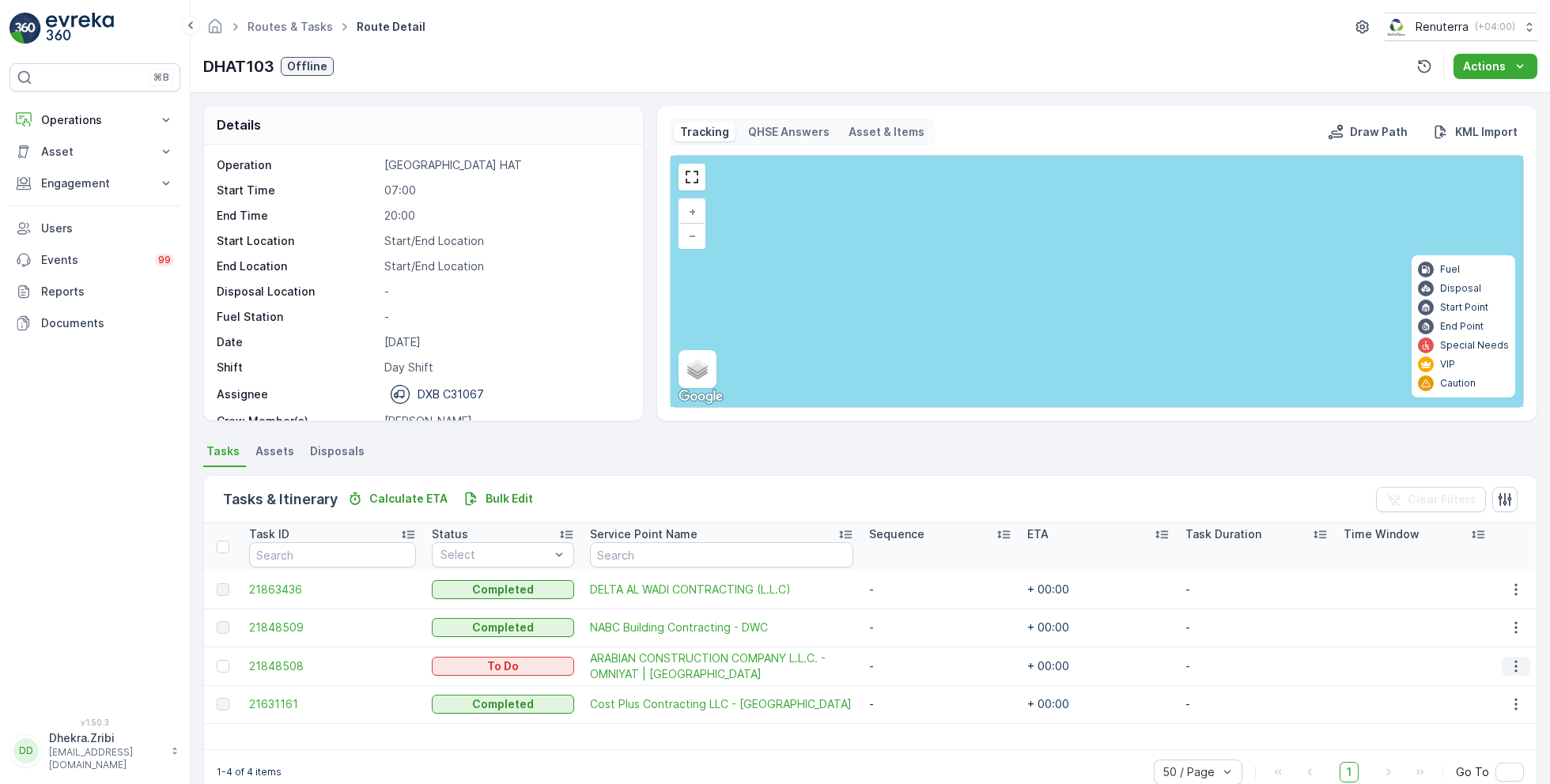
click at [1515, 660] on icon "button" at bounding box center [1516, 666] width 16 height 16
click at [1463, 582] on span "Change Route" at bounding box center [1476, 590] width 76 height 16
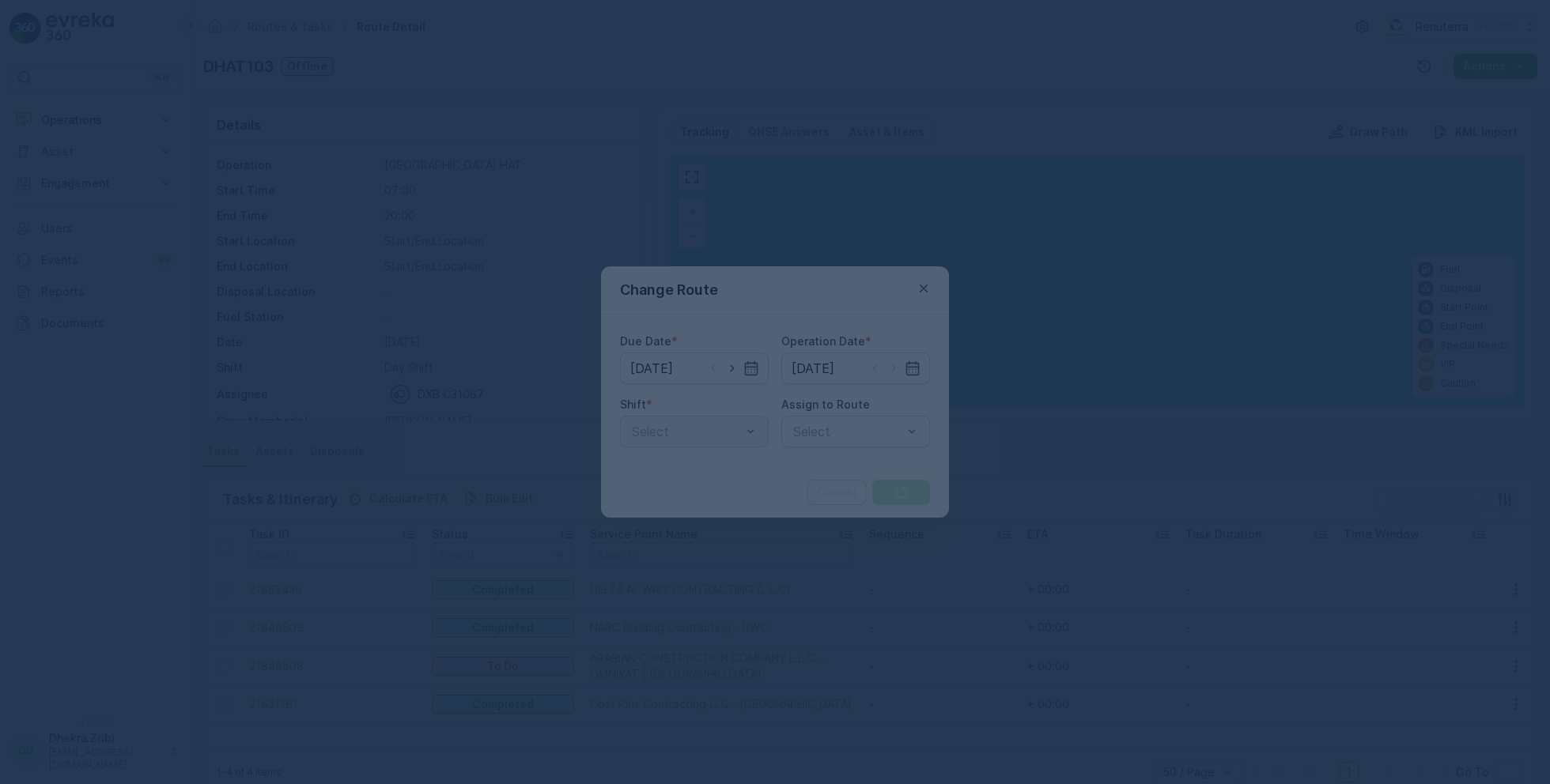
type input "[DATE]"
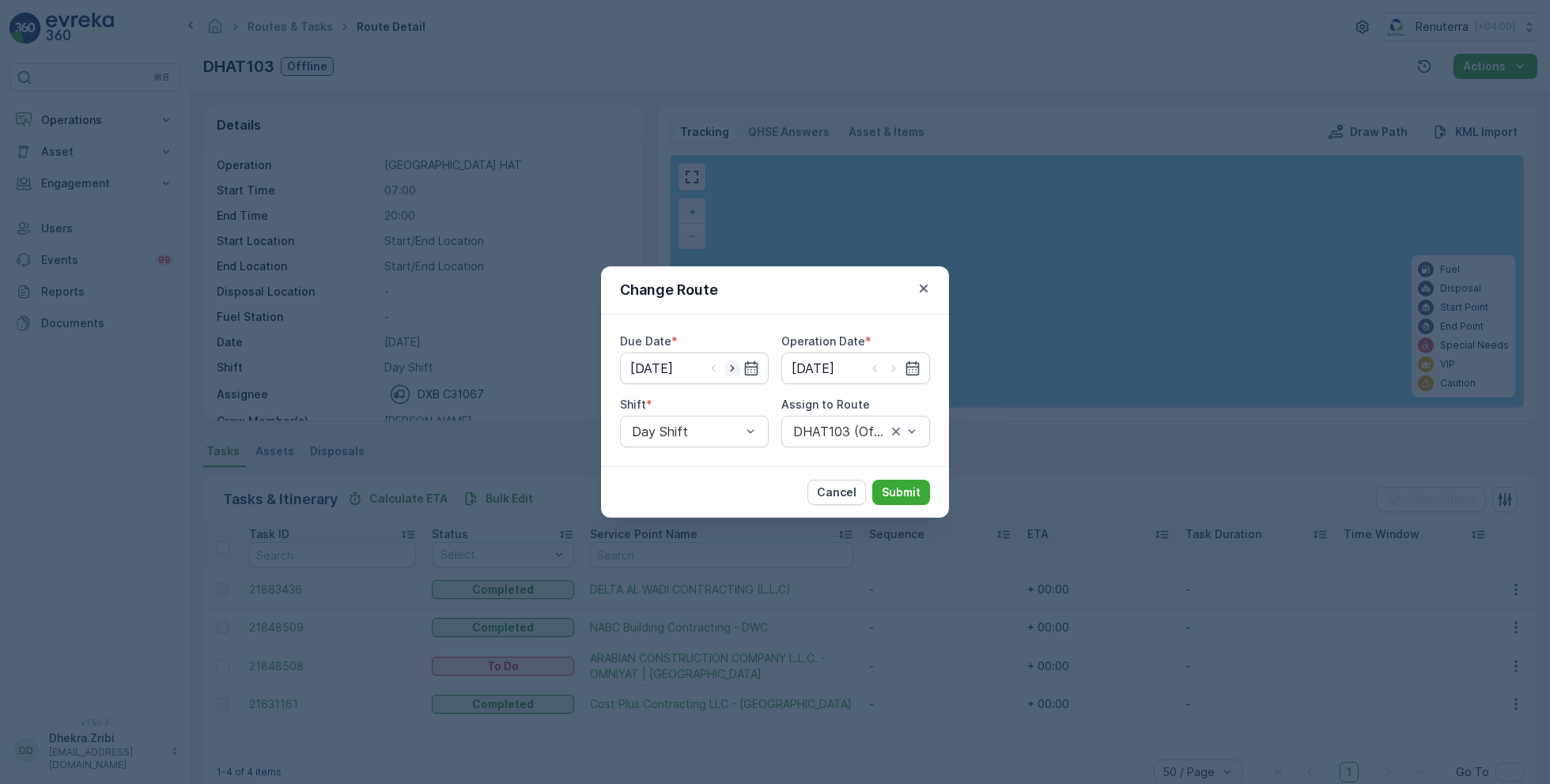
click at [731, 364] on icon "button" at bounding box center [732, 368] width 16 height 16
type input "[DATE]"
click at [895, 370] on icon "button" at bounding box center [894, 368] width 16 height 16
type input "[DATE]"
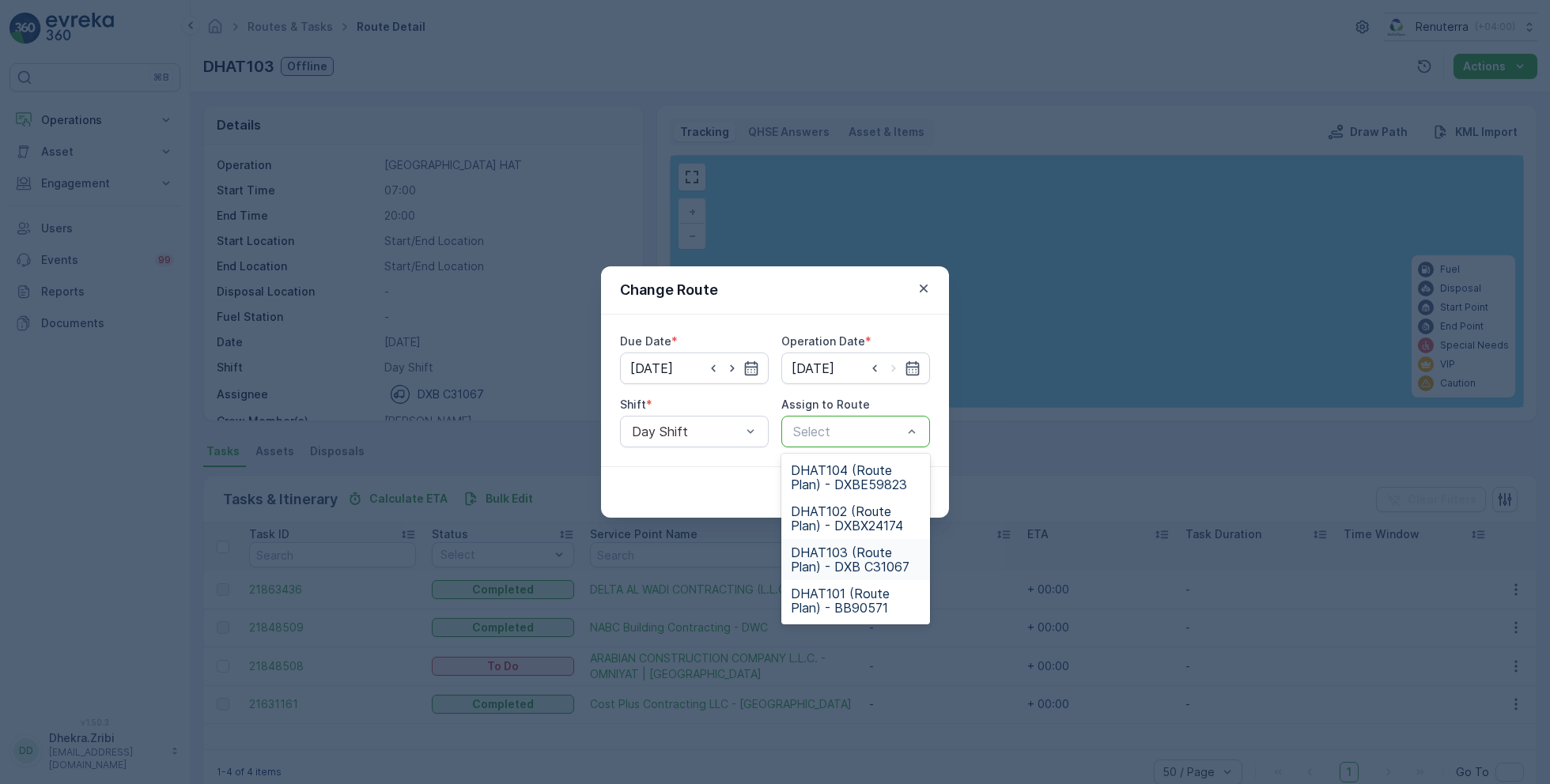
click at [847, 553] on span "DHAT103 (Route Plan) - DXB C31067" at bounding box center [856, 560] width 130 height 29
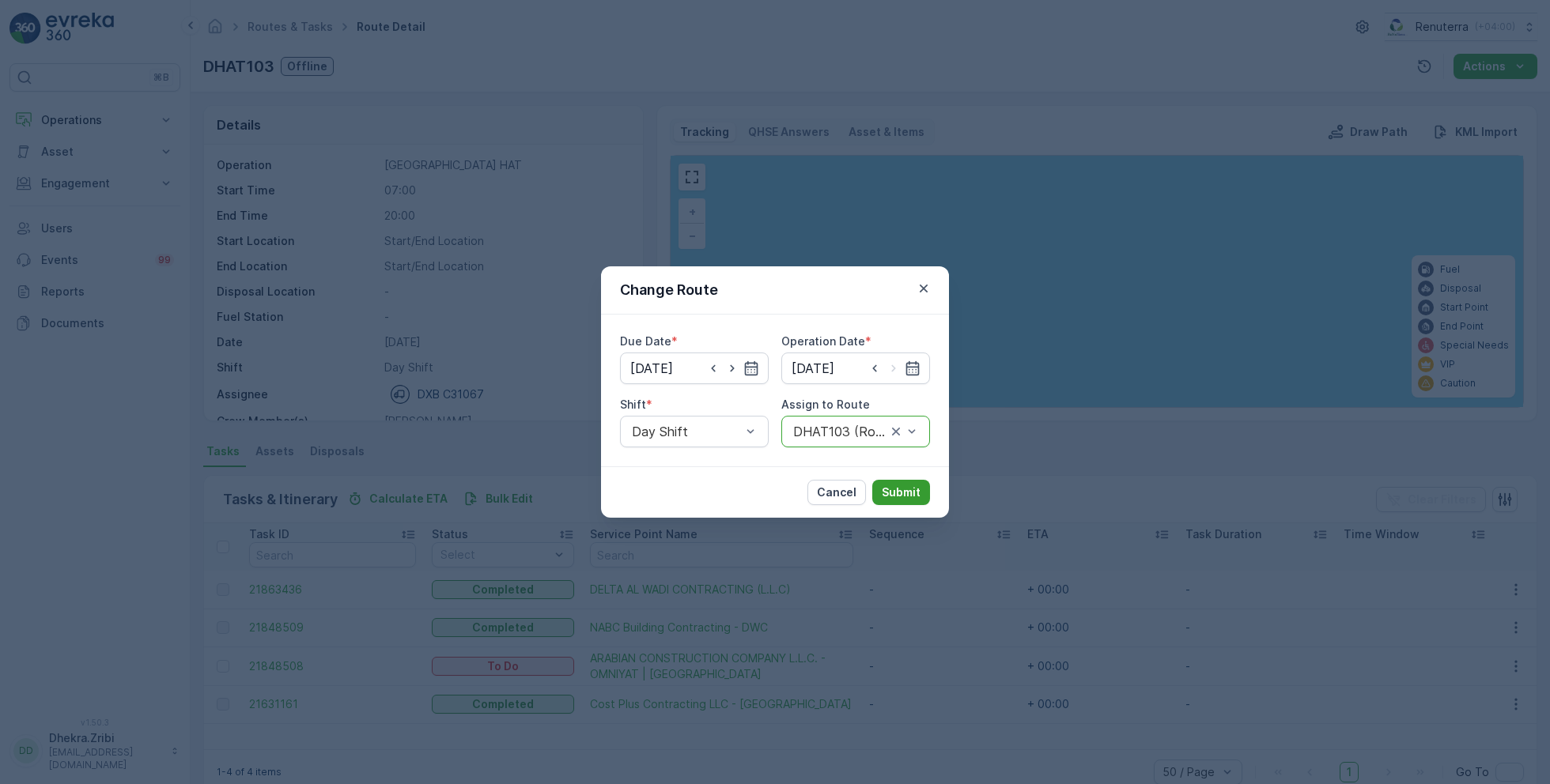
click at [911, 488] on p "Submit" at bounding box center [901, 492] width 39 height 16
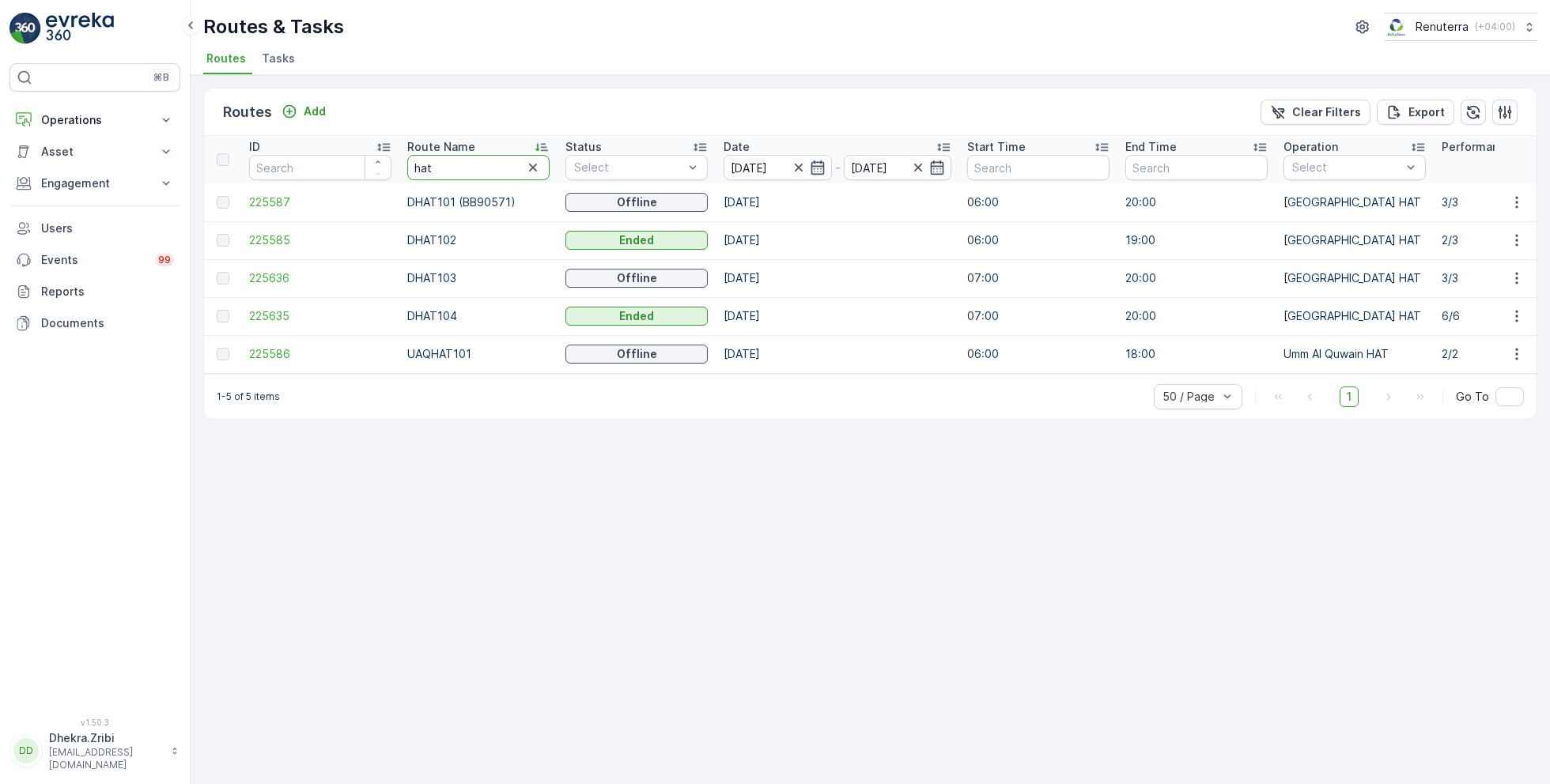
type input "h"
type input "roro"
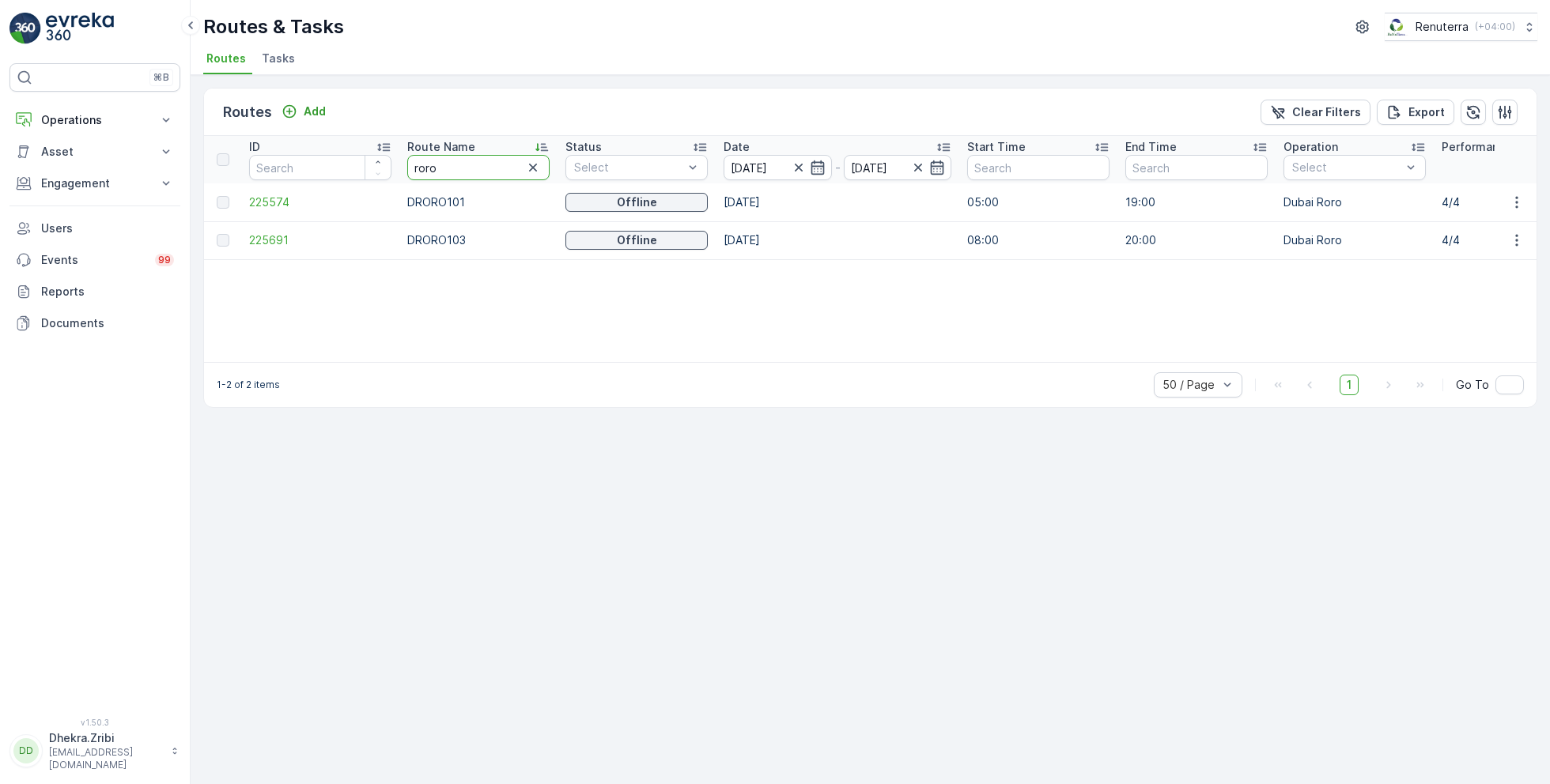
drag, startPoint x: 469, startPoint y: 170, endPoint x: 347, endPoint y: 165, distance: 122.1
type input "med"
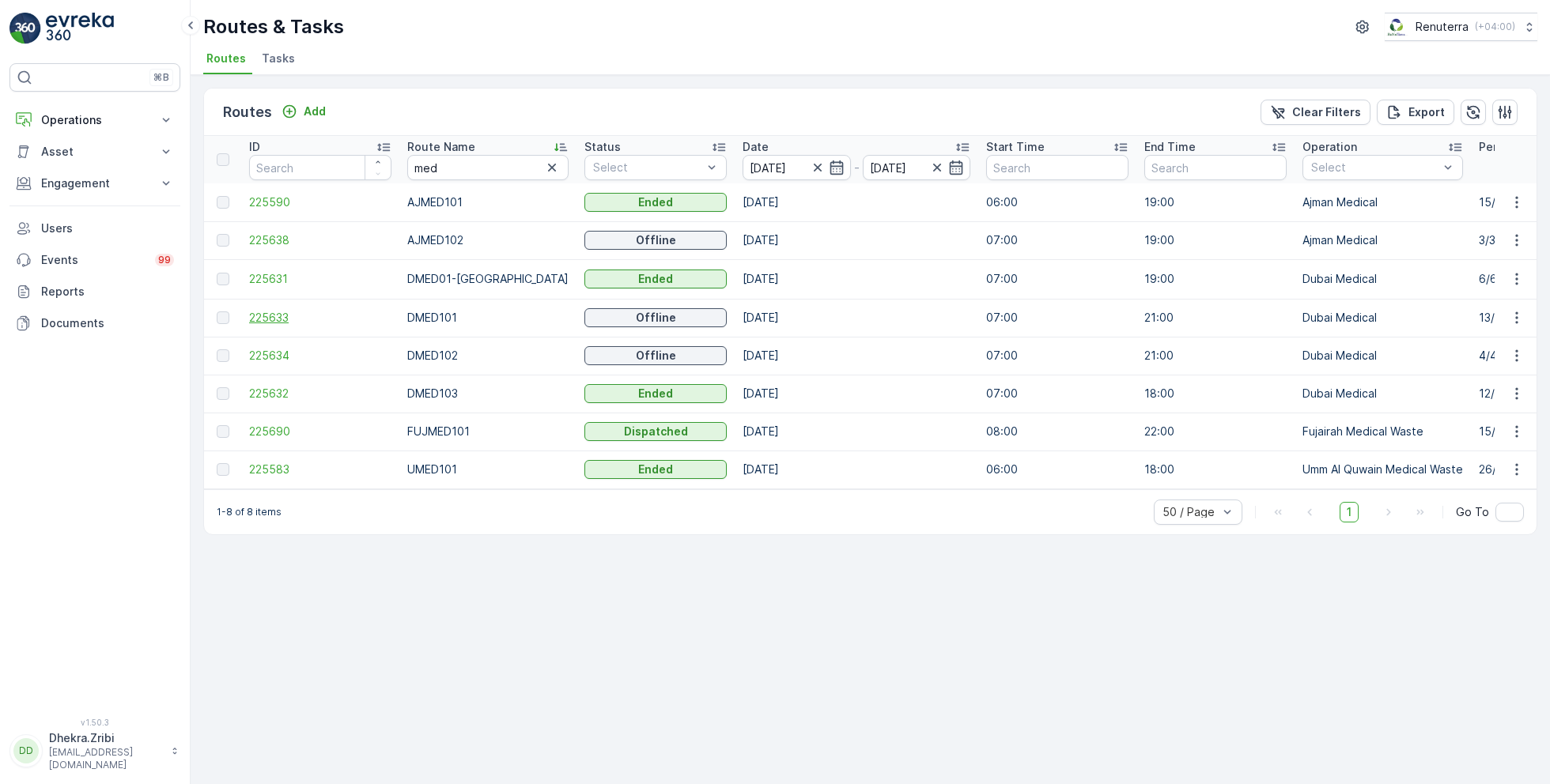
click at [276, 313] on span "225633" at bounding box center [321, 318] width 142 height 16
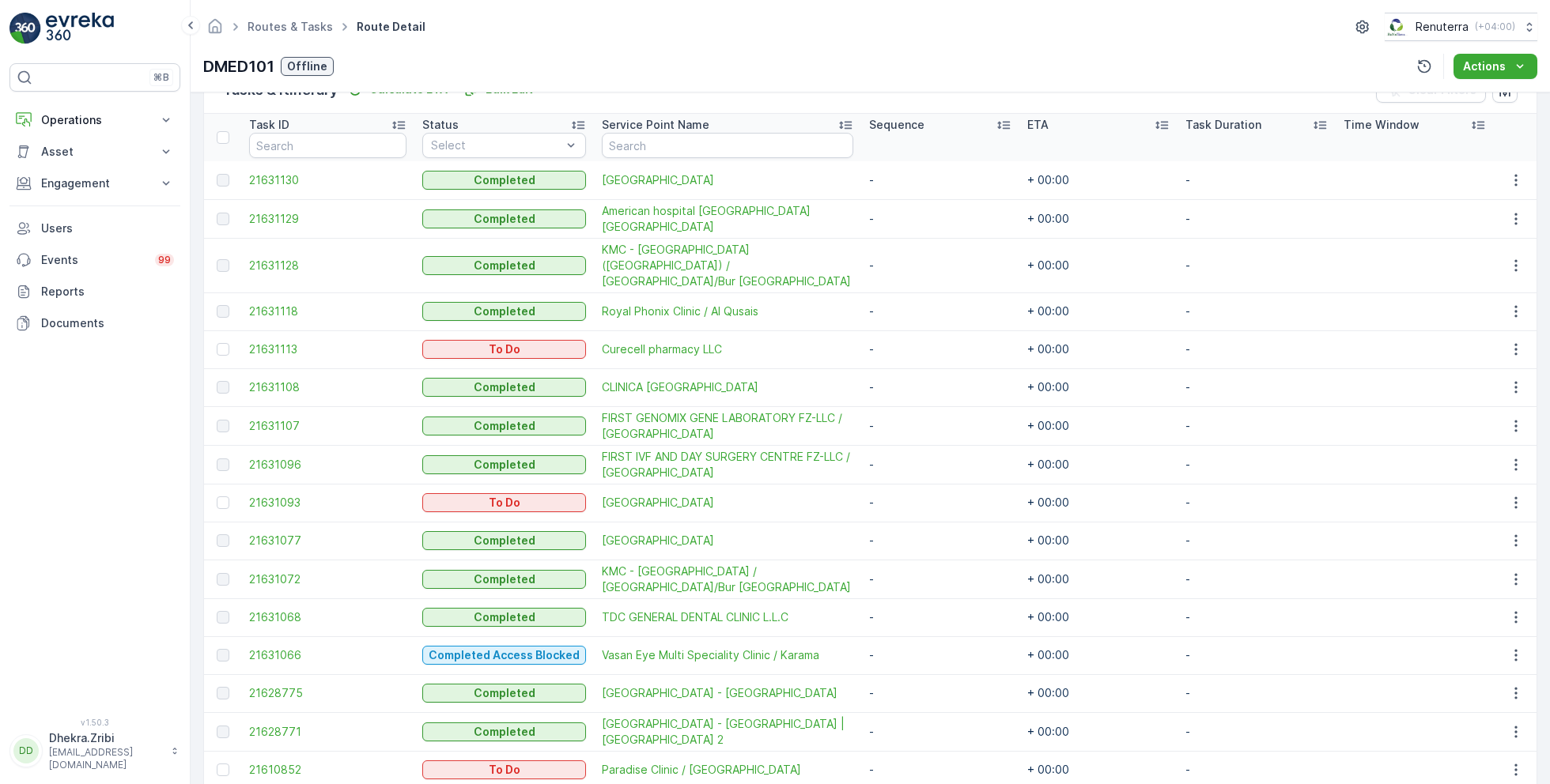
scroll to position [461, 0]
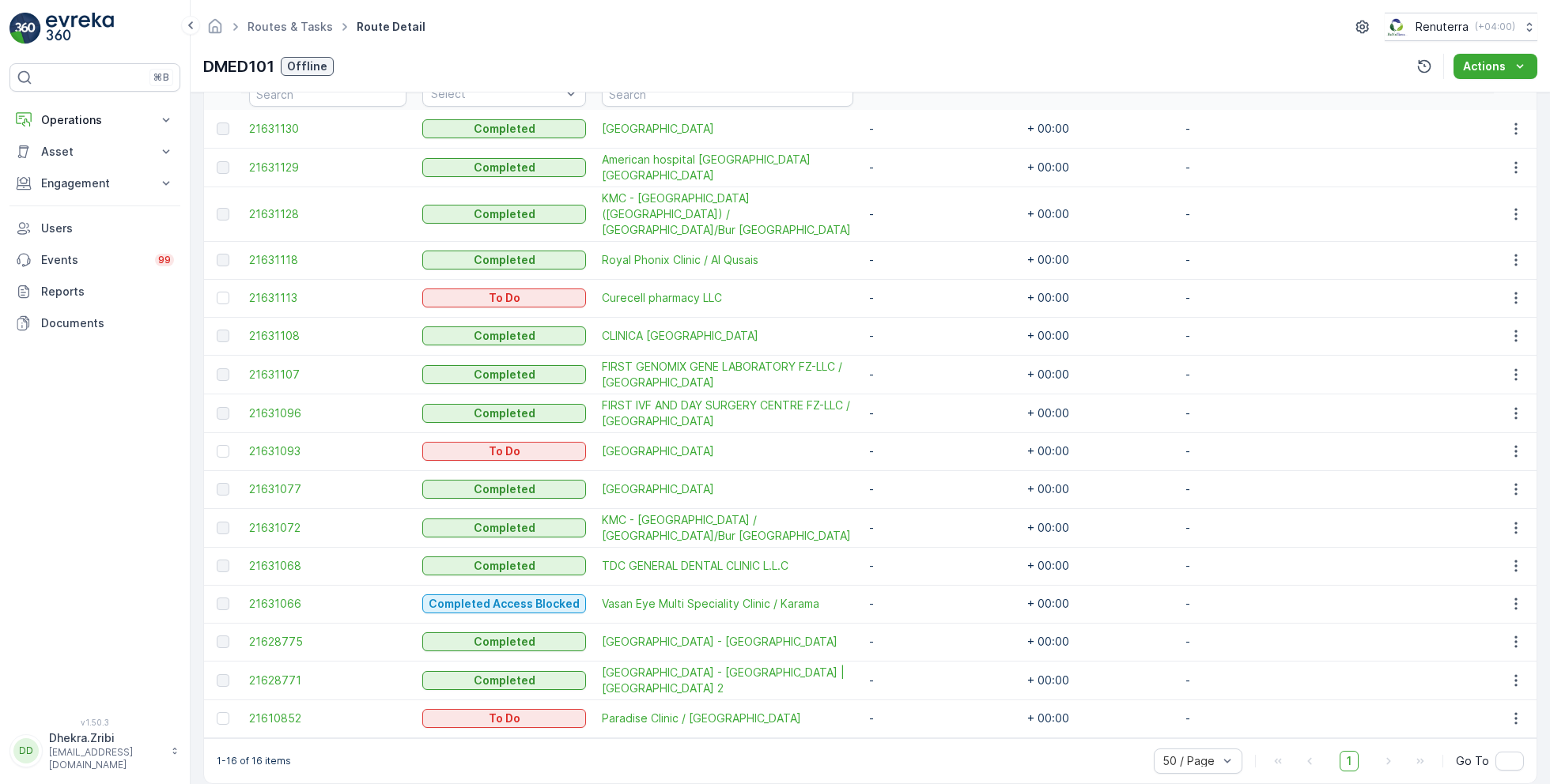
click at [229, 712] on div at bounding box center [226, 718] width 17 height 13
click at [217, 712] on input "checkbox" at bounding box center [217, 712] width 0 height 0
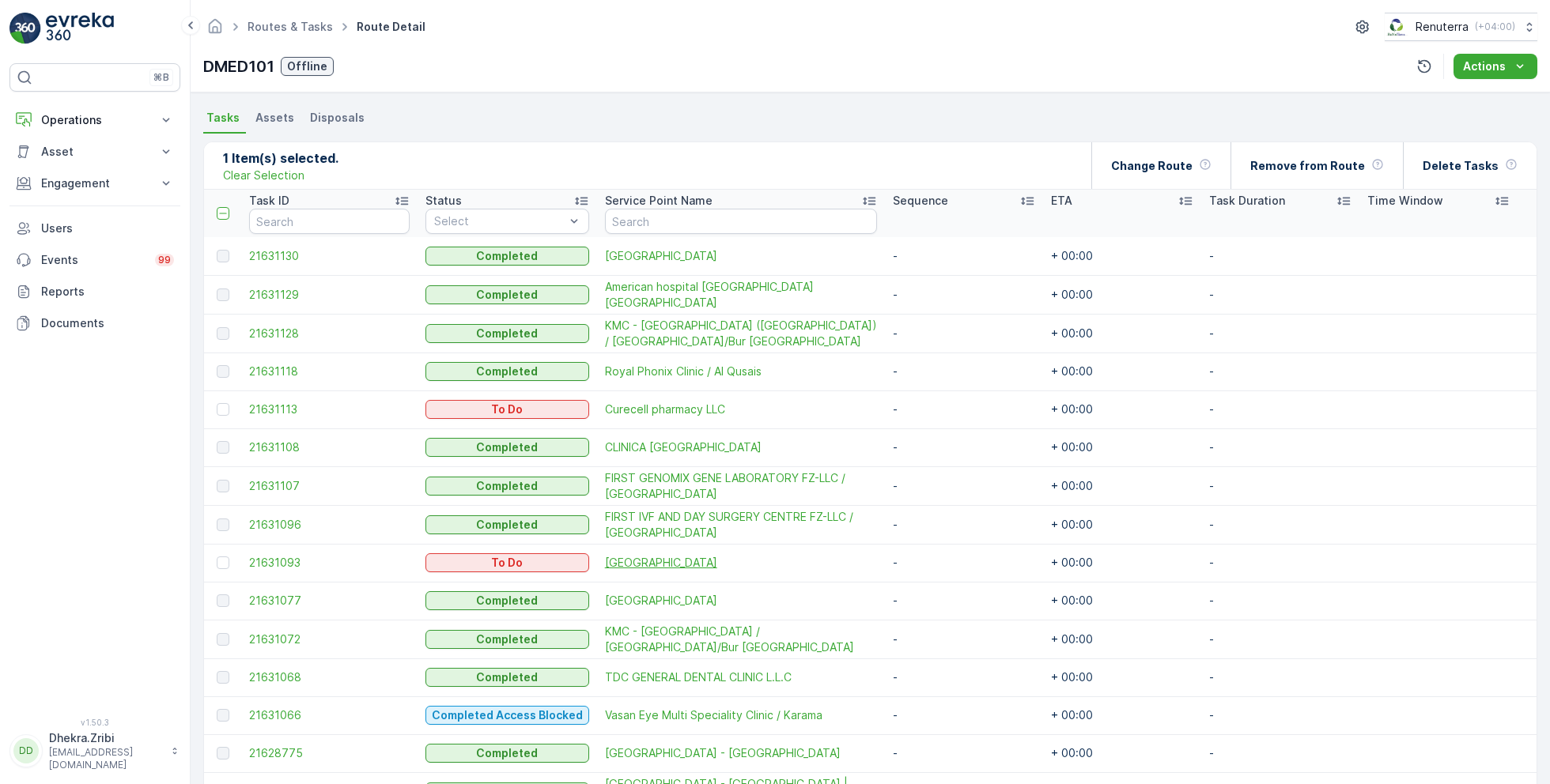
scroll to position [0, 0]
